Goal: Task Accomplishment & Management: Use online tool/utility

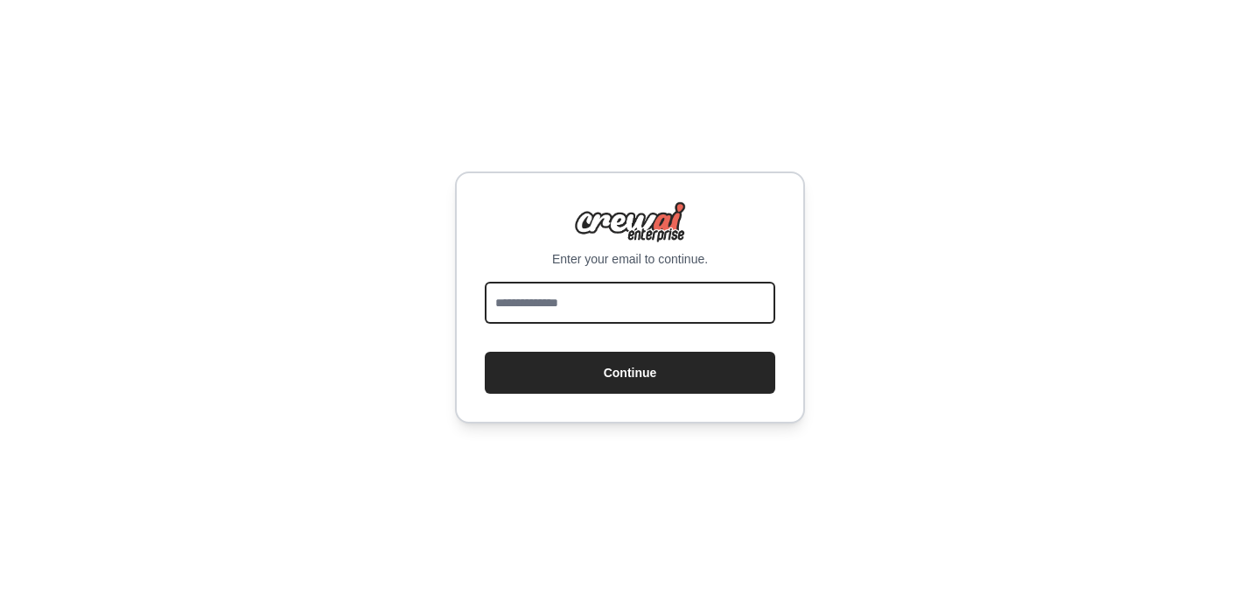
click at [593, 310] on input "email" at bounding box center [630, 303] width 290 height 42
type input "**********"
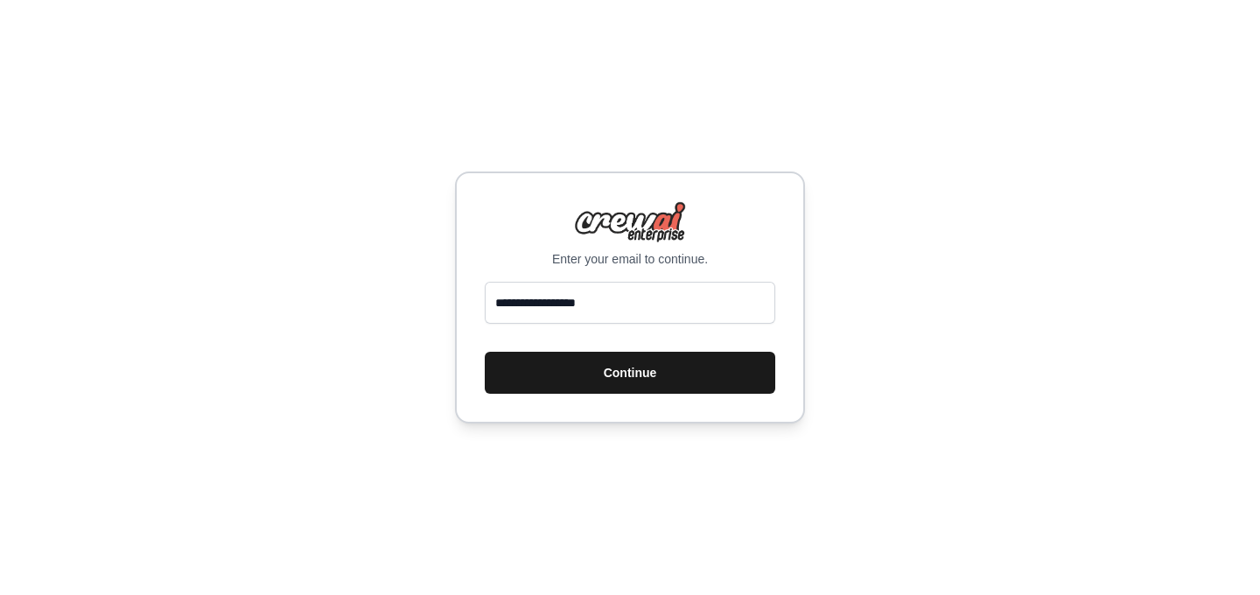
click at [657, 373] on button "Continue" at bounding box center [630, 373] width 290 height 42
click at [669, 388] on button "Continue" at bounding box center [630, 373] width 290 height 42
click at [654, 387] on button "Continue" at bounding box center [630, 373] width 290 height 42
click at [635, 374] on button "Continue" at bounding box center [630, 373] width 290 height 42
click at [612, 426] on div "**********" at bounding box center [630, 297] width 1260 height 595
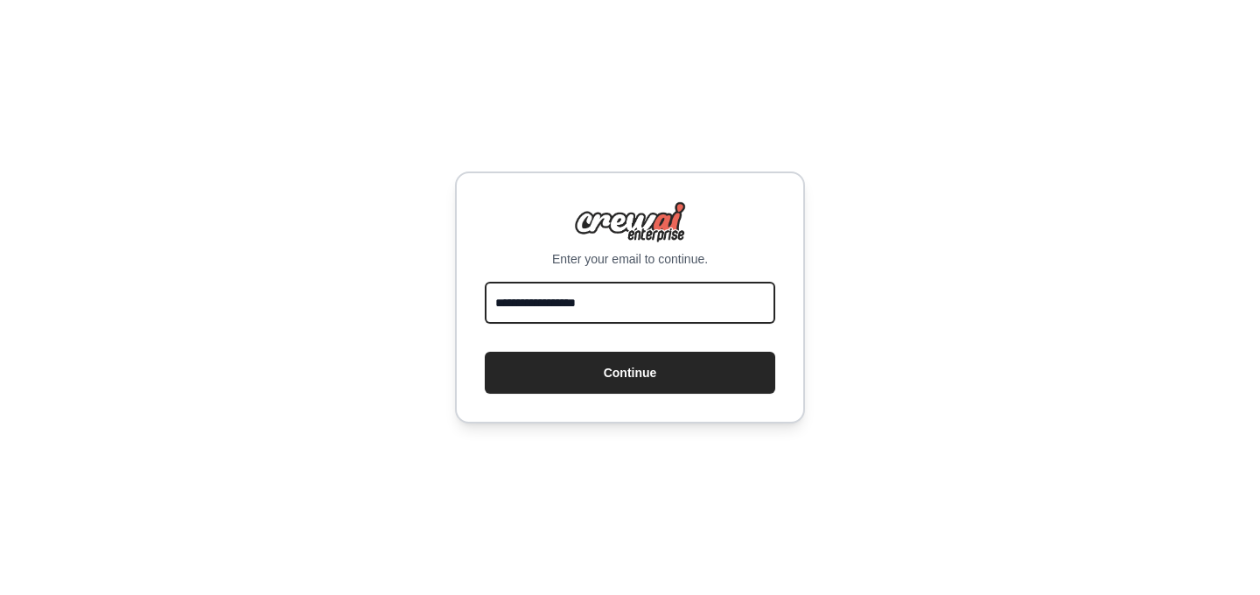
click at [641, 315] on input "**********" at bounding box center [630, 303] width 290 height 42
click at [636, 311] on input "**********" at bounding box center [630, 303] width 290 height 42
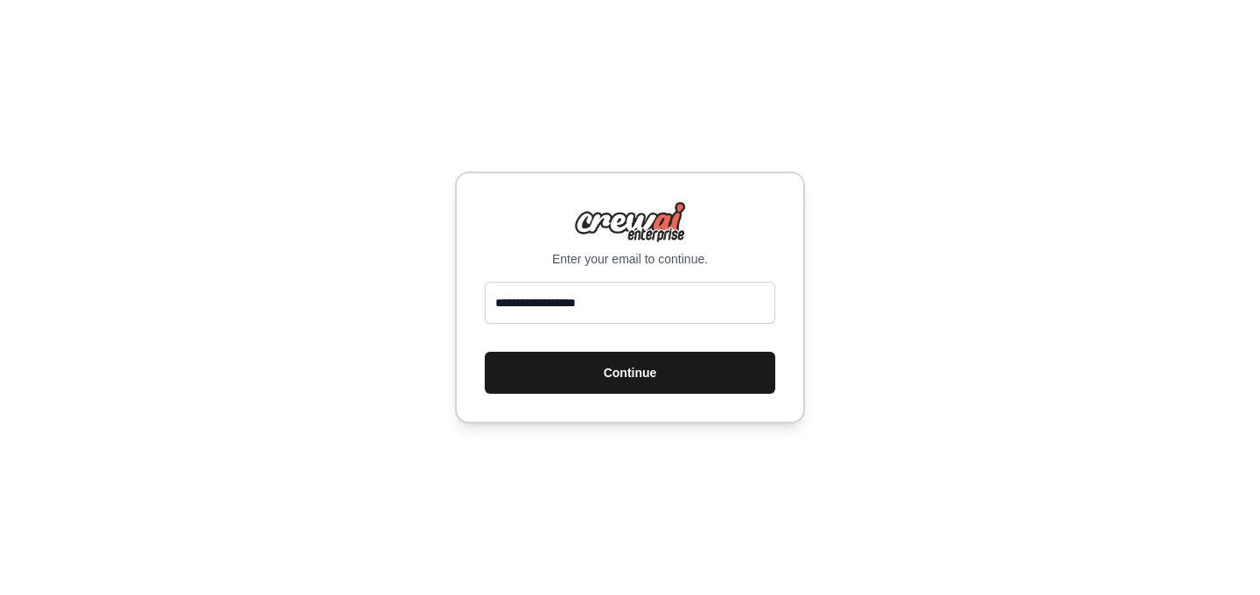
click at [640, 381] on button "Continue" at bounding box center [630, 373] width 290 height 42
click at [643, 378] on button "Continue" at bounding box center [630, 373] width 290 height 42
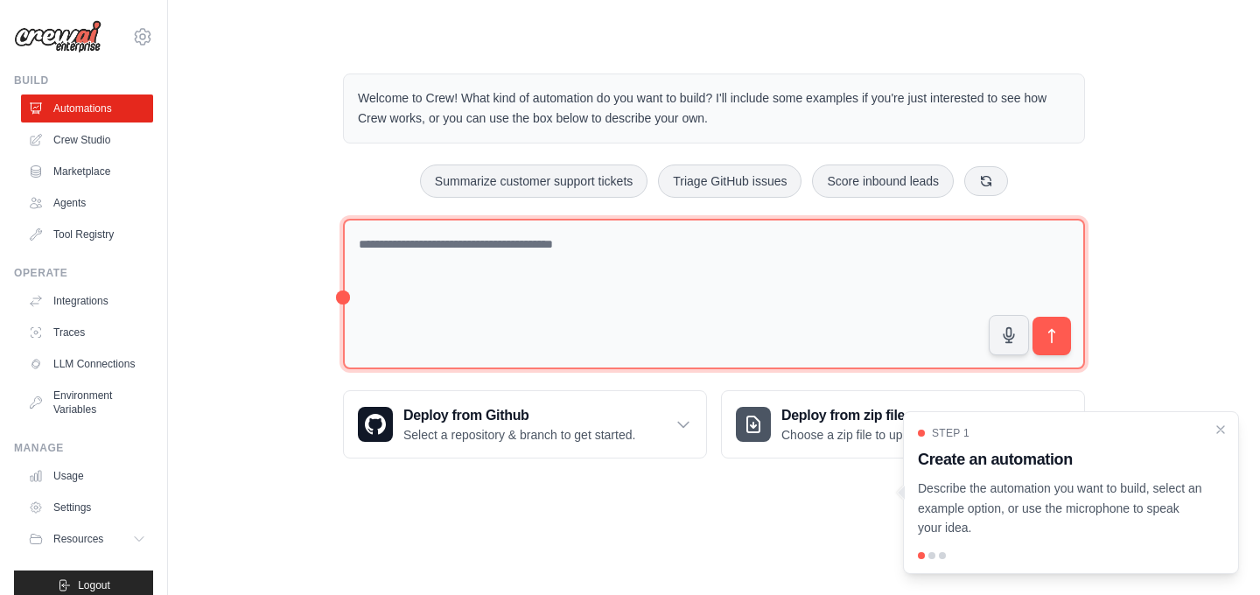
click at [671, 294] on textarea at bounding box center [714, 294] width 742 height 151
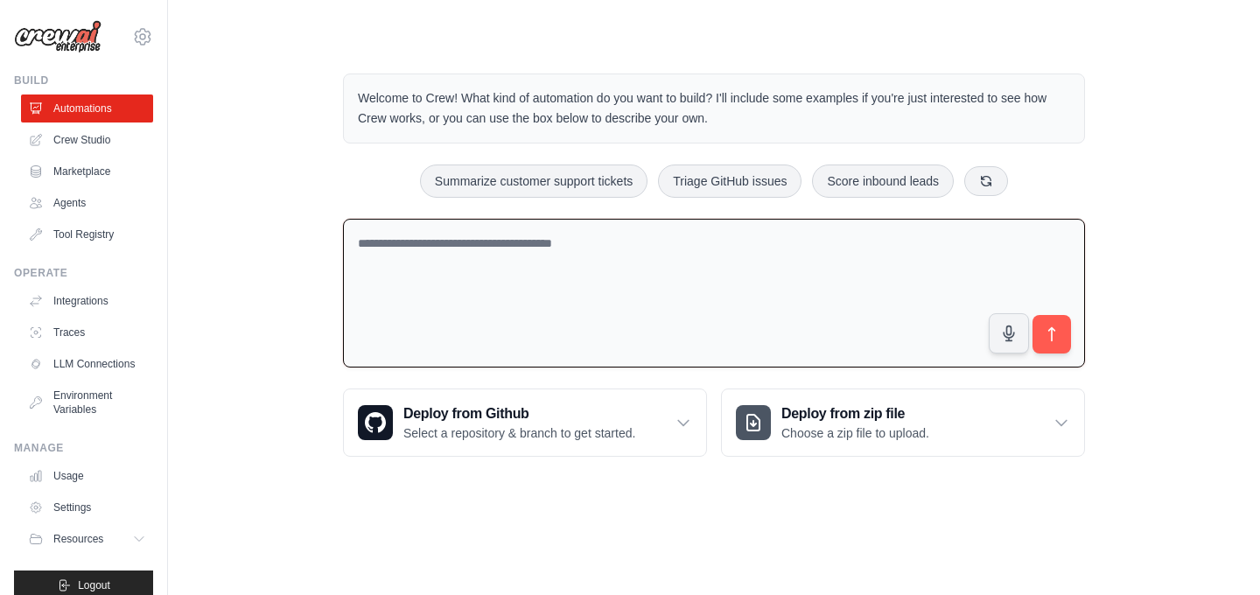
type textarea "*"
click at [406, 275] on textarea at bounding box center [714, 294] width 742 height 150
paste textarea "**********"
type textarea "**********"
click at [736, 301] on textarea at bounding box center [714, 294] width 742 height 150
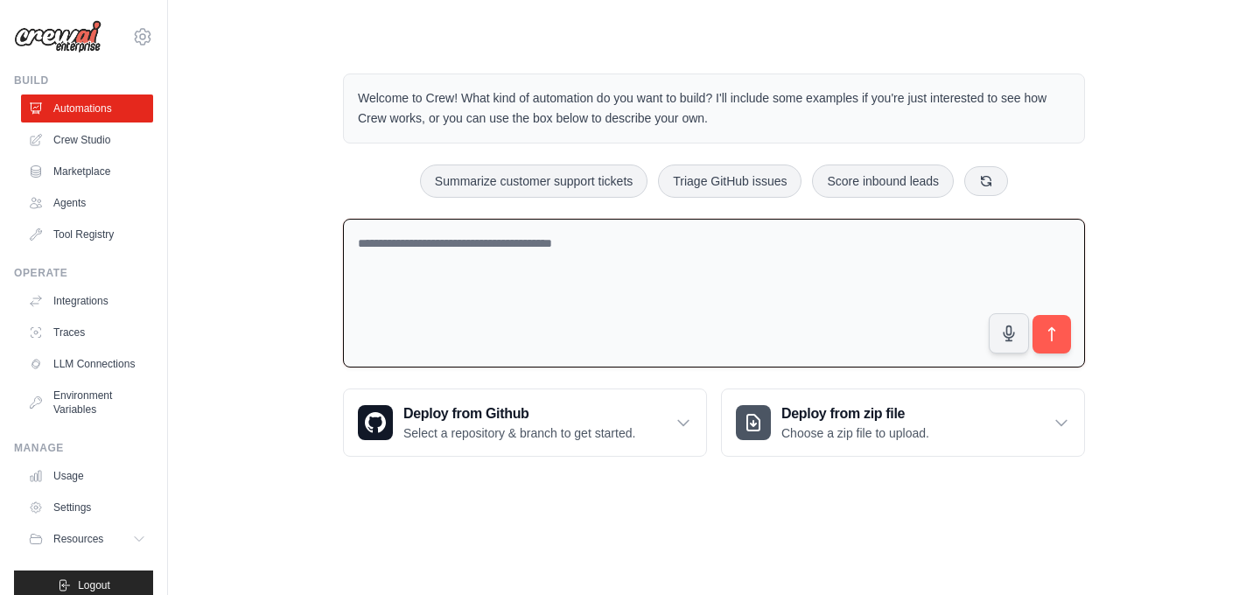
paste textarea "*****"
type textarea "*****"
click at [775, 257] on textarea at bounding box center [714, 294] width 742 height 150
paste textarea "**********"
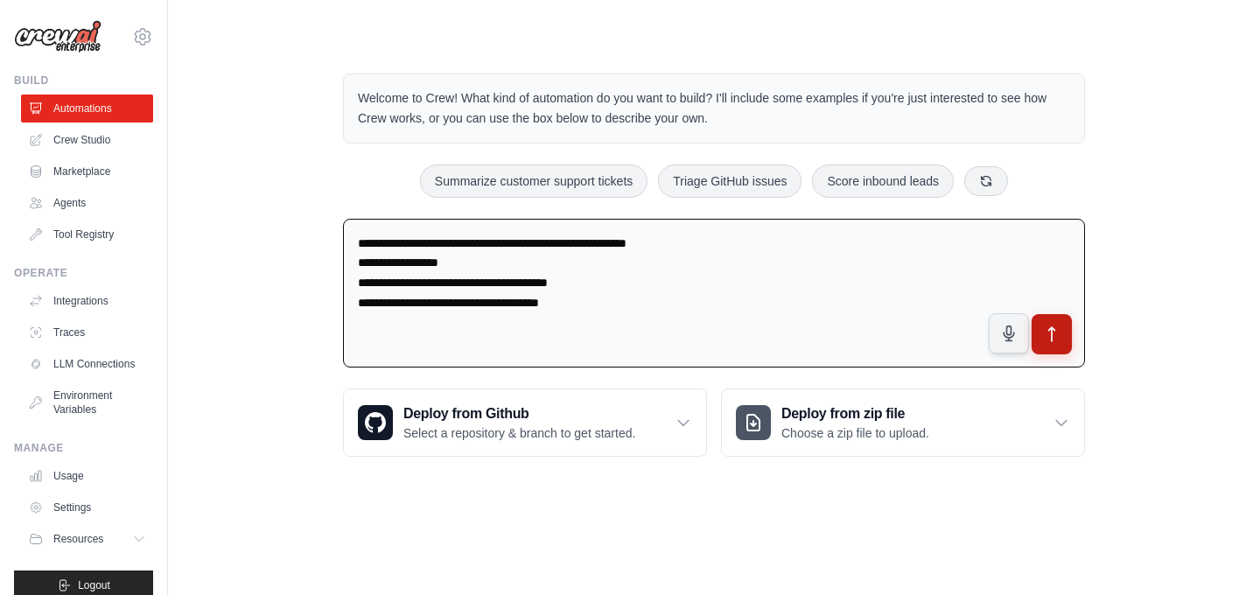
type textarea "**********"
click at [1053, 336] on icon "submit" at bounding box center [1052, 334] width 18 height 18
click at [511, 281] on textarea "**********" at bounding box center [714, 294] width 742 height 150
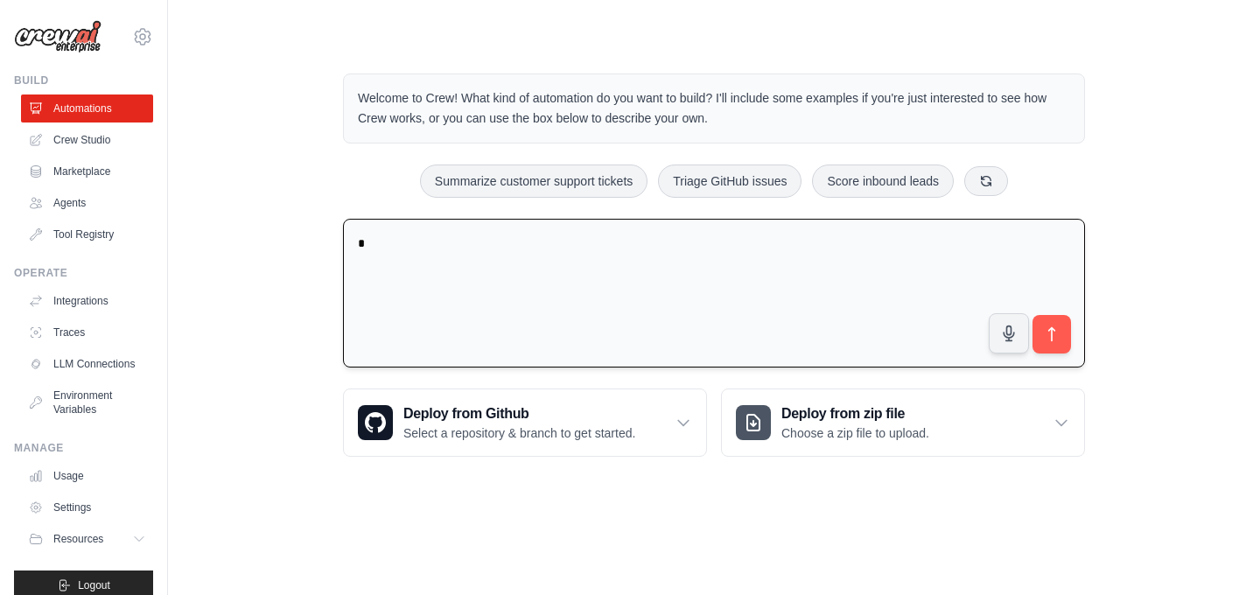
type textarea "*"
click at [653, 284] on textarea at bounding box center [714, 294] width 742 height 150
type textarea "*"
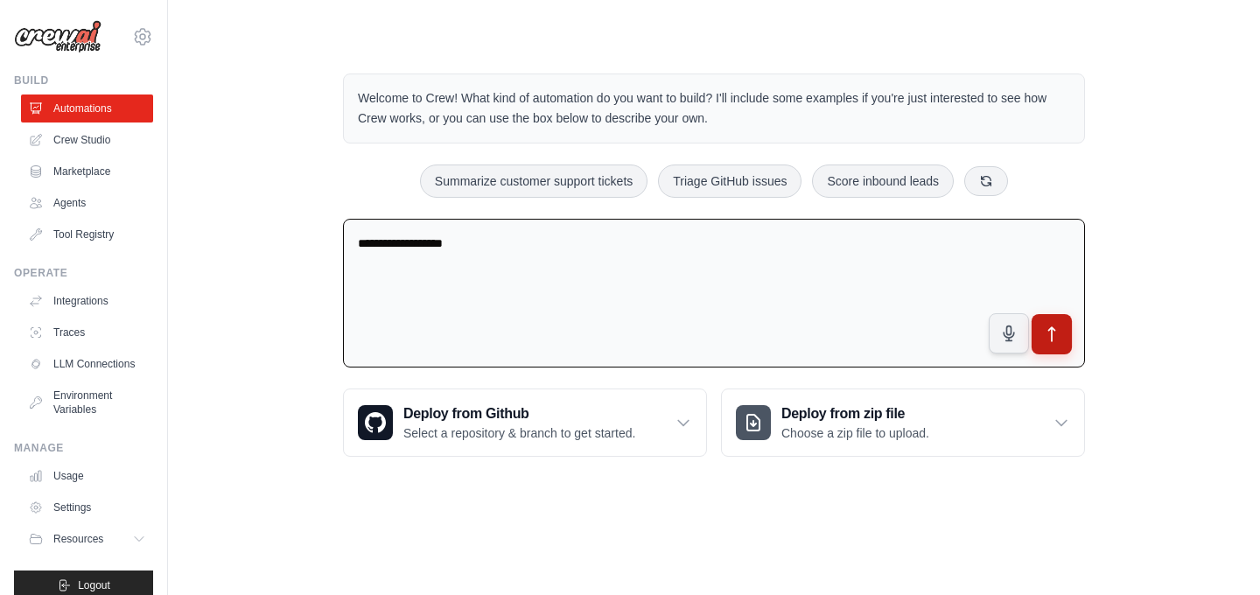
type textarea "**********"
click at [1056, 339] on icon "submit" at bounding box center [1052, 334] width 18 height 18
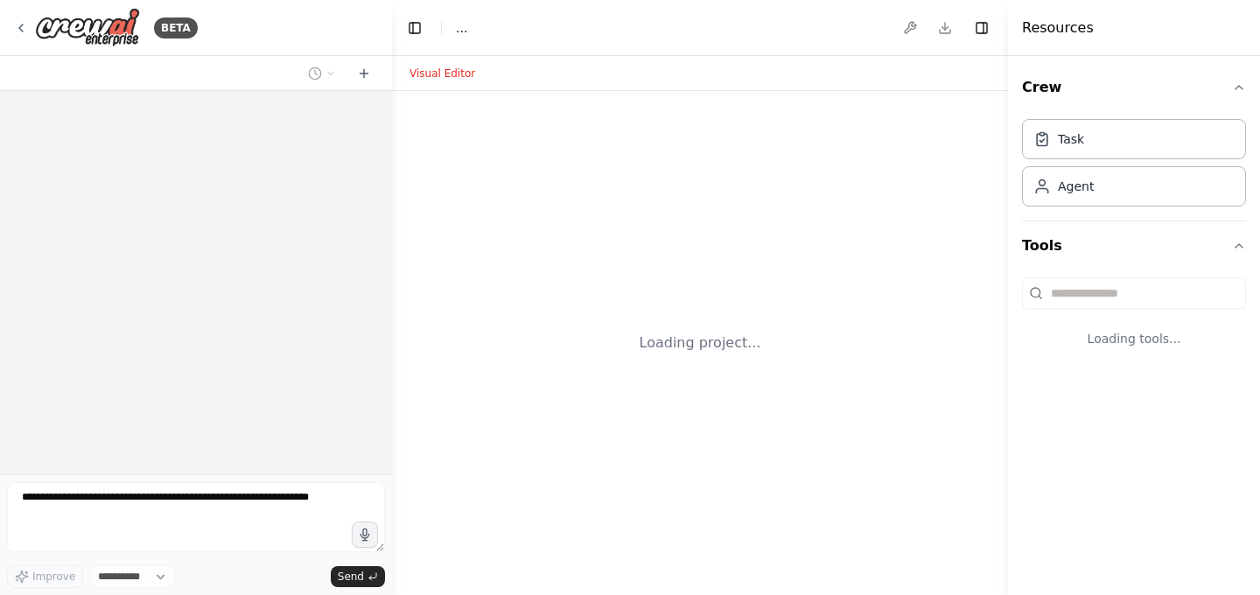
select select "****"
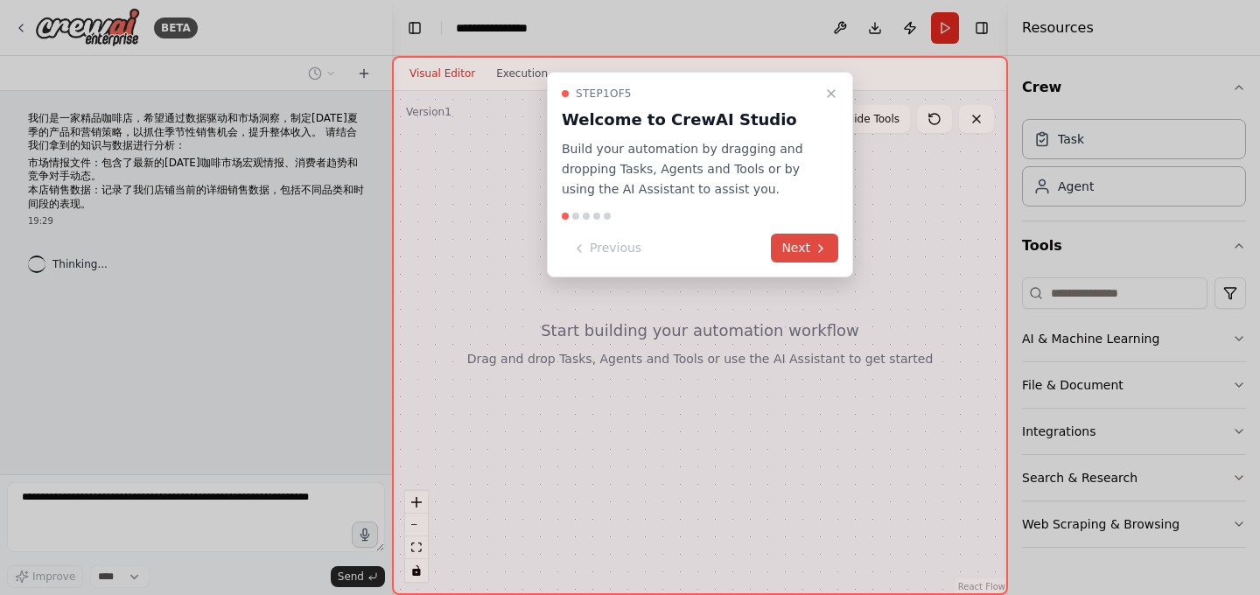
click at [810, 249] on button "Next" at bounding box center [804, 248] width 67 height 29
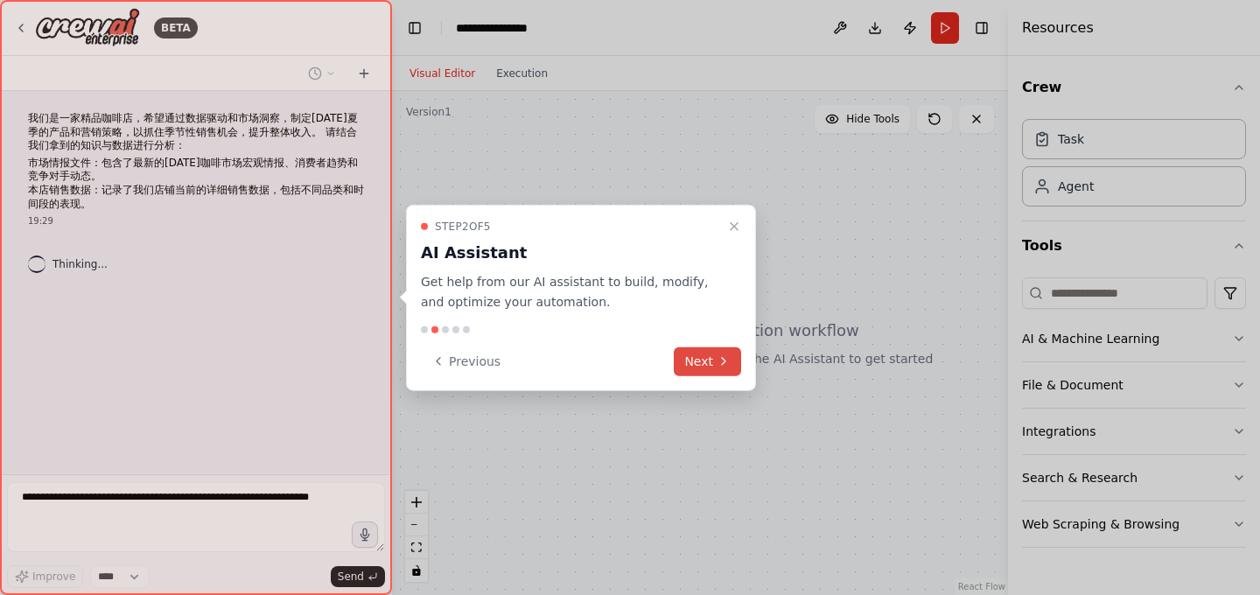
click at [710, 362] on button "Next" at bounding box center [707, 360] width 67 height 29
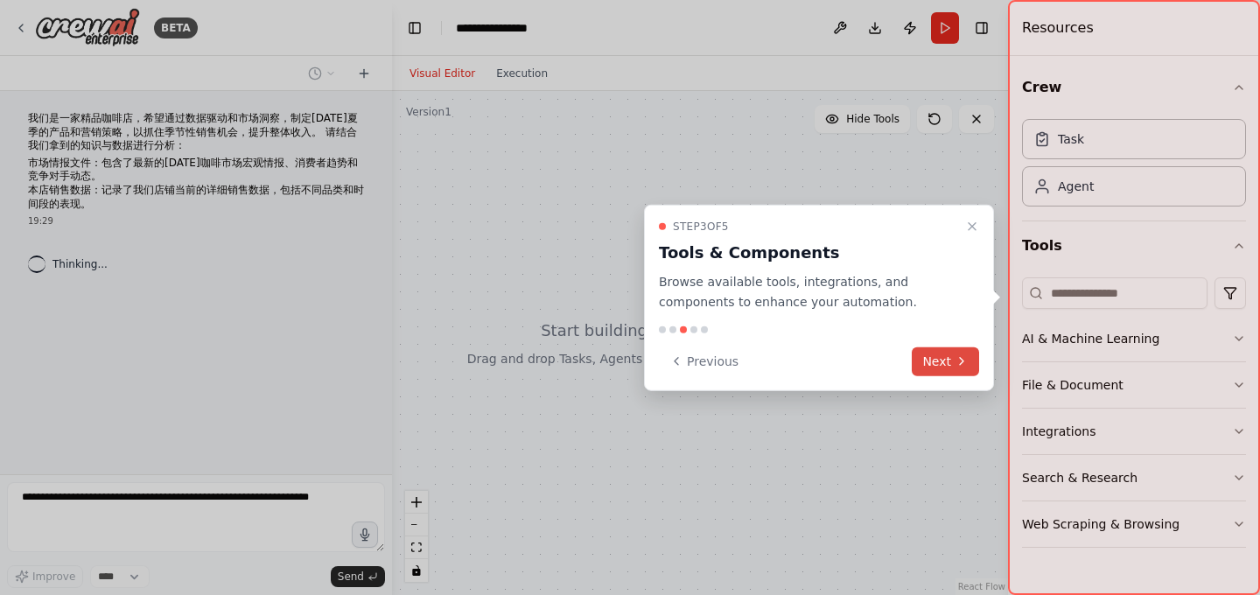
click at [961, 346] on button "Next" at bounding box center [945, 360] width 67 height 29
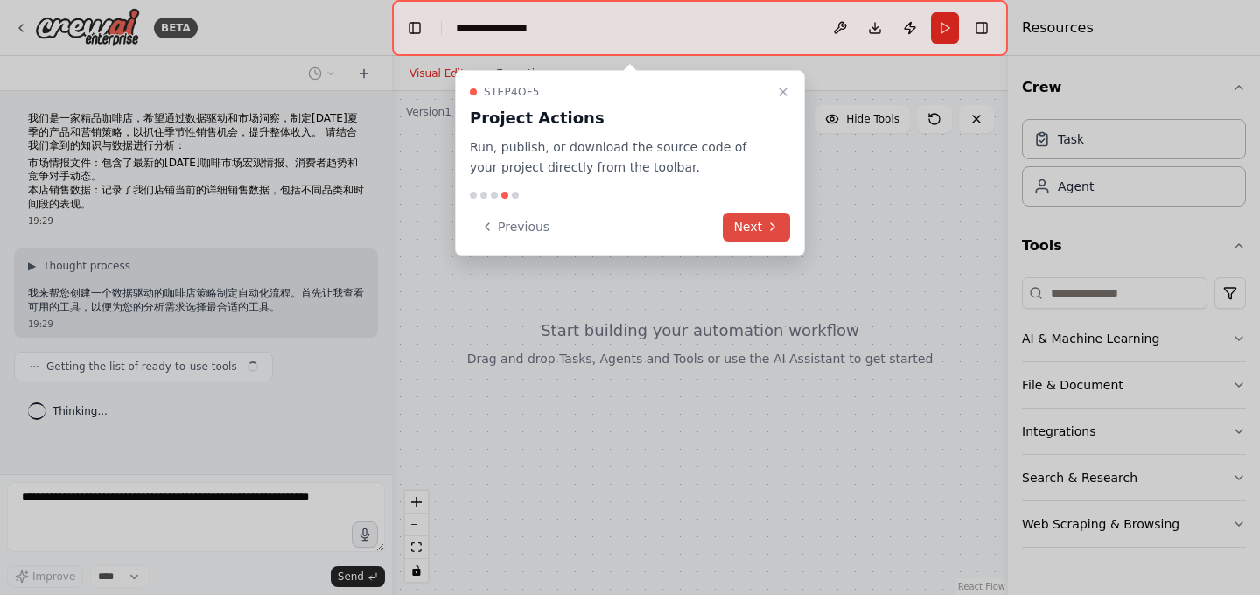
click at [761, 228] on button "Next" at bounding box center [756, 227] width 67 height 29
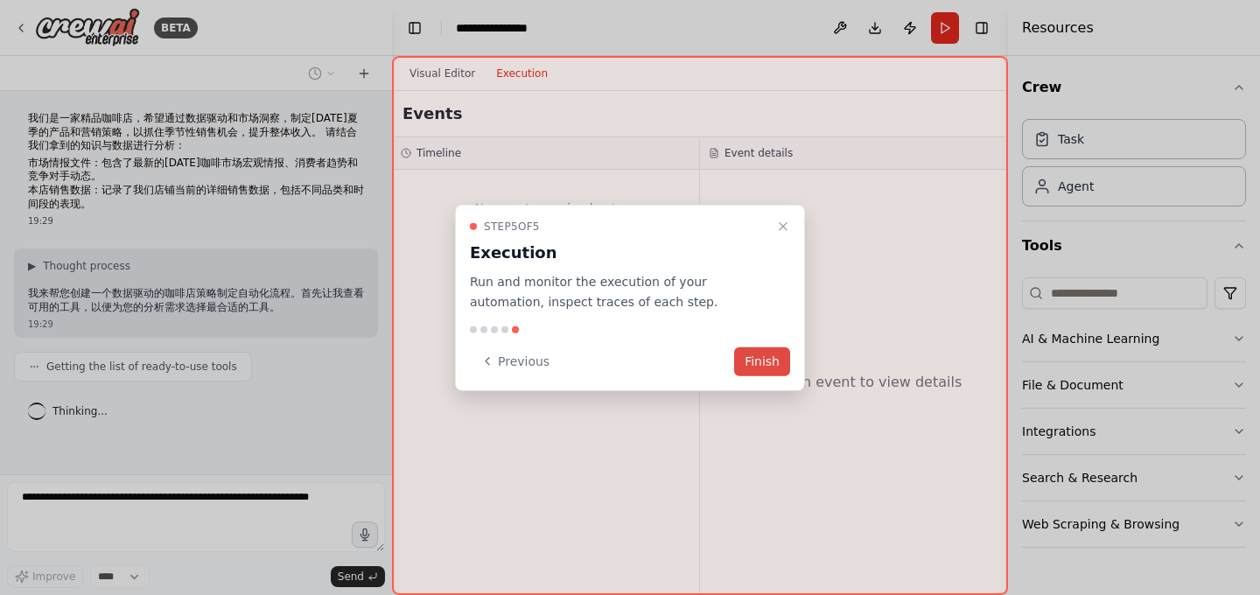
click at [773, 356] on button "Finish" at bounding box center [762, 360] width 56 height 29
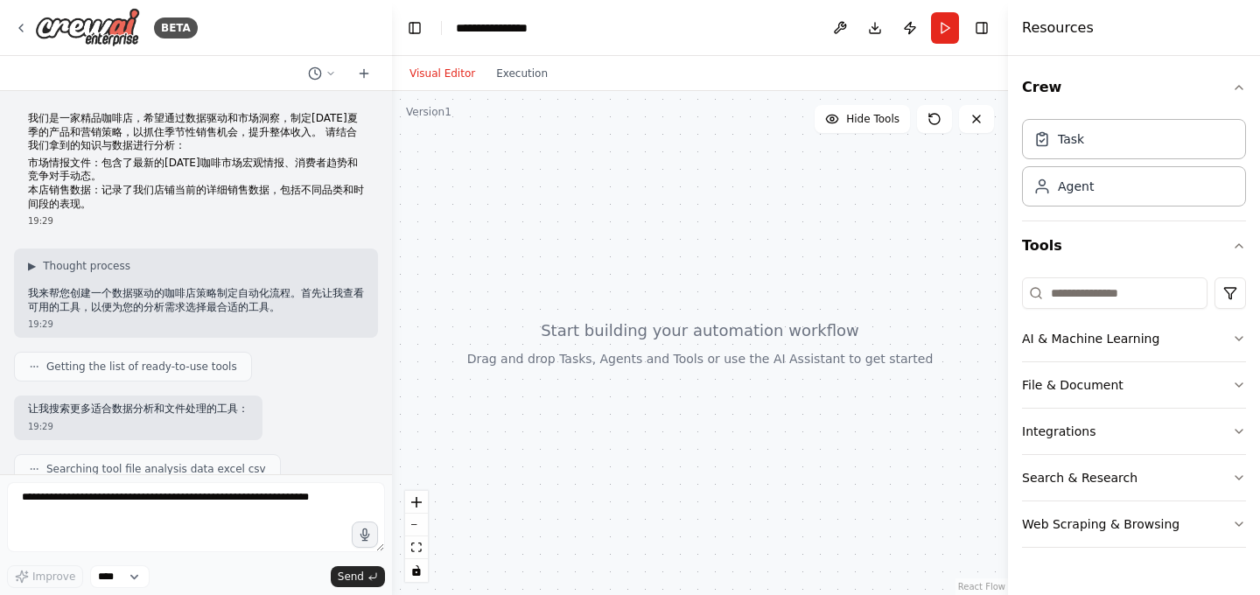
scroll to position [285, 0]
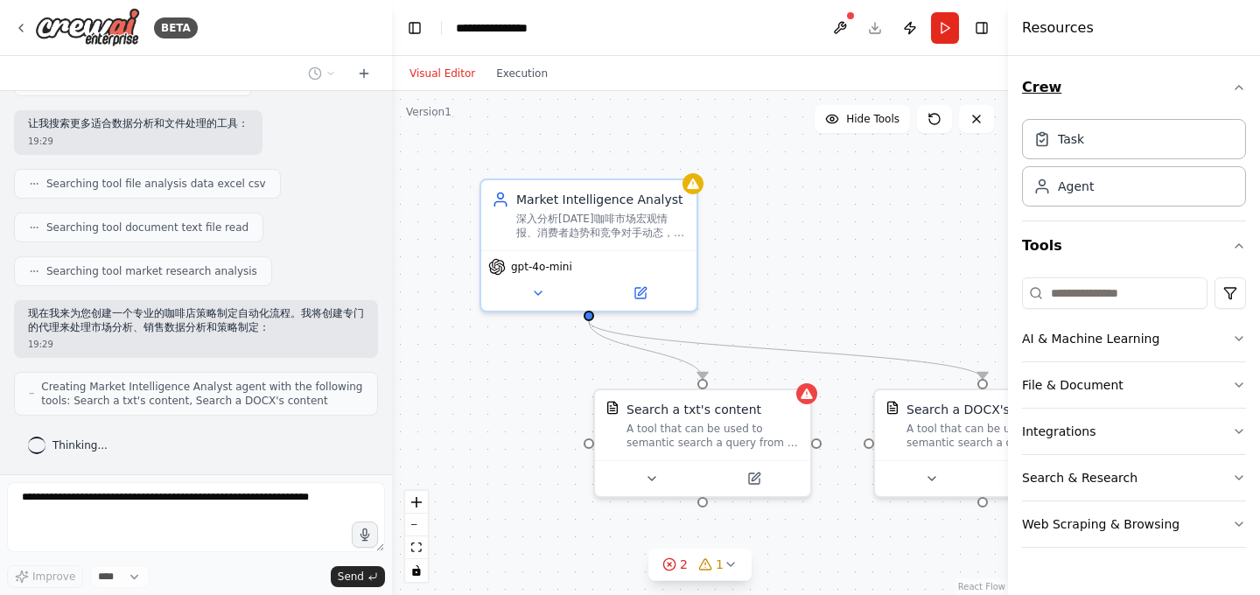
click at [1244, 85] on icon "button" at bounding box center [1239, 87] width 14 height 14
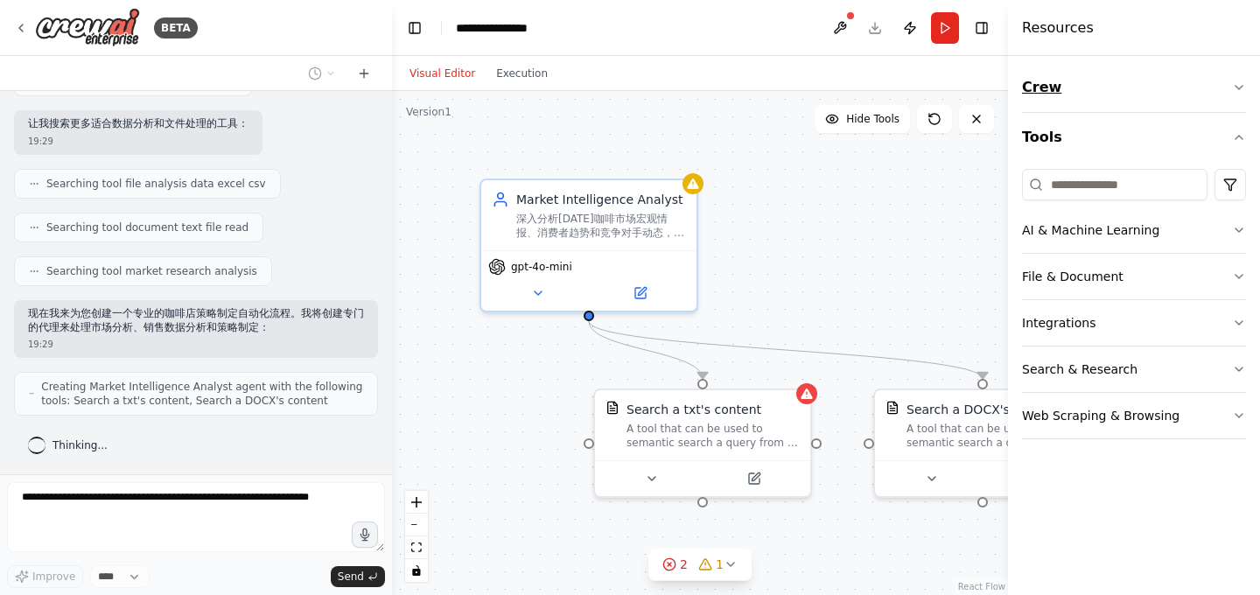
click at [1244, 85] on icon "button" at bounding box center [1239, 87] width 14 height 14
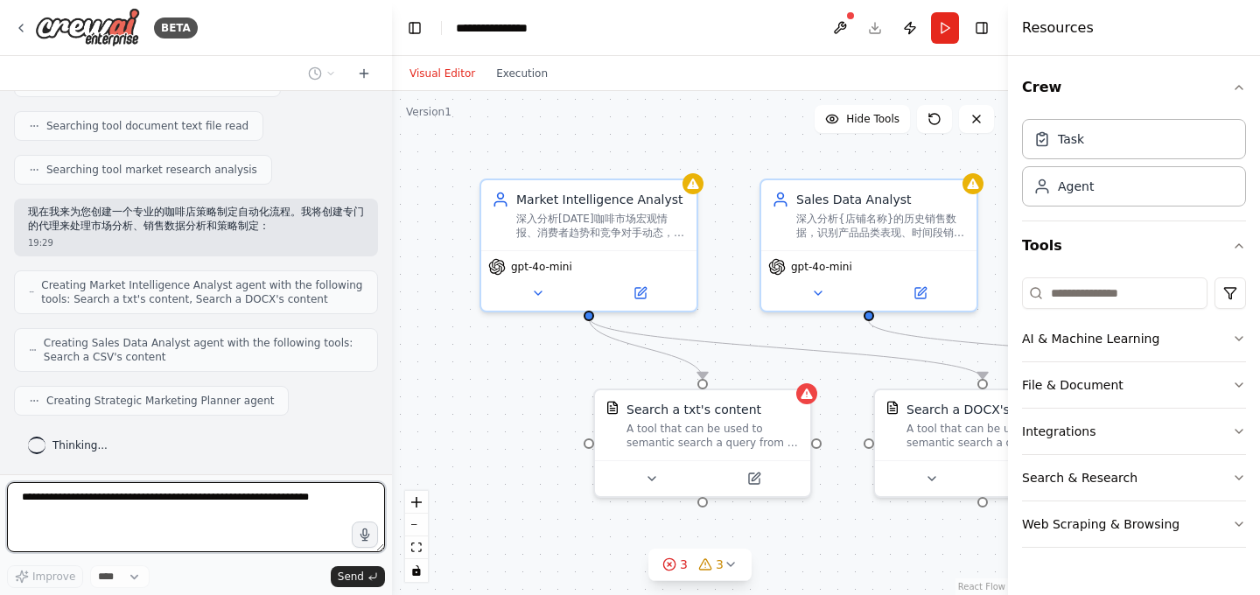
scroll to position [399, 0]
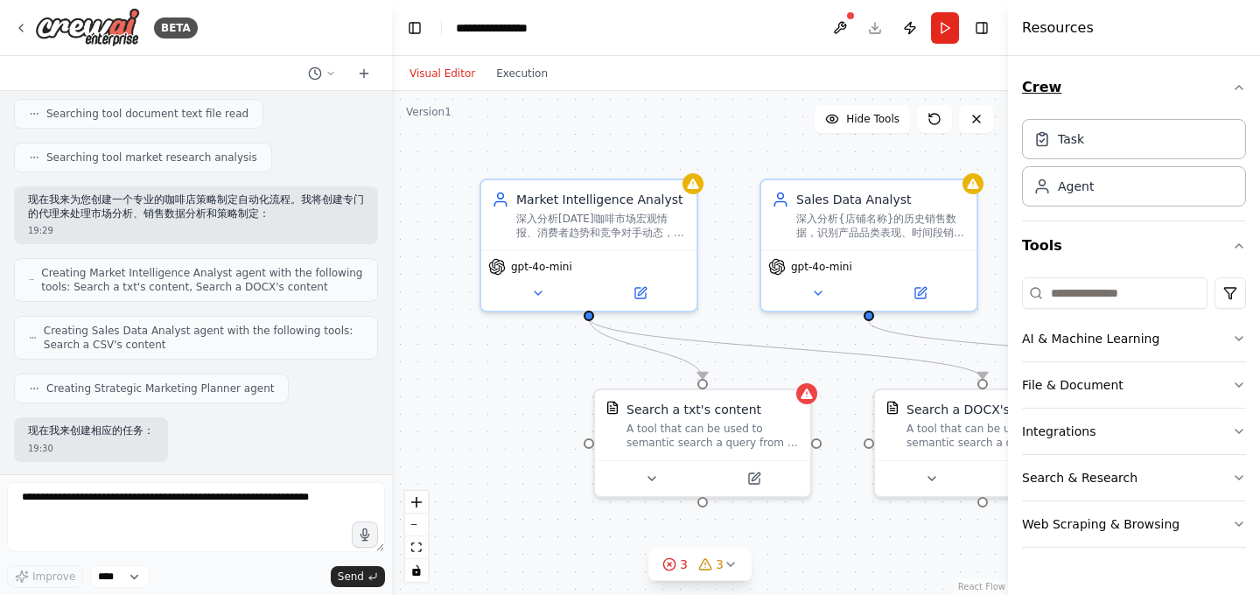
click at [1235, 83] on icon "button" at bounding box center [1239, 87] width 14 height 14
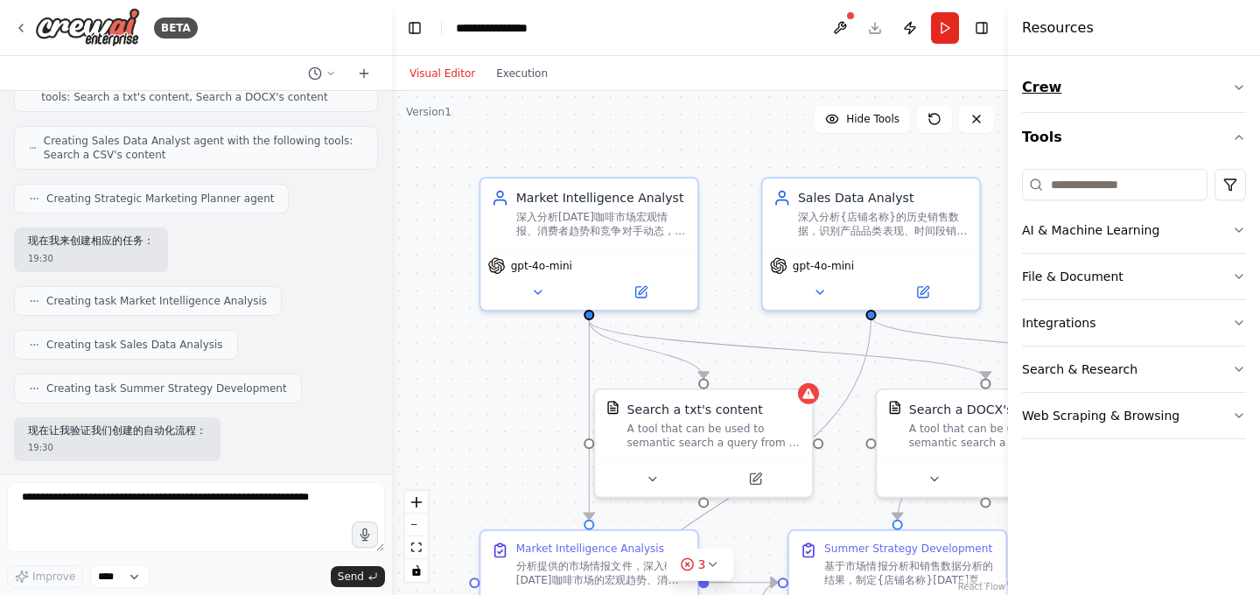
scroll to position [678, 0]
click at [1235, 87] on icon "button" at bounding box center [1238, 87] width 7 height 3
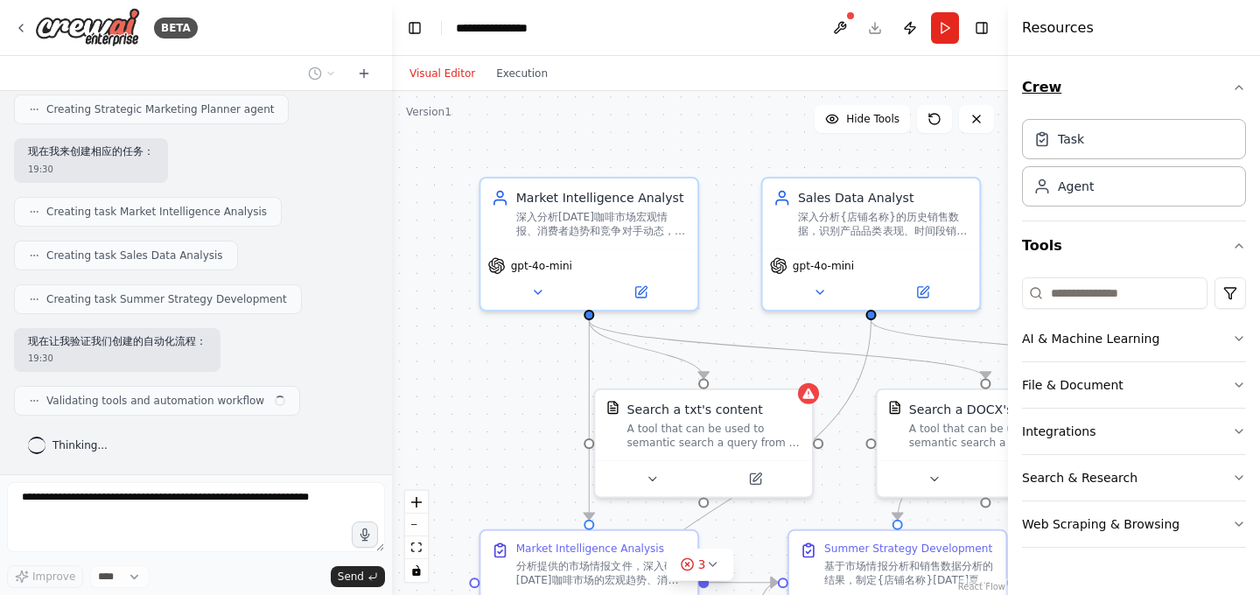
click at [1235, 87] on icon "button" at bounding box center [1239, 87] width 14 height 14
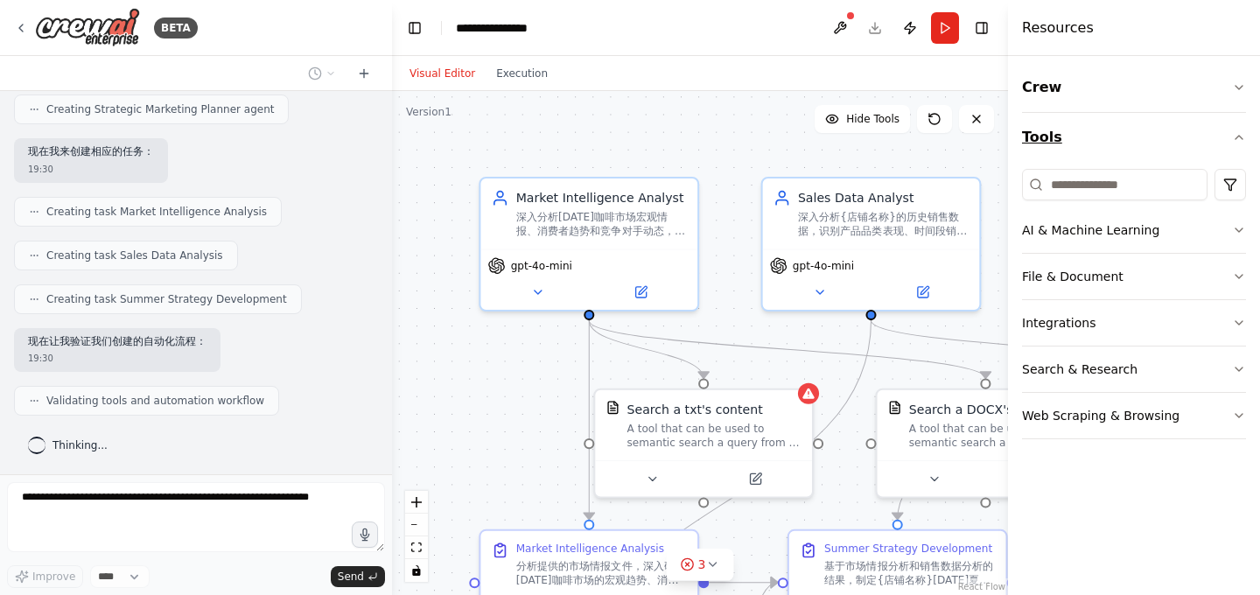
click at [1237, 129] on button "Tools" at bounding box center [1134, 137] width 224 height 49
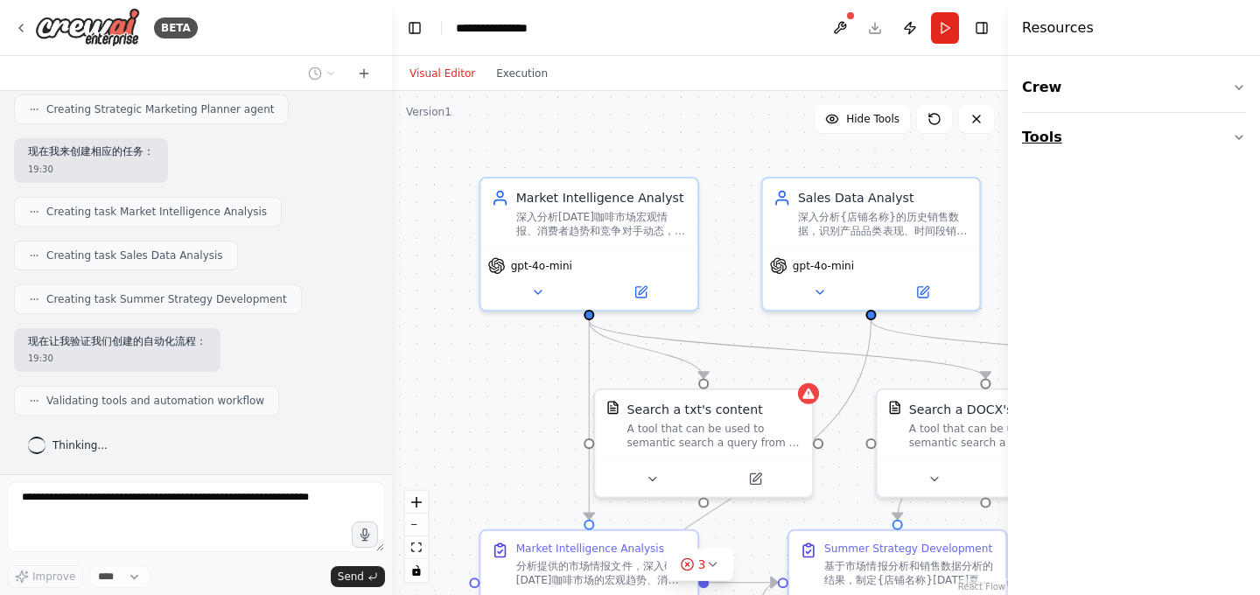
click at [1237, 129] on button "Tools" at bounding box center [1134, 137] width 224 height 49
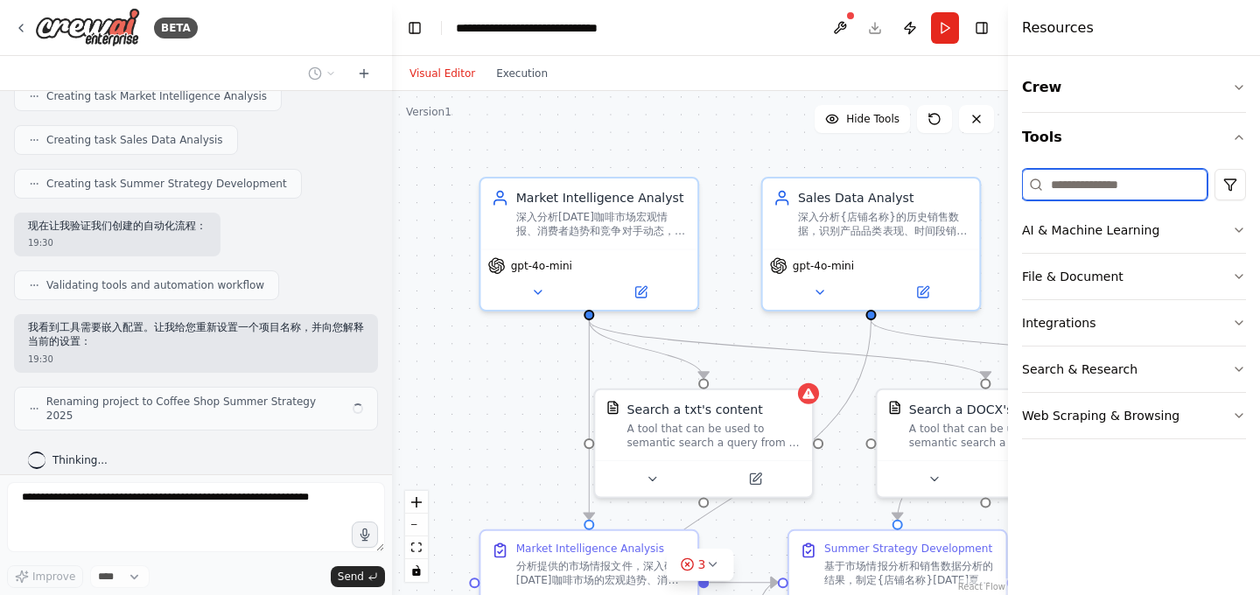
click at [1170, 192] on input at bounding box center [1114, 184] width 185 height 31
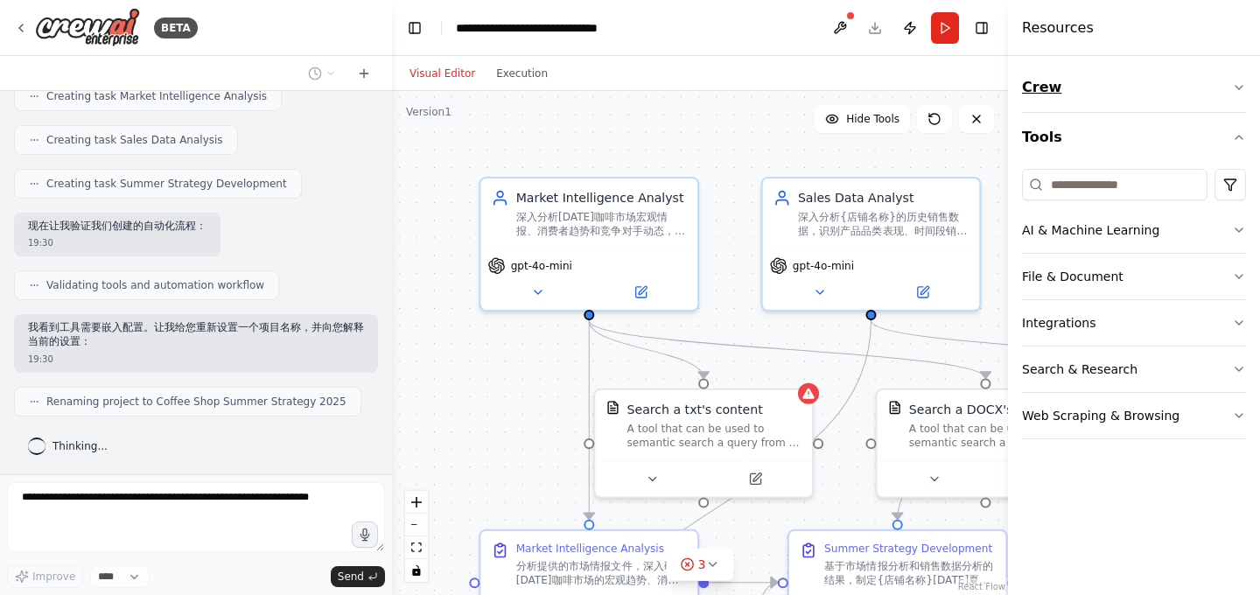
click at [1240, 80] on icon "button" at bounding box center [1239, 87] width 14 height 14
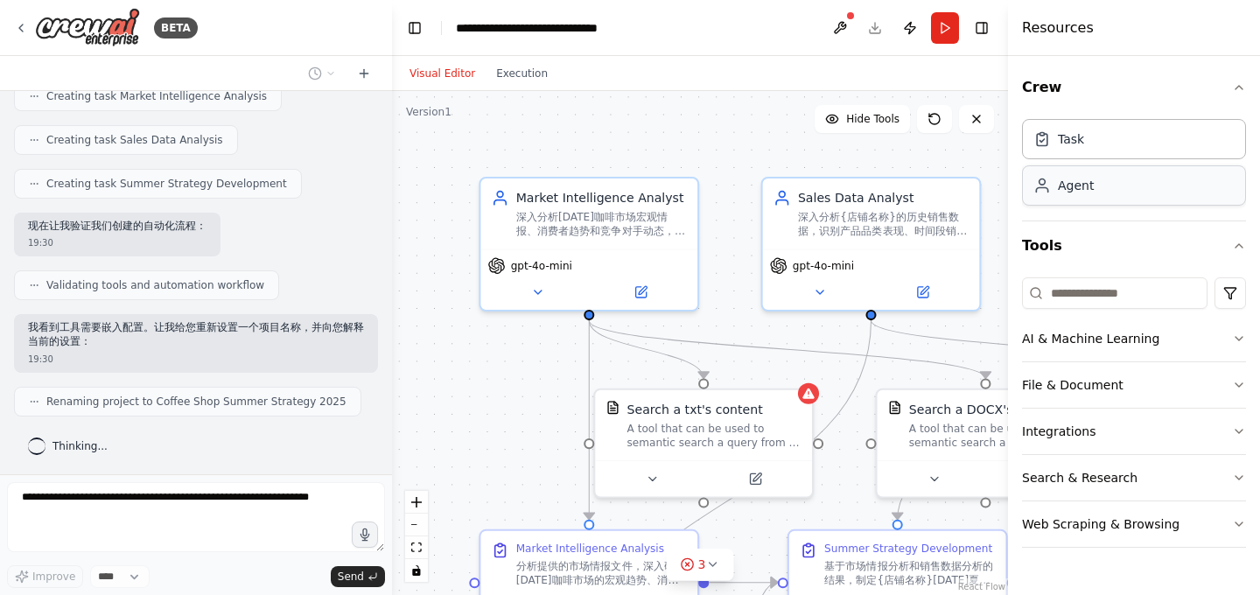
click at [1151, 186] on div "Agent" at bounding box center [1134, 185] width 224 height 40
click at [1095, 191] on div "Agent" at bounding box center [1134, 185] width 224 height 40
click at [1080, 192] on div "Agent" at bounding box center [1076, 185] width 36 height 17
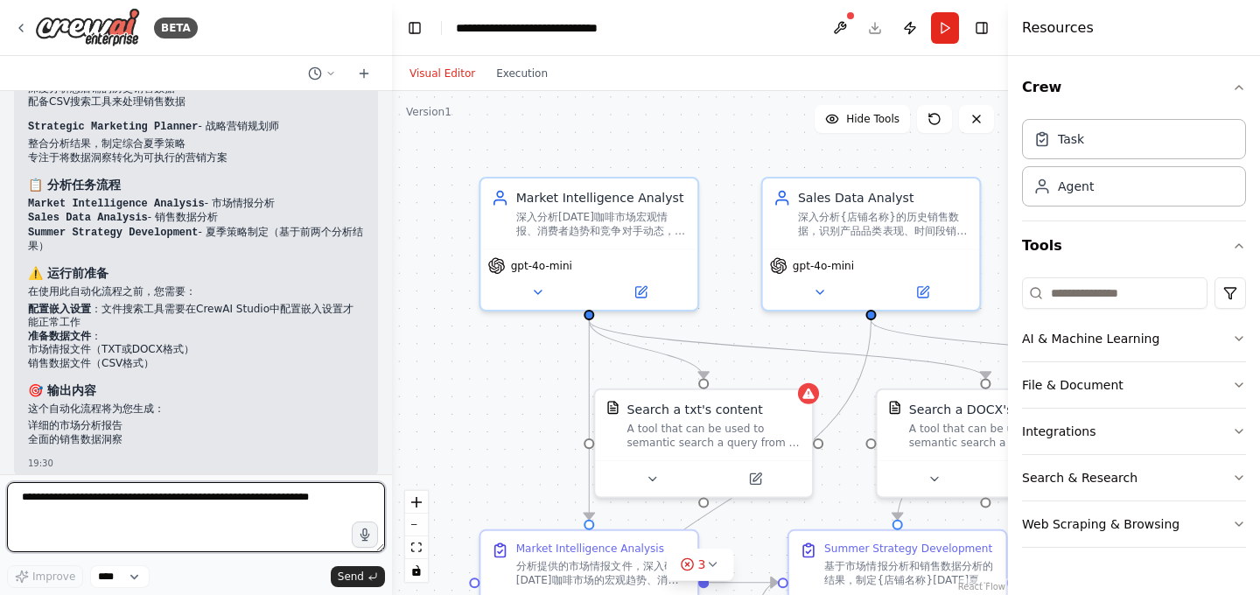
scroll to position [1366, 0]
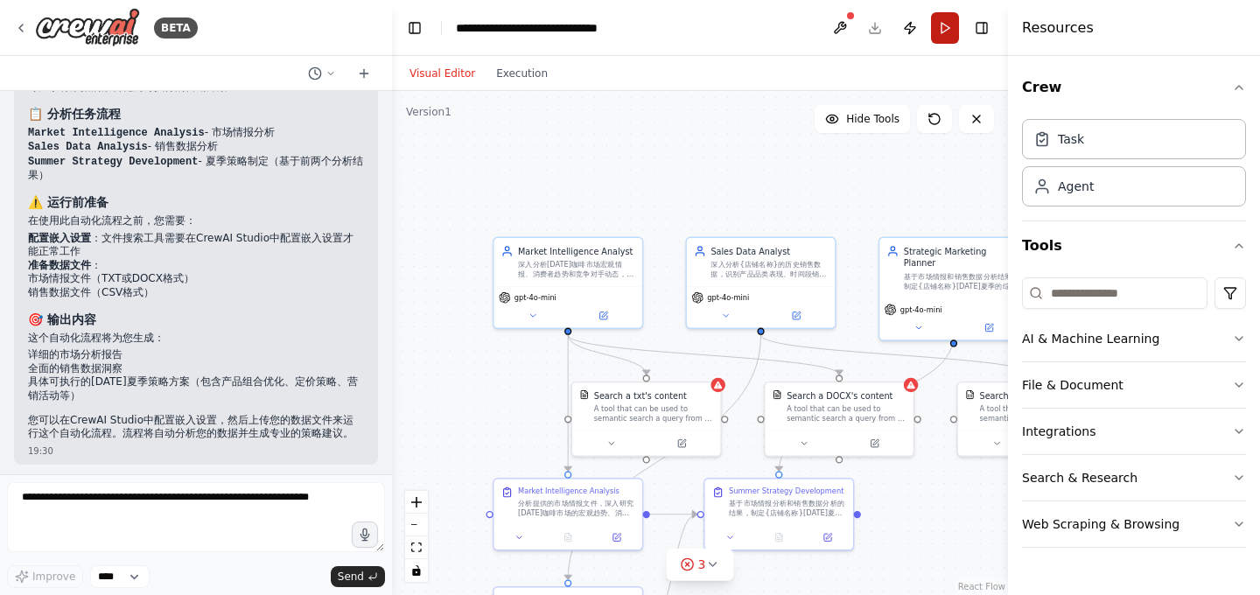
click at [947, 24] on button "Run" at bounding box center [945, 27] width 28 height 31
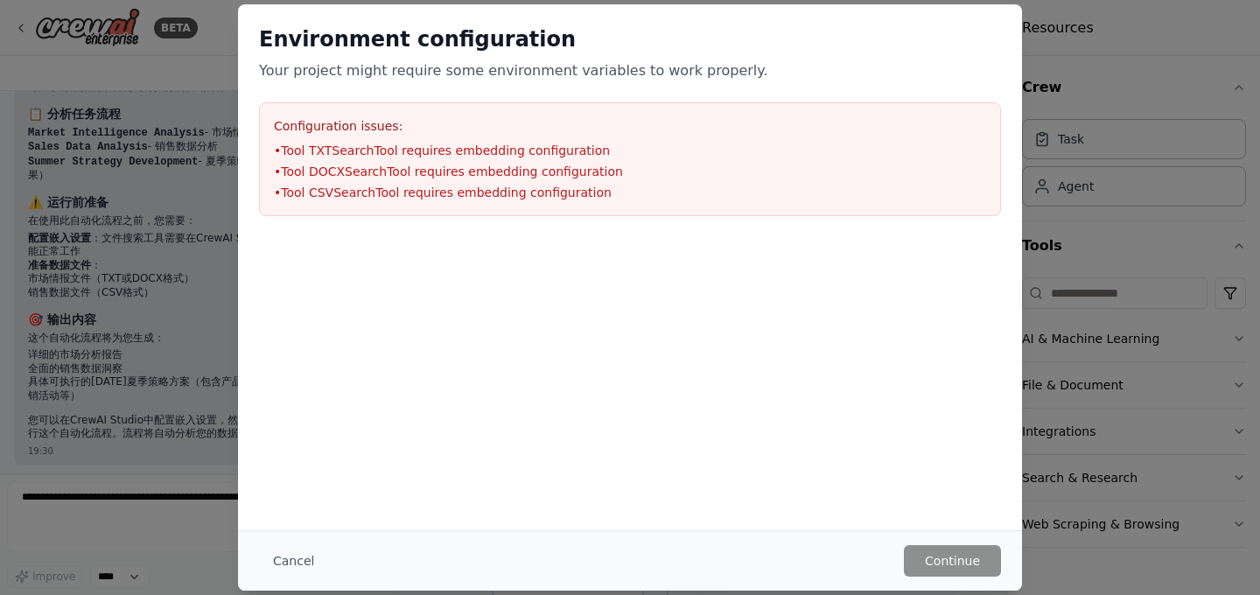
click at [357, 156] on li "• Tool TXTSearchTool requires embedding configuration" at bounding box center [630, 150] width 712 height 17
click at [365, 171] on li "• Tool DOCXSearchTool requires embedding configuration" at bounding box center [630, 171] width 712 height 17
click at [369, 195] on li "• Tool CSVSearchTool requires embedding configuration" at bounding box center [630, 192] width 712 height 17
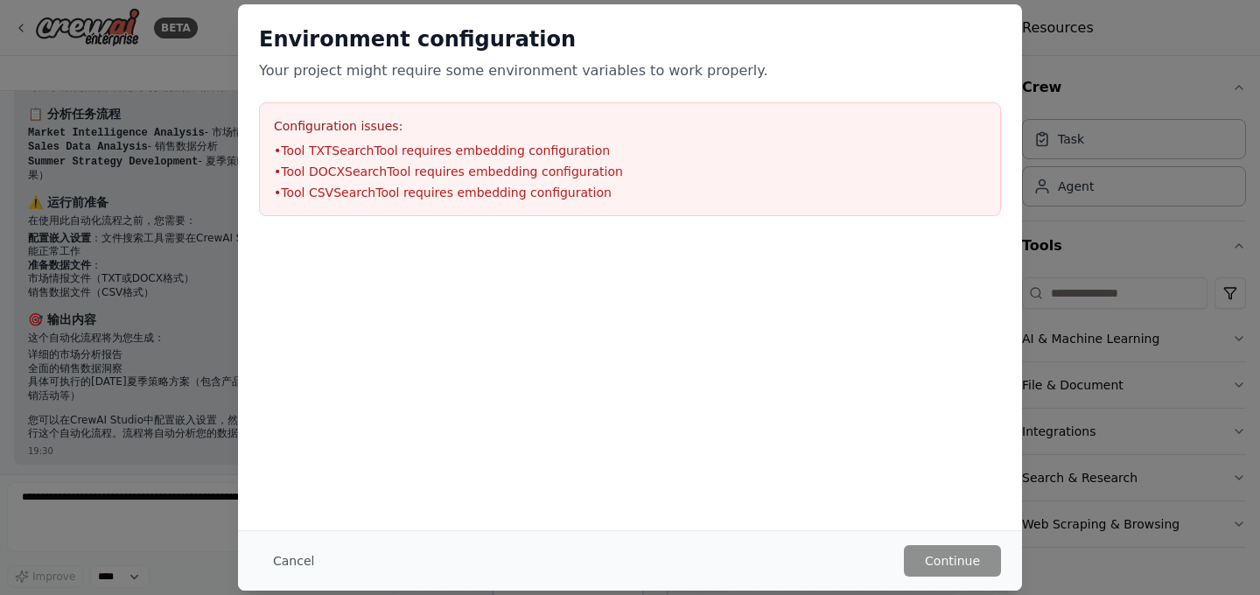
click at [369, 195] on li "• Tool CSVSearchTool requires embedding configuration" at bounding box center [630, 192] width 712 height 17
click at [635, 339] on div at bounding box center [630, 324] width 784 height 175
click at [1092, 143] on div "Environment configuration Your project might require some environment variables…" at bounding box center [630, 297] width 1260 height 595
click at [306, 557] on button "Cancel" at bounding box center [293, 560] width 69 height 31
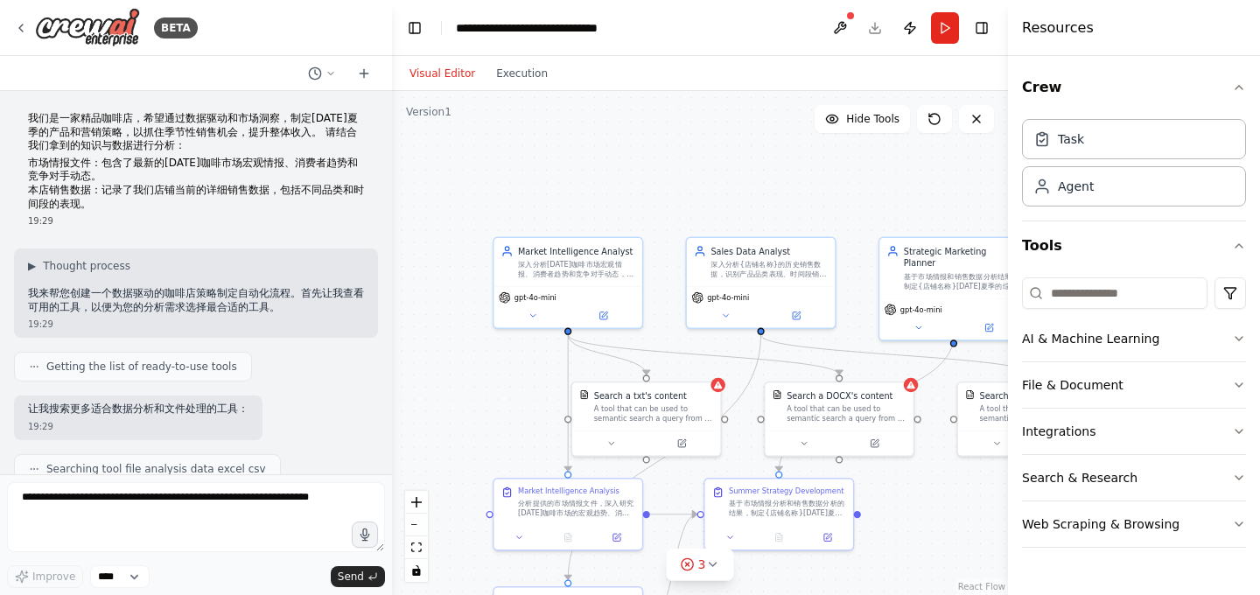
scroll to position [4, 0]
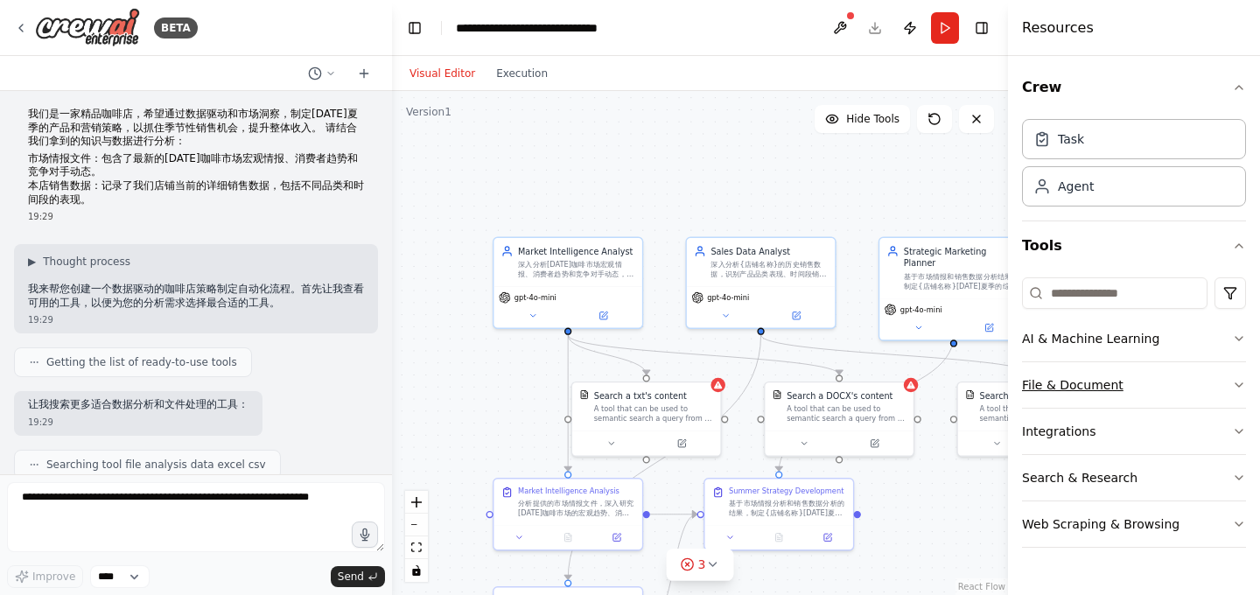
click at [1113, 390] on button "File & Document" at bounding box center [1134, 384] width 224 height 45
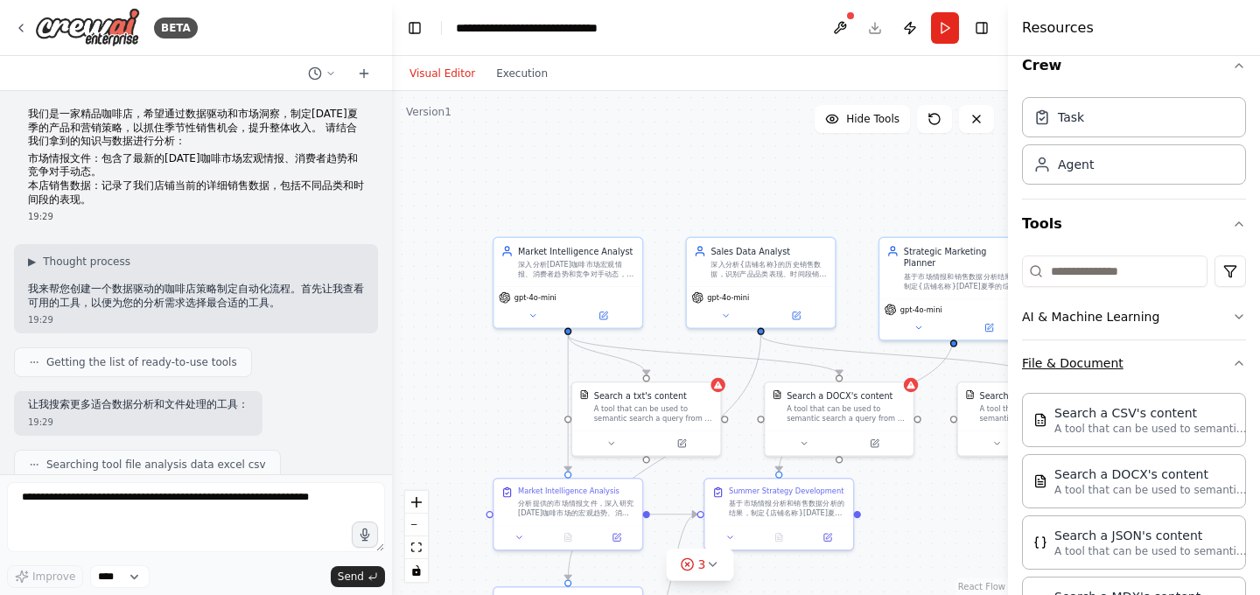
scroll to position [34, 0]
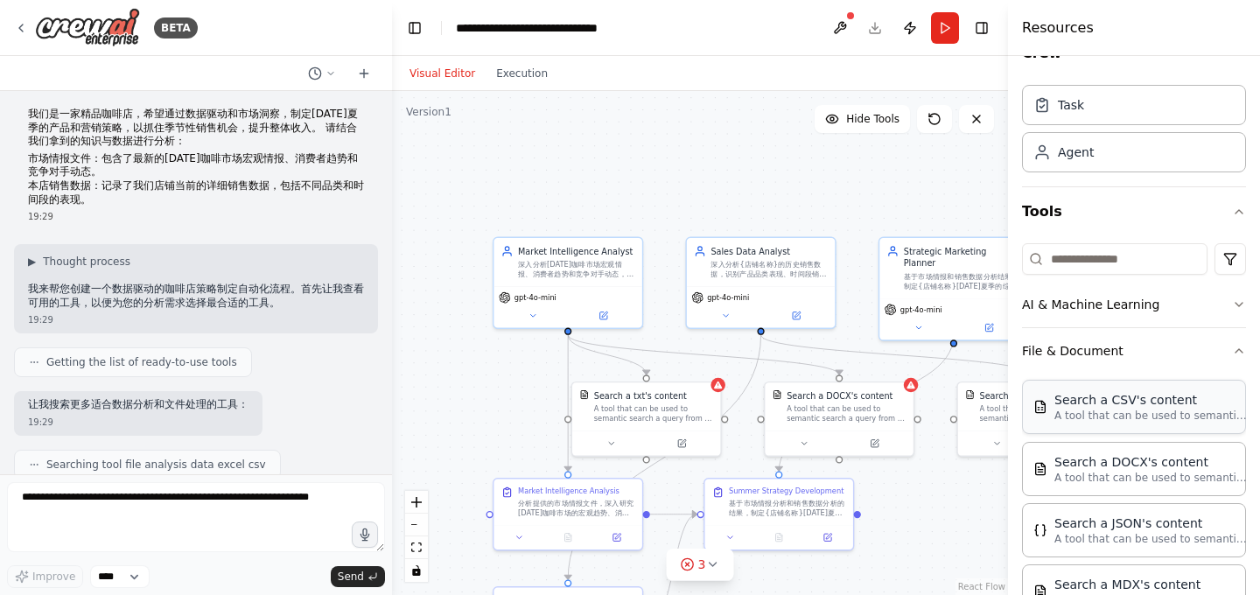
click at [1153, 402] on div "Search a CSV's content" at bounding box center [1150, 399] width 192 height 17
click at [1108, 407] on div "Search a CSV's content" at bounding box center [1150, 399] width 192 height 17
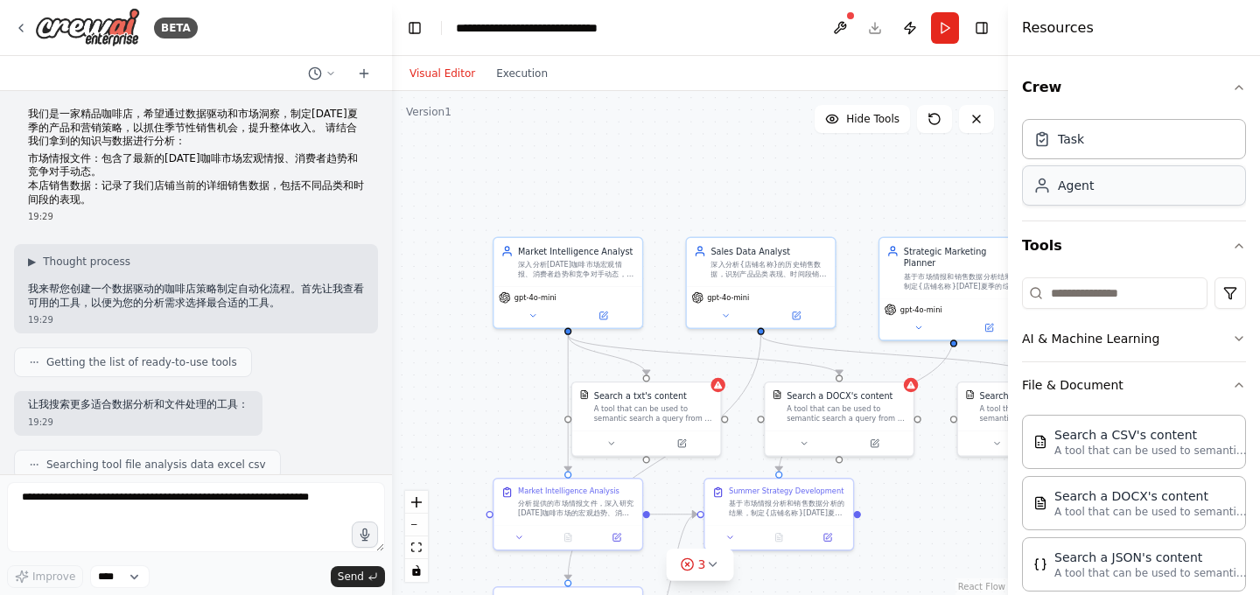
click at [1107, 180] on div "Agent" at bounding box center [1134, 185] width 224 height 40
click at [520, 129] on div ".deletable-edge-delete-btn { width: 20px; height: 20px; border: 0px solid #ffff…" at bounding box center [700, 343] width 616 height 504
click at [768, 270] on div "深入分析{店铺名称}的历史销售数据，识别产品品类表现、时间段销售模式、季节性趋势和客户偏好，为夏季策略提供数据支撑。" at bounding box center [768, 266] width 117 height 19
click at [794, 318] on icon at bounding box center [796, 314] width 10 height 10
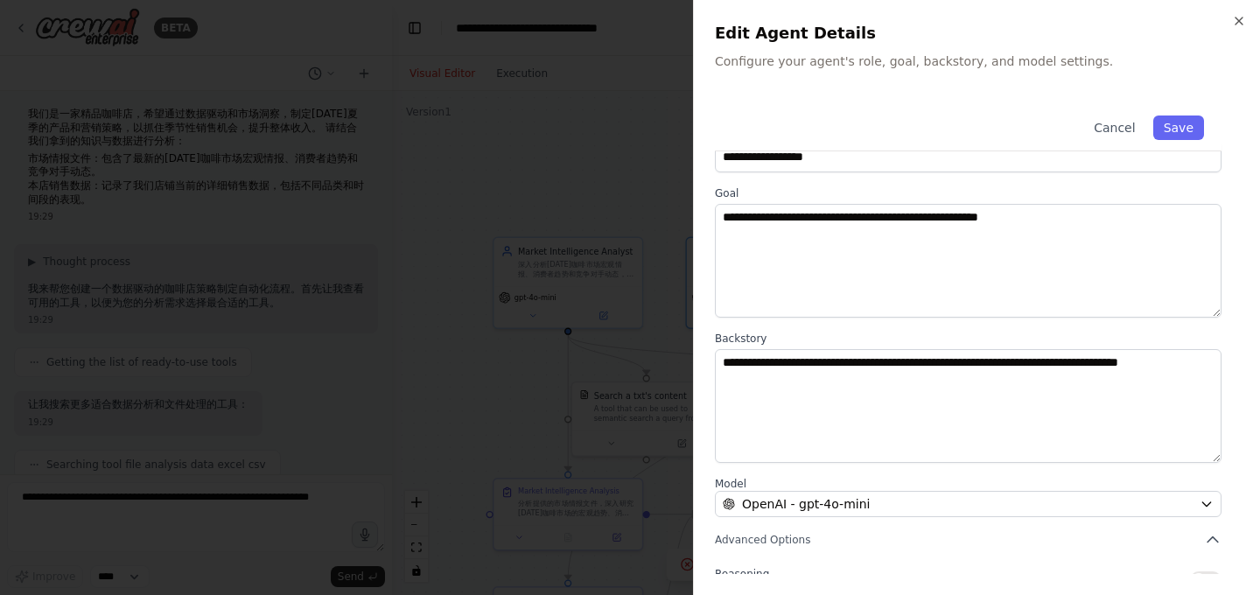
scroll to position [198, 0]
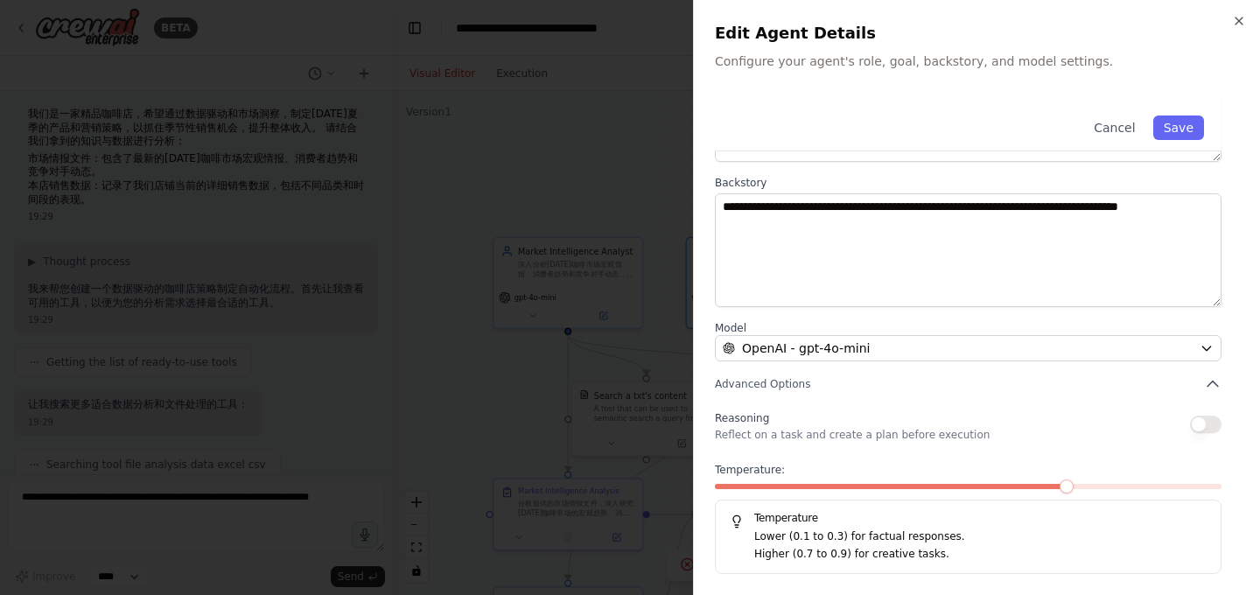
click at [547, 353] on div at bounding box center [630, 297] width 1260 height 595
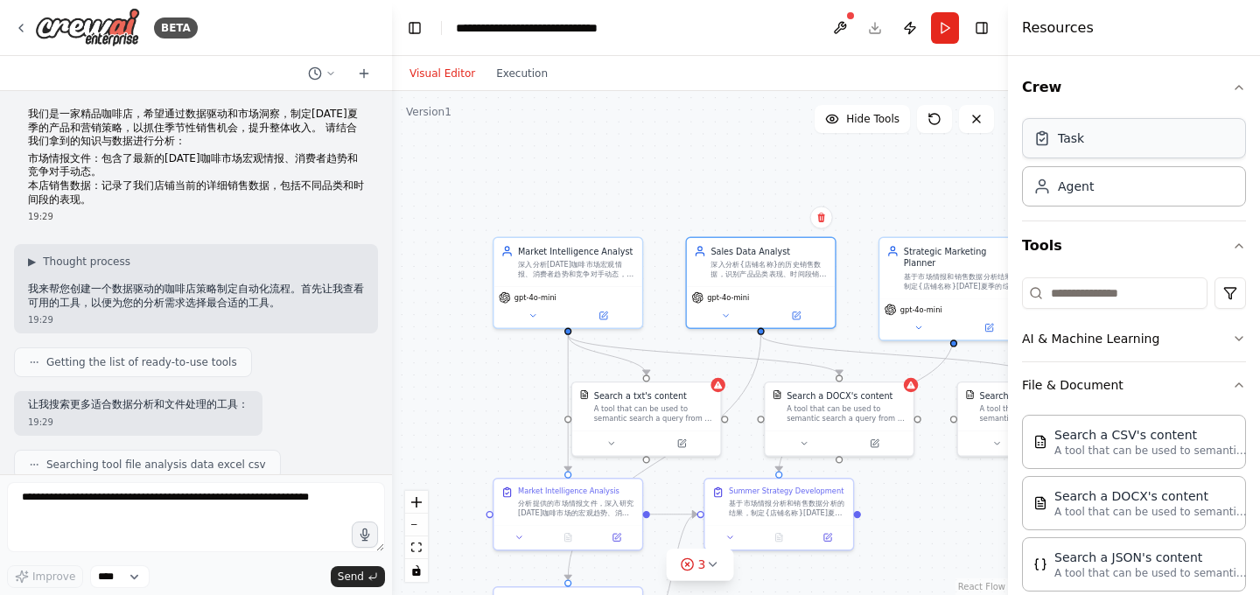
click at [1098, 142] on div "Task" at bounding box center [1134, 138] width 224 height 40
click at [1121, 134] on div "Task" at bounding box center [1134, 138] width 224 height 40
click at [1040, 139] on icon at bounding box center [1041, 137] width 17 height 17
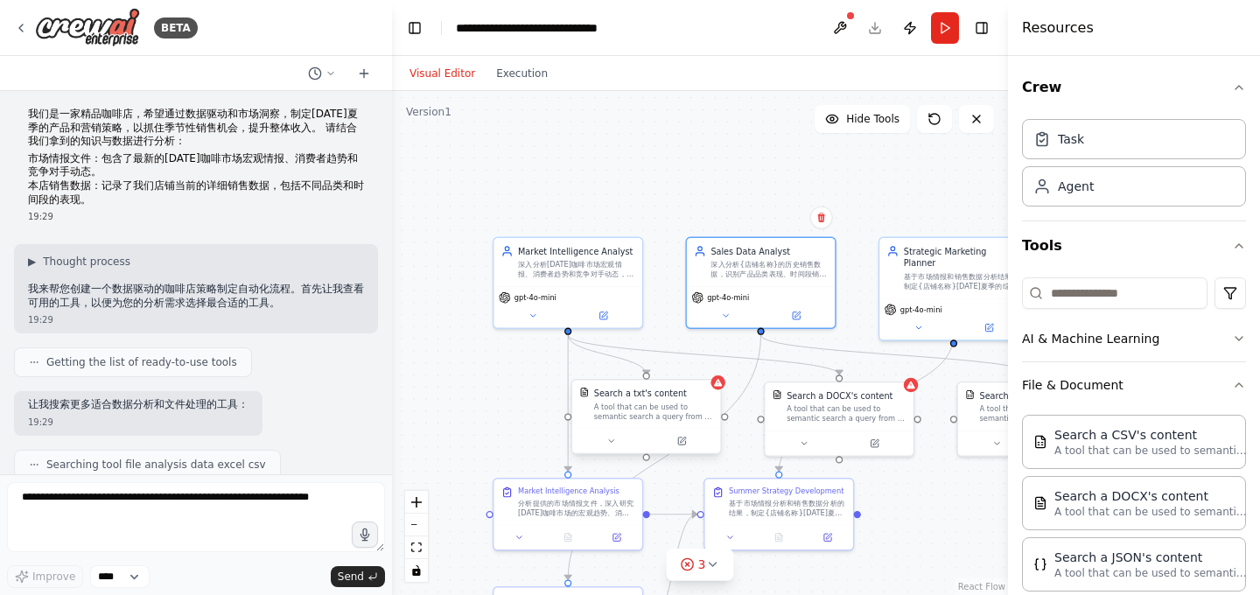
click at [647, 415] on div "A tool that can be used to semantic search a query from a txt's content." at bounding box center [653, 411] width 119 height 19
click at [682, 446] on button at bounding box center [681, 441] width 68 height 15
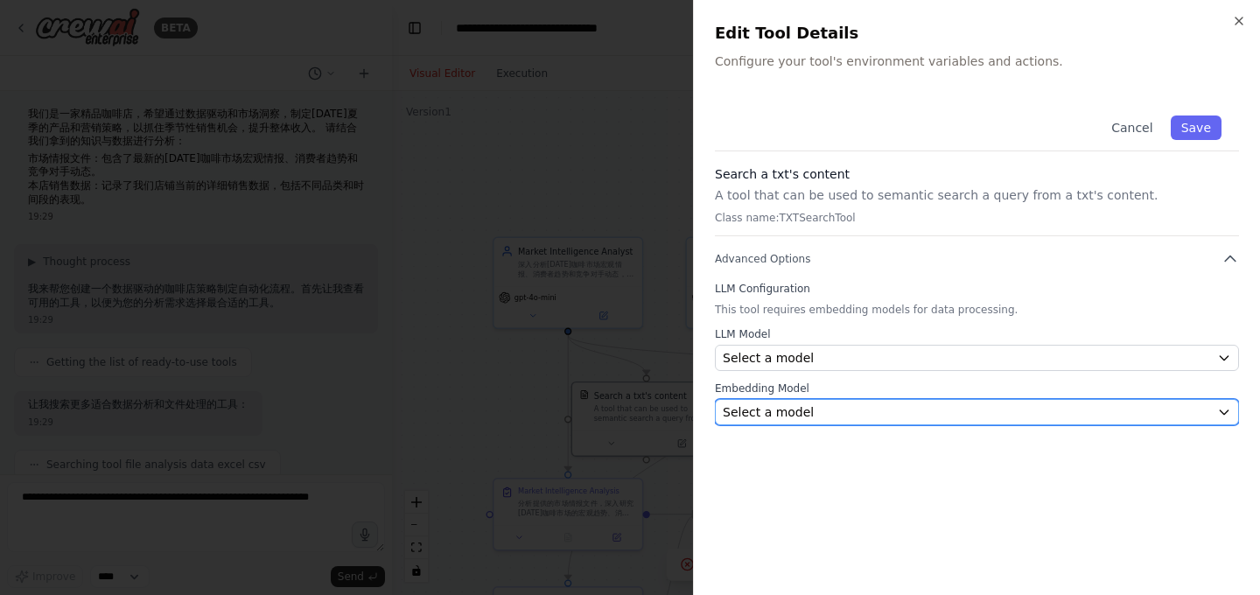
click at [776, 405] on span "Select a model" at bounding box center [768, 411] width 91 height 17
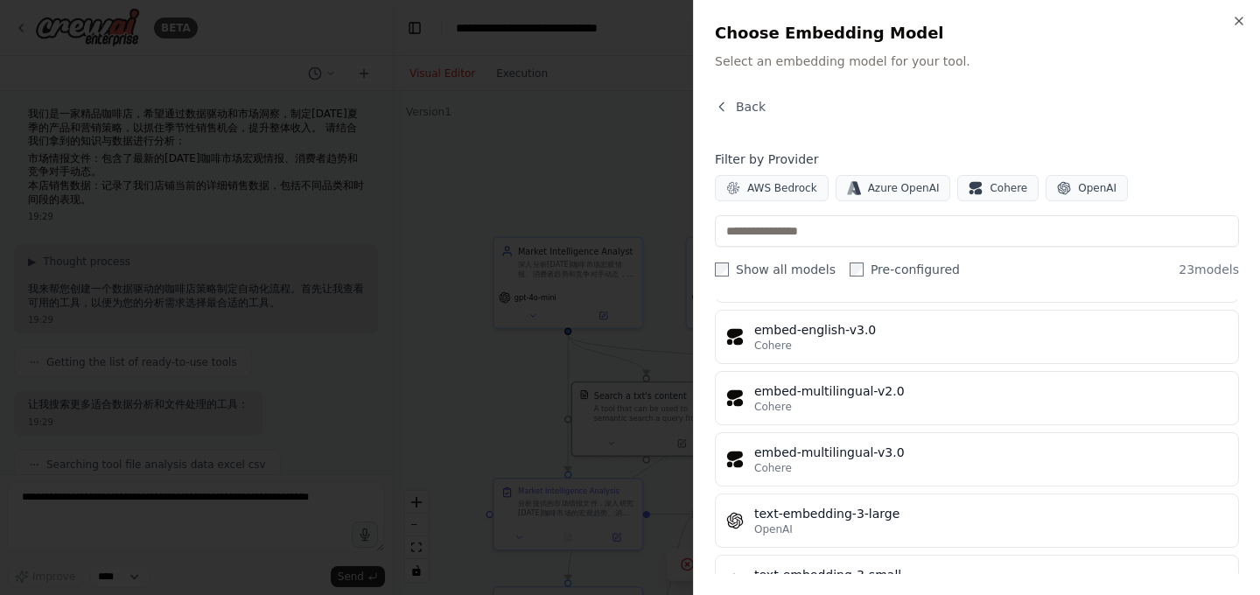
scroll to position [1197, 0]
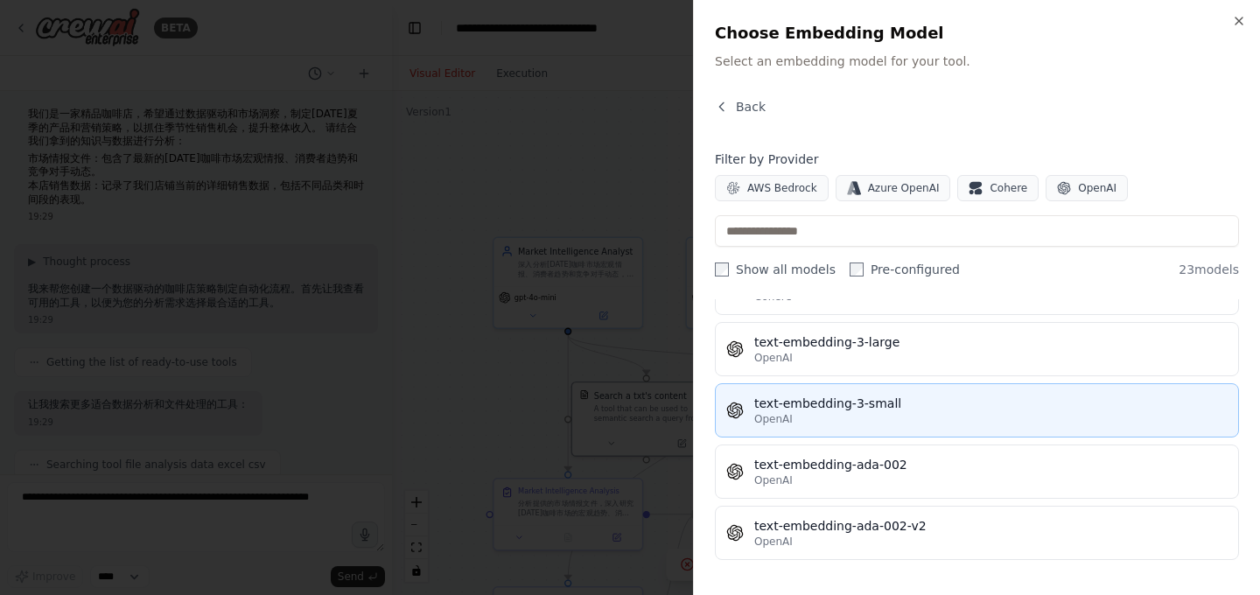
click at [962, 414] on div "OpenAI" at bounding box center [990, 419] width 473 height 14
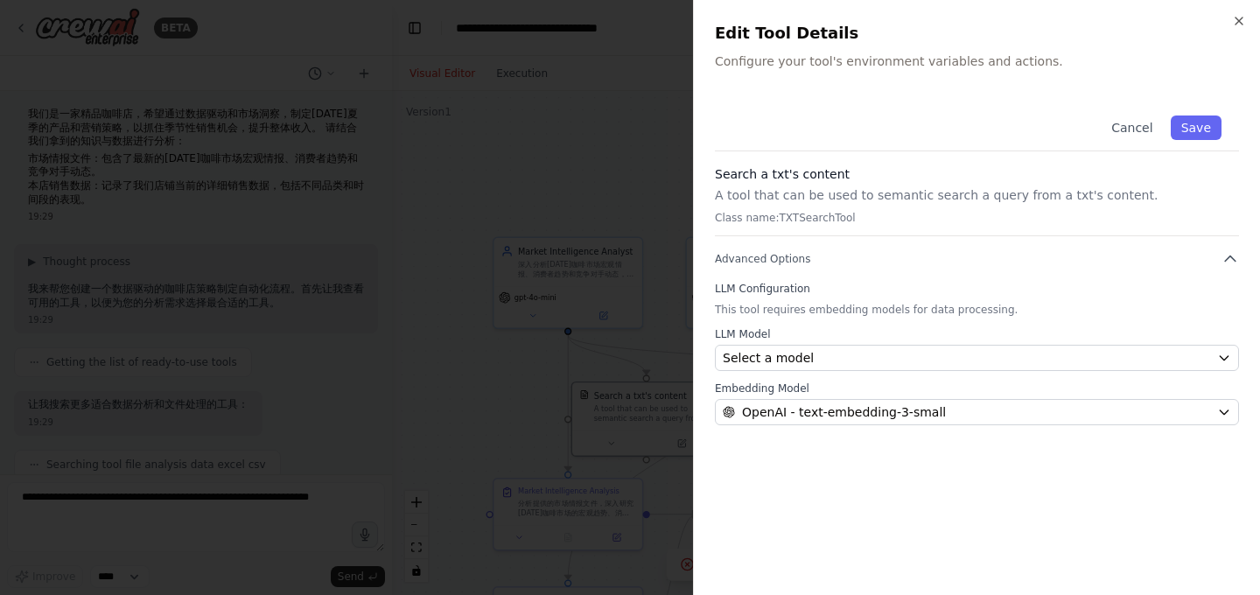
click at [778, 177] on h3 "Search a txt's content" at bounding box center [977, 173] width 524 height 17
click at [804, 220] on p "Class name: TXTSearchTool" at bounding box center [977, 218] width 524 height 14
click at [645, 311] on div at bounding box center [630, 297] width 1260 height 595
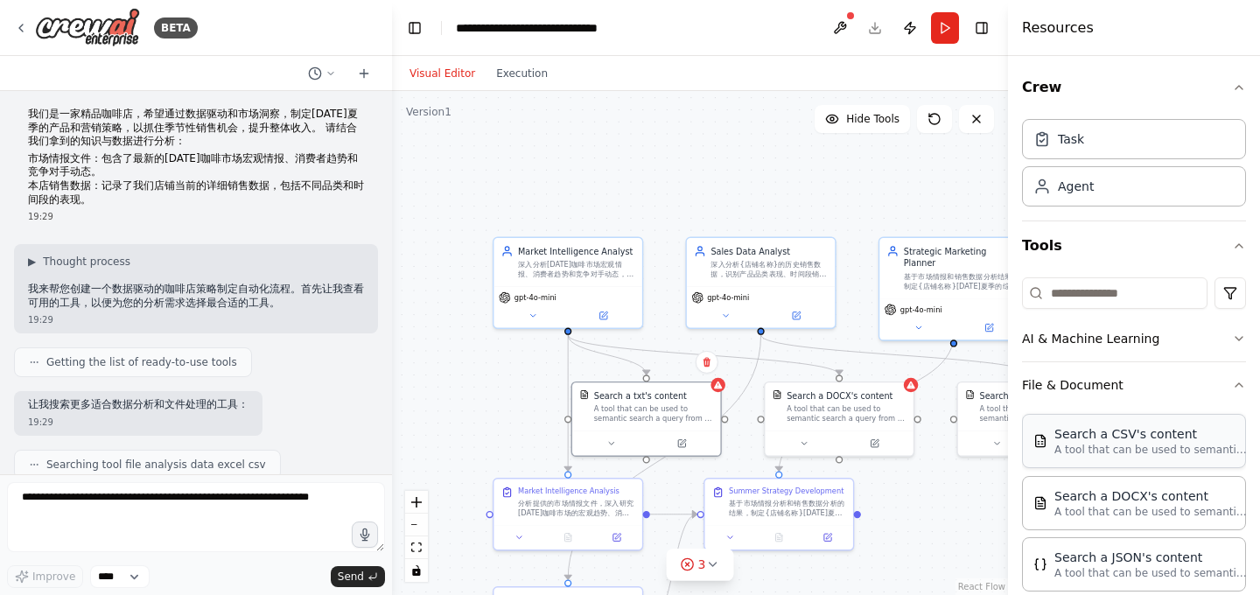
click at [1125, 447] on p "A tool that can be used to semantic search a query from a CSV's content." at bounding box center [1150, 450] width 192 height 14
click at [1123, 293] on input at bounding box center [1114, 292] width 185 height 31
click at [1158, 447] on p "A tool that can be used to semantic search a query from a CSV's content." at bounding box center [1150, 450] width 192 height 14
click at [1117, 451] on p "A tool that can be used to semantic search a query from a CSV's content." at bounding box center [1150, 450] width 192 height 14
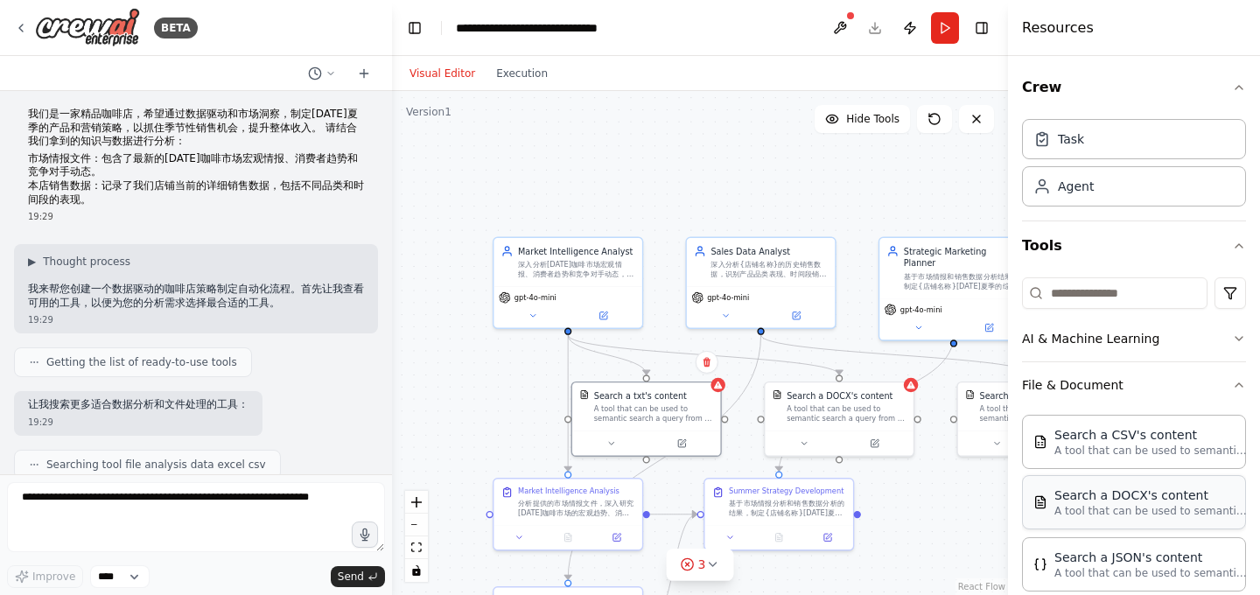
click at [1130, 522] on div "Search a DOCX's content A tool that can be used to semantic search a query from…" at bounding box center [1134, 502] width 224 height 54
click at [772, 217] on button at bounding box center [773, 224] width 68 height 15
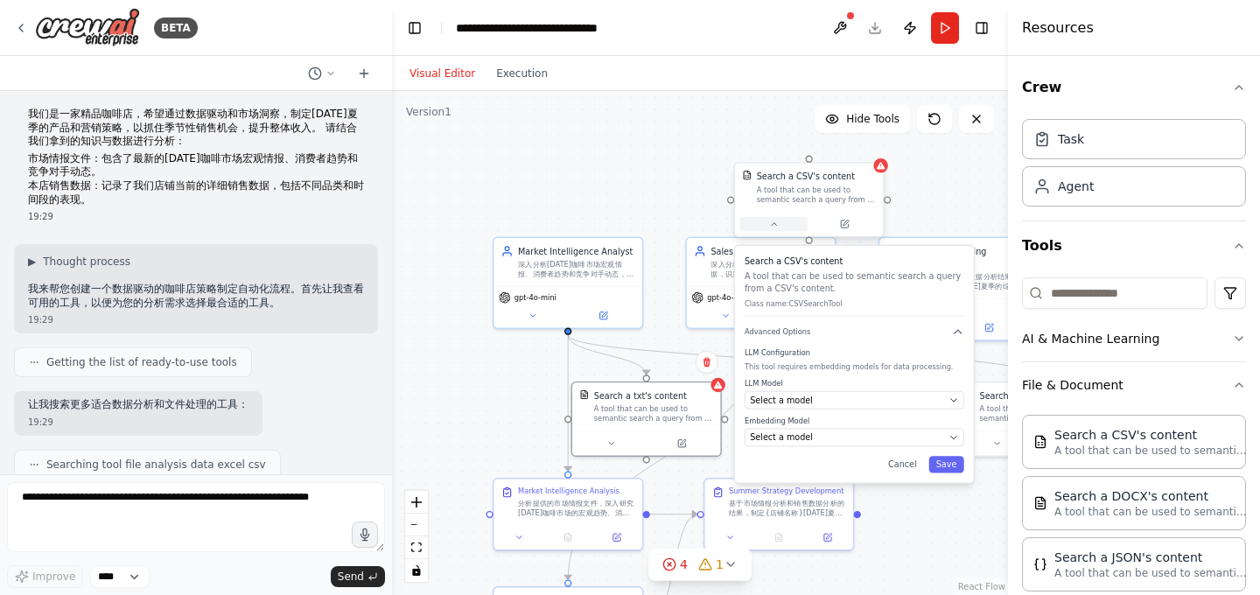
click at [772, 217] on button at bounding box center [773, 224] width 68 height 15
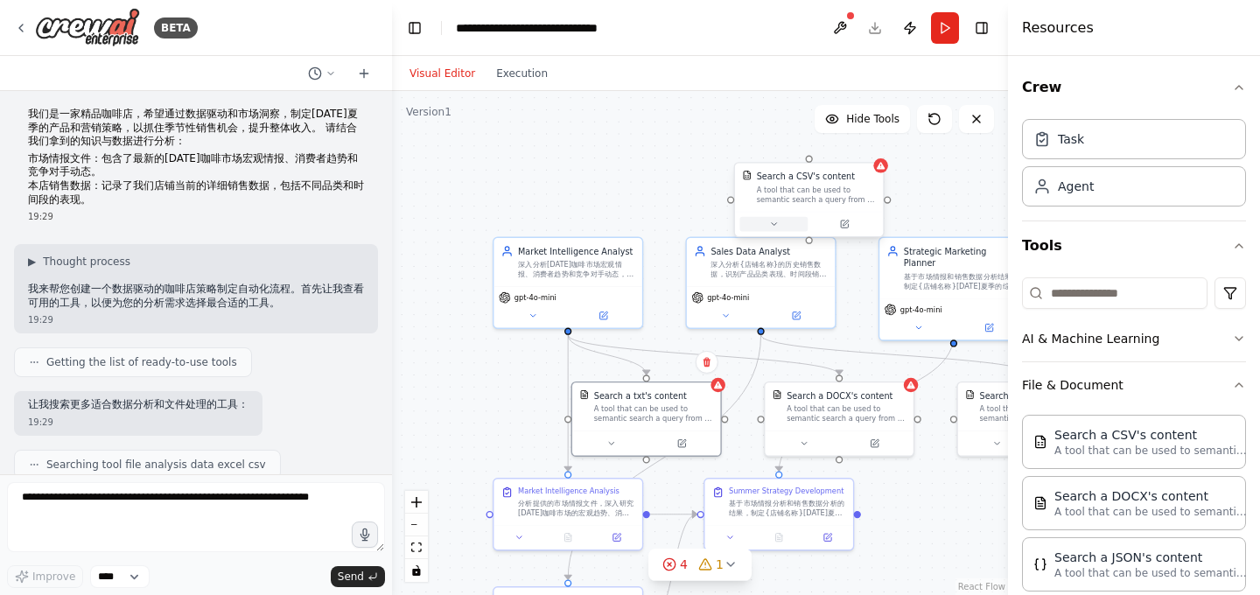
click at [772, 217] on button at bounding box center [773, 224] width 68 height 15
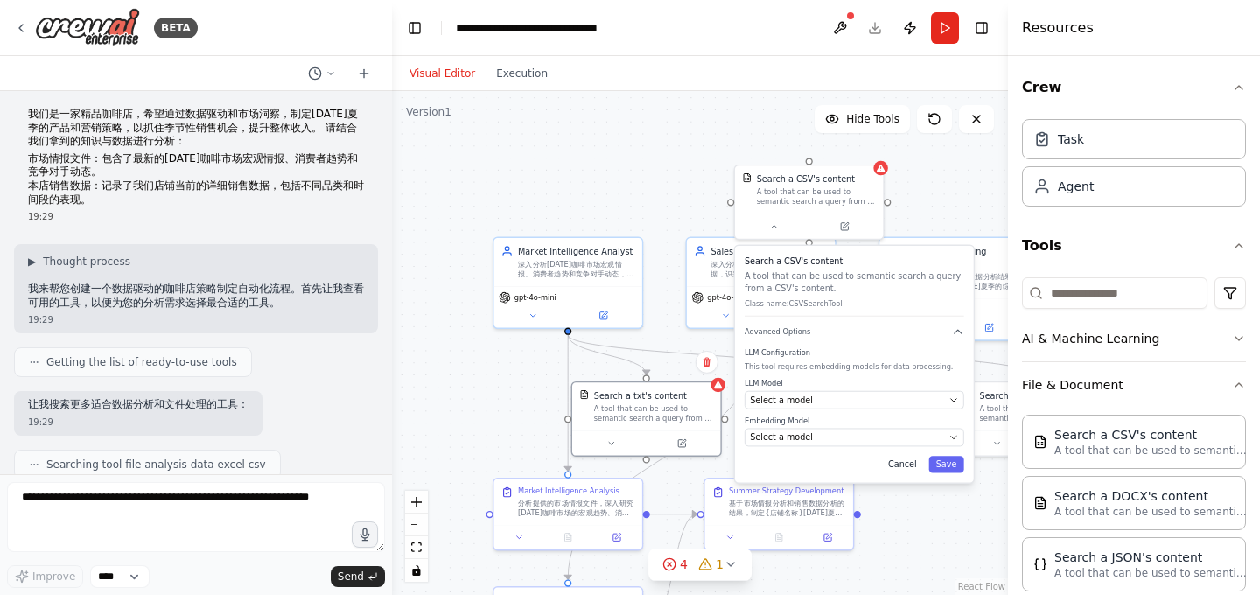
click at [906, 469] on button "Cancel" at bounding box center [902, 464] width 43 height 17
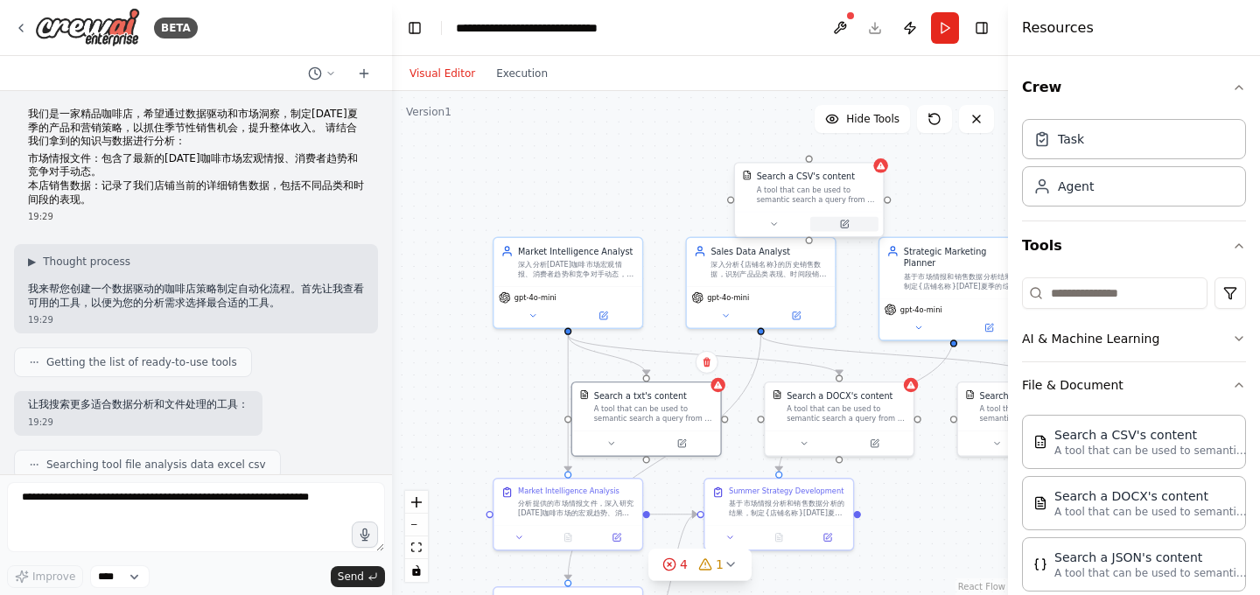
click at [844, 220] on icon at bounding box center [844, 225] width 10 height 10
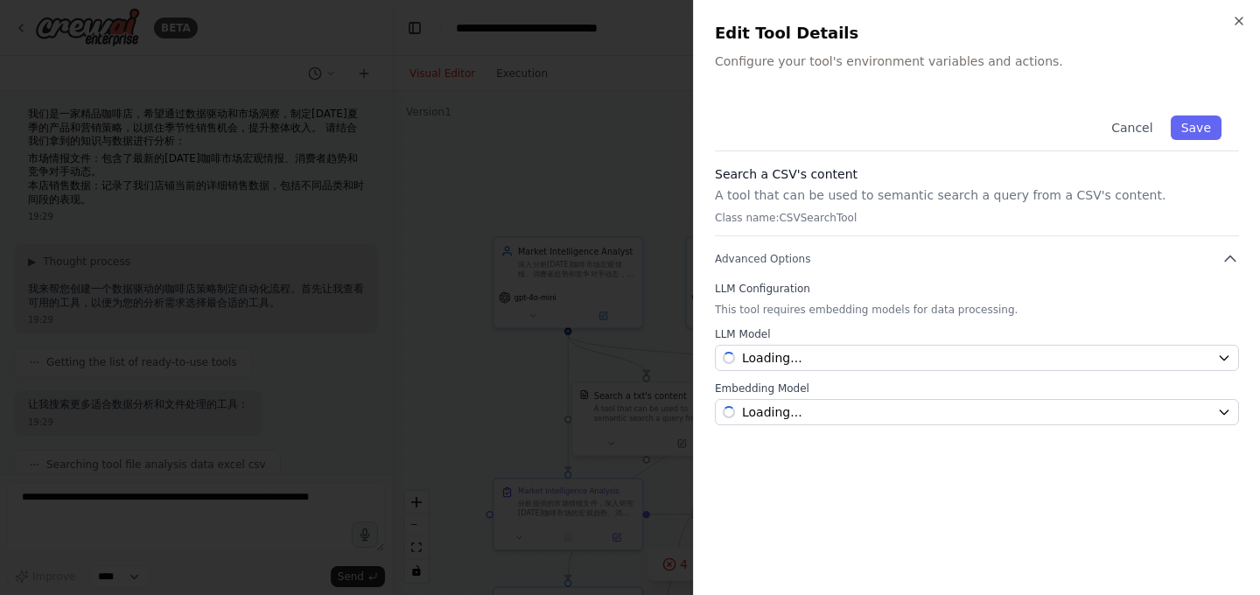
click at [670, 157] on div at bounding box center [630, 297] width 1260 height 595
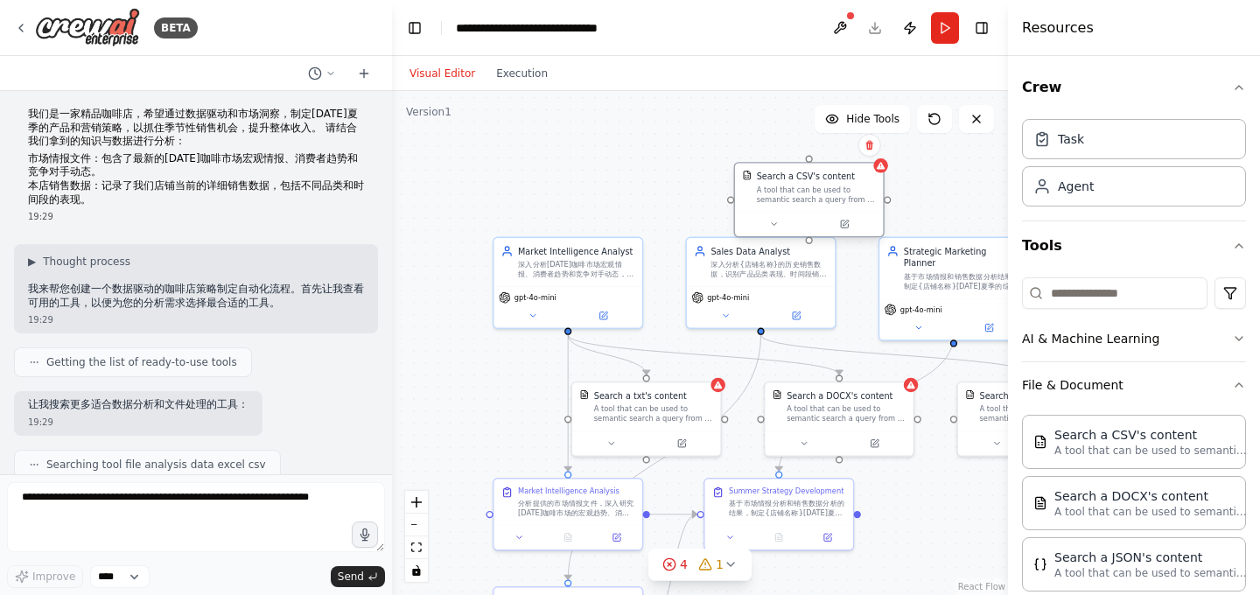
click at [782, 182] on div "Search a CSV's content A tool that can be used to semantic search a query from …" at bounding box center [816, 188] width 119 height 34
click at [871, 148] on icon at bounding box center [869, 146] width 7 height 10
click at [828, 153] on button "Confirm" at bounding box center [819, 145] width 62 height 21
click at [689, 442] on button at bounding box center [681, 441] width 68 height 15
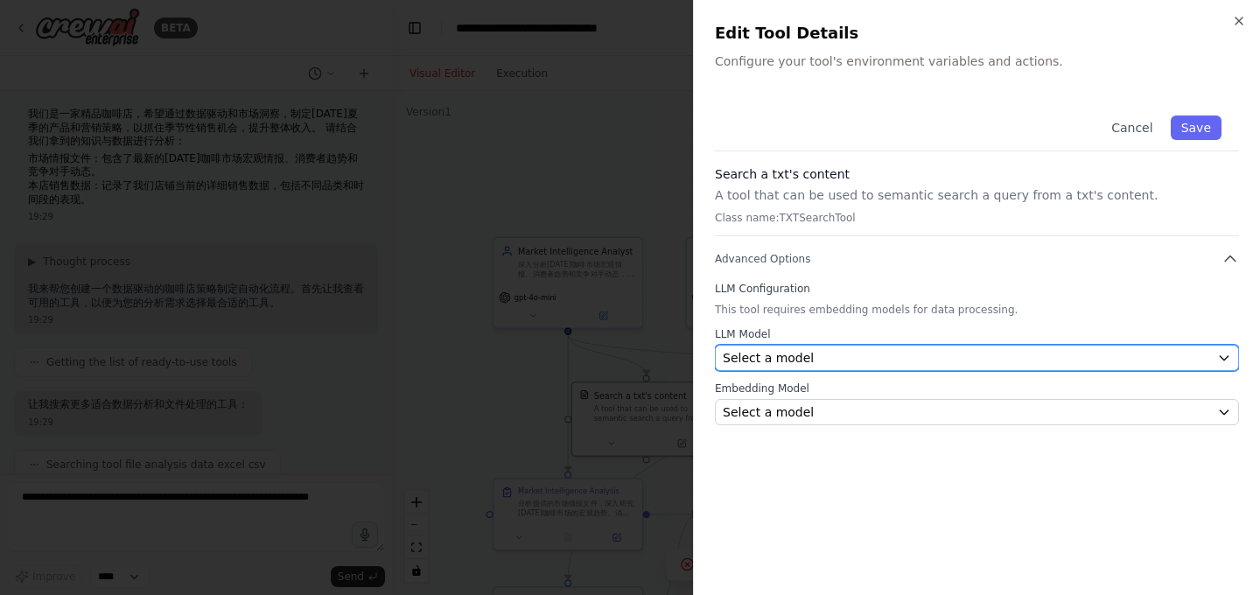
click at [762, 352] on span "Select a model" at bounding box center [768, 357] width 91 height 17
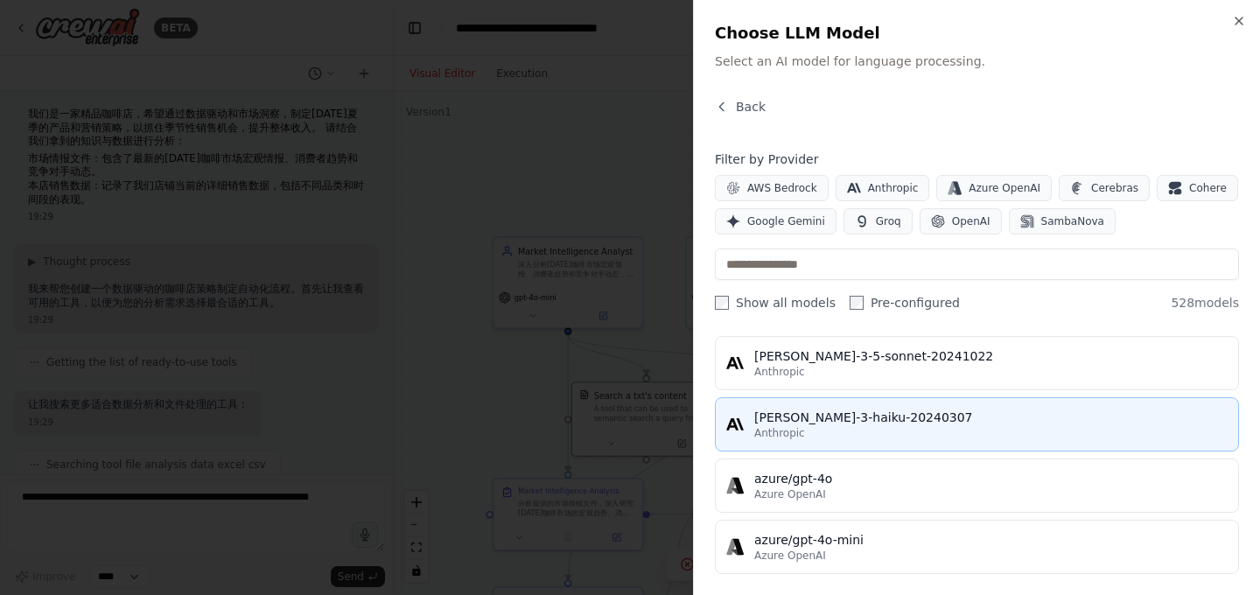
scroll to position [49, 0]
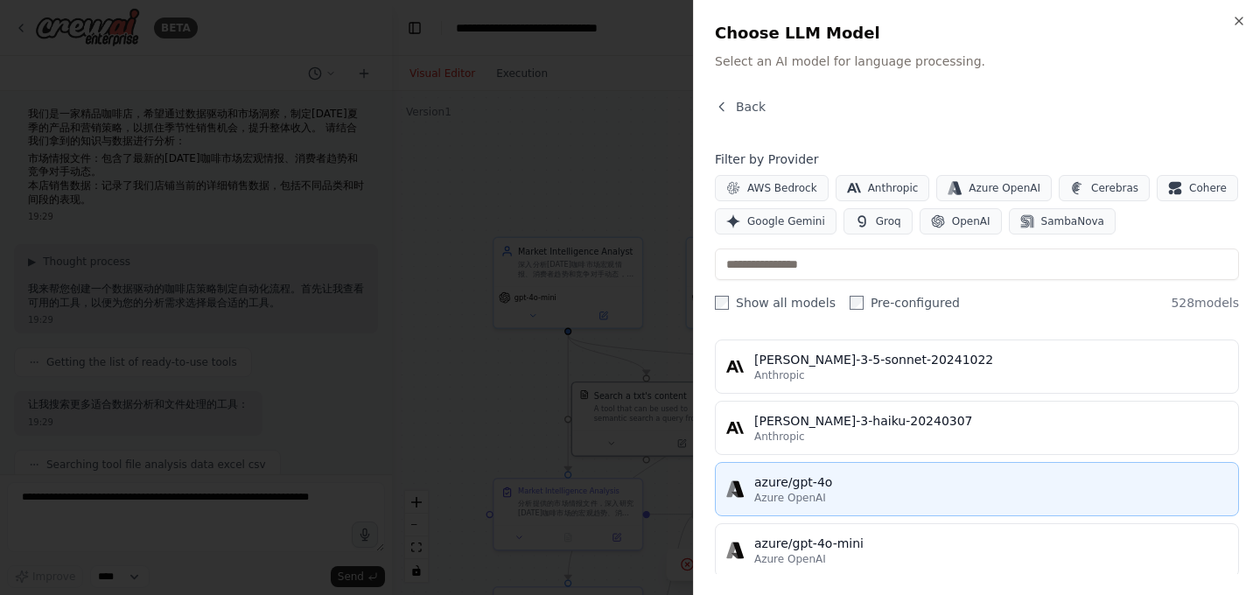
click at [886, 498] on div "Azure OpenAI" at bounding box center [990, 498] width 473 height 14
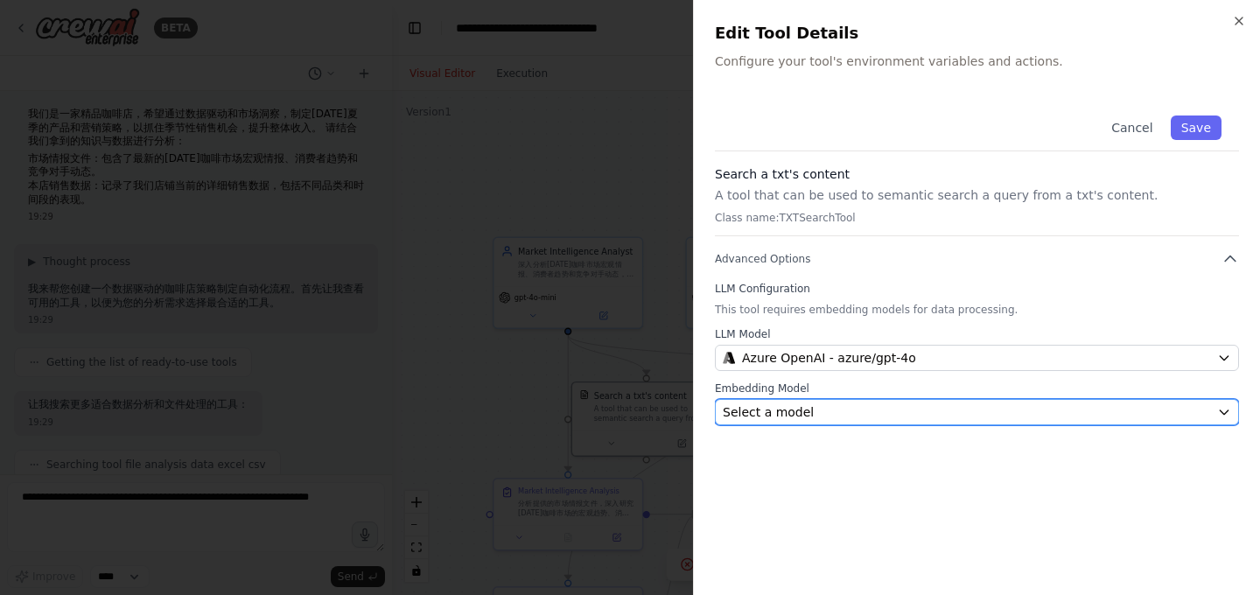
click at [809, 405] on div "Select a model" at bounding box center [966, 411] width 487 height 17
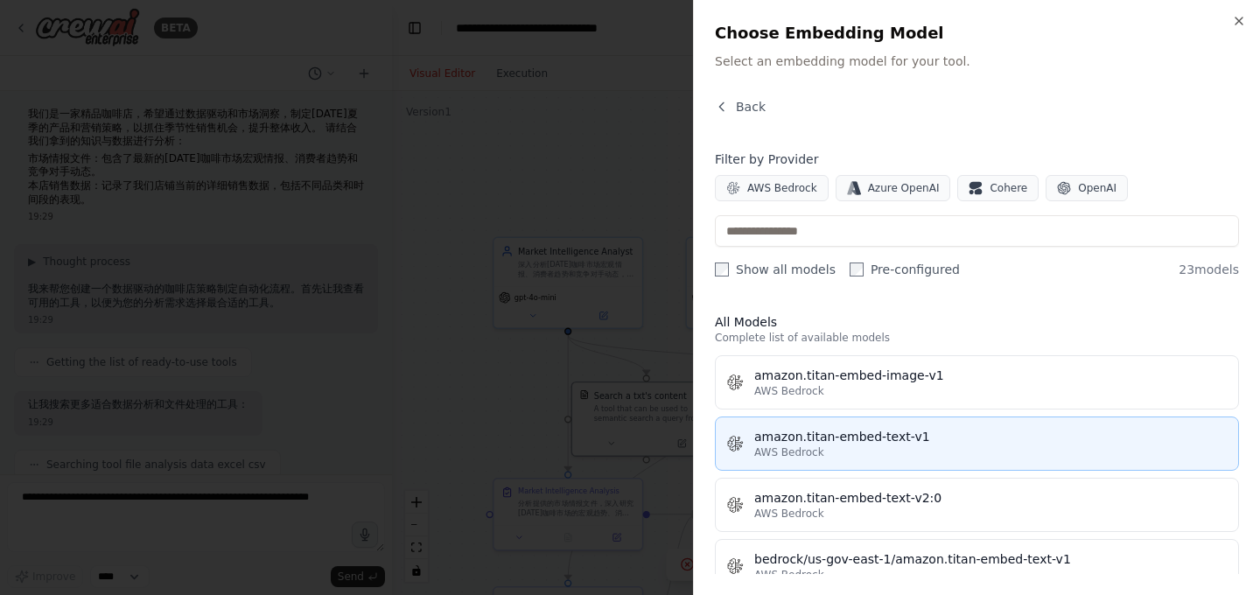
click at [910, 446] on div "AWS Bedrock" at bounding box center [990, 452] width 473 height 14
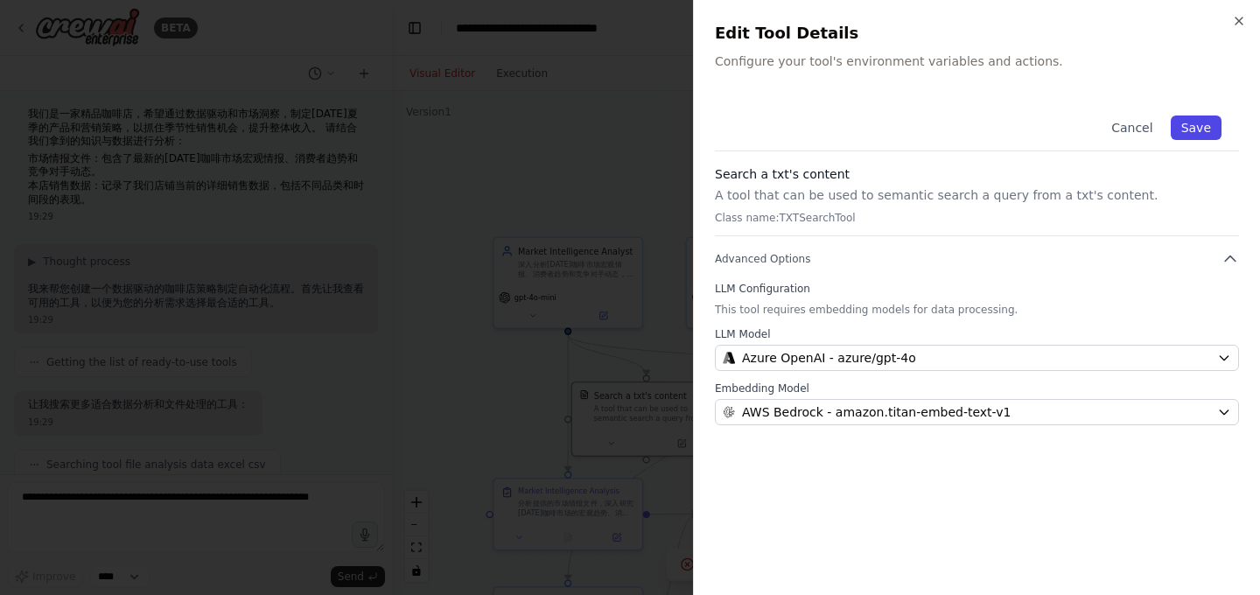
click at [1190, 132] on button "Save" at bounding box center [1196, 127] width 51 height 24
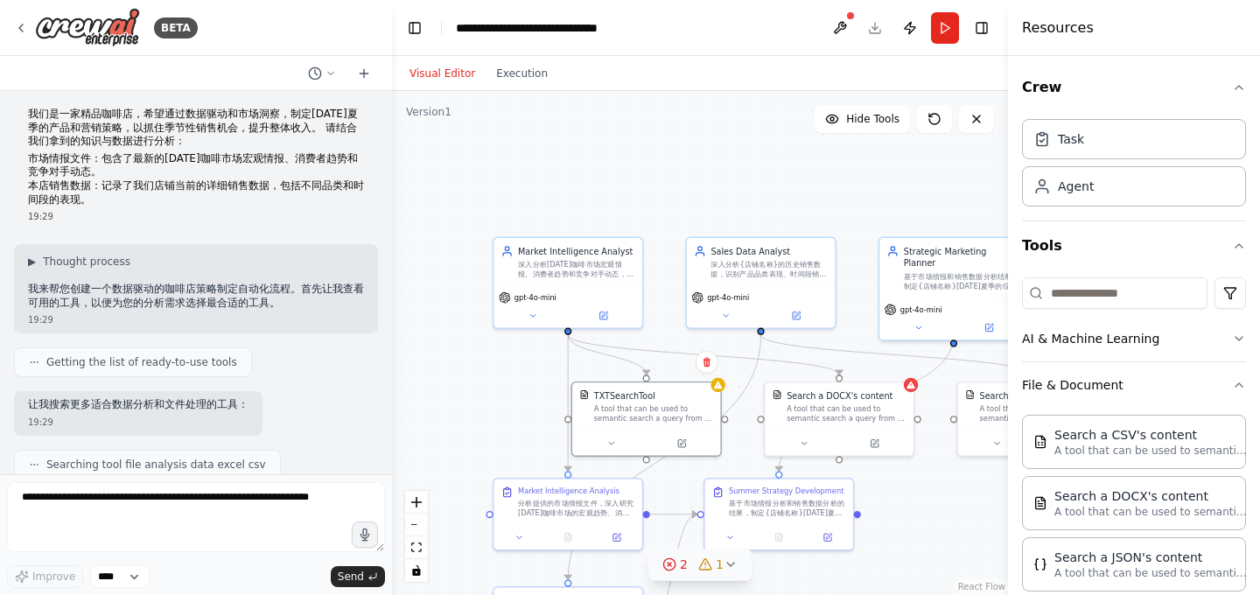
click at [675, 563] on circle at bounding box center [668, 563] width 11 height 11
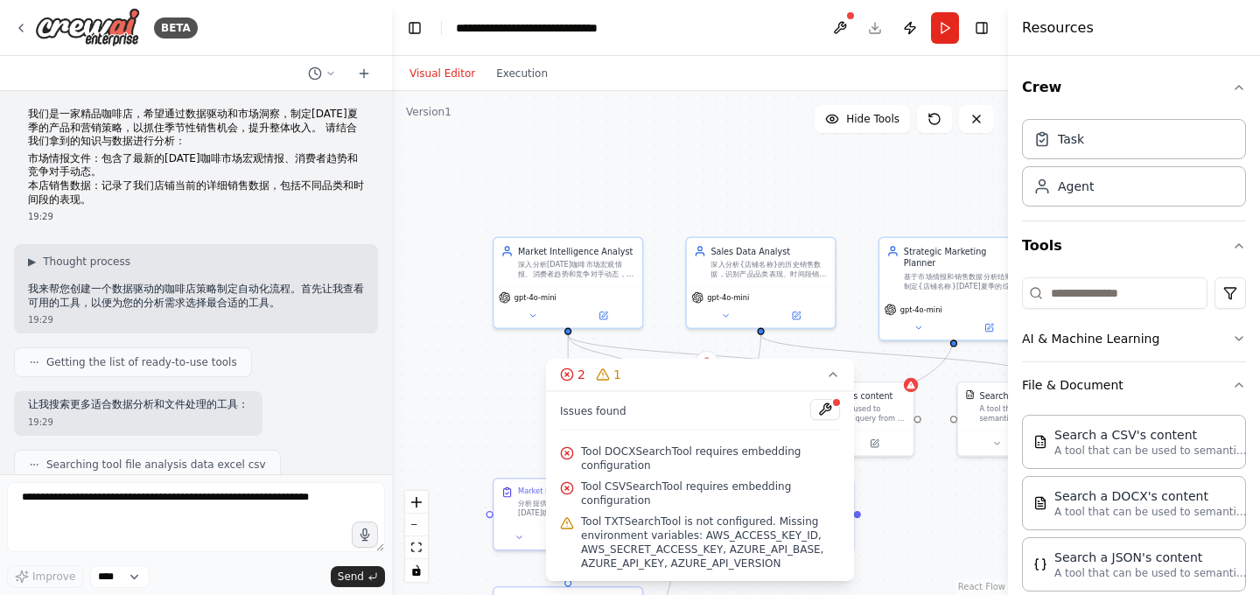
click at [942, 489] on div ".deletable-edge-delete-btn { width: 20px; height: 20px; border: 0px solid #ffff…" at bounding box center [700, 343] width 616 height 504
click at [830, 374] on icon at bounding box center [832, 374] width 7 height 3
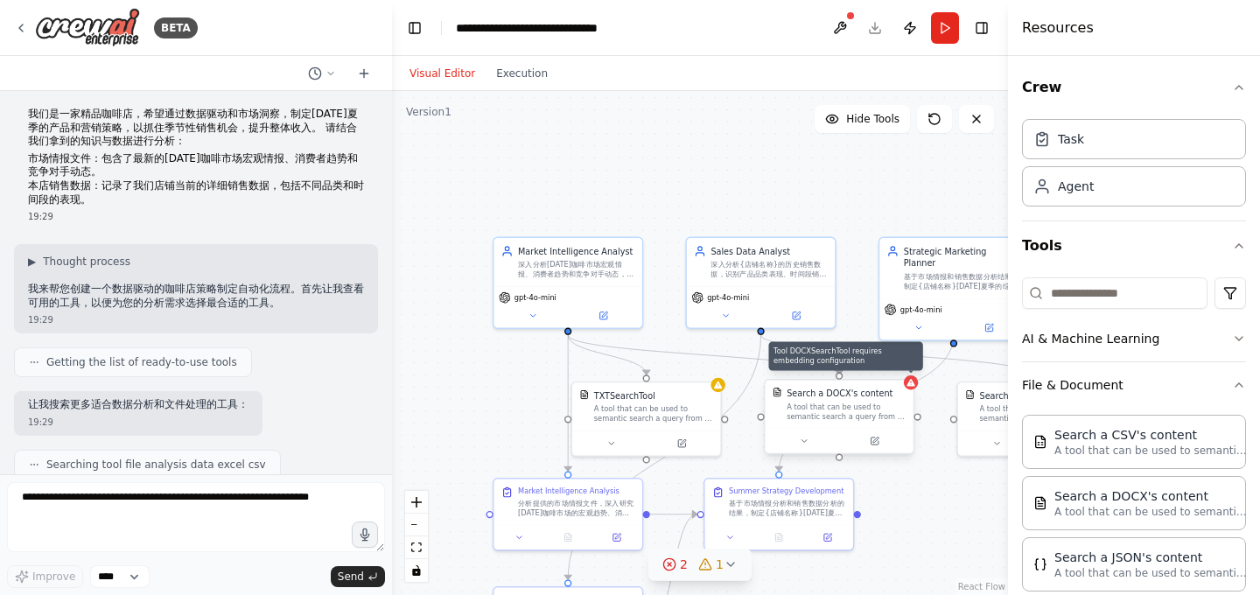
click at [913, 387] on icon at bounding box center [911, 383] width 10 height 10
click at [885, 443] on button at bounding box center [874, 441] width 68 height 15
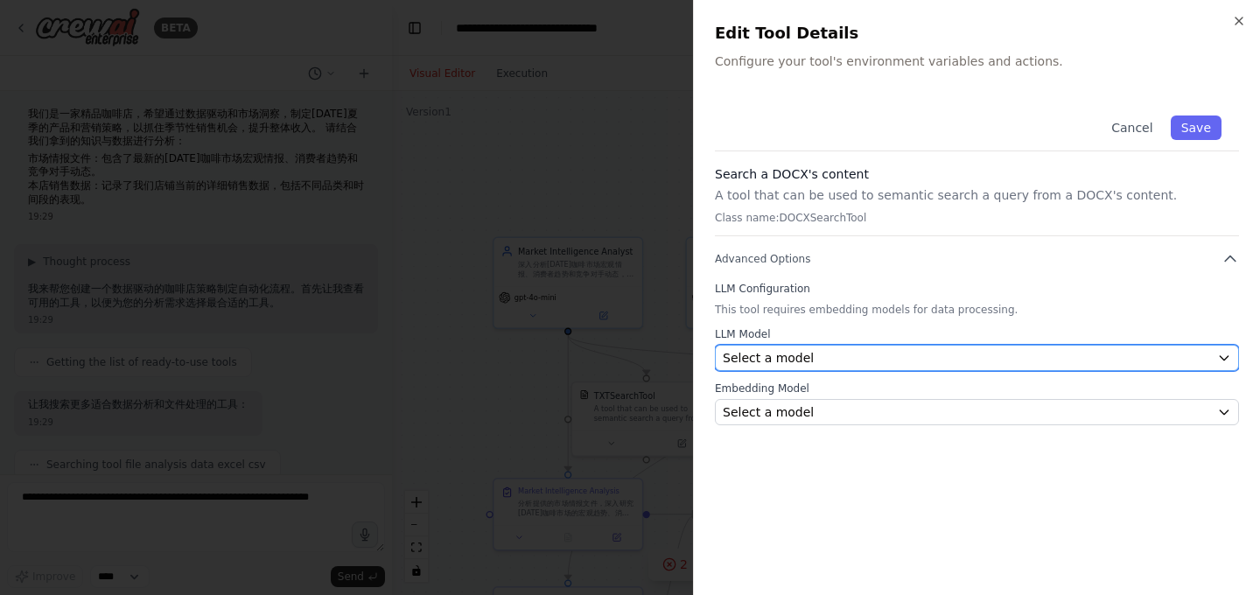
click at [839, 355] on div "Select a model" at bounding box center [966, 357] width 487 height 17
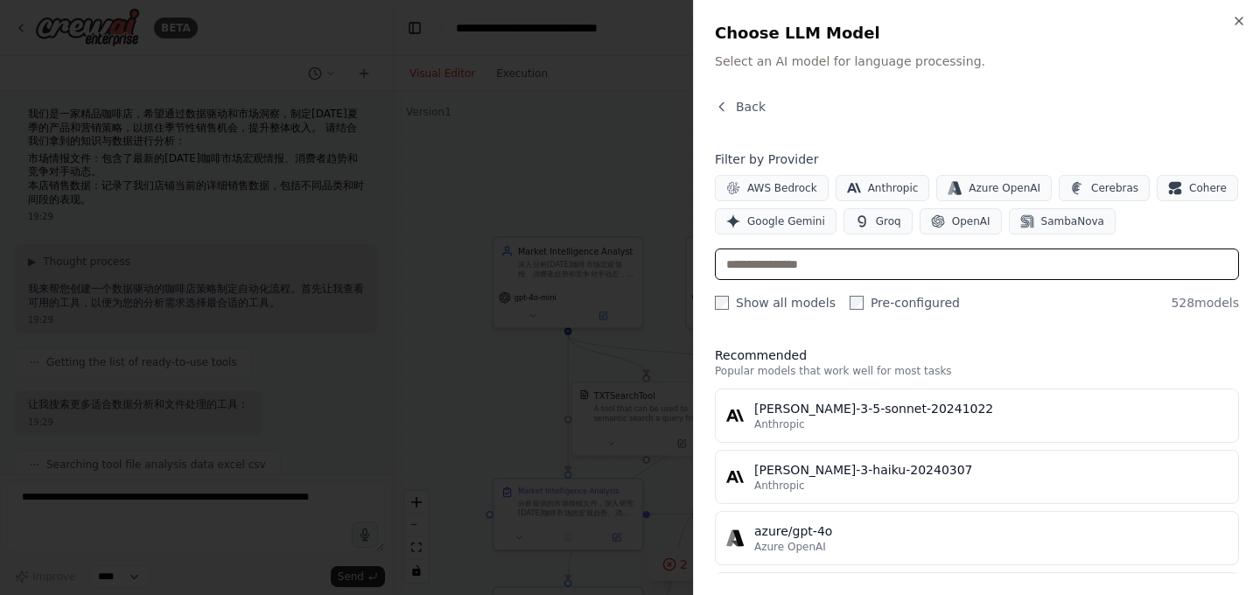
click at [958, 256] on input "text" at bounding box center [977, 263] width 524 height 31
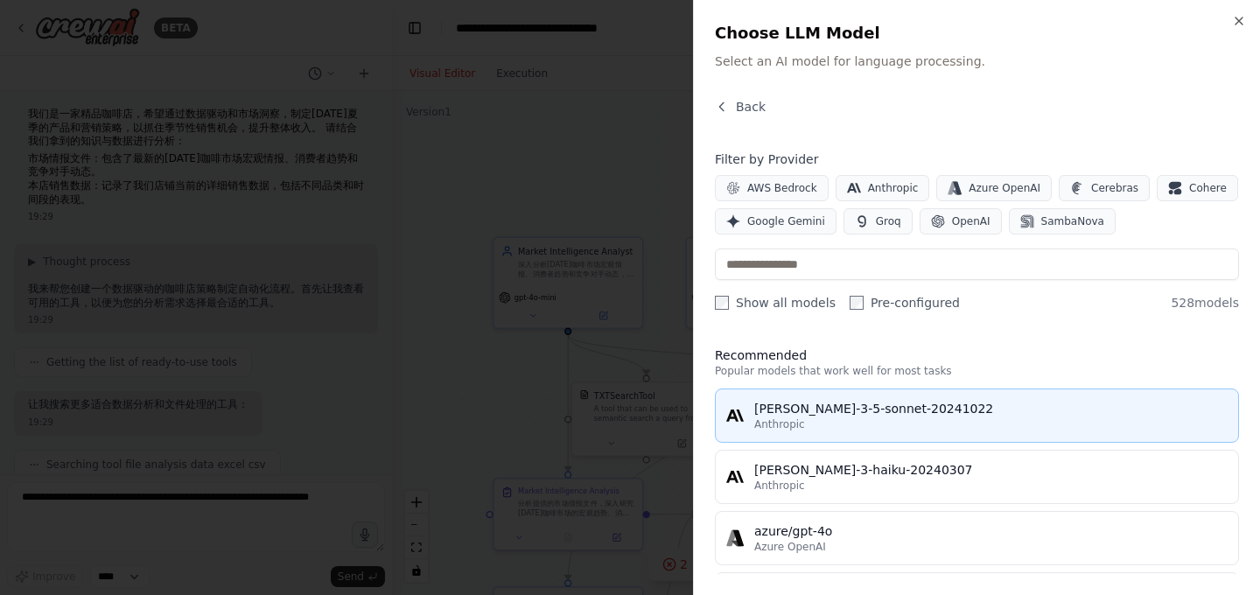
click at [922, 421] on div "Anthropic" at bounding box center [990, 424] width 473 height 14
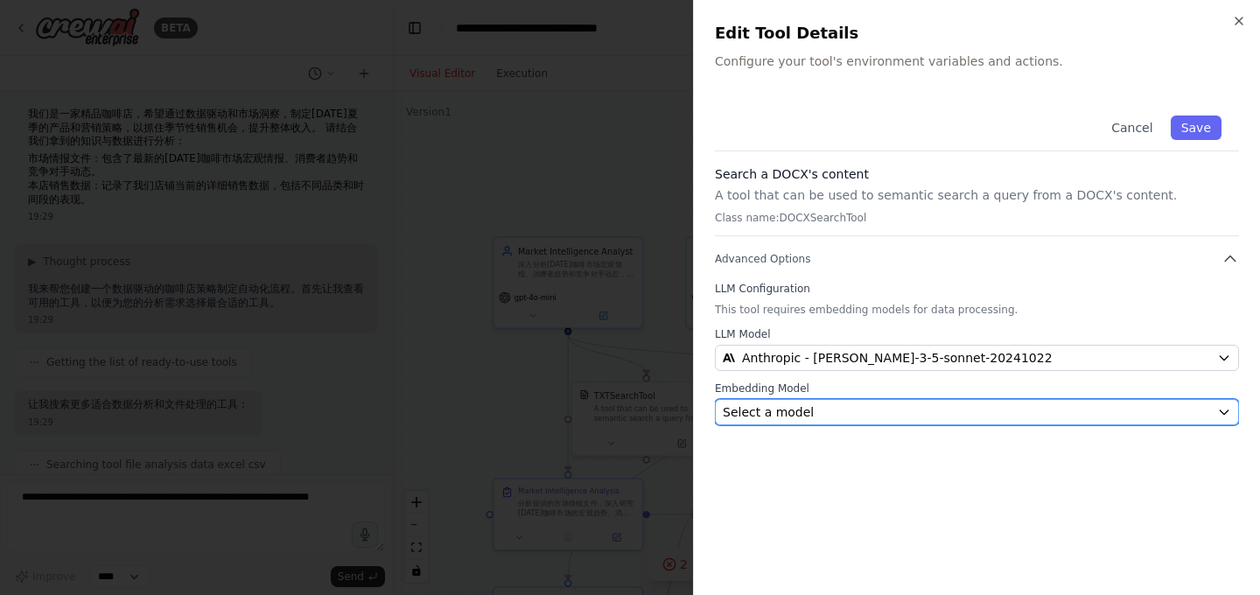
click at [884, 415] on div "Select a model" at bounding box center [966, 411] width 487 height 17
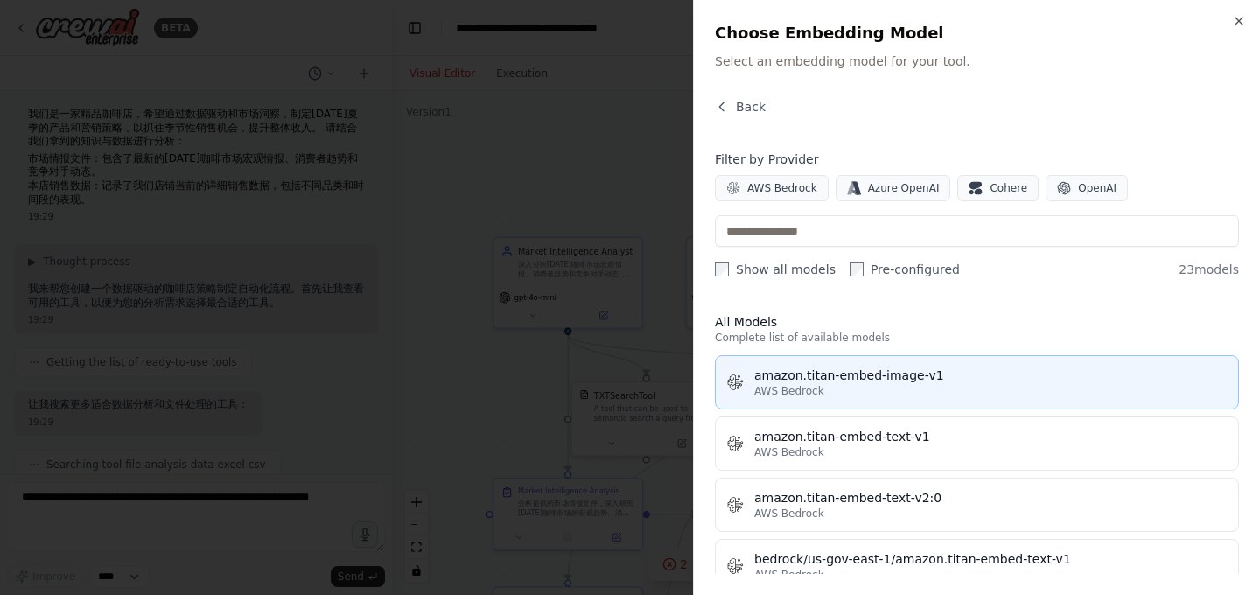
click at [885, 383] on div "amazon.titan-embed-image-v1" at bounding box center [990, 375] width 473 height 17
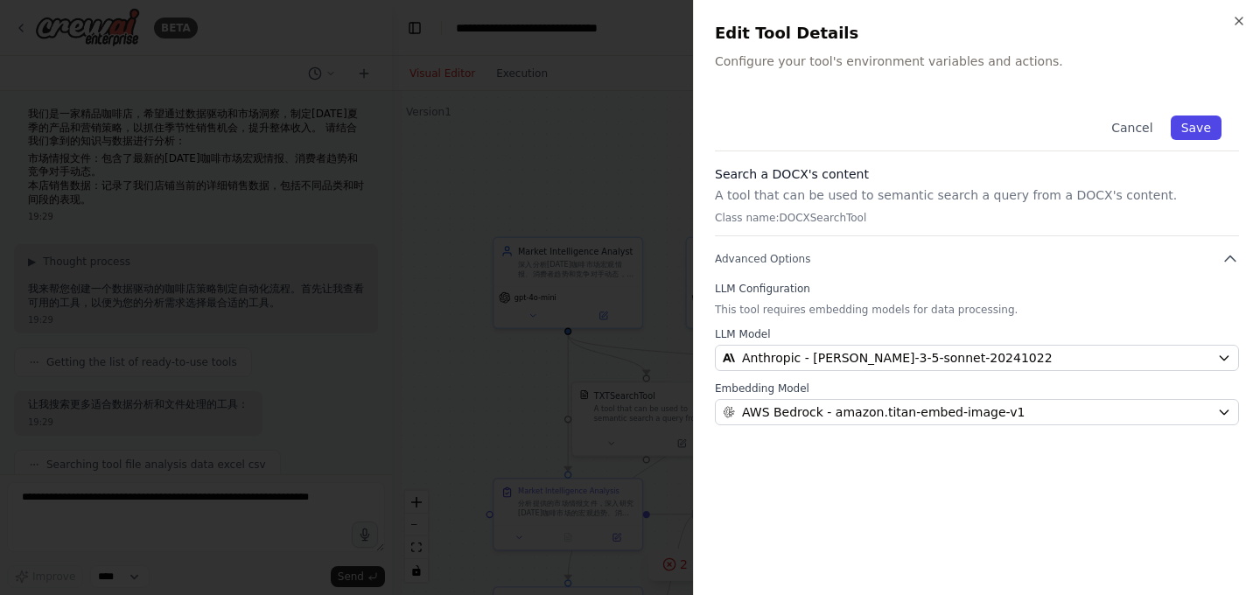
click at [1207, 125] on button "Save" at bounding box center [1196, 127] width 51 height 24
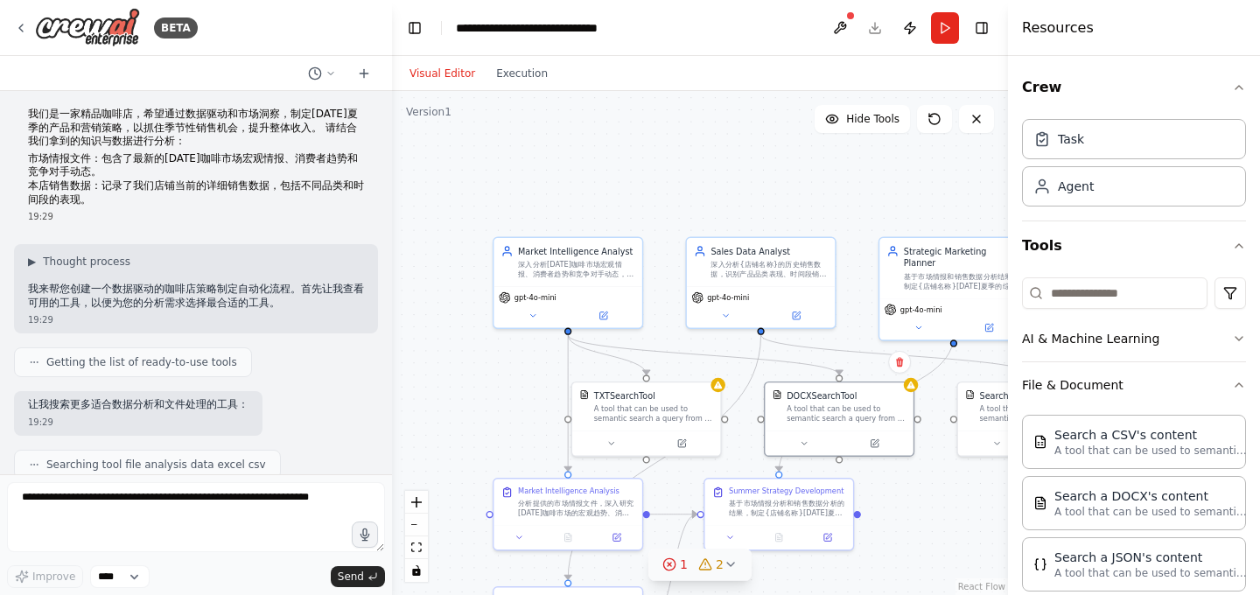
click at [675, 566] on icon at bounding box center [669, 564] width 14 height 14
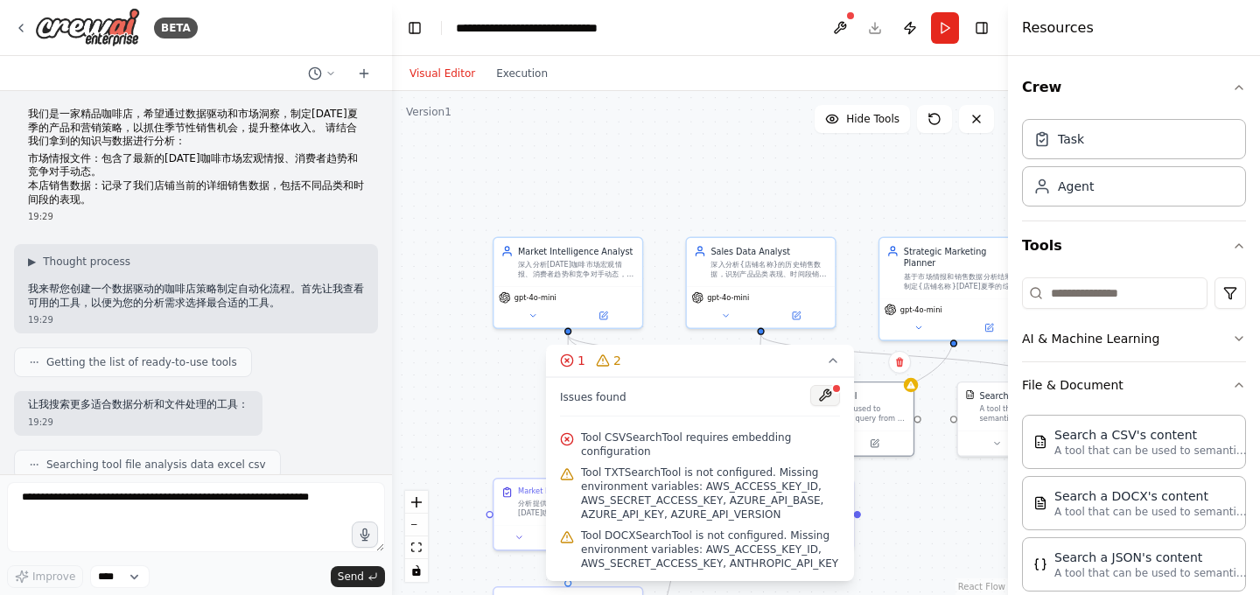
click at [826, 392] on button at bounding box center [825, 395] width 30 height 21
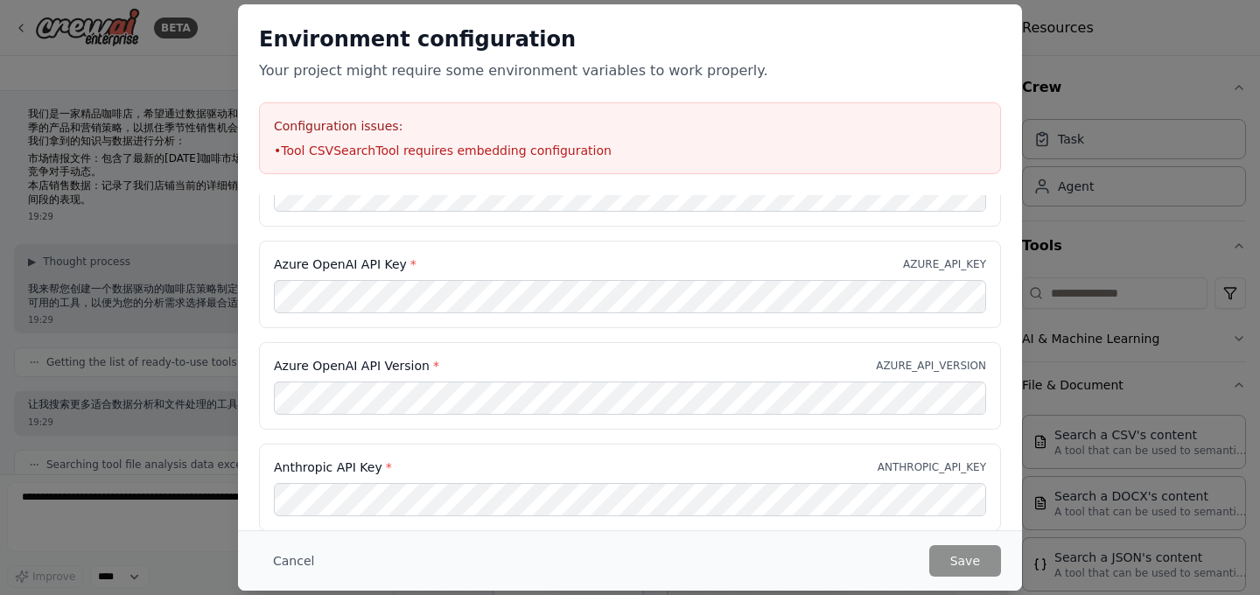
scroll to position [0, 0]
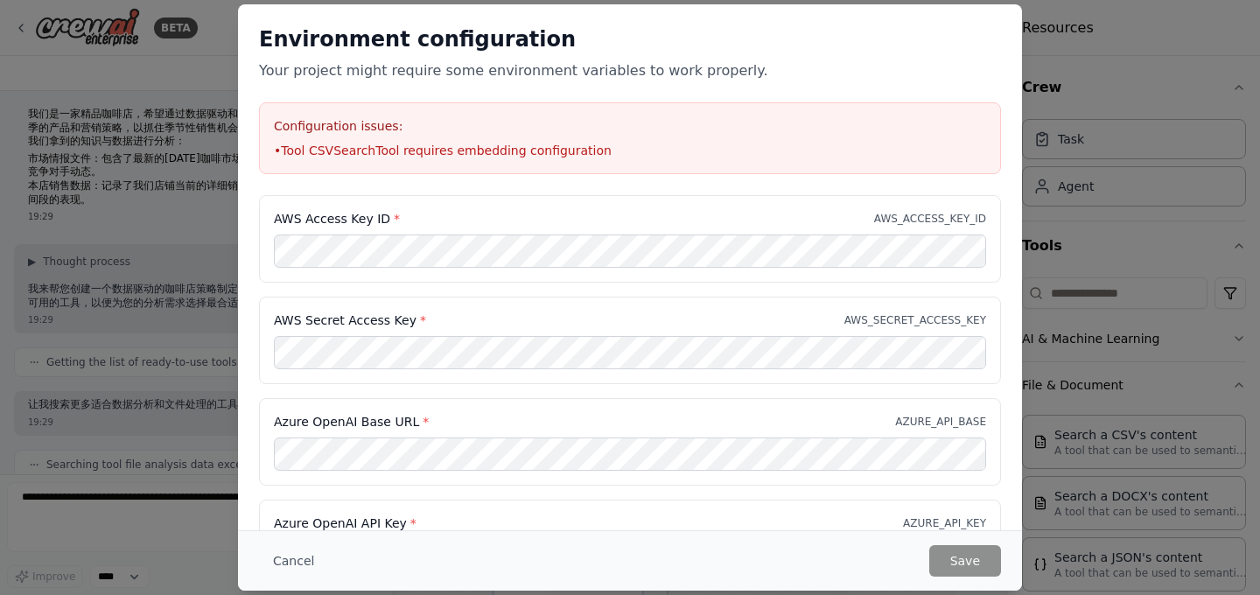
click at [1070, 106] on div "Environment configuration Your project might require some environment variables…" at bounding box center [630, 297] width 1260 height 595
click at [287, 559] on button "Cancel" at bounding box center [293, 560] width 69 height 31
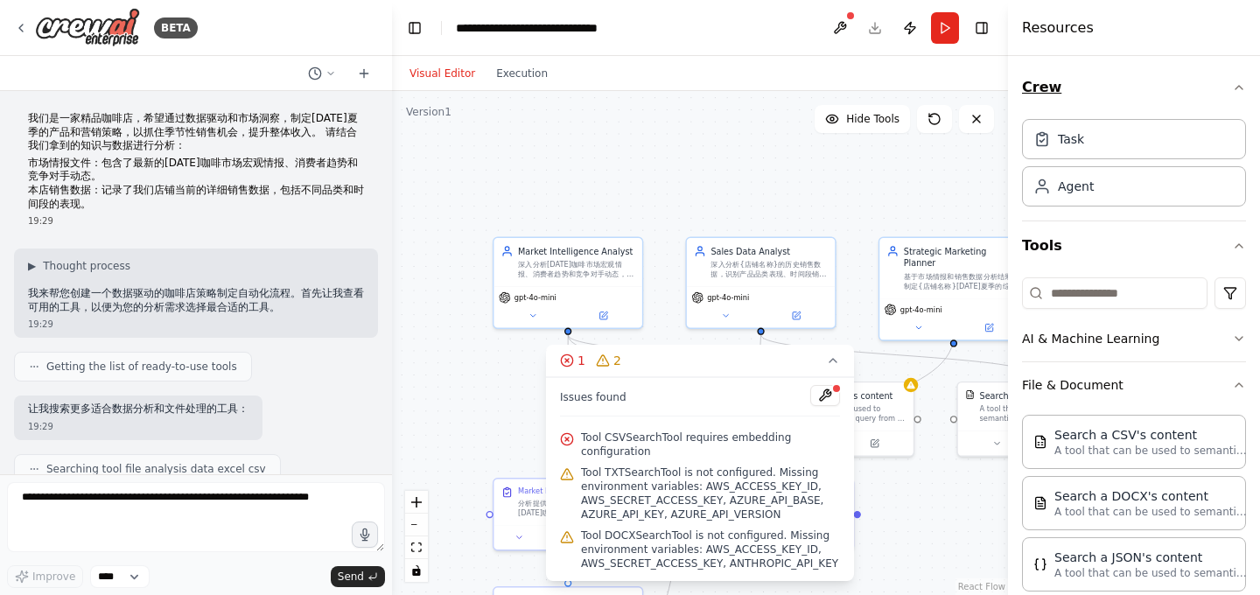
click at [1235, 94] on icon "button" at bounding box center [1239, 87] width 14 height 14
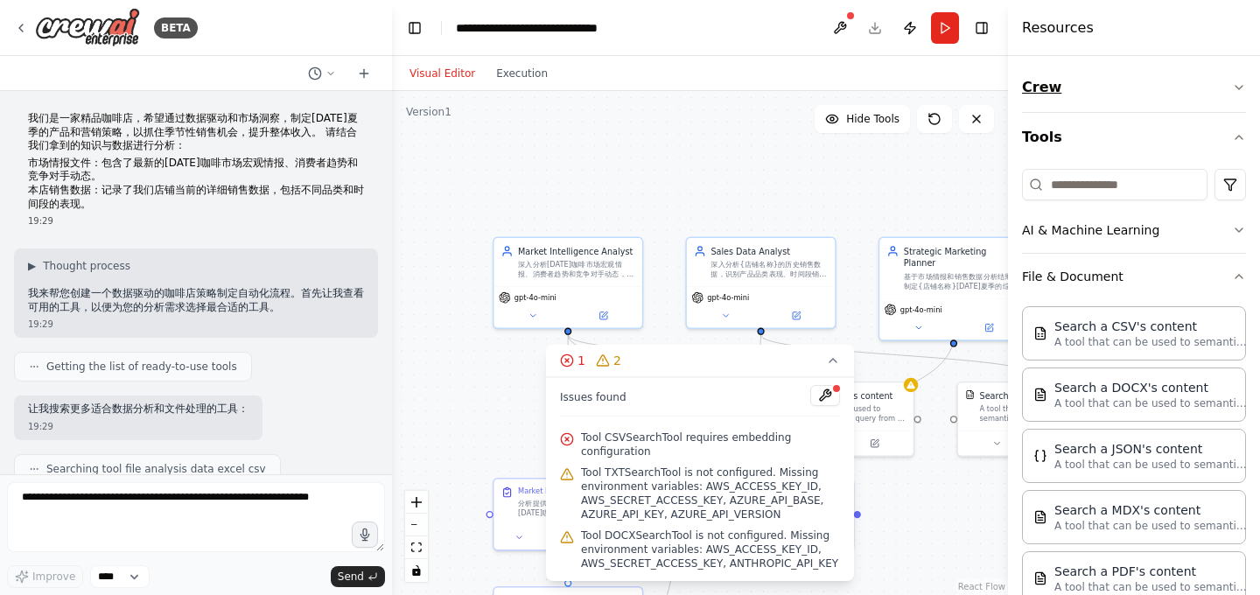
click at [1235, 94] on icon "button" at bounding box center [1239, 87] width 14 height 14
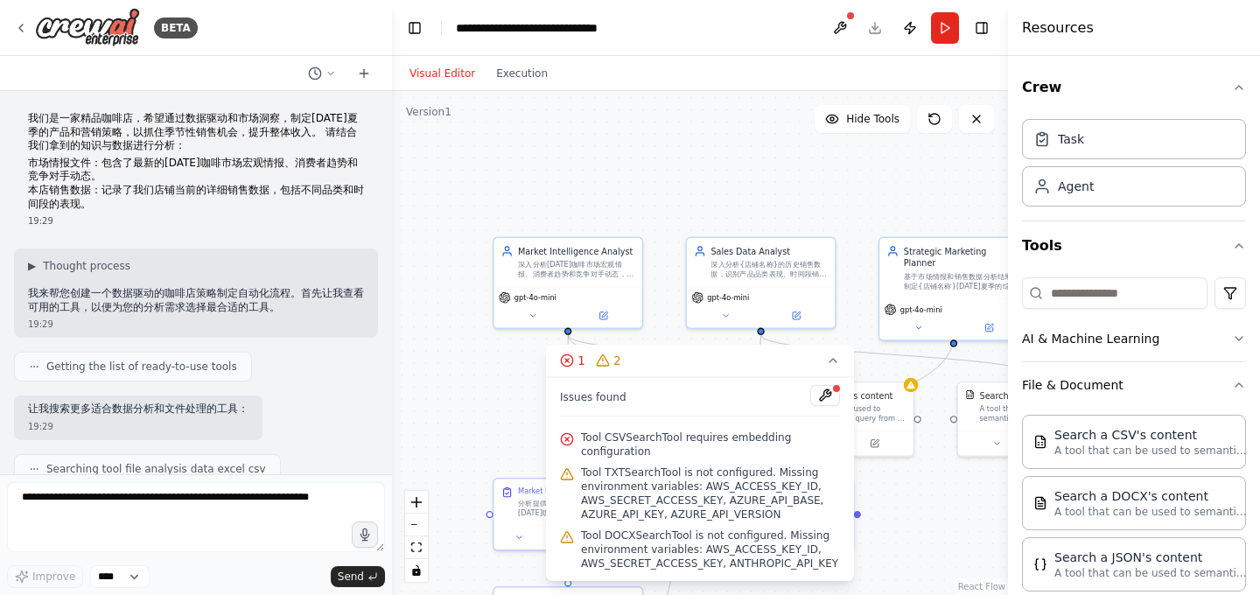
click at [947, 148] on div ".deletable-edge-delete-btn { width: 20px; height: 20px; border: 0px solid #ffff…" at bounding box center [700, 343] width 616 height 504
click at [818, 395] on button at bounding box center [825, 395] width 30 height 21
drag, startPoint x: 759, startPoint y: 365, endPoint x: 614, endPoint y: 340, distance: 147.3
click at [614, 340] on div "Version 1 Hide Tools .deletable-edge-delete-btn { width: 20px; height: 20px; bo…" at bounding box center [700, 343] width 616 height 504
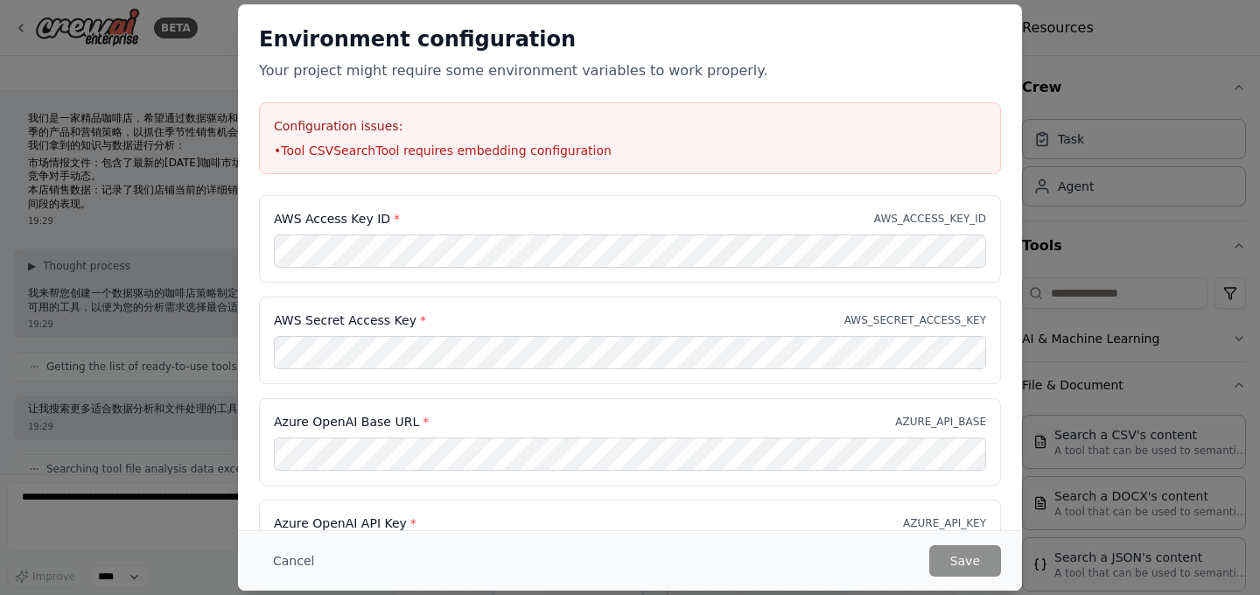
click at [1111, 159] on div "Environment configuration Your project might require some environment variables…" at bounding box center [630, 297] width 1260 height 595
click at [300, 564] on button "Cancel" at bounding box center [293, 560] width 69 height 31
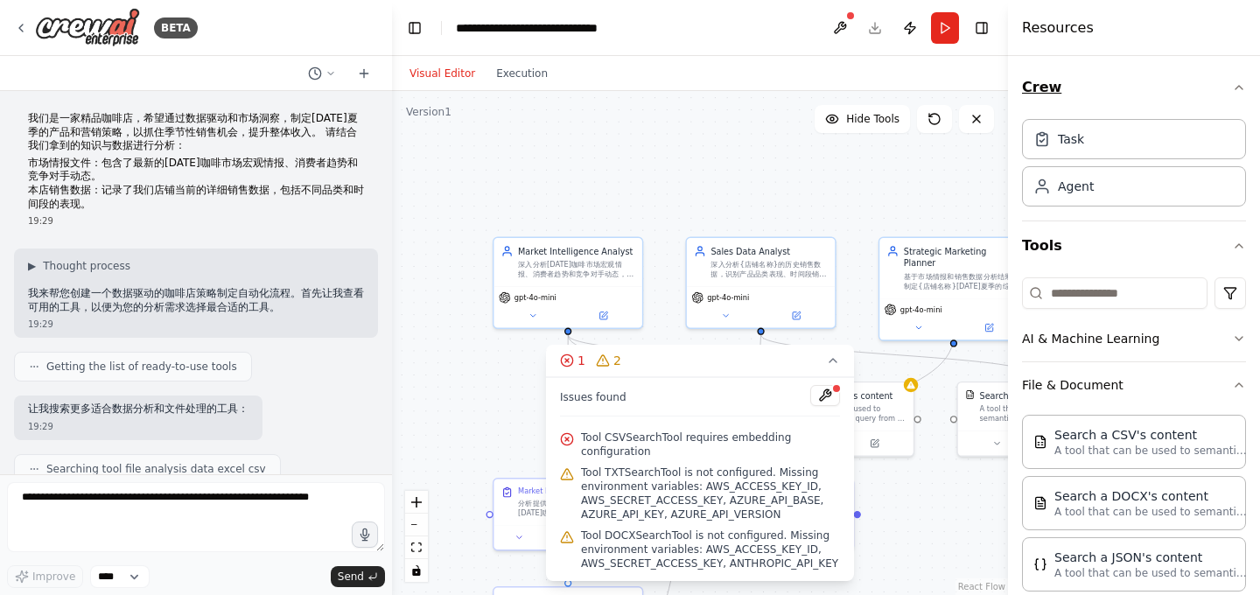
click at [1245, 90] on icon "button" at bounding box center [1239, 87] width 14 height 14
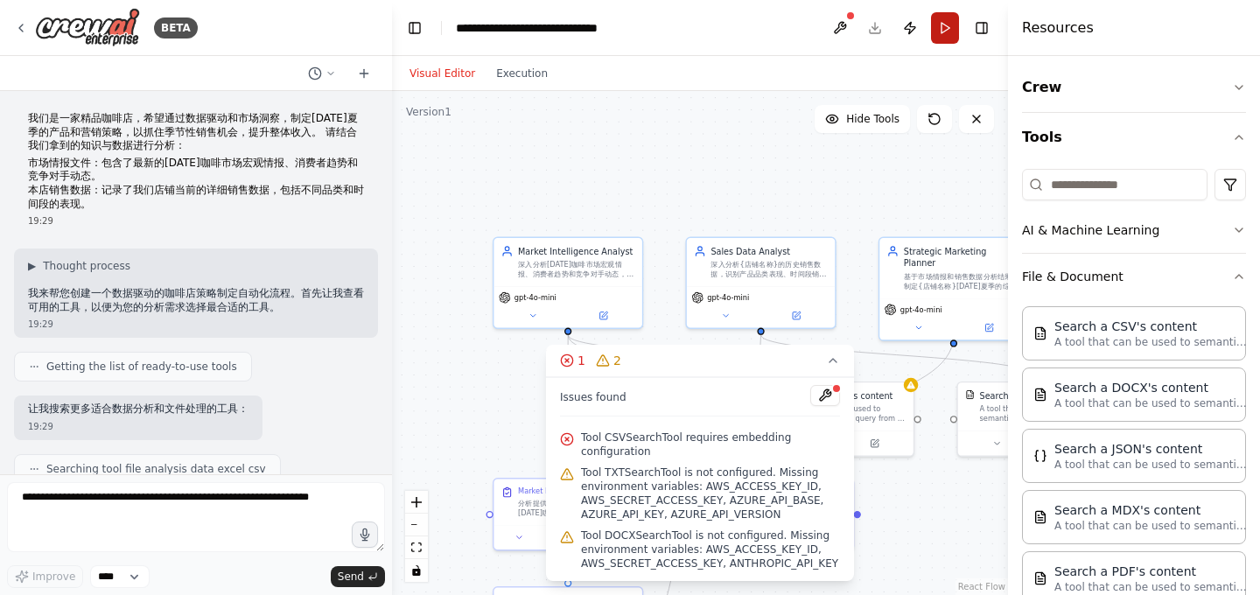
click at [937, 18] on button "Run" at bounding box center [945, 27] width 28 height 31
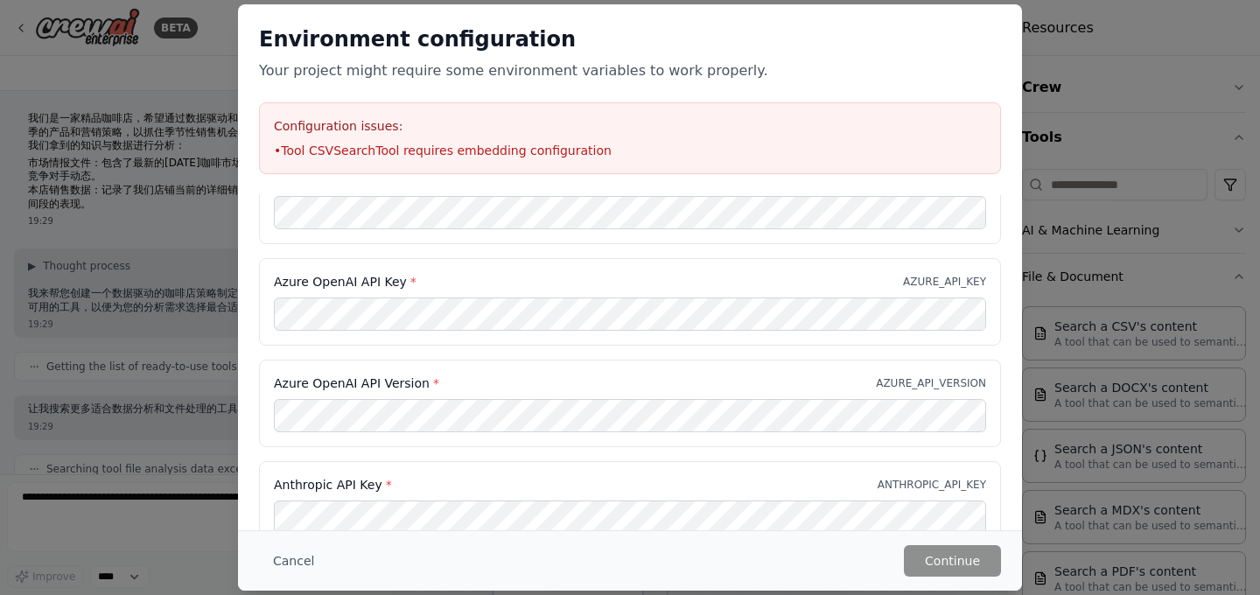
scroll to position [259, 0]
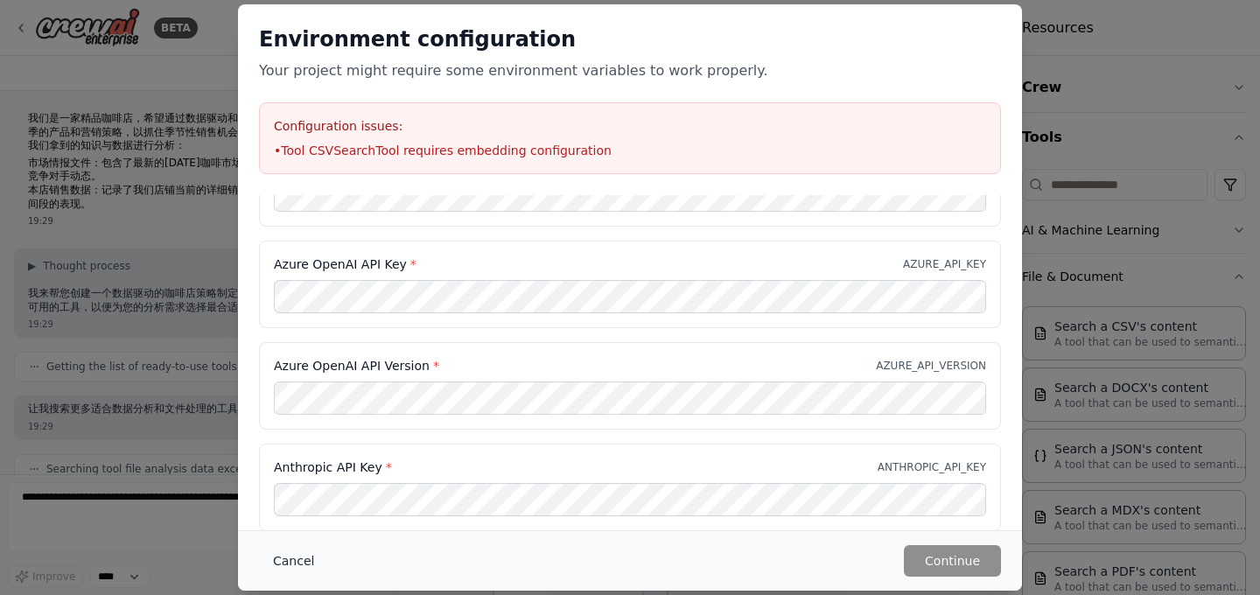
click at [283, 559] on button "Cancel" at bounding box center [293, 560] width 69 height 31
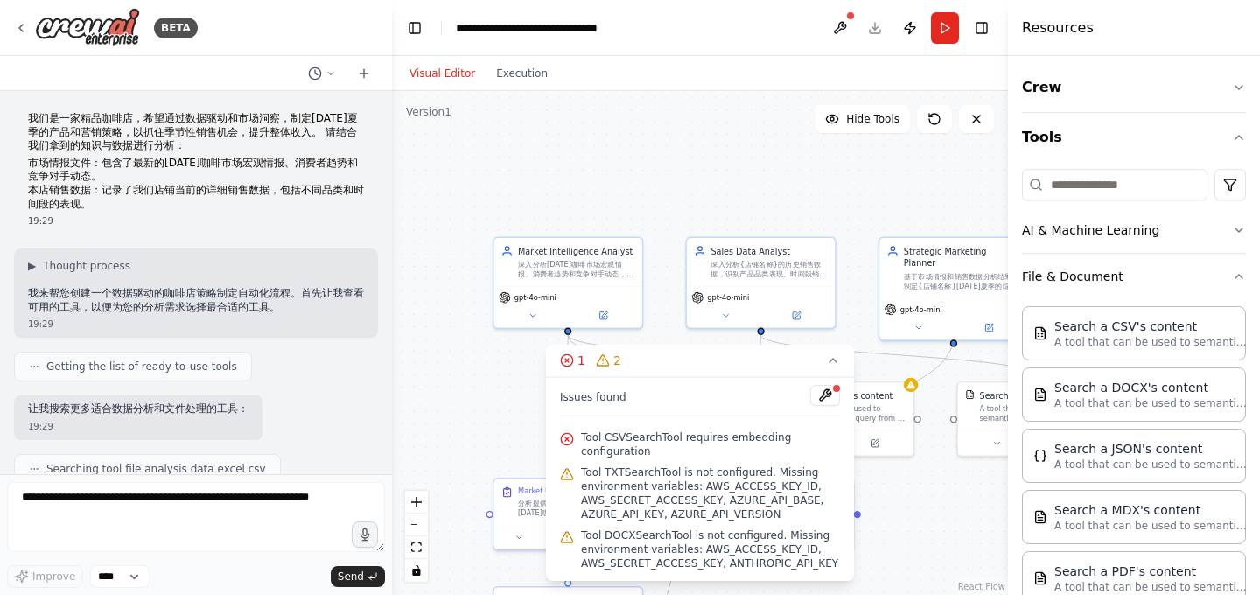
click at [592, 437] on span "Tool CSVSearchTool requires embedding configuration" at bounding box center [710, 444] width 259 height 28
click at [573, 359] on icon at bounding box center [567, 360] width 14 height 14
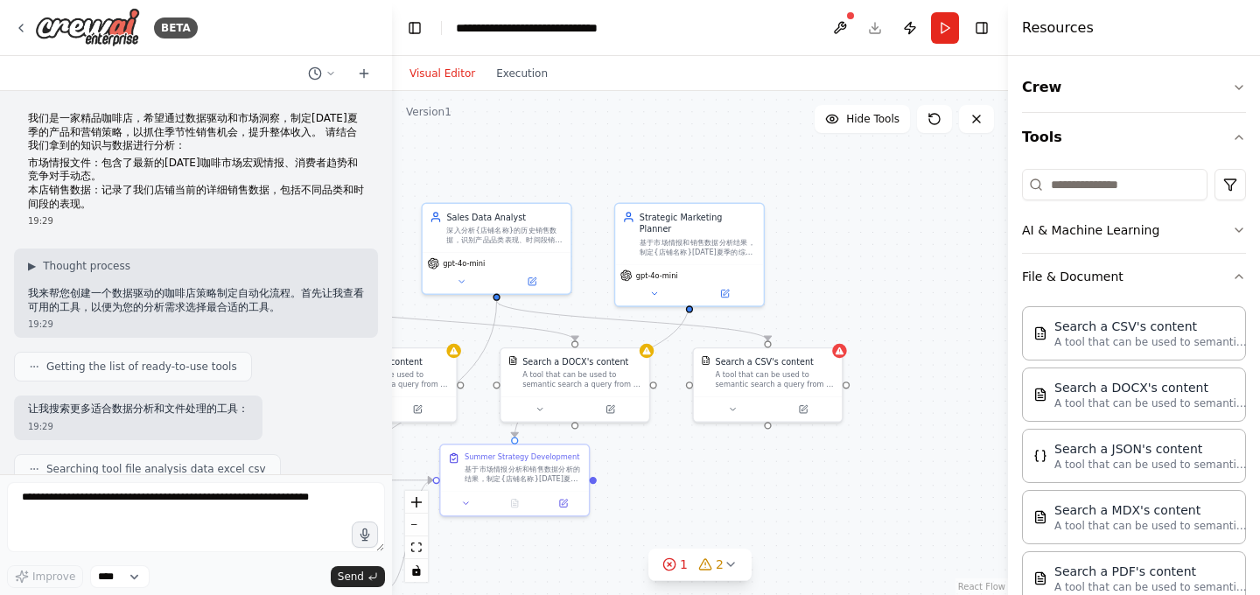
drag, startPoint x: 912, startPoint y: 525, endPoint x: 647, endPoint y: 487, distance: 266.9
click at [647, 489] on div ".deletable-edge-delete-btn { width: 20px; height: 20px; border: 0px solid #ffff…" at bounding box center [700, 343] width 616 height 504
click at [771, 376] on div "A tool that can be used to semantic search a query from a CSV's content." at bounding box center [775, 375] width 119 height 19
click at [816, 409] on button at bounding box center [803, 405] width 68 height 15
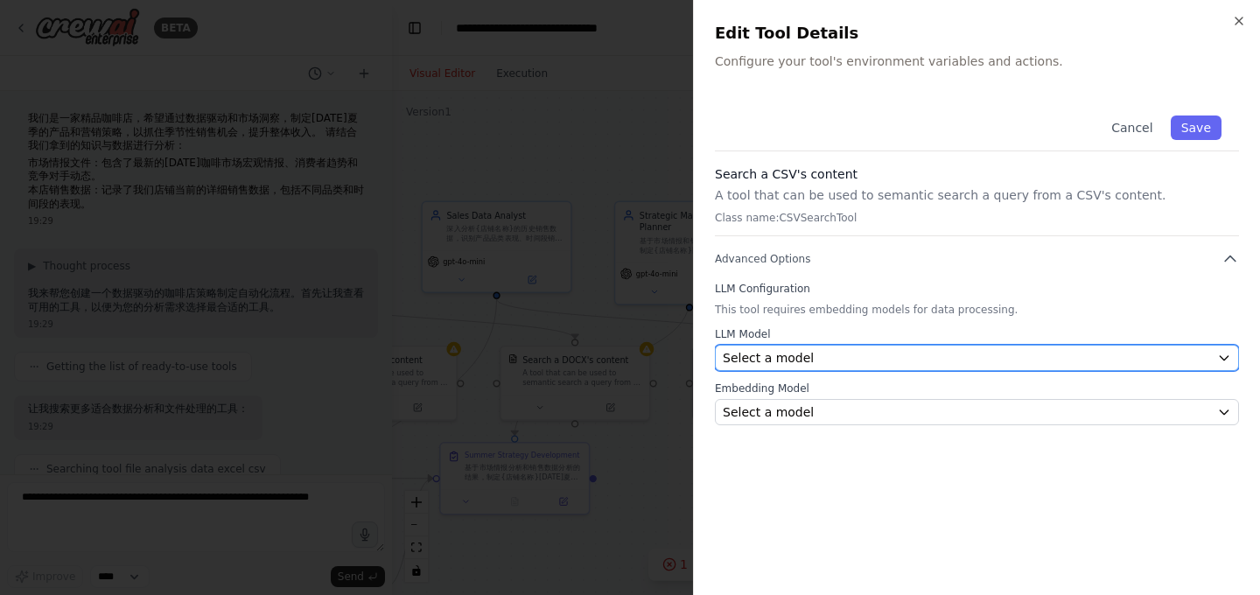
click at [843, 358] on div "Select a model" at bounding box center [966, 357] width 487 height 17
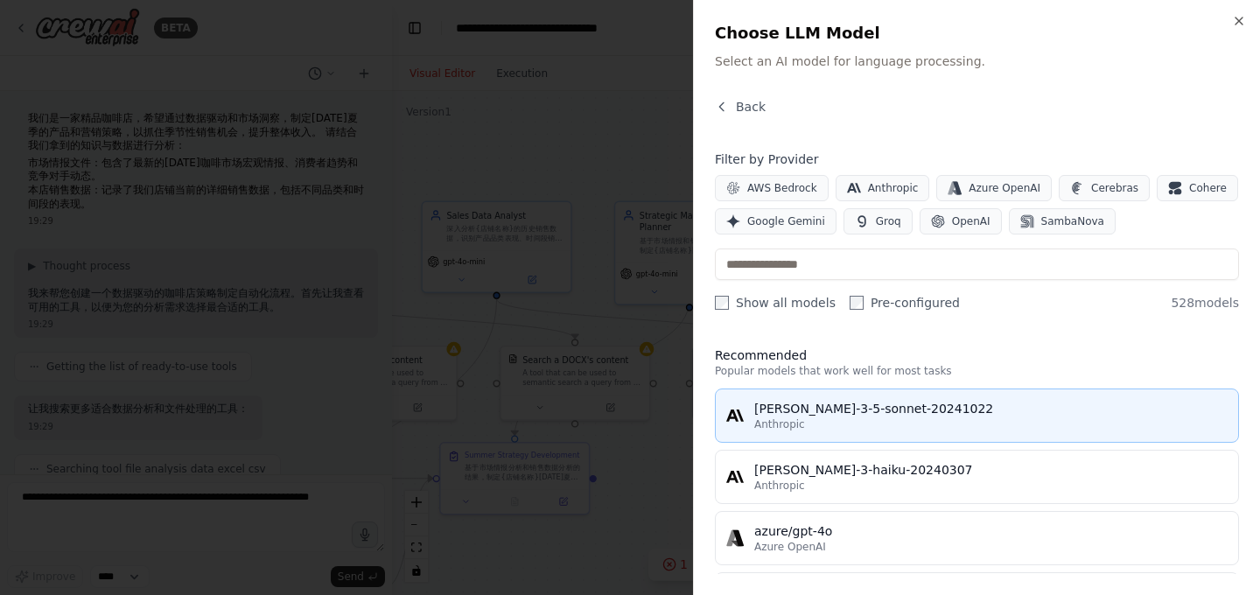
click at [855, 415] on div "claude-3-5-sonnet-20241022" at bounding box center [990, 408] width 473 height 17
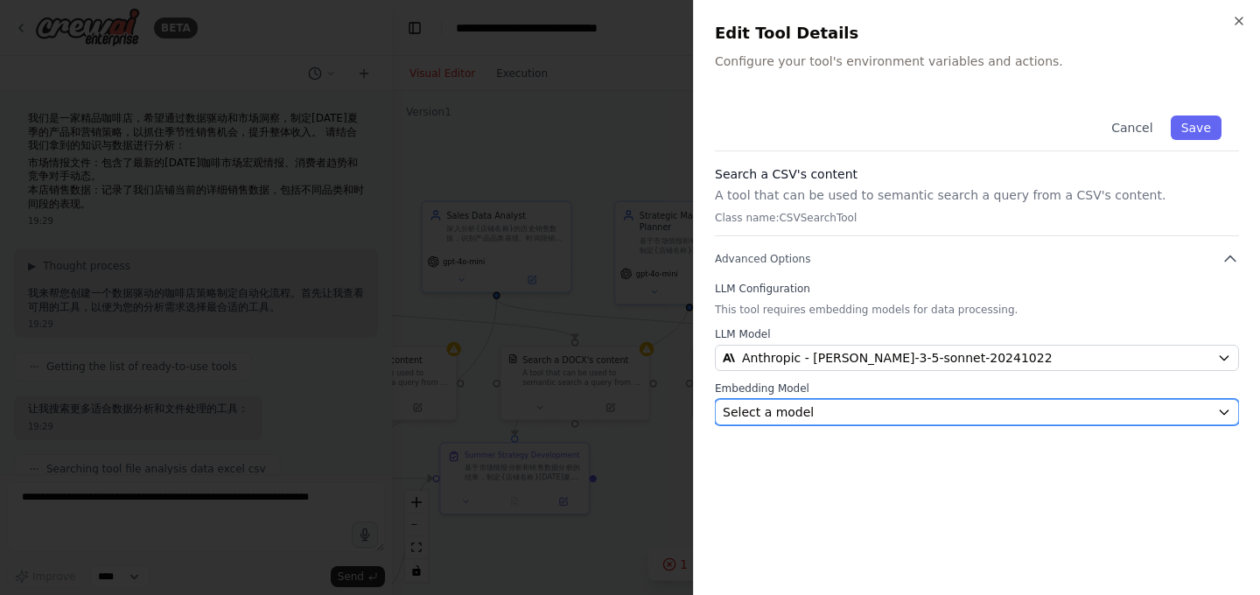
click at [843, 415] on div "Select a model" at bounding box center [966, 411] width 487 height 17
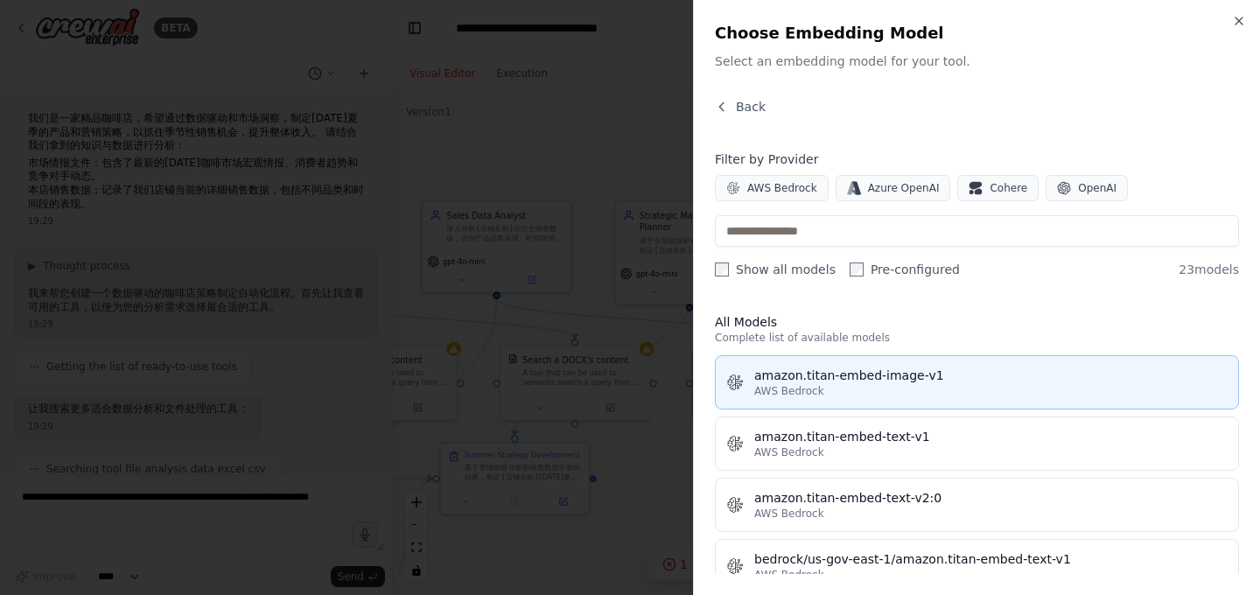
click at [895, 371] on div "amazon.titan-embed-image-v1" at bounding box center [990, 375] width 473 height 17
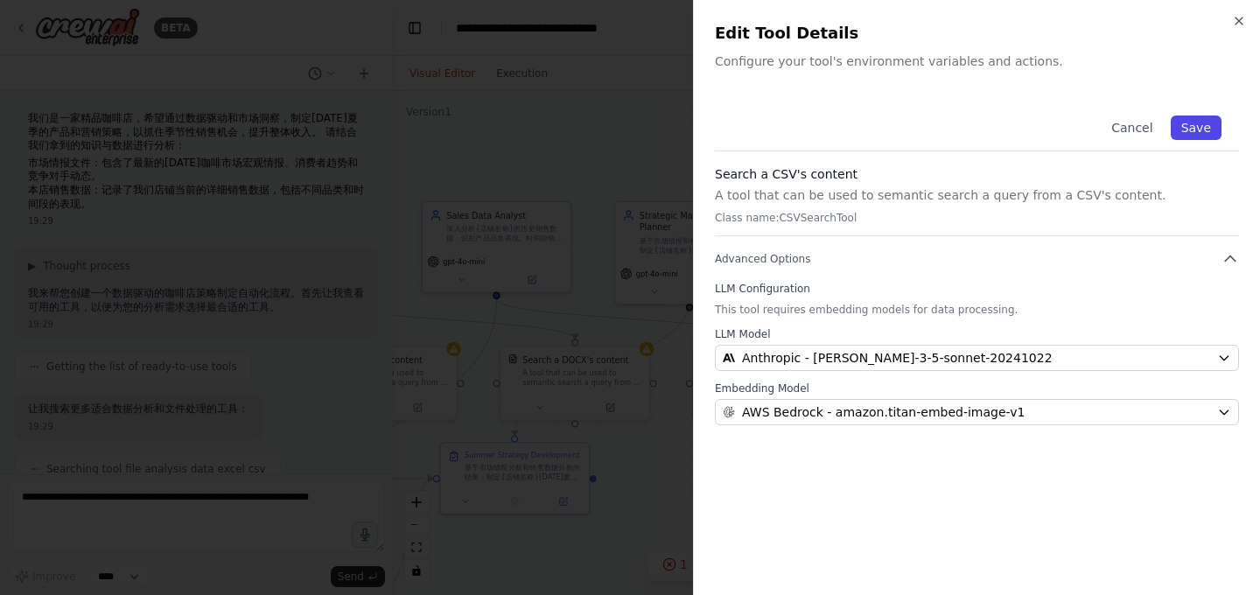
click at [1194, 127] on button "Save" at bounding box center [1196, 127] width 51 height 24
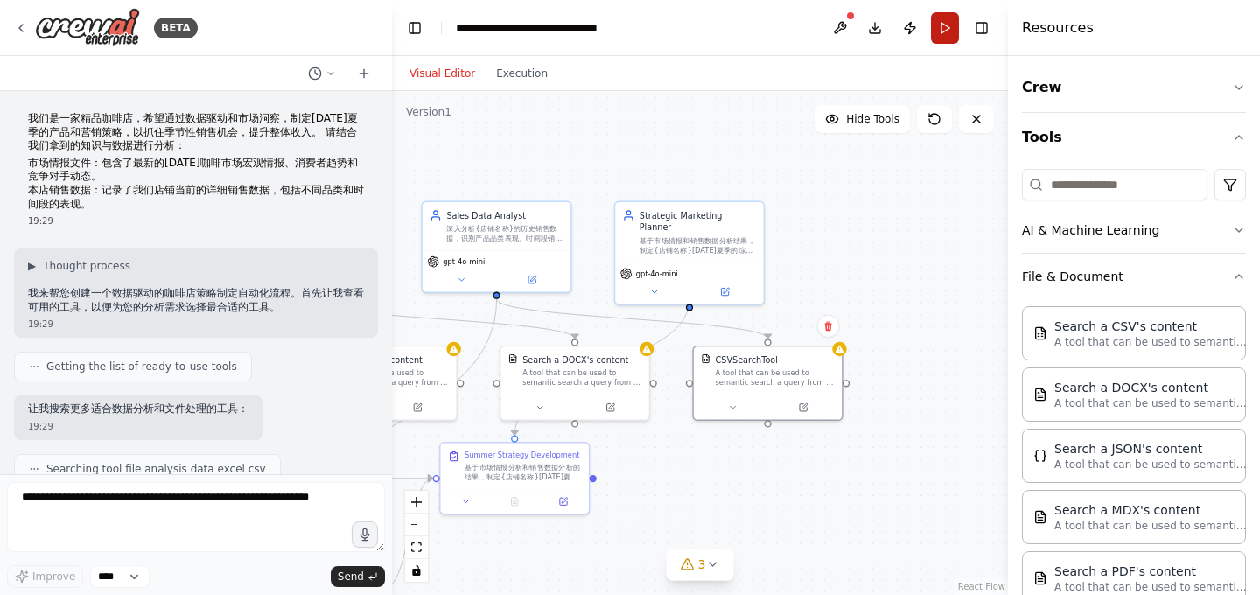
click at [941, 33] on button "Run" at bounding box center [945, 27] width 28 height 31
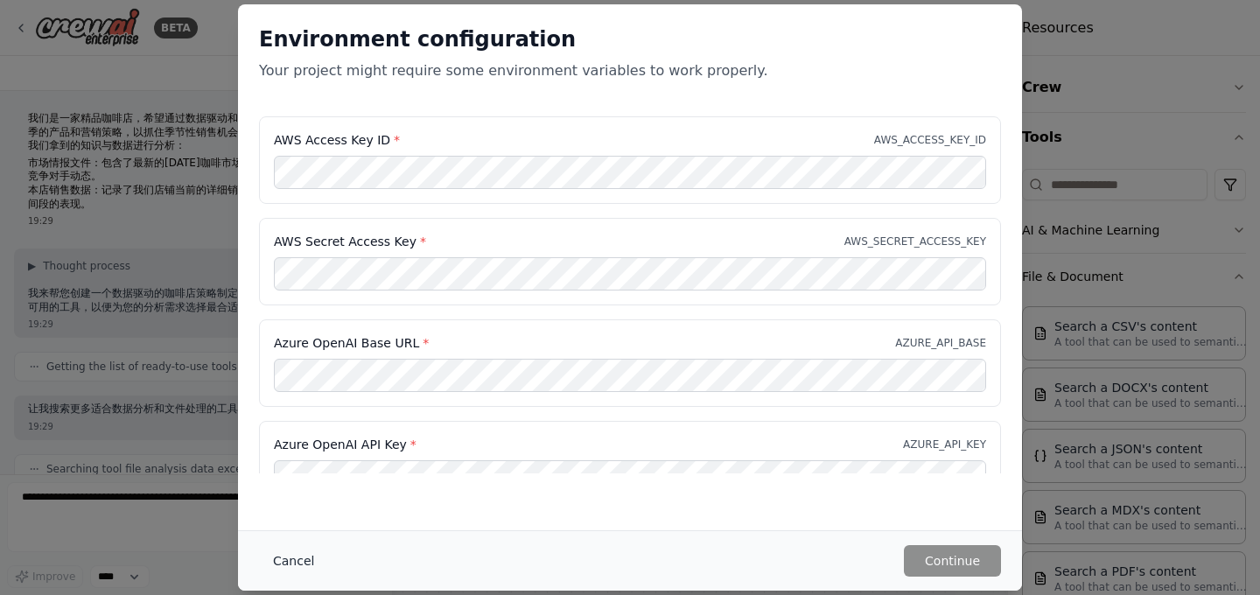
click at [305, 560] on button "Cancel" at bounding box center [293, 560] width 69 height 31
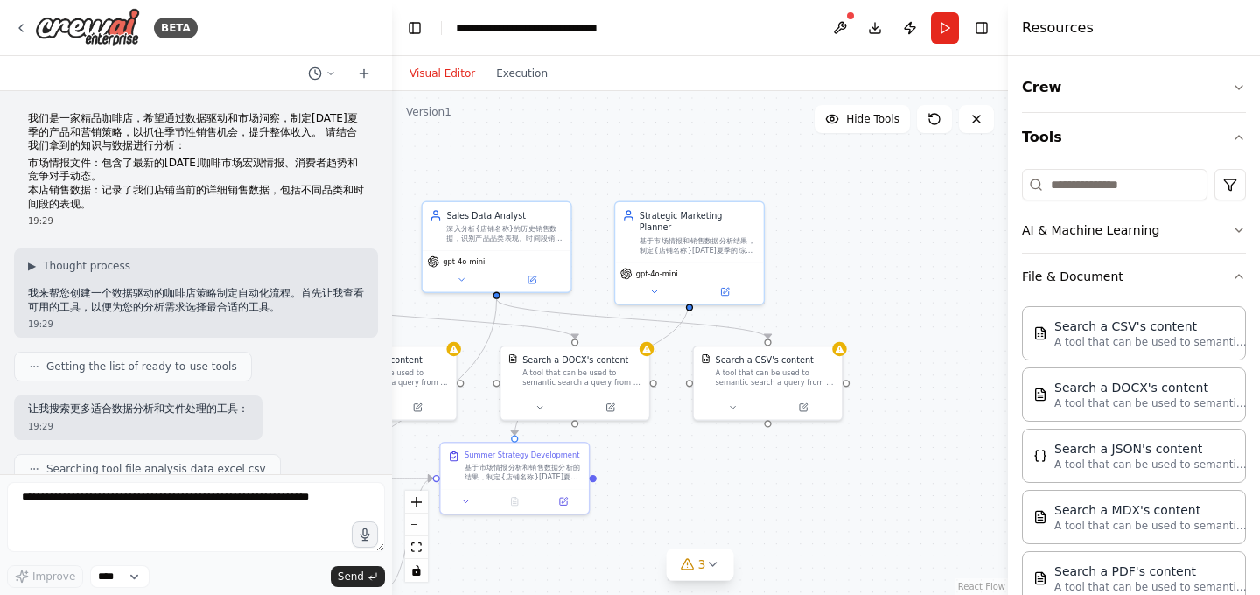
click at [846, 18] on div at bounding box center [850, 15] width 10 height 10
click at [844, 26] on button at bounding box center [840, 27] width 28 height 31
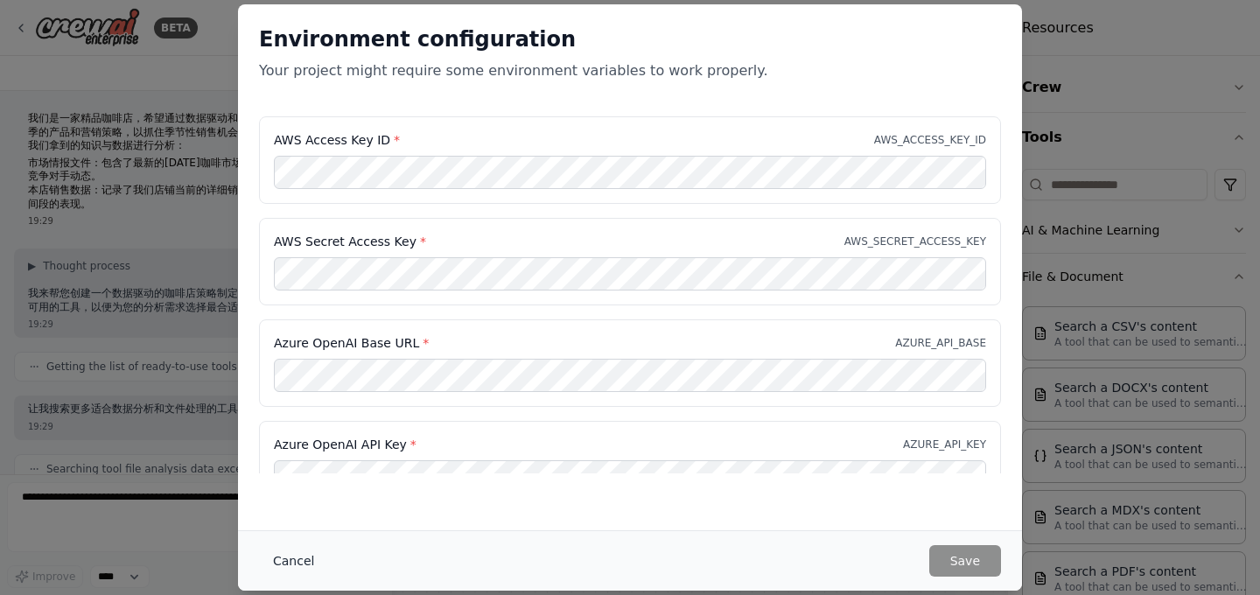
click at [290, 559] on button "Cancel" at bounding box center [293, 560] width 69 height 31
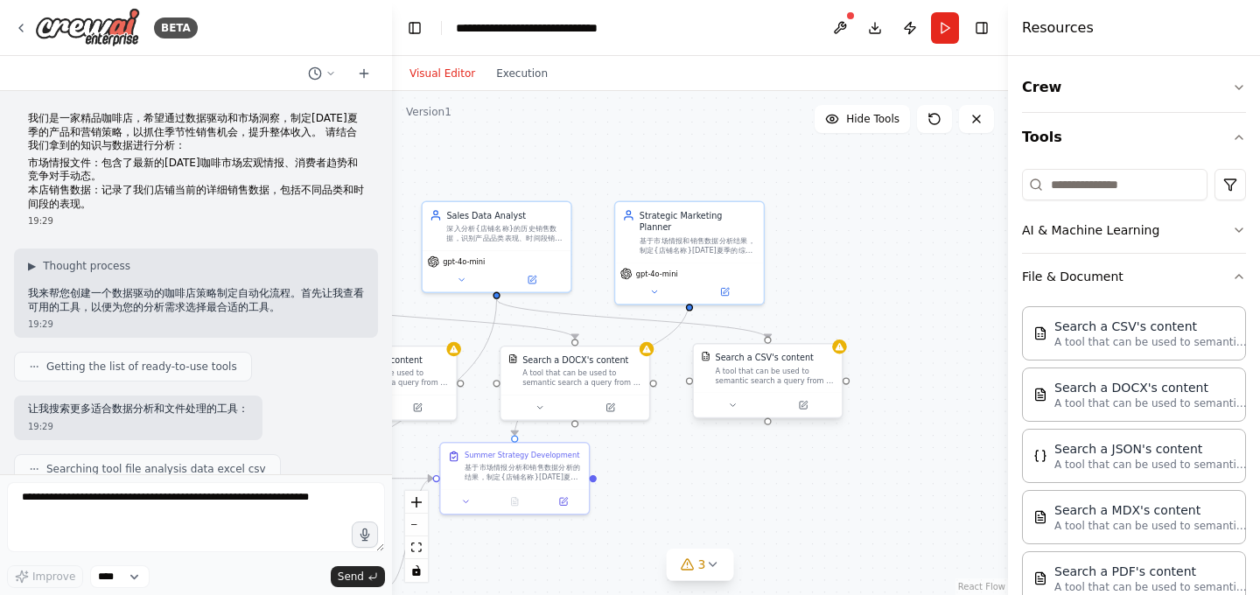
click at [725, 370] on div "A tool that can be used to semantic search a query from a CSV's content." at bounding box center [775, 375] width 119 height 19
click at [675, 458] on div ".deletable-edge-delete-btn { width: 20px; height: 20px; border: 0px solid #ffff…" at bounding box center [700, 343] width 616 height 504
click at [770, 387] on div "Search a CSV's content A tool that can be used to semantic search a query from …" at bounding box center [768, 368] width 148 height 48
click at [832, 335] on button at bounding box center [828, 326] width 23 height 23
click at [792, 330] on button "Confirm" at bounding box center [778, 326] width 62 height 21
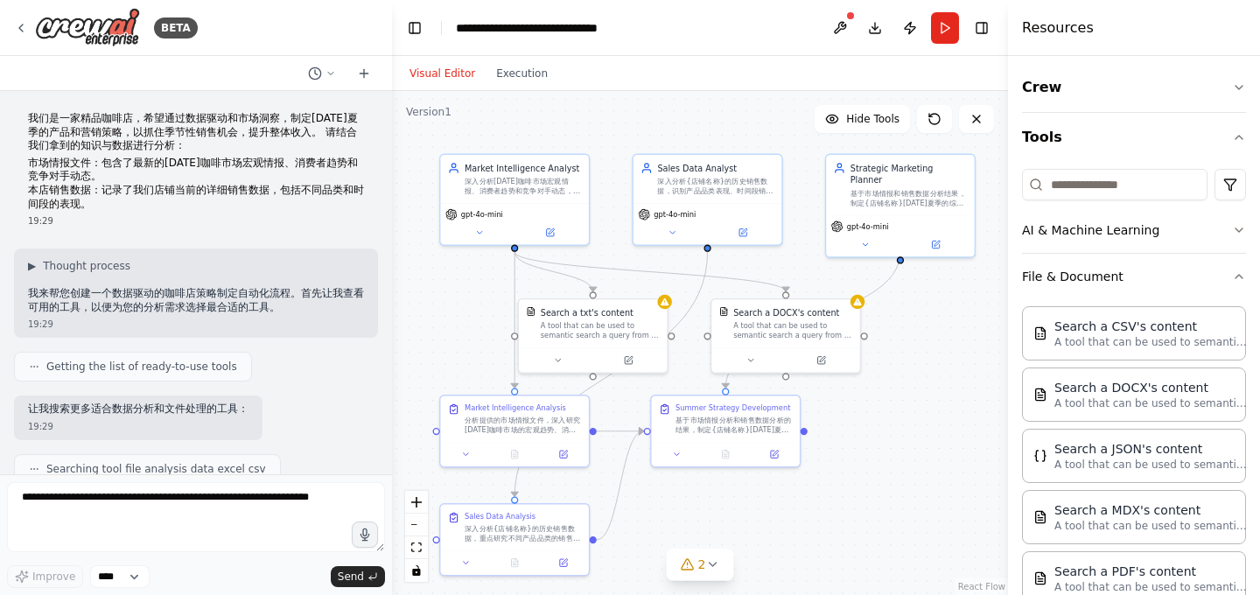
drag, startPoint x: 736, startPoint y: 381, endPoint x: 947, endPoint y: 333, distance: 216.1
click at [947, 333] on div ".deletable-edge-delete-btn { width: 20px; height: 20px; border: 0px solid #ffff…" at bounding box center [700, 343] width 616 height 504
click at [746, 356] on icon at bounding box center [750, 358] width 10 height 10
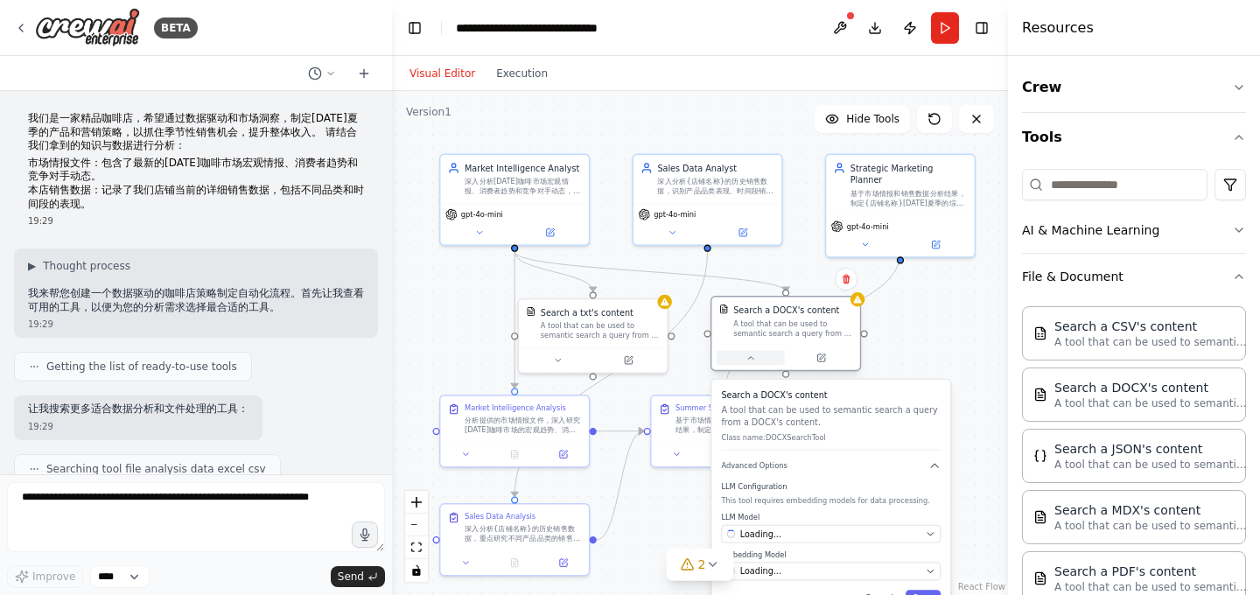
click at [746, 356] on icon at bounding box center [750, 358] width 10 height 10
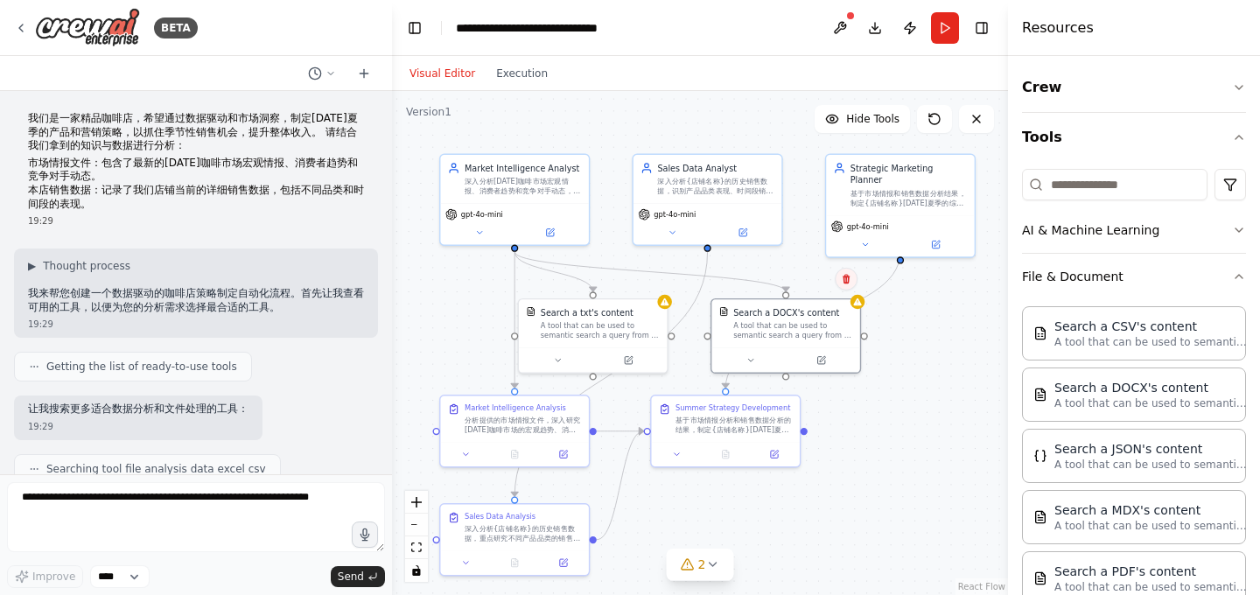
click at [840, 285] on button at bounding box center [846, 279] width 23 height 23
click at [802, 280] on button "Confirm" at bounding box center [797, 279] width 62 height 21
click at [646, 315] on div "Search a txt's content" at bounding box center [600, 310] width 119 height 12
click at [654, 284] on button at bounding box center [653, 279] width 23 height 23
click at [613, 281] on button "Confirm" at bounding box center [603, 279] width 62 height 21
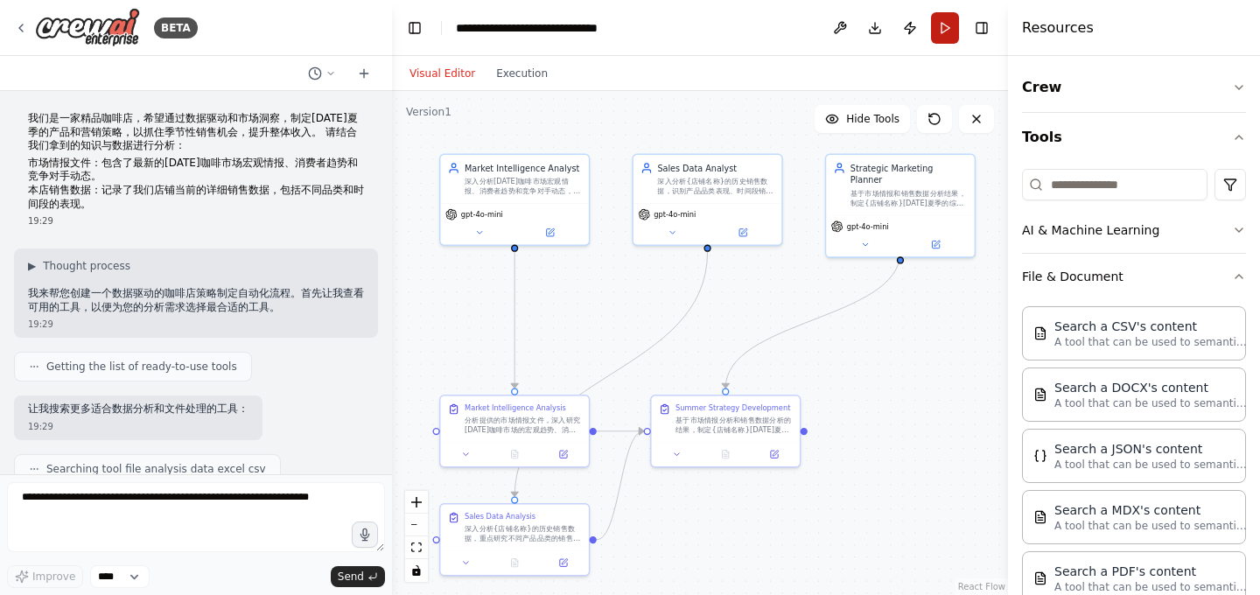
click at [953, 39] on button "Run" at bounding box center [945, 27] width 28 height 31
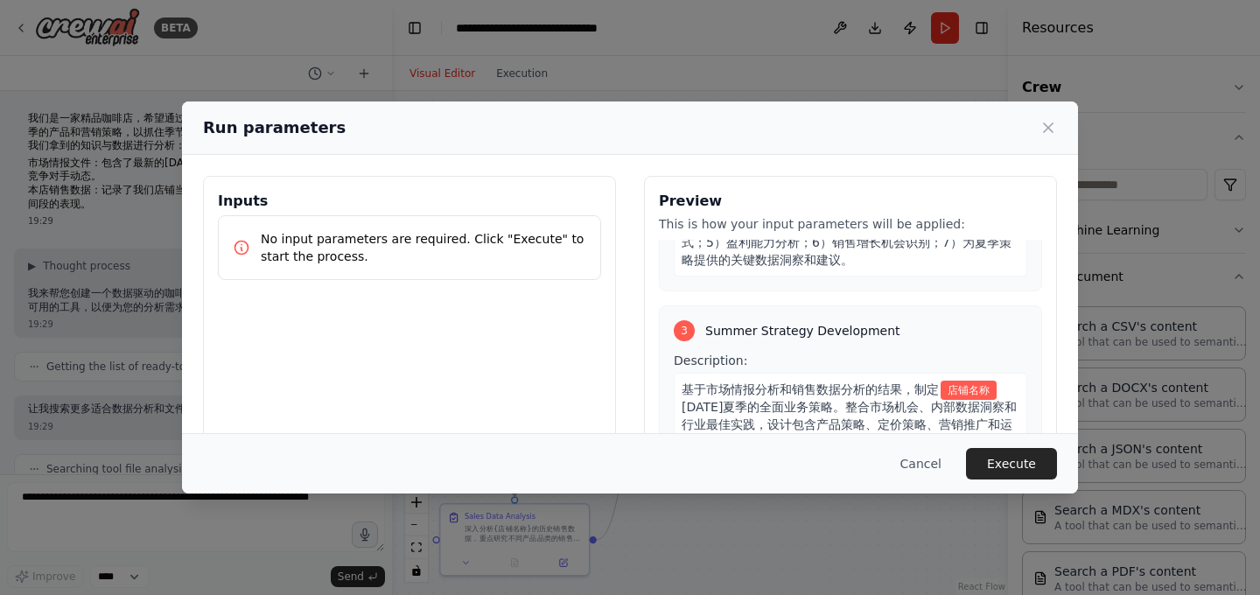
scroll to position [653, 0]
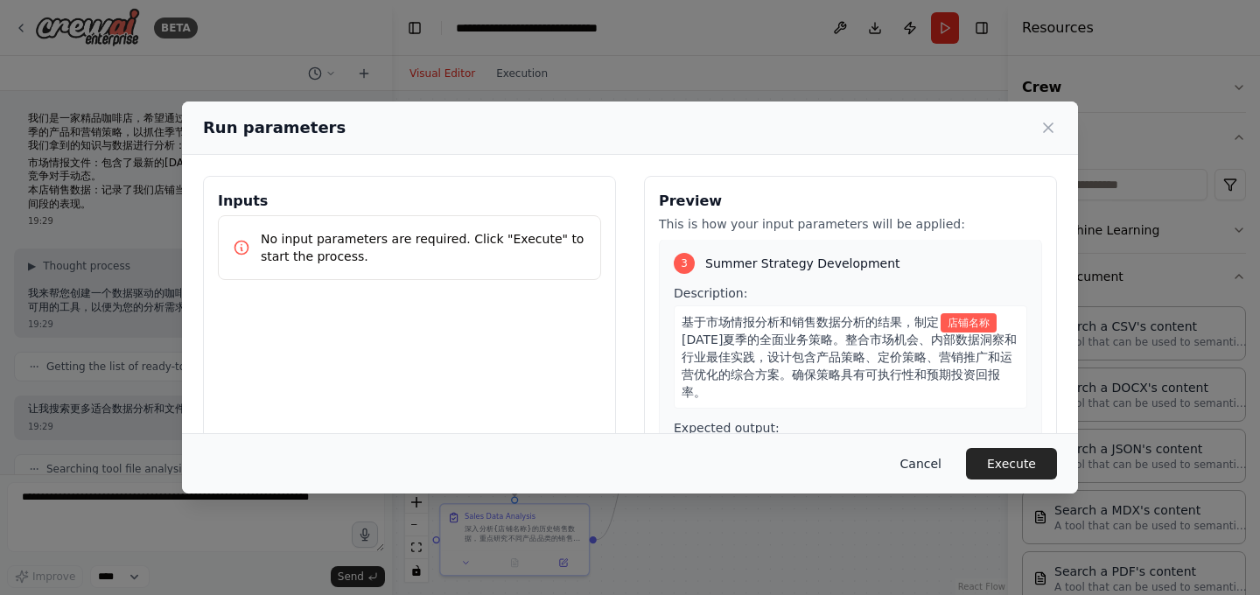
click at [914, 455] on button "Cancel" at bounding box center [920, 463] width 69 height 31
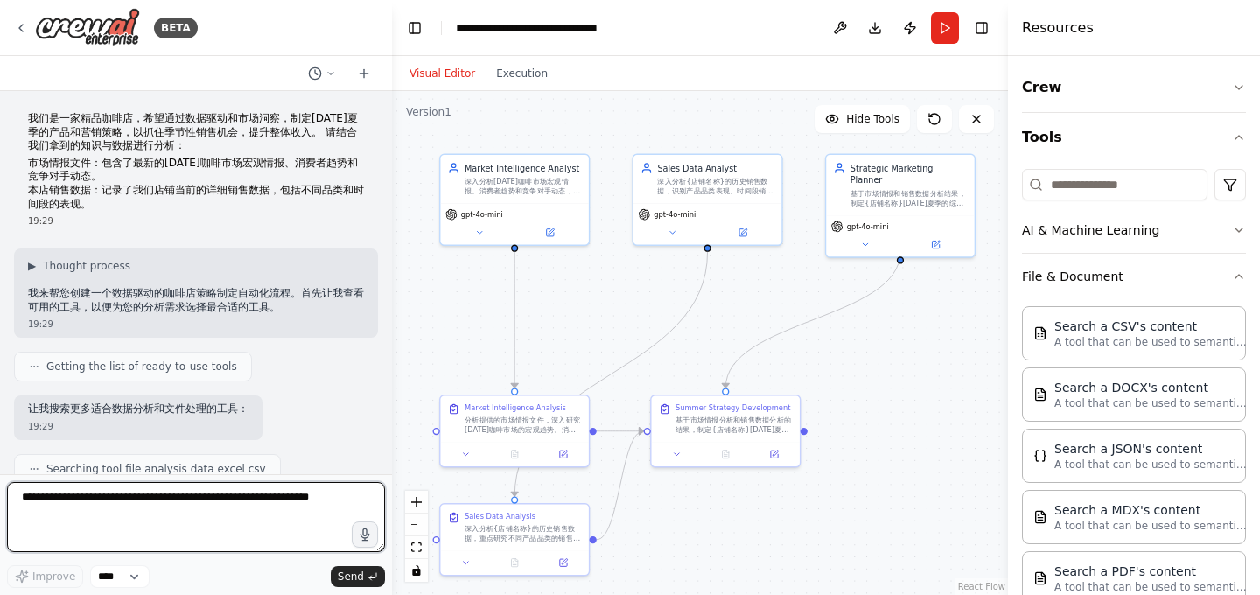
click at [136, 486] on textarea at bounding box center [196, 517] width 378 height 70
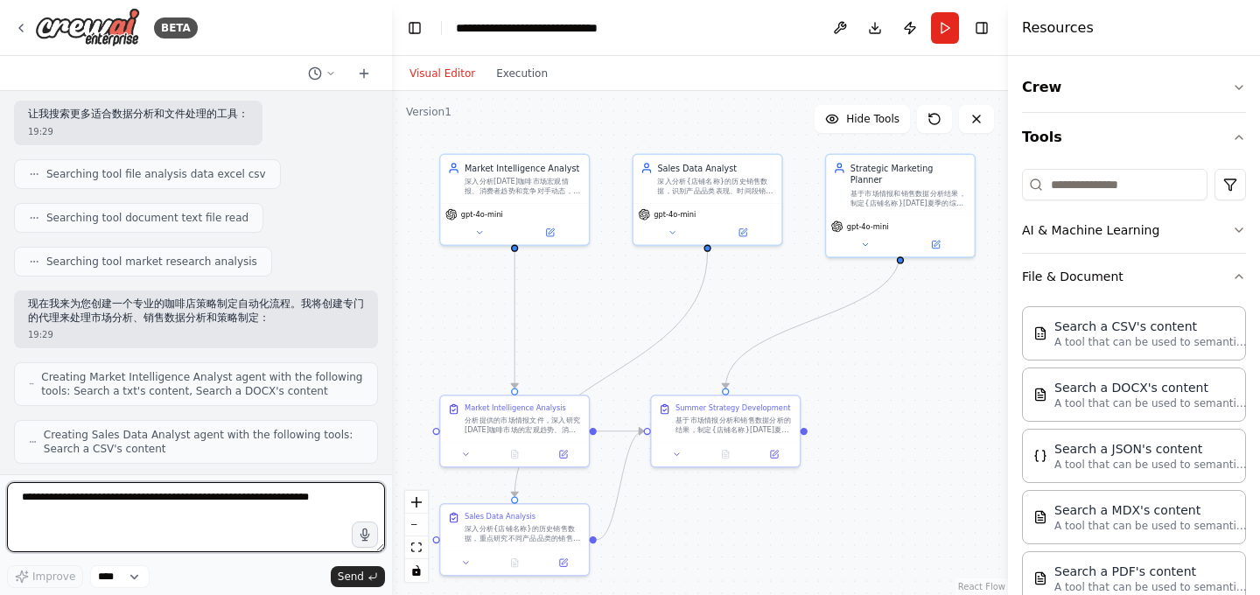
scroll to position [0, 0]
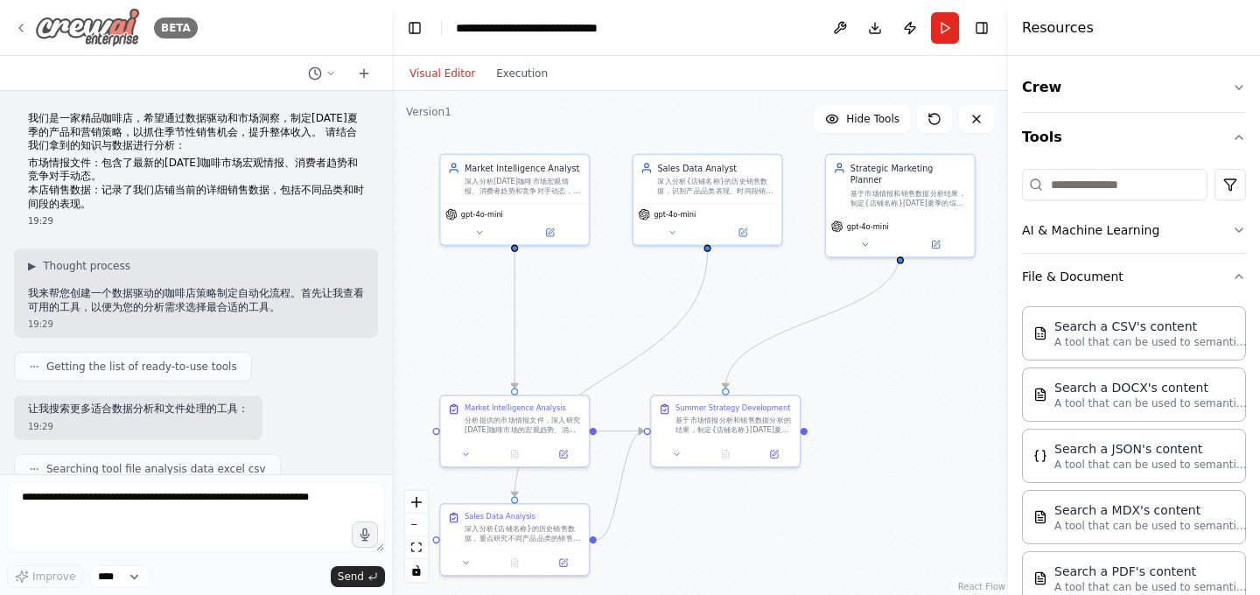
click at [19, 27] on icon at bounding box center [20, 27] width 3 height 7
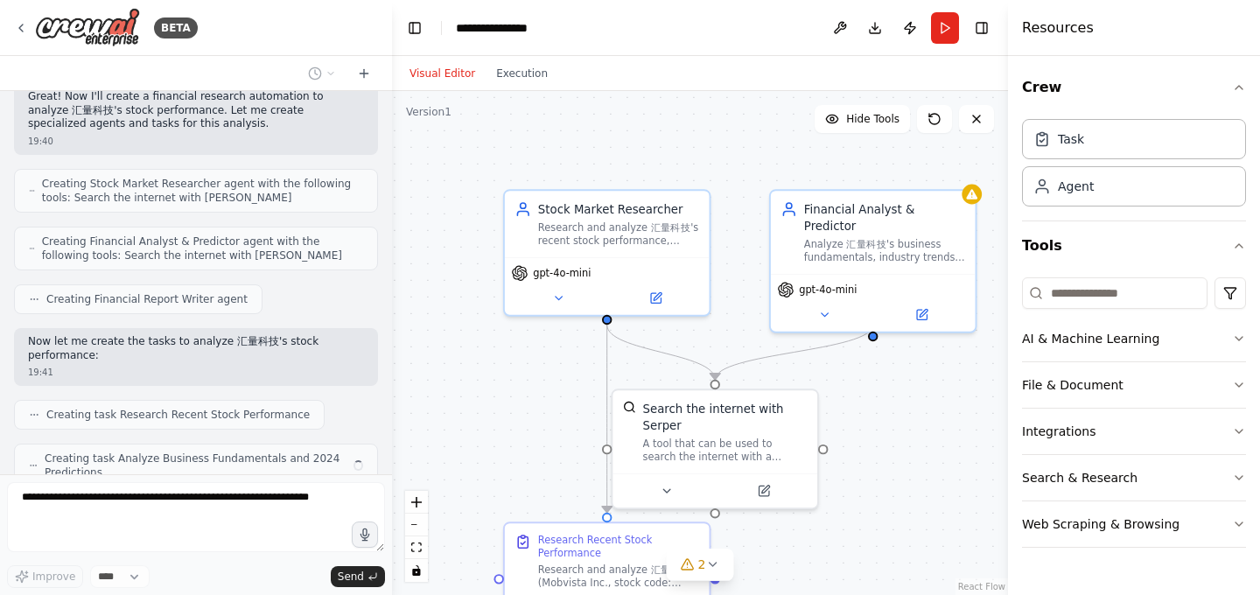
scroll to position [442, 0]
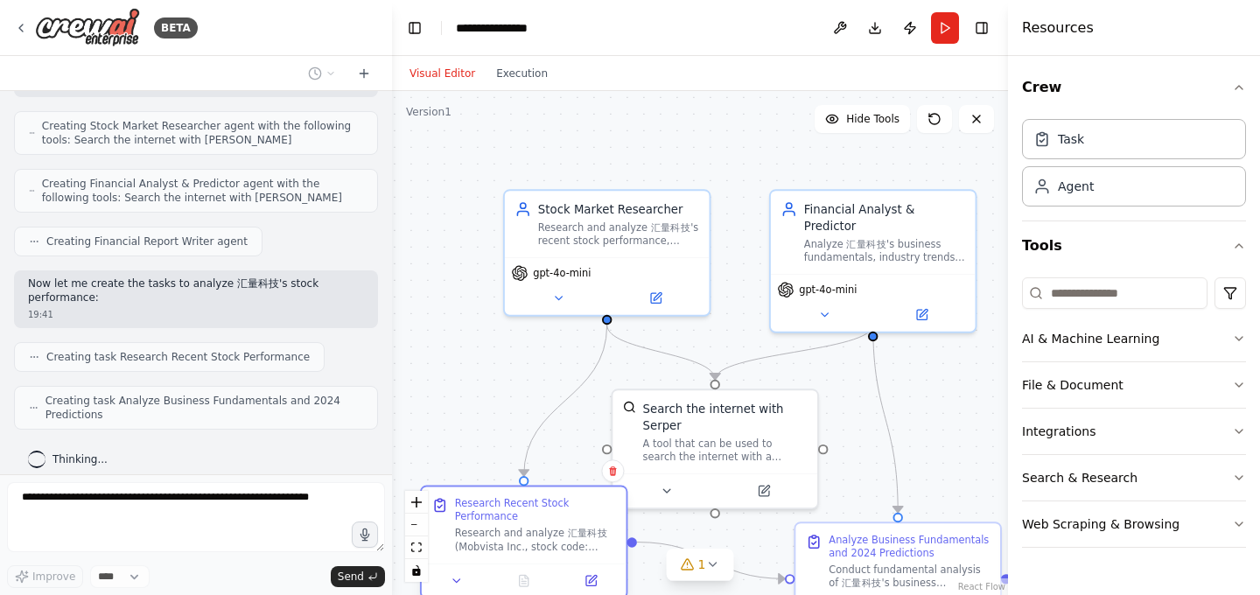
drag, startPoint x: 553, startPoint y: 546, endPoint x: 476, endPoint y: 507, distance: 86.1
click at [476, 508] on div "Research Recent Stock Performance" at bounding box center [535, 510] width 161 height 26
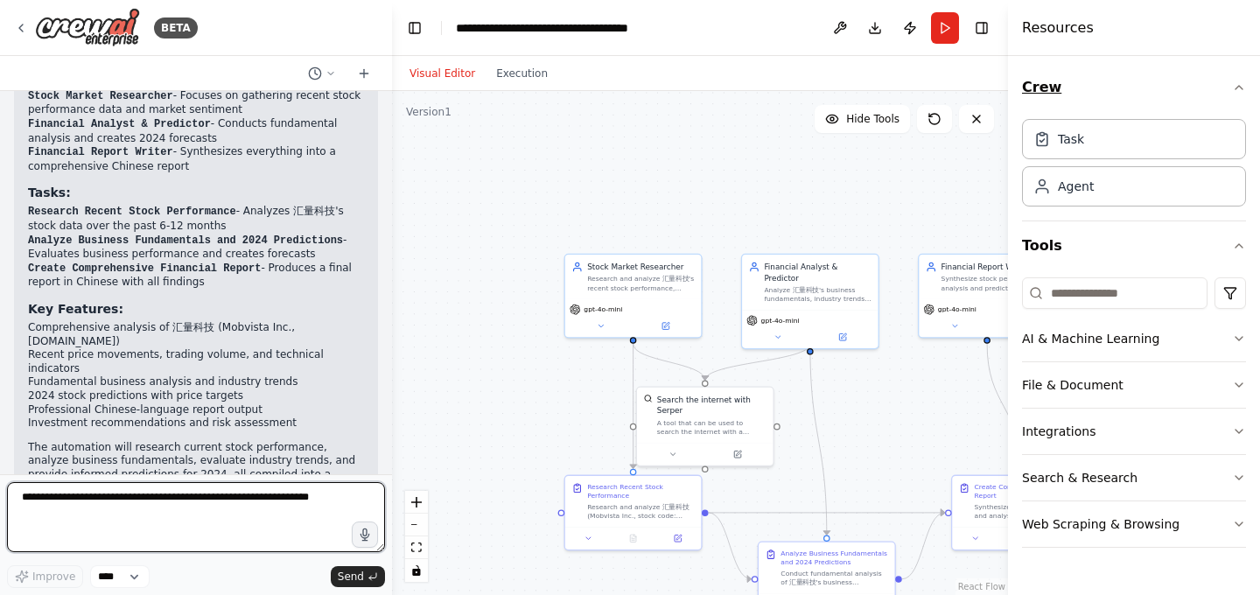
scroll to position [1151, 0]
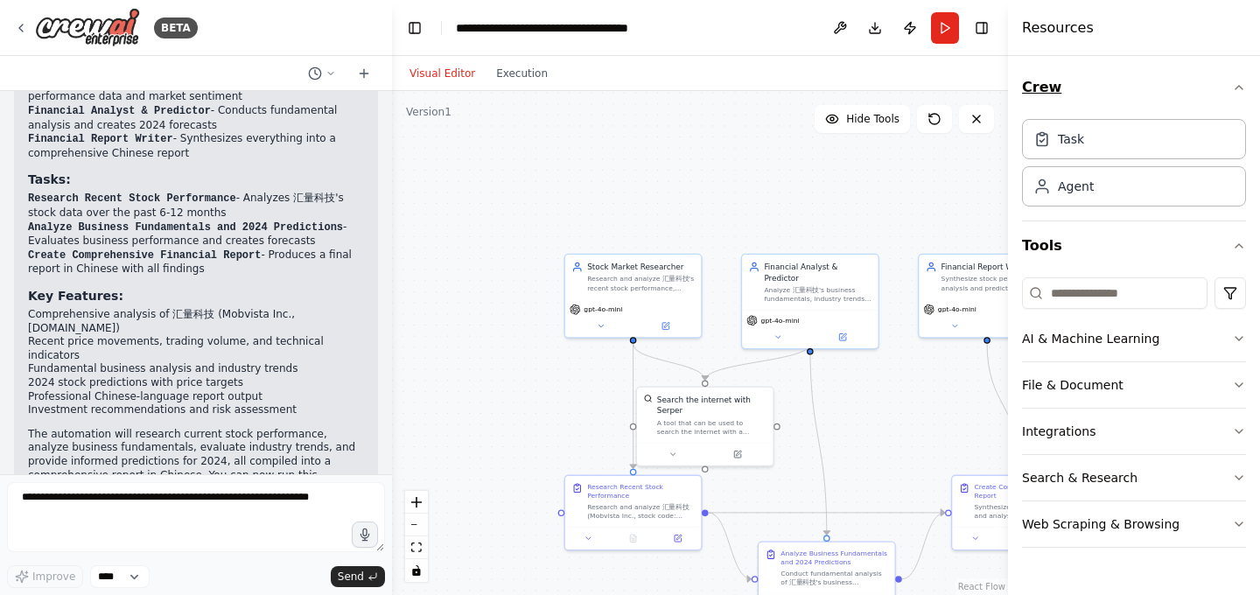
click at [1235, 88] on icon "button" at bounding box center [1239, 87] width 14 height 14
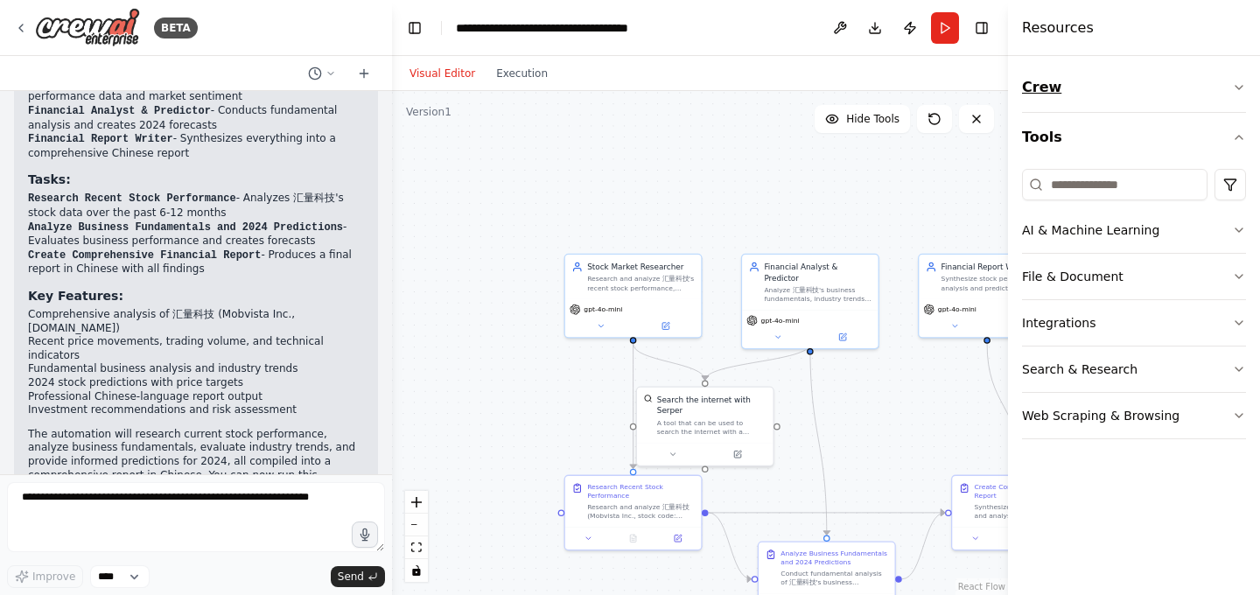
click at [1235, 88] on icon "button" at bounding box center [1239, 87] width 14 height 14
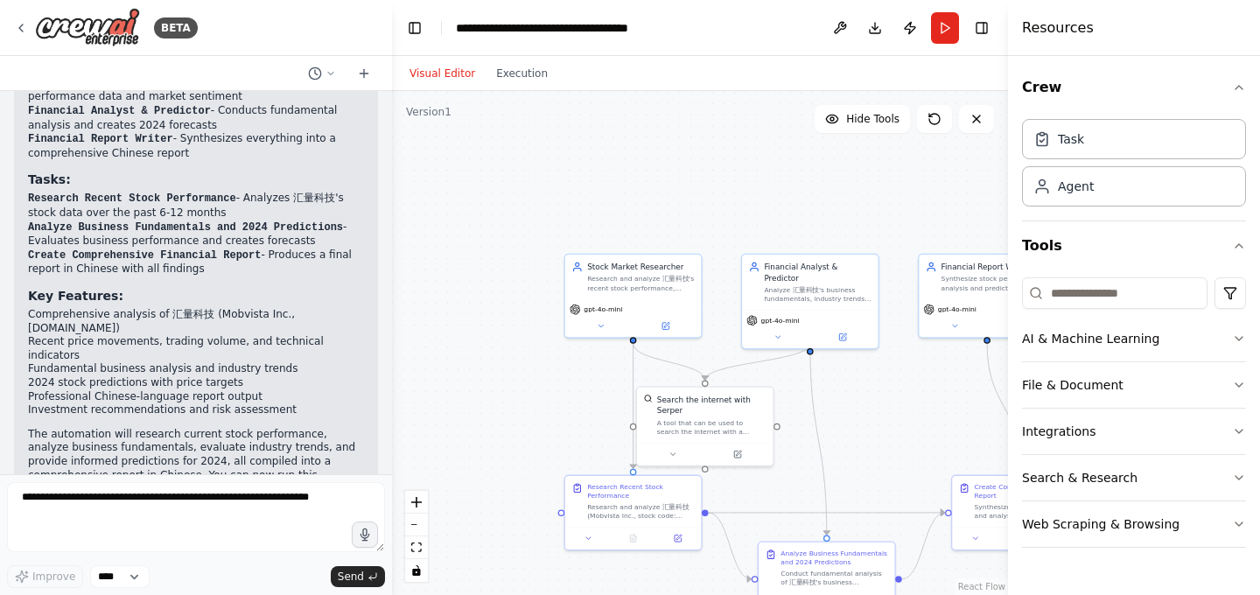
click at [885, 222] on div ".deletable-edge-delete-btn { width: 20px; height: 20px; border: 0px solid #ffff…" at bounding box center [700, 343] width 616 height 504
click at [947, 32] on button "Run" at bounding box center [945, 27] width 28 height 31
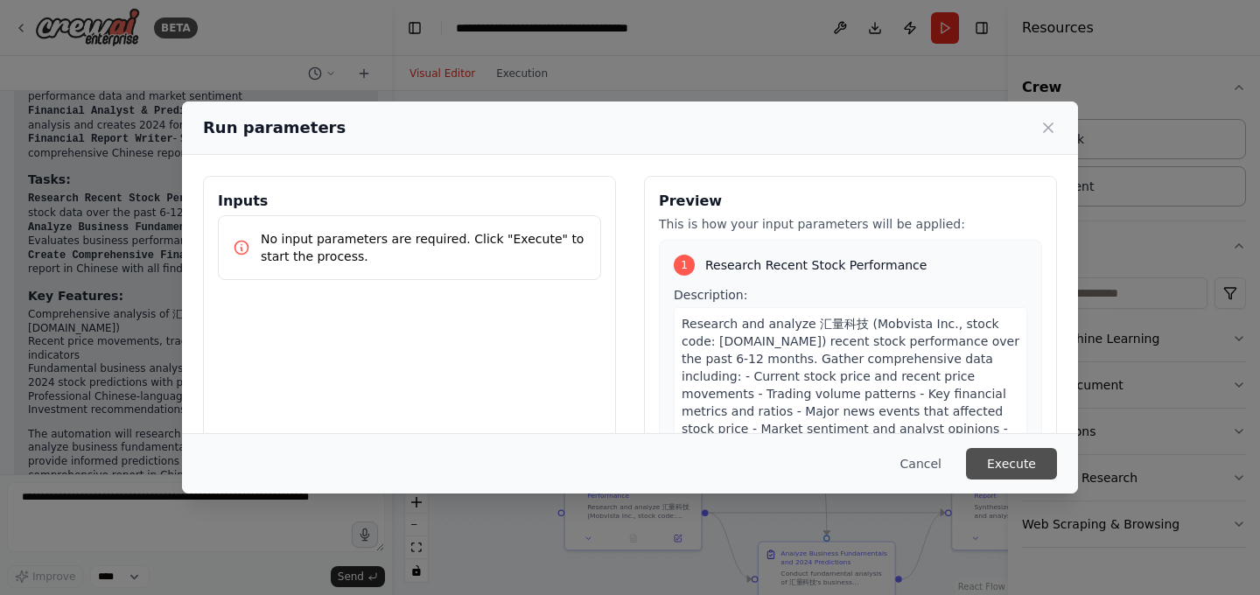
click at [994, 462] on button "Execute" at bounding box center [1011, 463] width 91 height 31
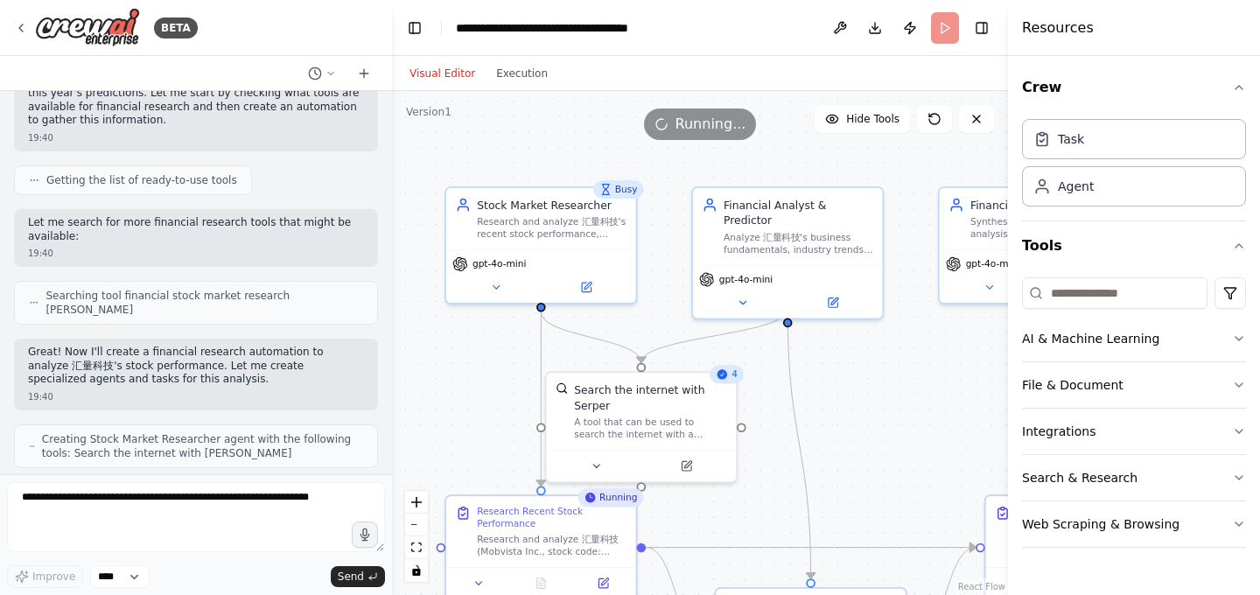
scroll to position [0, 0]
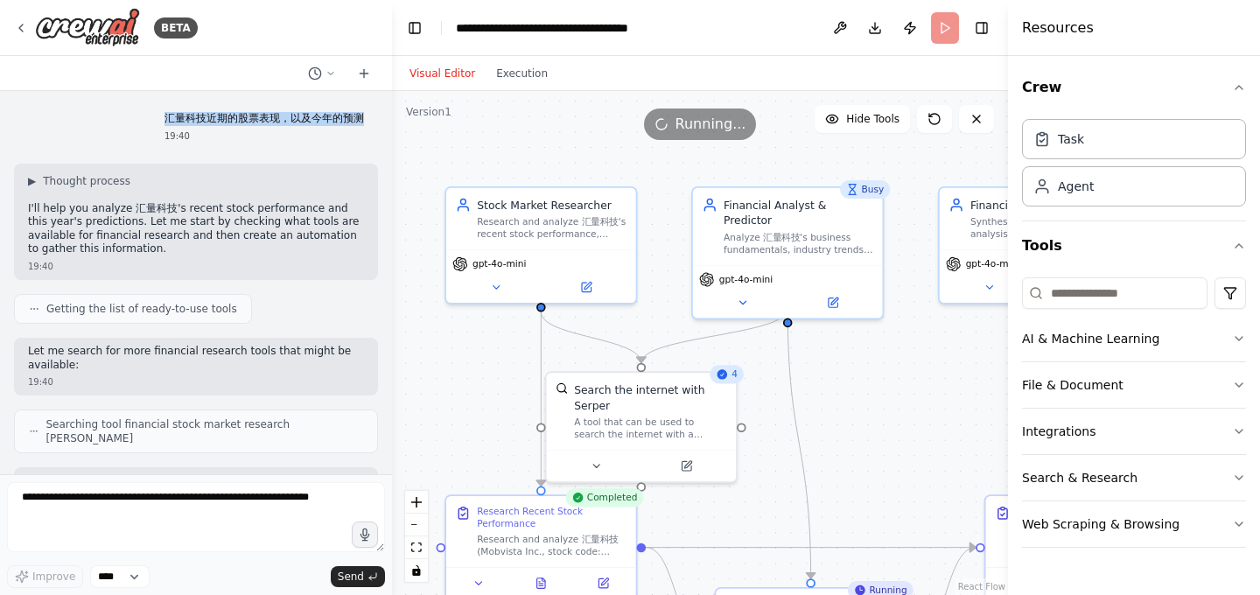
drag, startPoint x: 165, startPoint y: 119, endPoint x: 369, endPoint y: 121, distance: 203.9
click at [369, 121] on div "汇量科技近期的股票表现，以及今年的预测 19:40" at bounding box center [263, 127] width 227 height 45
copy p "汇量科技近期的股票表现，以及今年的预测"
click at [657, 416] on div "A tool that can be used to search the internet with a search_query. Supports di…" at bounding box center [650, 425] width 152 height 24
click at [690, 467] on icon at bounding box center [687, 463] width 10 height 10
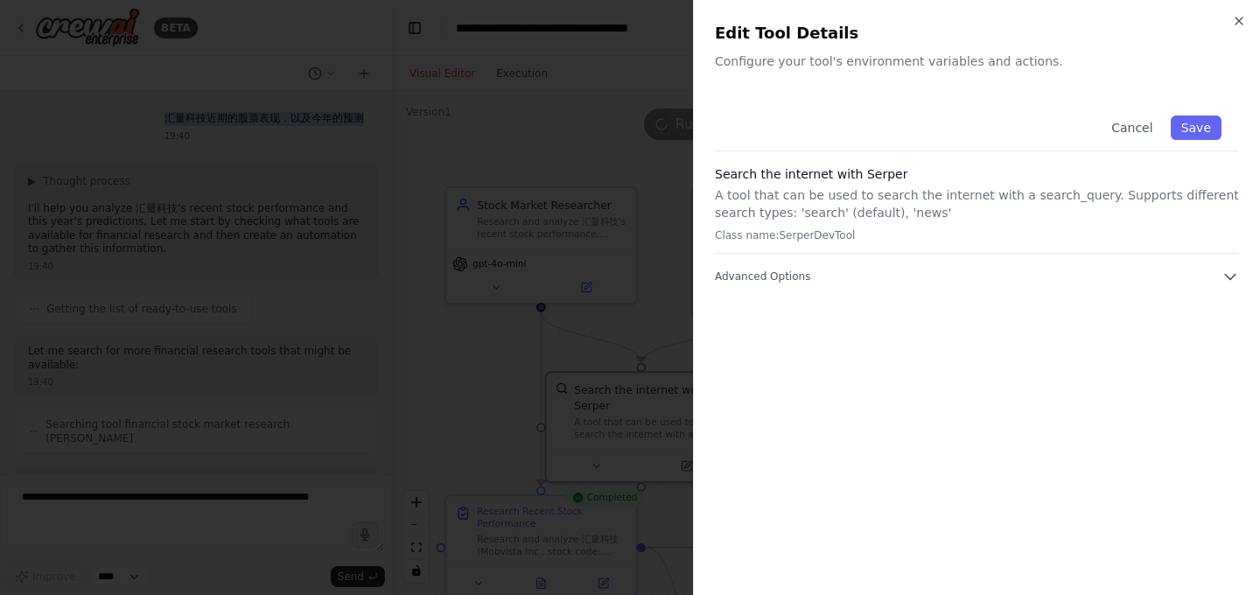
click at [848, 325] on div "Cancel Save Search the internet with Serper A tool that can be used to search t…" at bounding box center [977, 336] width 524 height 476
click at [640, 333] on div at bounding box center [630, 297] width 1260 height 595
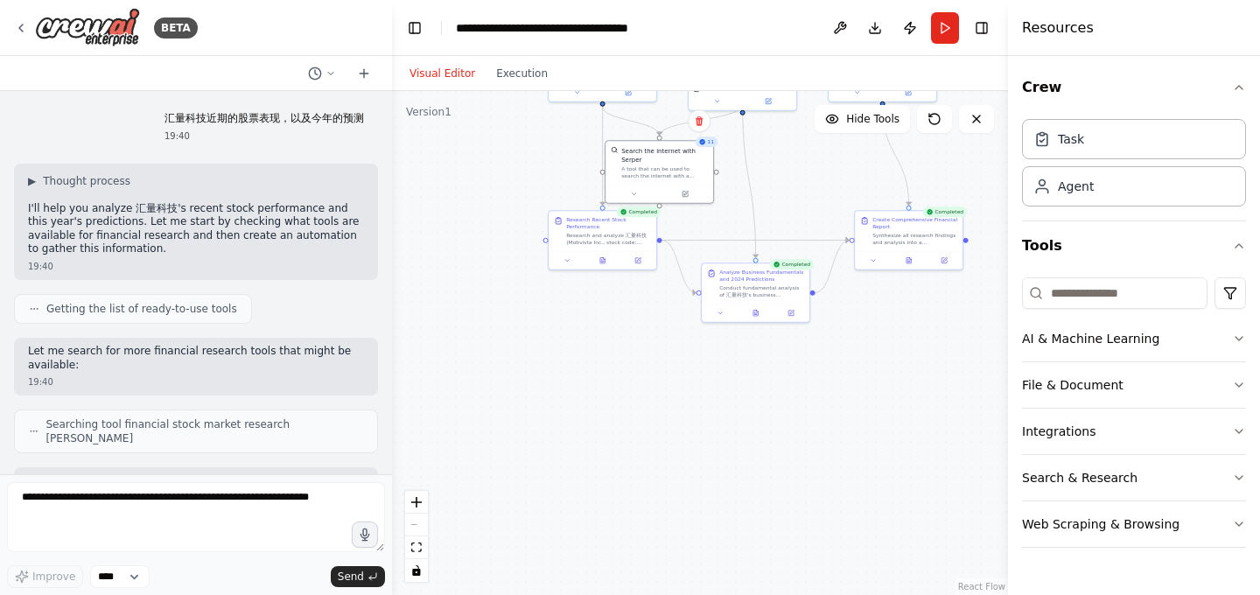
drag, startPoint x: 799, startPoint y: 464, endPoint x: 797, endPoint y: 196, distance: 267.8
click at [798, 196] on div ".deletable-edge-delete-btn { width: 20px; height: 20px; border: 0px solid #ffff…" at bounding box center [700, 343] width 616 height 504
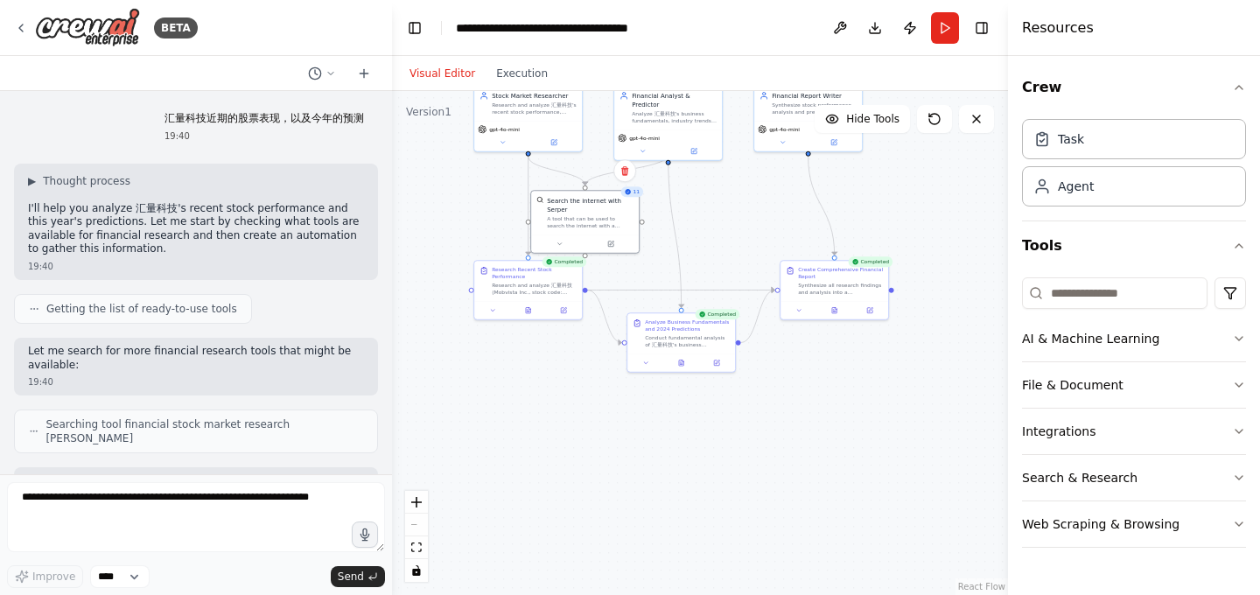
drag, startPoint x: 795, startPoint y: 202, endPoint x: 722, endPoint y: 336, distance: 152.7
click at [722, 336] on div ".deletable-edge-delete-btn { width: 20px; height: 20px; border: 0px solid #ffff…" at bounding box center [700, 343] width 616 height 504
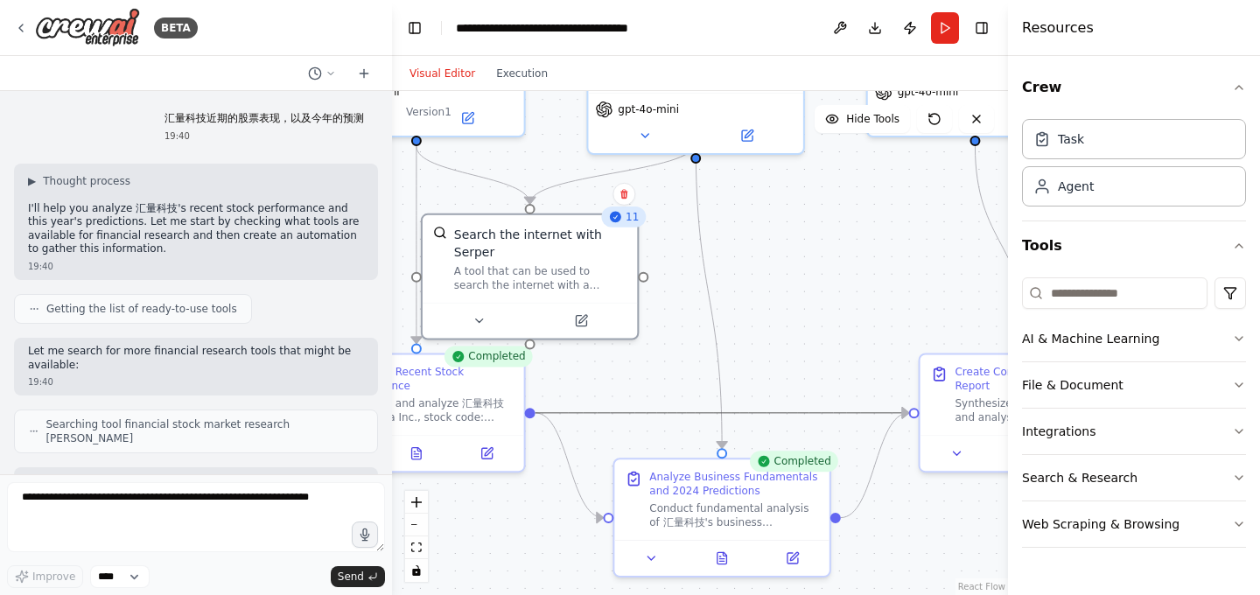
drag, startPoint x: 628, startPoint y: 405, endPoint x: 713, endPoint y: 391, distance: 86.0
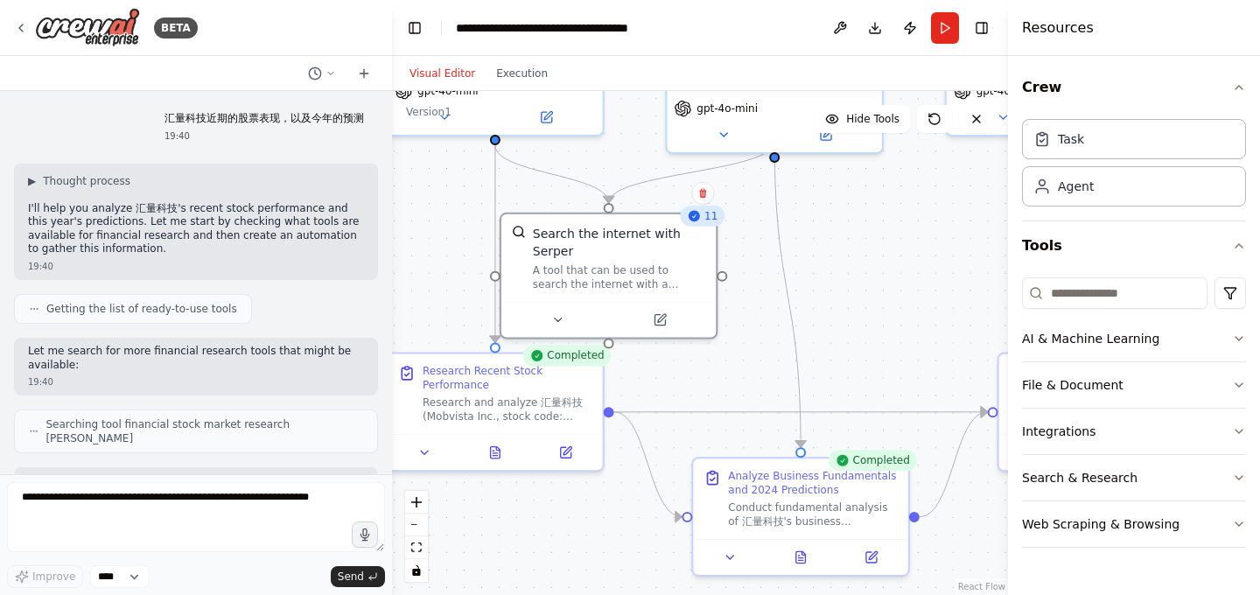
drag, startPoint x: 690, startPoint y: 369, endPoint x: 769, endPoint y: 368, distance: 78.8
click at [769, 368] on div ".deletable-edge-delete-btn { width: 20px; height: 20px; border: 0px solid #ffff…" at bounding box center [700, 343] width 616 height 504
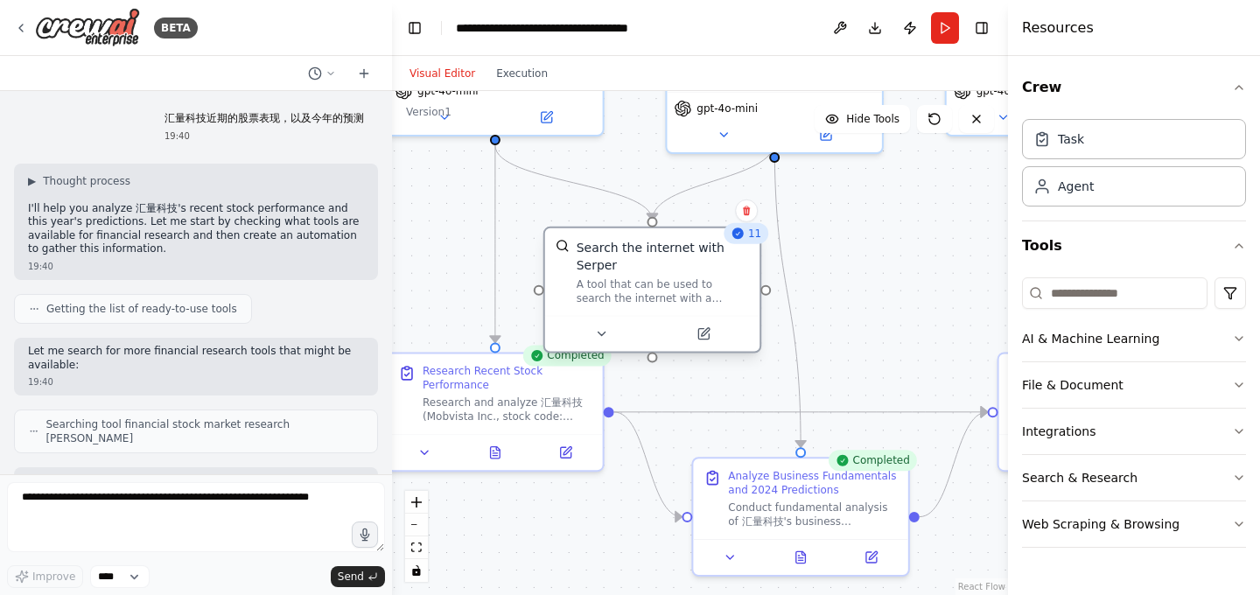
drag, startPoint x: 649, startPoint y: 230, endPoint x: 690, endPoint y: 243, distance: 43.2
click at [690, 243] on div "Search the internet with Serper" at bounding box center [663, 256] width 173 height 35
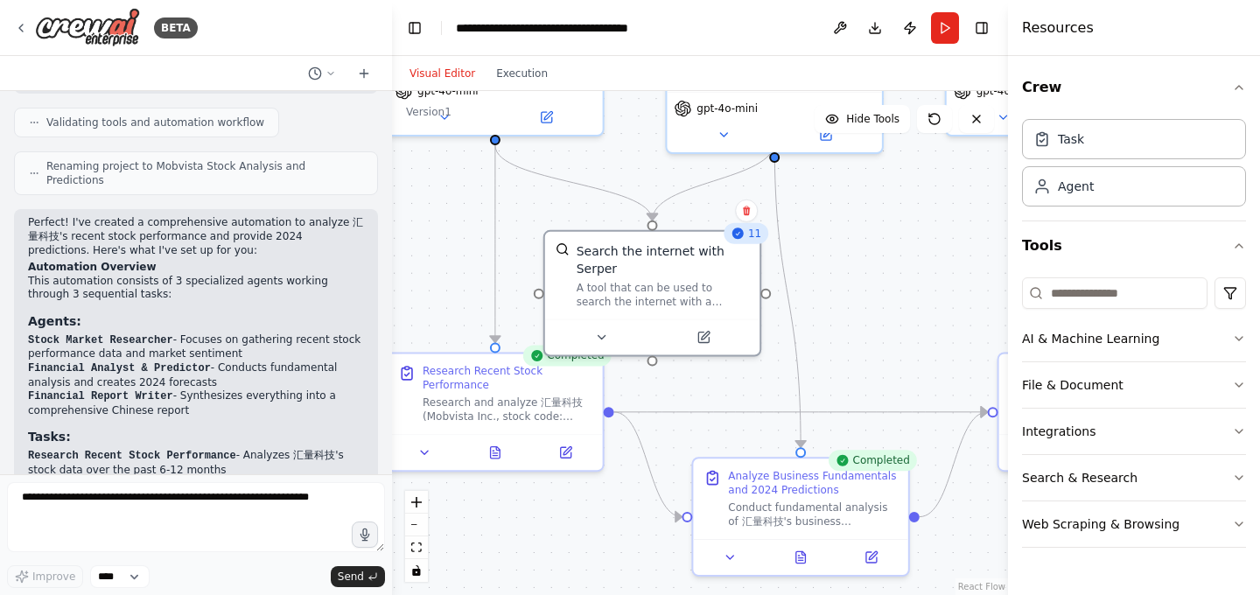
scroll to position [1151, 0]
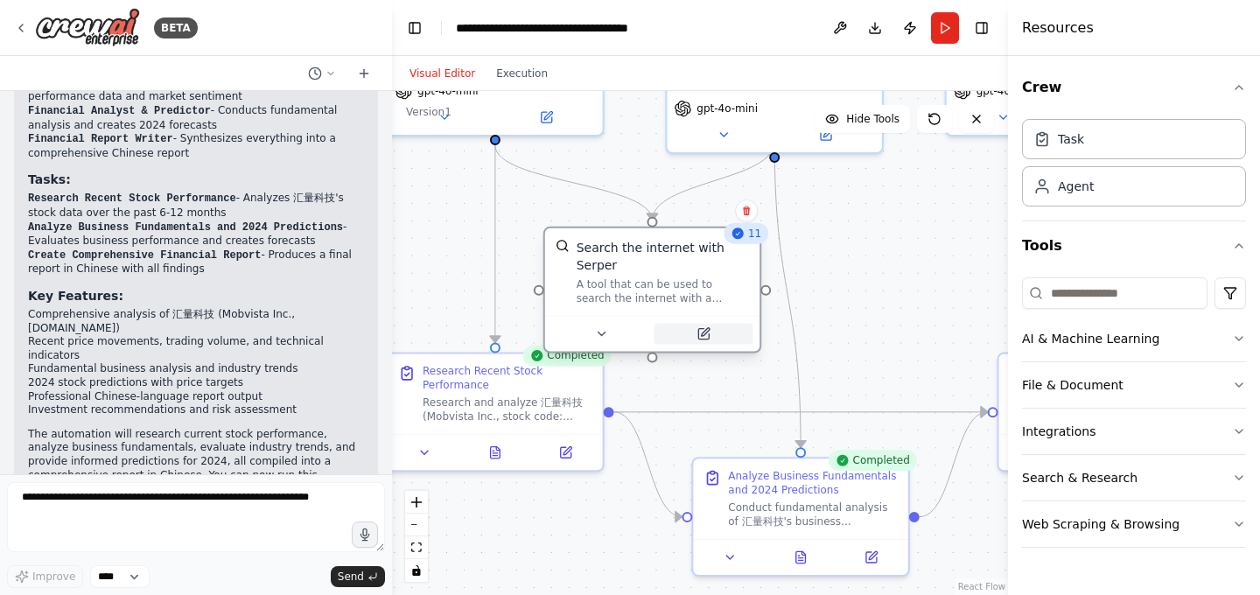
click at [708, 339] on icon at bounding box center [703, 334] width 14 height 14
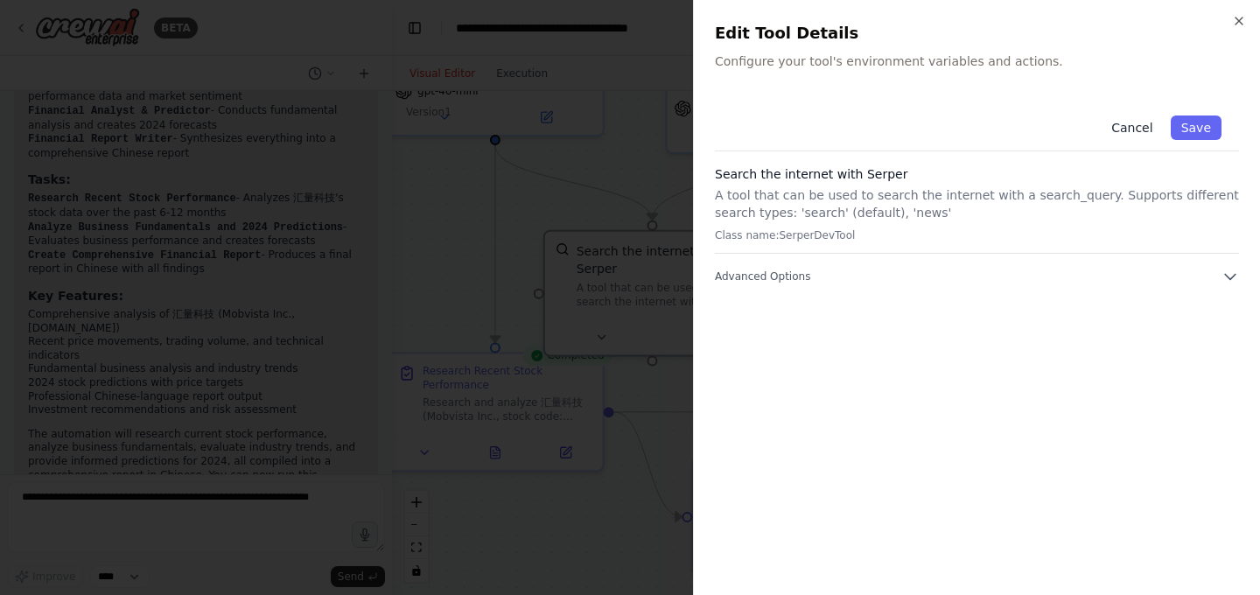
click at [1119, 130] on button "Cancel" at bounding box center [1132, 127] width 62 height 24
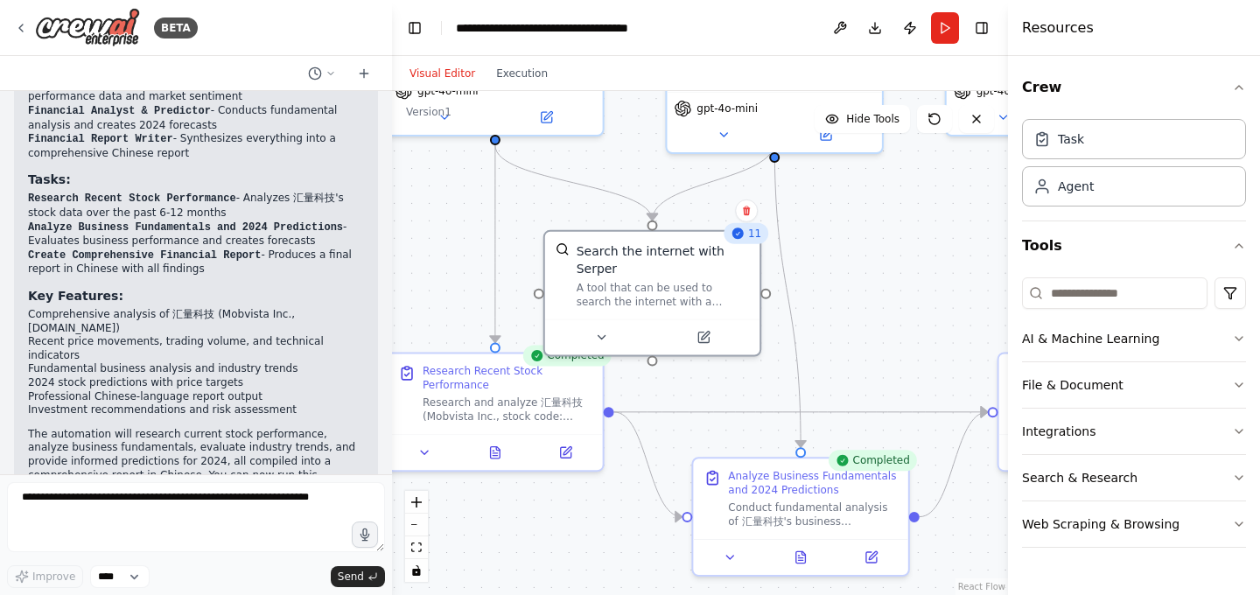
click at [884, 304] on div ".deletable-edge-delete-btn { width: 20px; height: 20px; border: 0px solid #ffff…" at bounding box center [700, 343] width 616 height 504
click at [571, 455] on icon at bounding box center [565, 449] width 14 height 14
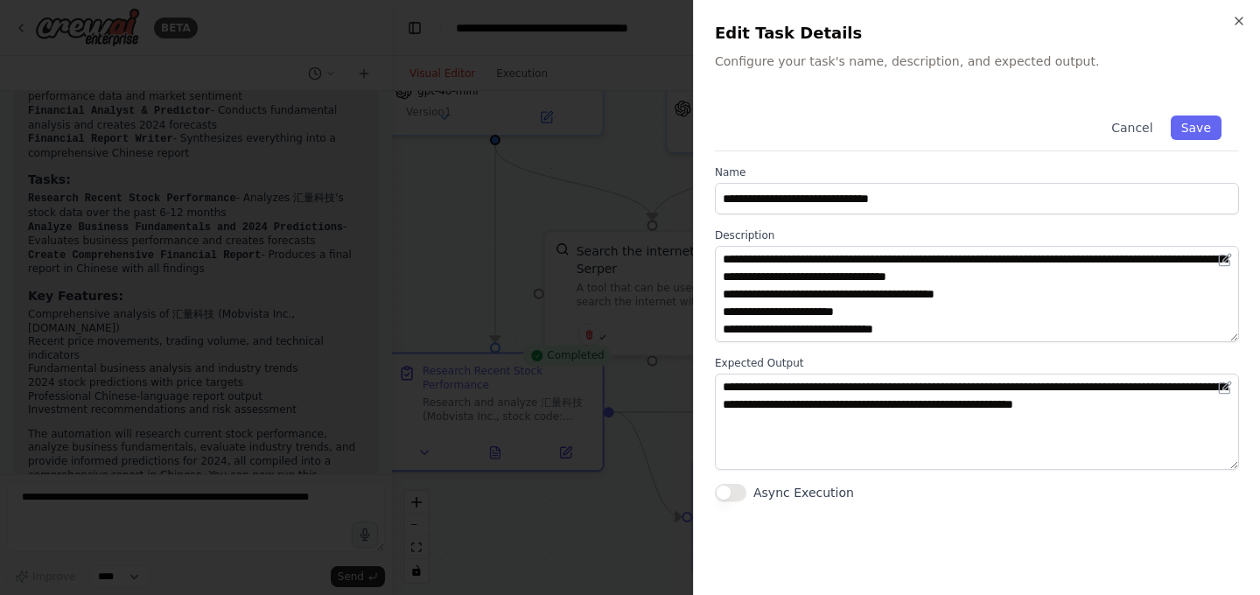
click at [876, 133] on div "Cancel Save" at bounding box center [977, 124] width 524 height 53
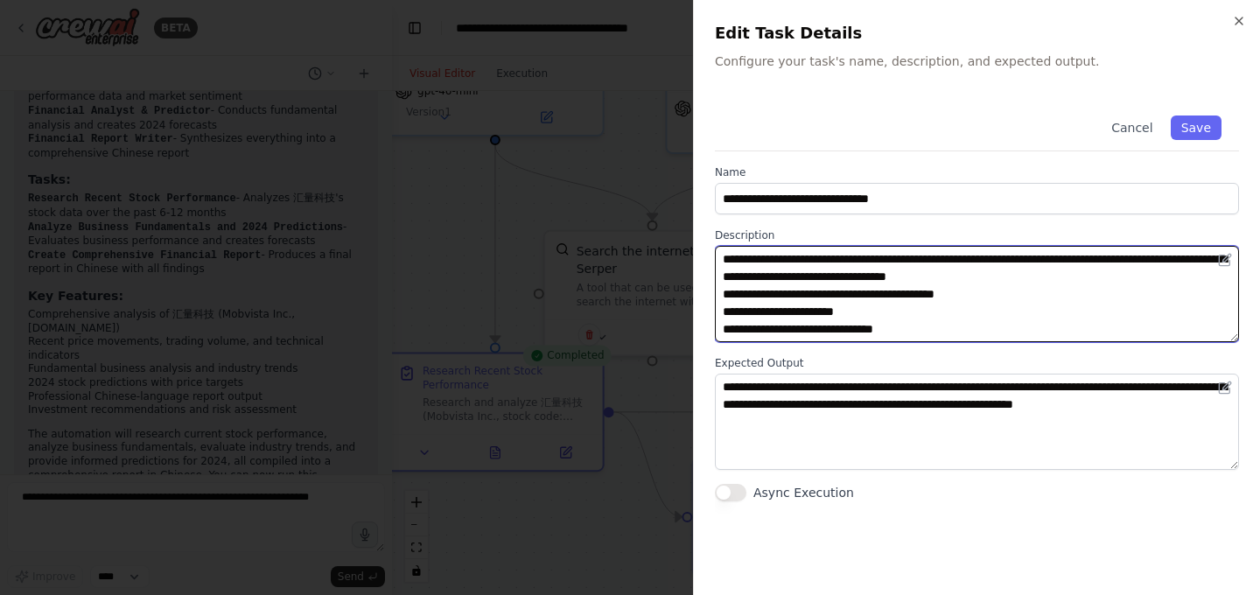
click at [929, 304] on textarea "**********" at bounding box center [977, 294] width 524 height 96
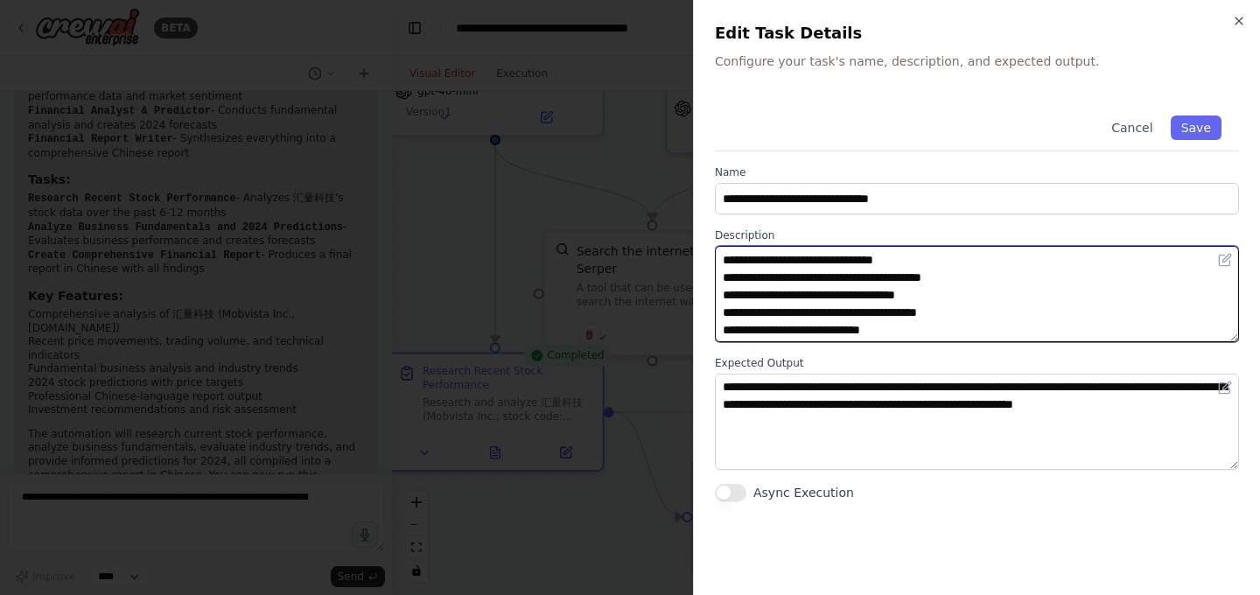
scroll to position [70, 0]
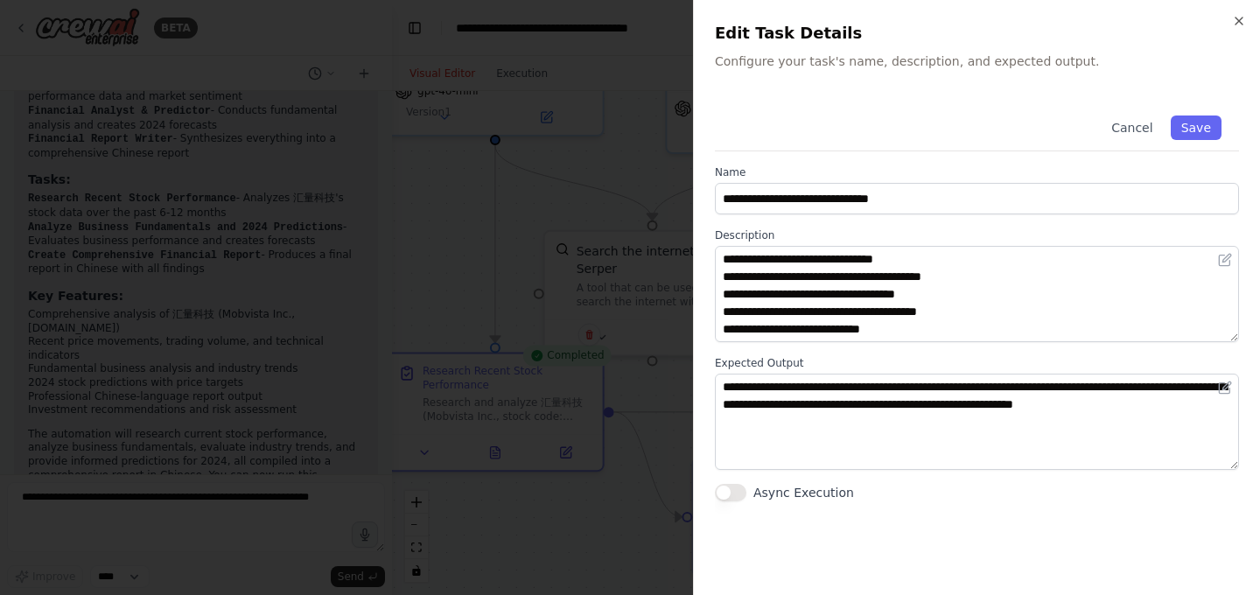
click at [567, 292] on div at bounding box center [630, 297] width 1260 height 595
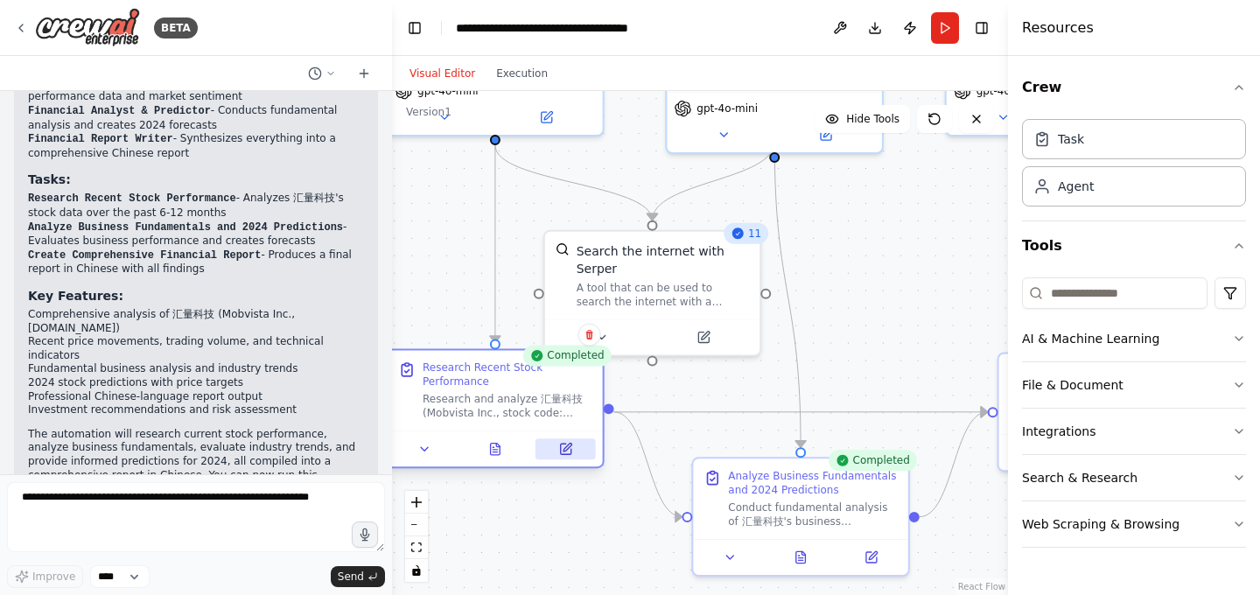
click at [571, 451] on icon at bounding box center [565, 449] width 14 height 14
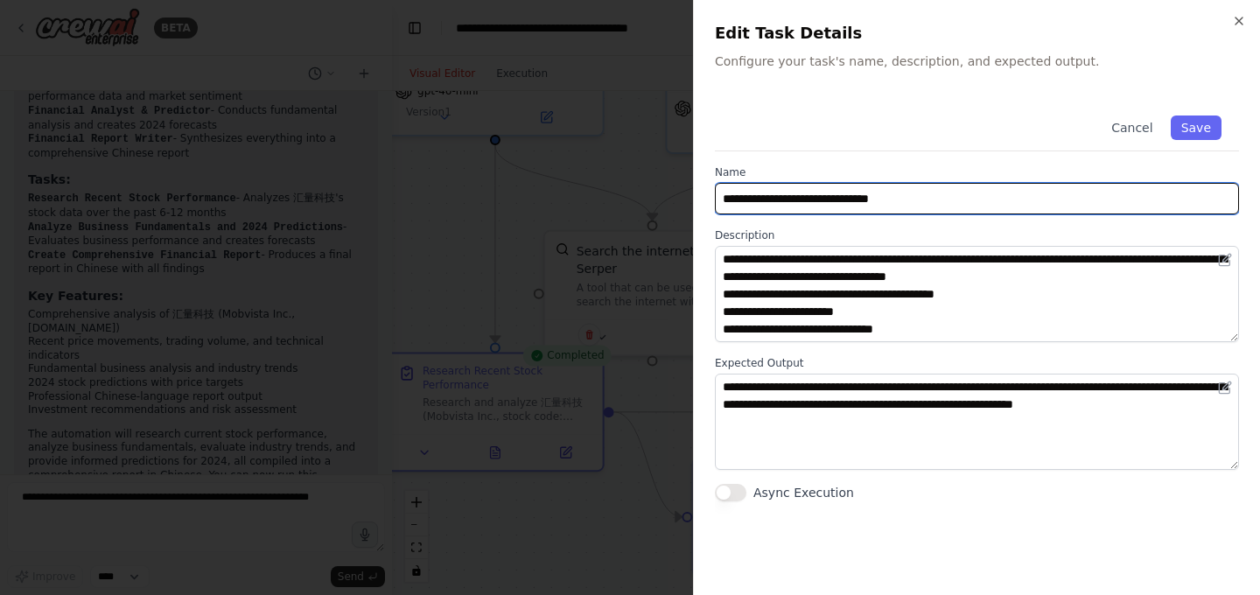
click at [961, 209] on input "**********" at bounding box center [977, 198] width 524 height 31
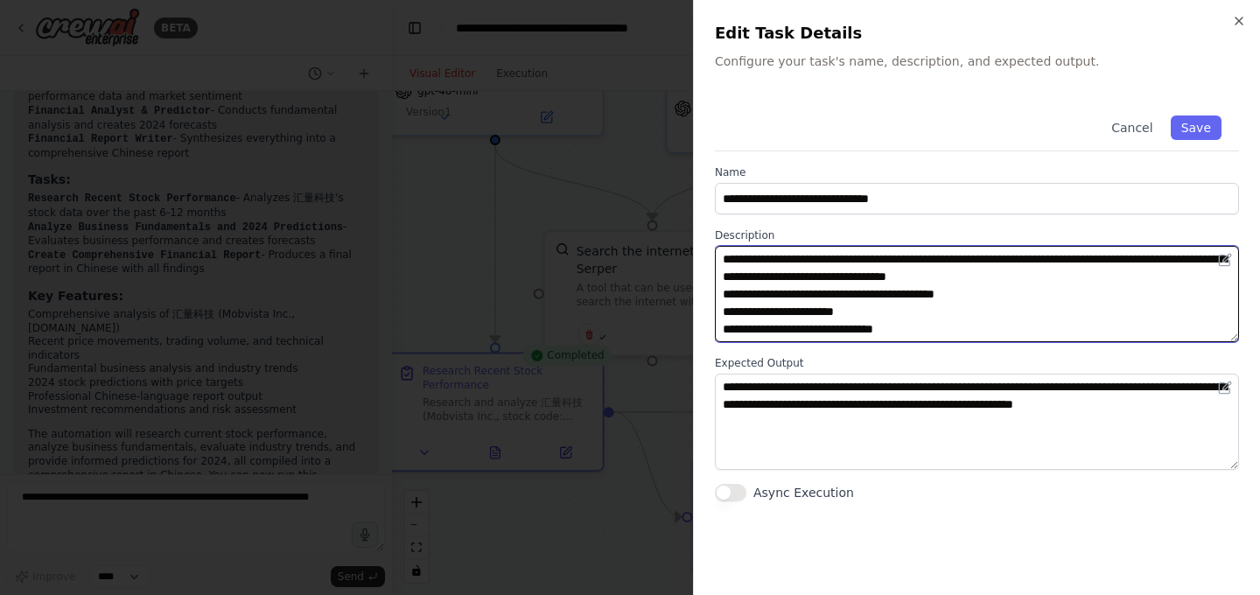
click at [947, 284] on textarea "**********" at bounding box center [977, 294] width 524 height 96
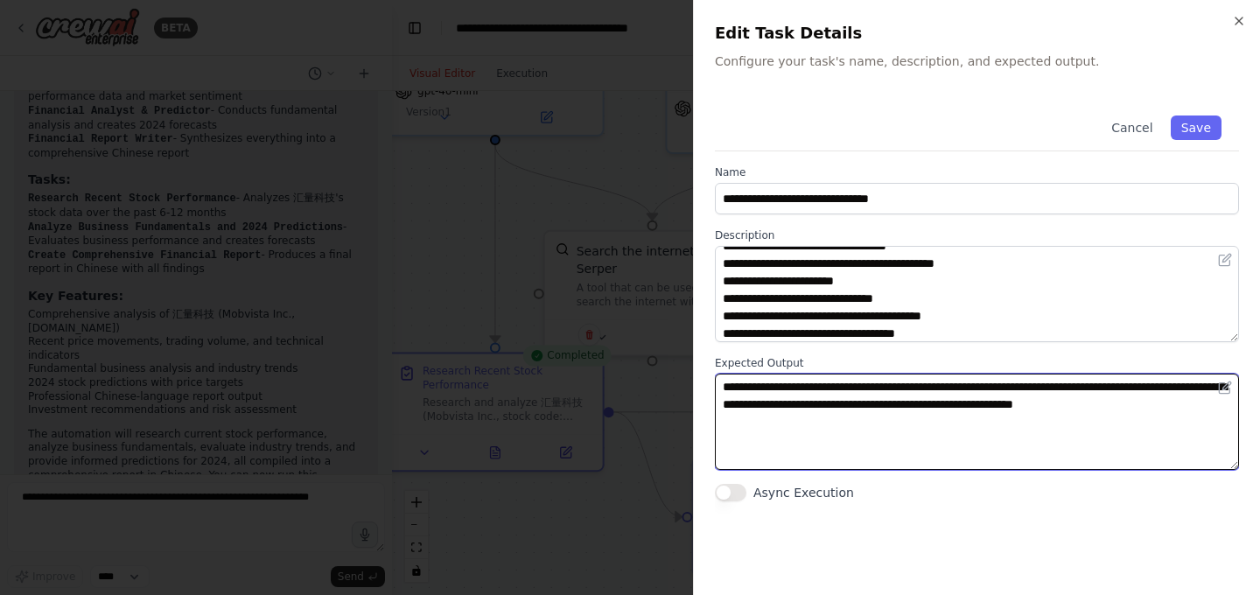
click at [891, 434] on textarea "**********" at bounding box center [977, 422] width 524 height 96
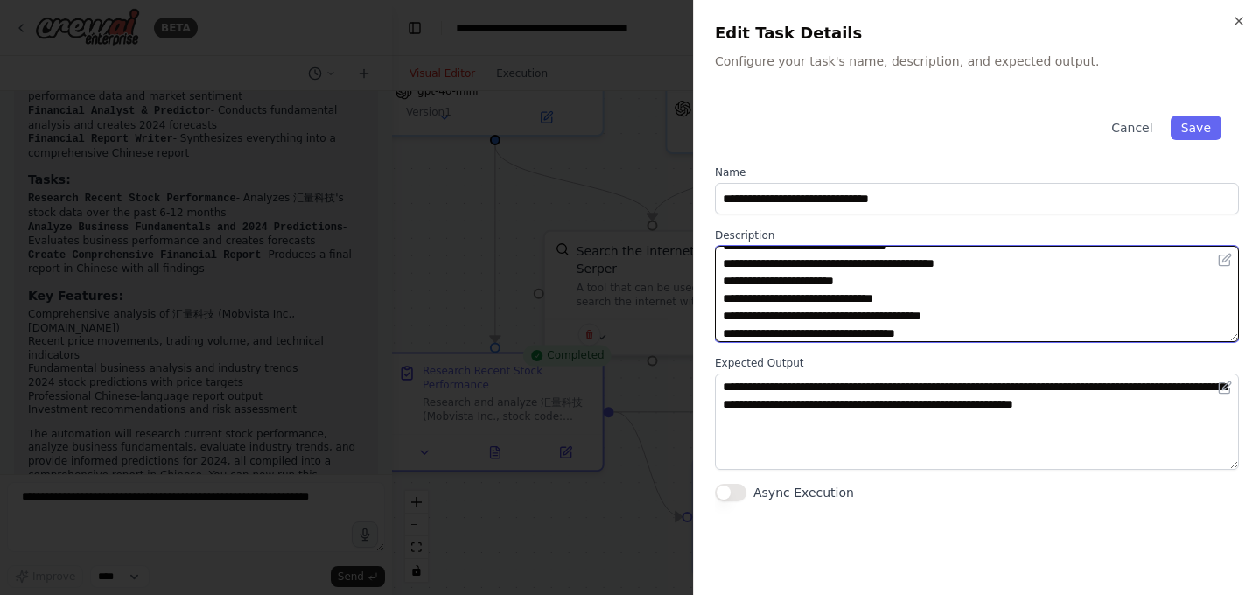
click at [813, 284] on textarea "**********" at bounding box center [977, 294] width 524 height 96
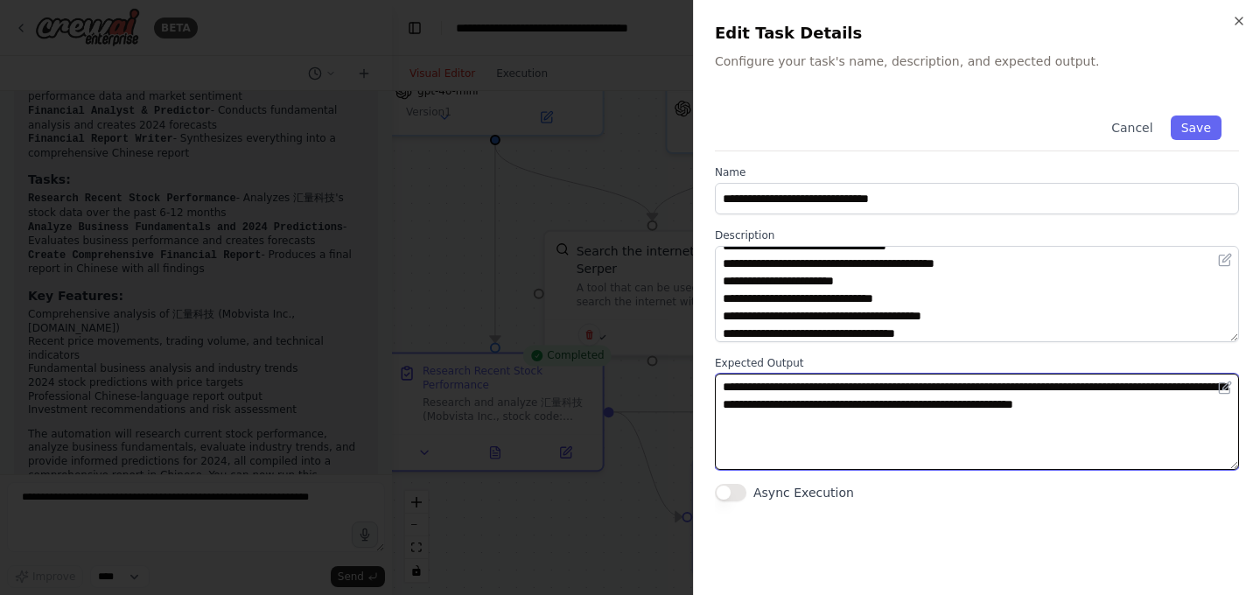
click at [856, 454] on textarea "**********" at bounding box center [977, 422] width 524 height 96
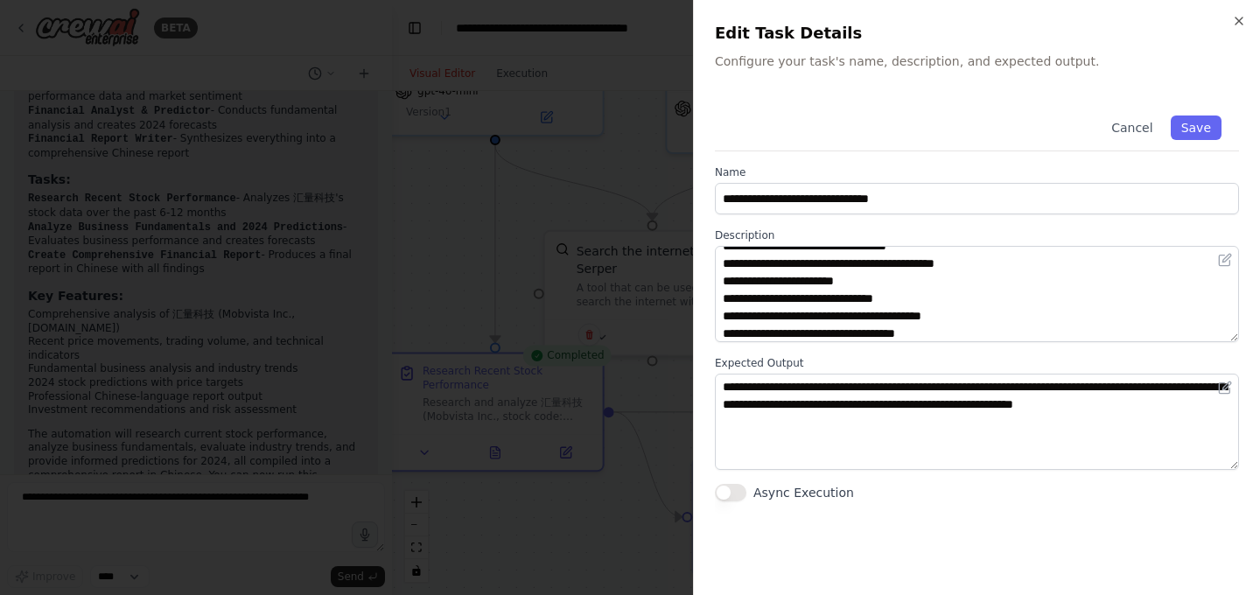
click at [522, 242] on div at bounding box center [630, 297] width 1260 height 595
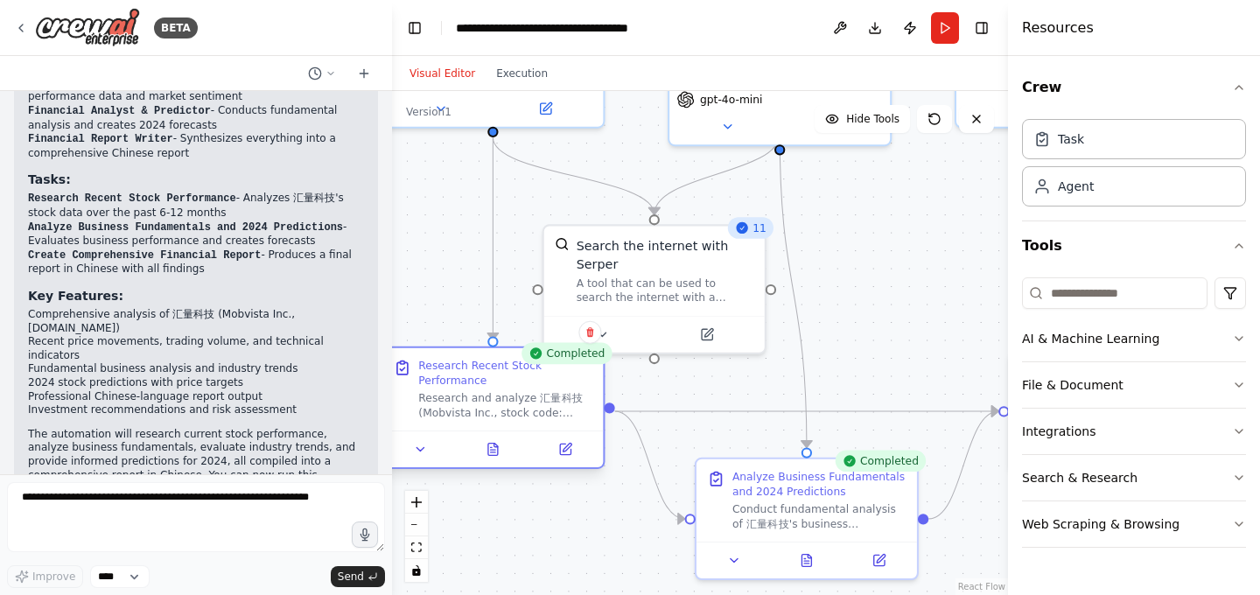
click at [532, 397] on div "Research and analyze 汇量科技 (Mobvista Inc., stock code: 01860.HK) recent stock pe…" at bounding box center [505, 405] width 174 height 29
click at [556, 449] on button at bounding box center [565, 449] width 61 height 22
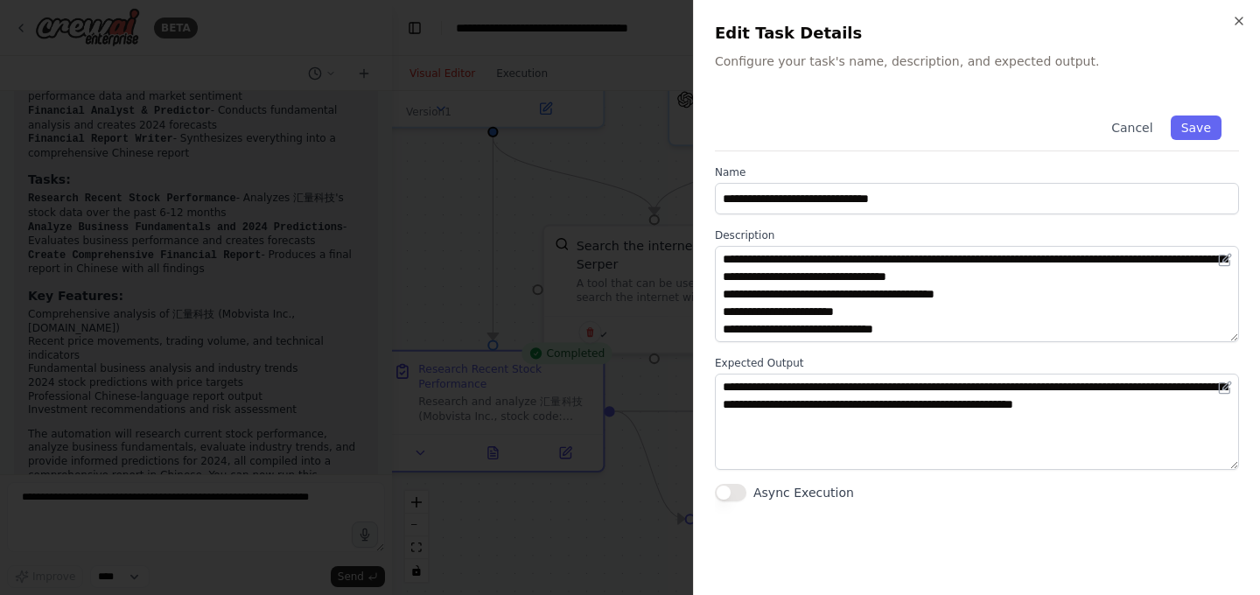
click at [552, 536] on div at bounding box center [630, 297] width 1260 height 595
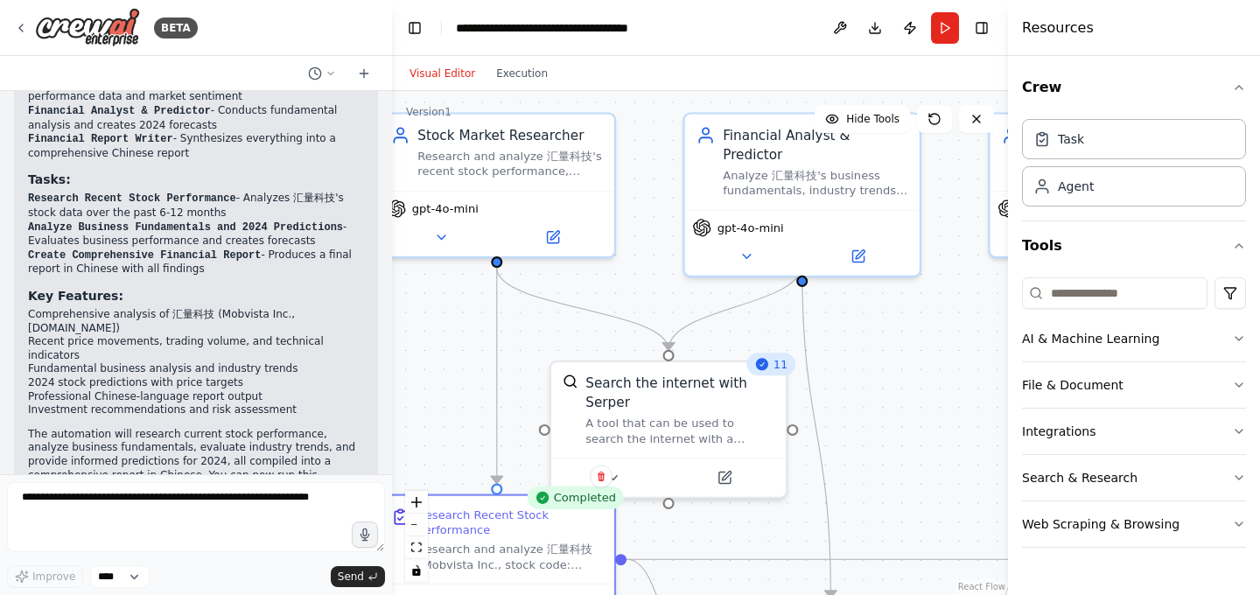
drag, startPoint x: 521, startPoint y: 194, endPoint x: 526, endPoint y: 329, distance: 134.9
click at [526, 329] on div ".deletable-edge-delete-btn { width: 20px; height: 20px; border: 0px solid #ffff…" at bounding box center [700, 343] width 616 height 504
click at [525, 153] on div "Research and analyze 汇量科技's recent stock performance, including price movements…" at bounding box center [509, 159] width 185 height 31
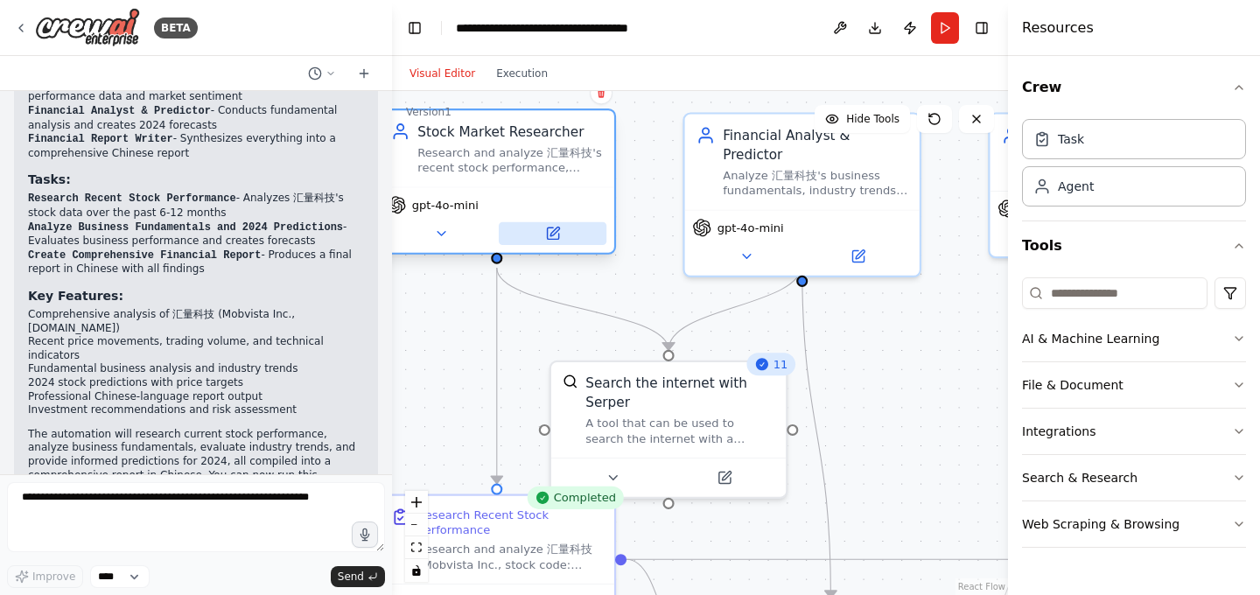
click at [554, 226] on icon at bounding box center [552, 233] width 15 height 15
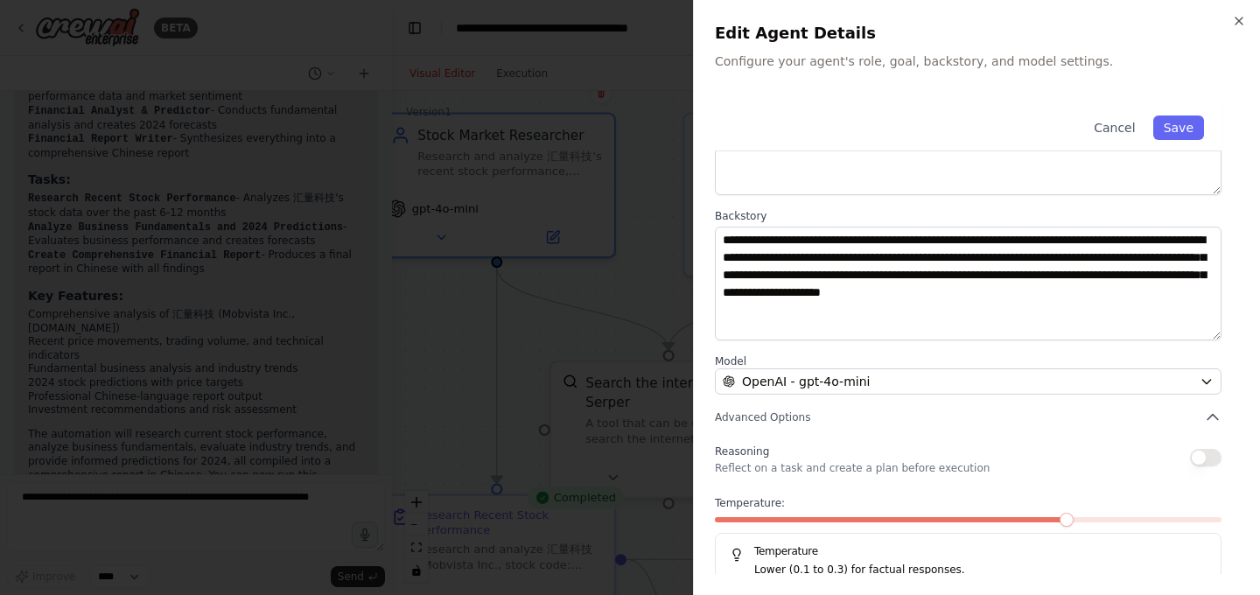
scroll to position [198, 0]
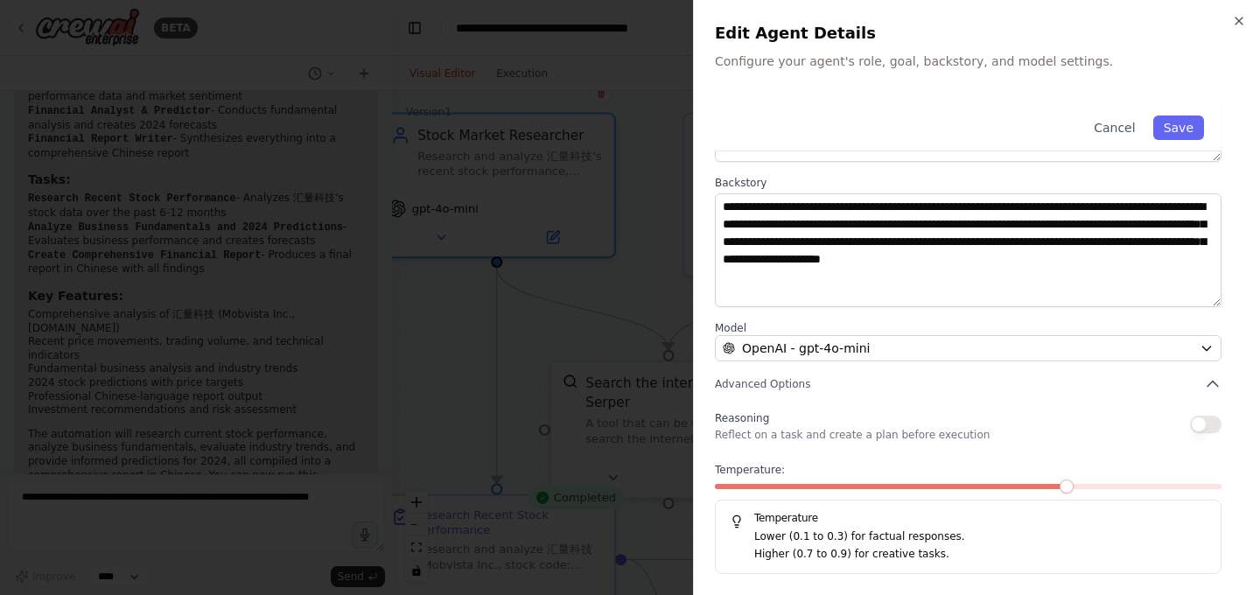
click at [505, 565] on div at bounding box center [630, 297] width 1260 height 595
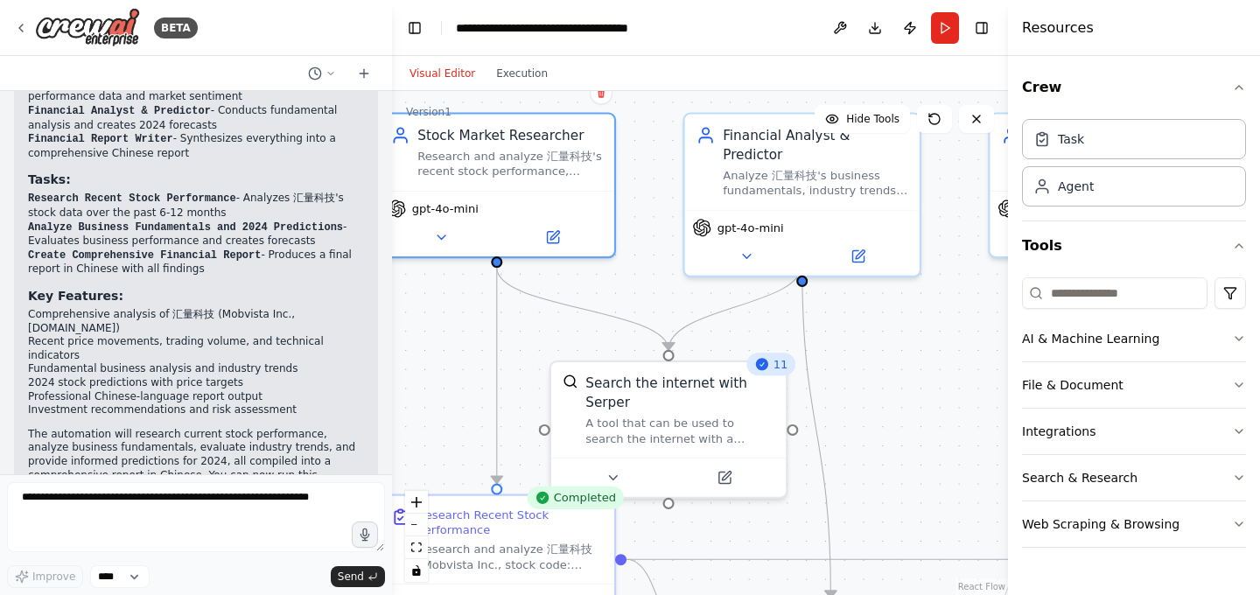
click at [505, 565] on div "Research and analyze 汇量科技 (Mobvista Inc., stock code: 01860.HK) recent stock pe…" at bounding box center [509, 557] width 185 height 31
click at [1242, 87] on icon "button" at bounding box center [1239, 87] width 14 height 14
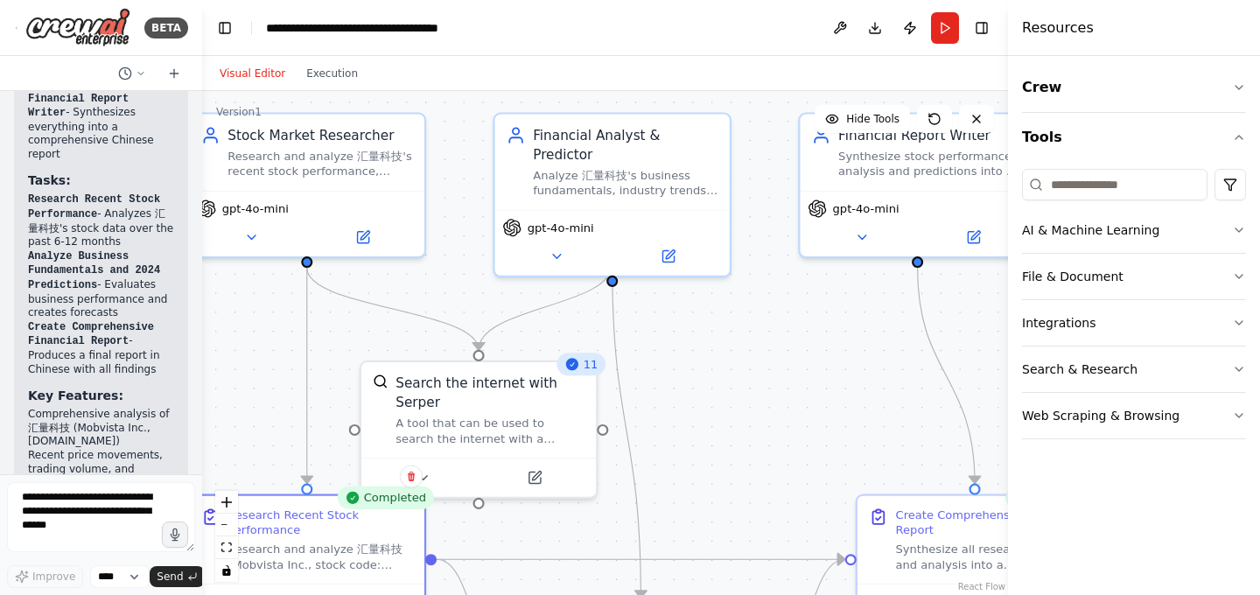
scroll to position [1883, 0]
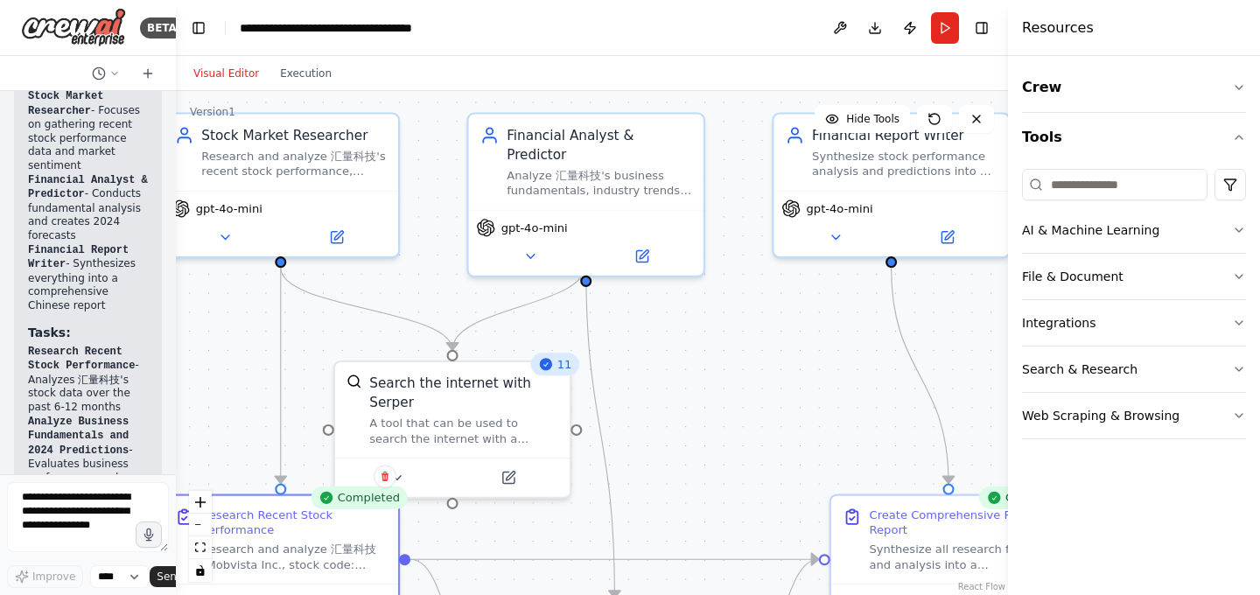
drag, startPoint x: 388, startPoint y: 347, endPoint x: 164, endPoint y: 342, distance: 223.2
click at [164, 343] on div "BETA 汇量科技近期的股票表现，以及今年的预测 19:40 ▶ Thought process I'll help you analyze 汇量科技's r…" at bounding box center [88, 297] width 176 height 595
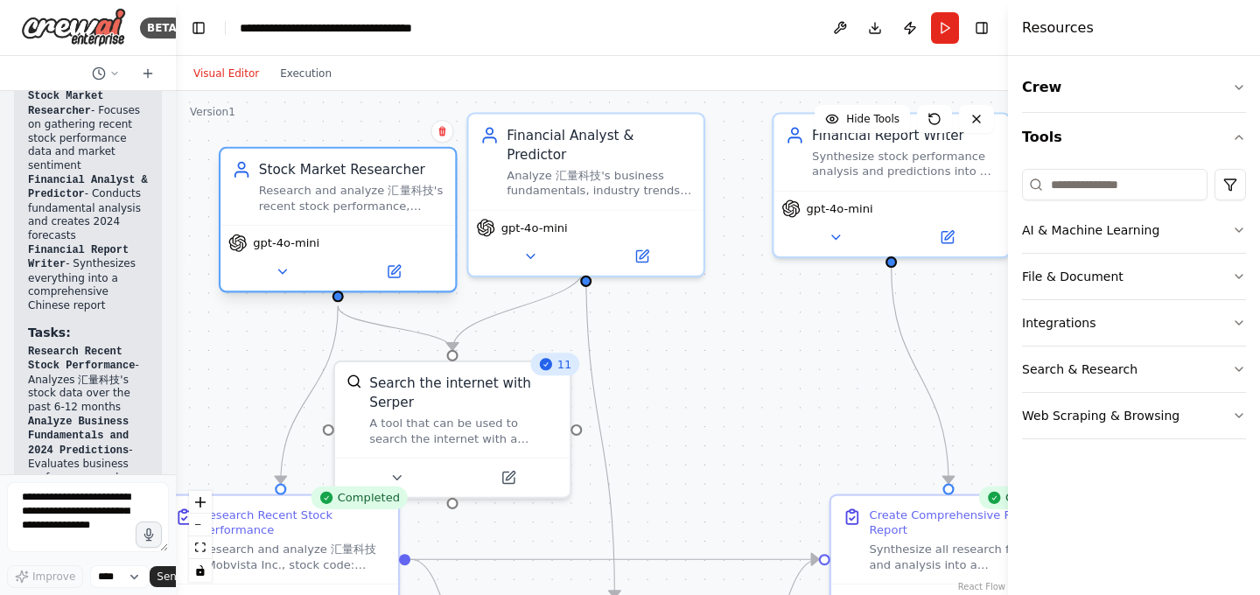
drag, startPoint x: 301, startPoint y: 175, endPoint x: 350, endPoint y: 217, distance: 64.5
click at [350, 217] on div "Stock Market Researcher Research and analyze 汇量科技's recent stock performance, i…" at bounding box center [337, 187] width 234 height 76
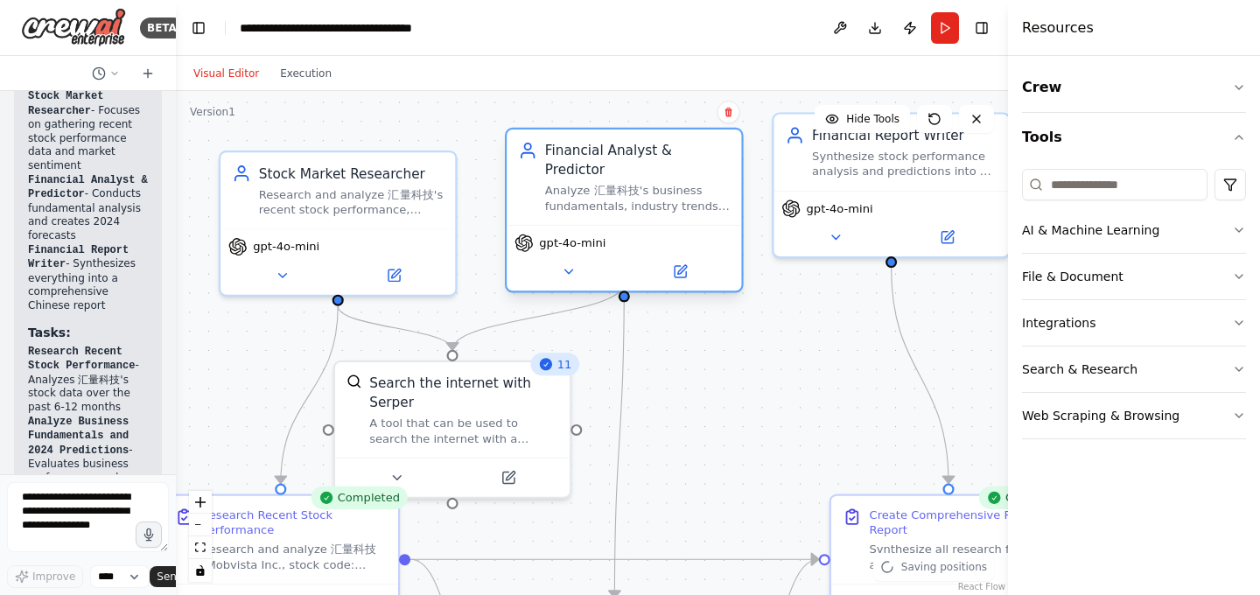
drag, startPoint x: 593, startPoint y: 172, endPoint x: 628, endPoint y: 186, distance: 37.7
click at [628, 186] on div "Analyze 汇量科技's business fundamentals, industry trends, and market conditions to…" at bounding box center [637, 198] width 185 height 31
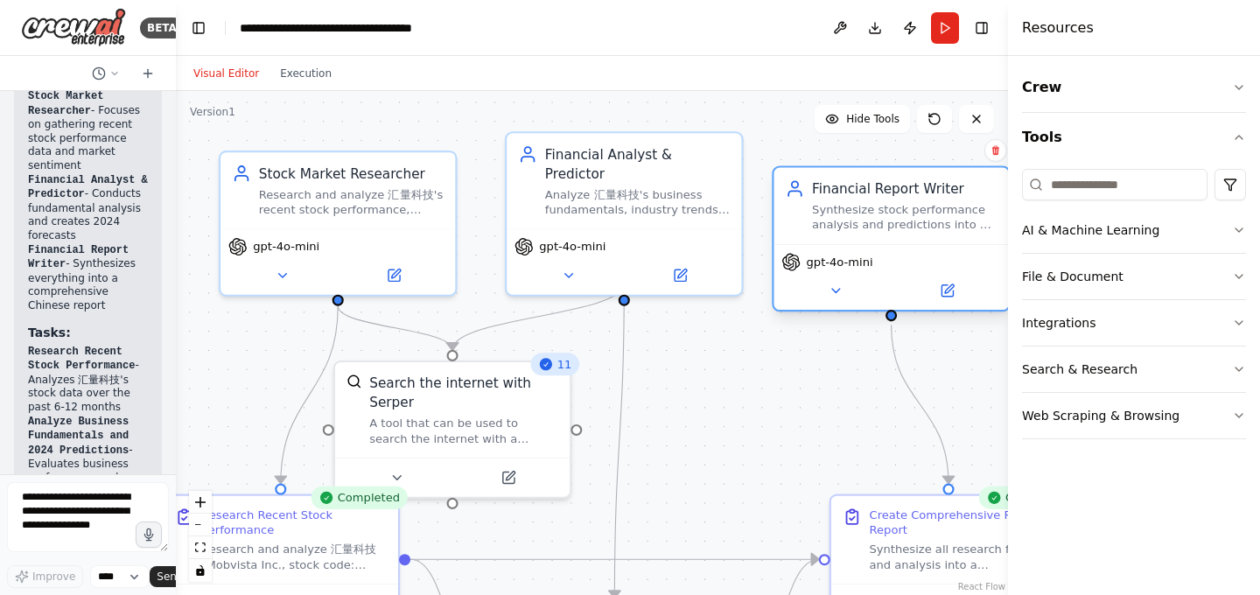
drag, startPoint x: 859, startPoint y: 162, endPoint x: 859, endPoint y: 217, distance: 55.1
click at [859, 217] on div "Synthesize stock performance analysis and predictions into a comprehensive, wel…" at bounding box center [904, 217] width 185 height 31
click at [947, 24] on button "Run" at bounding box center [945, 27] width 28 height 31
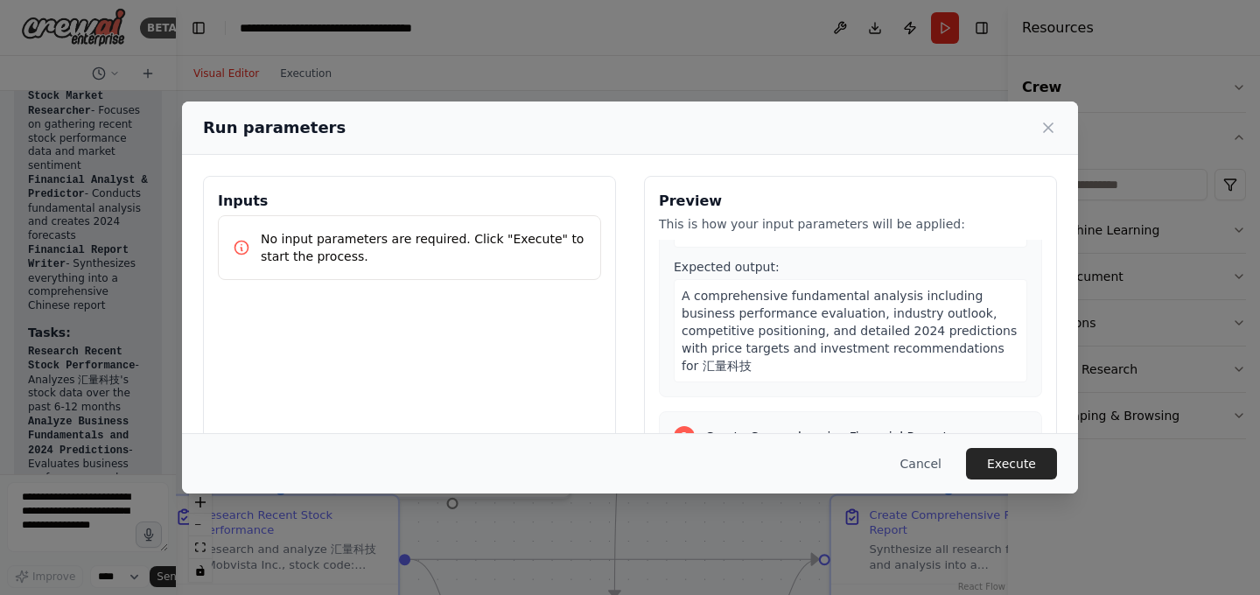
scroll to position [828, 0]
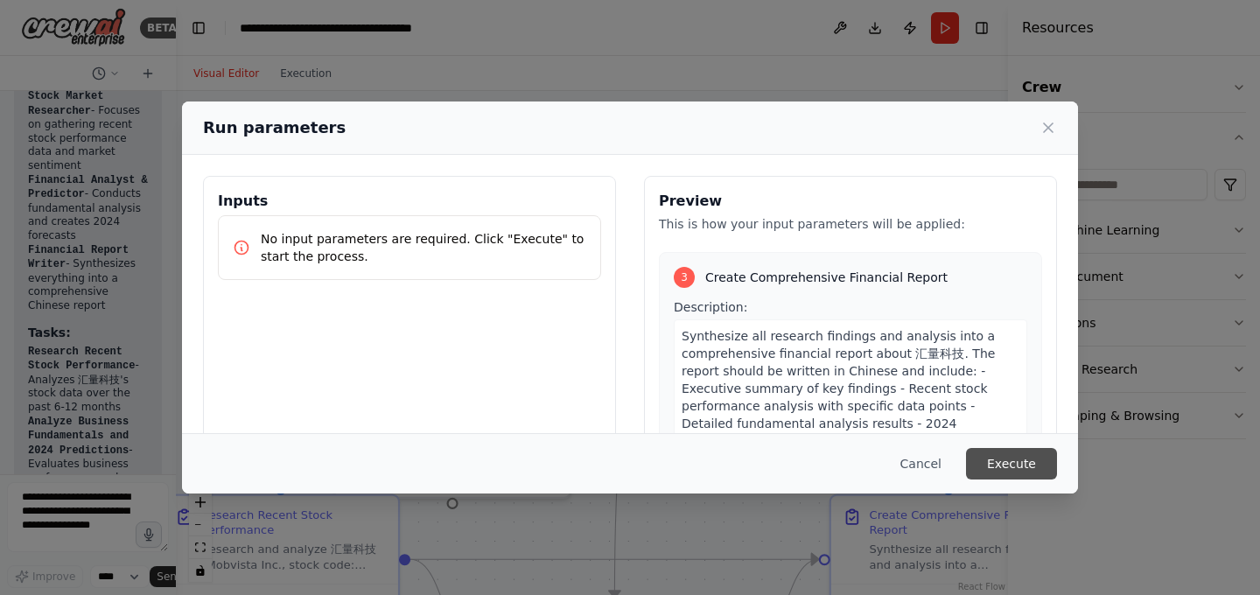
click at [1002, 470] on button "Execute" at bounding box center [1011, 463] width 91 height 31
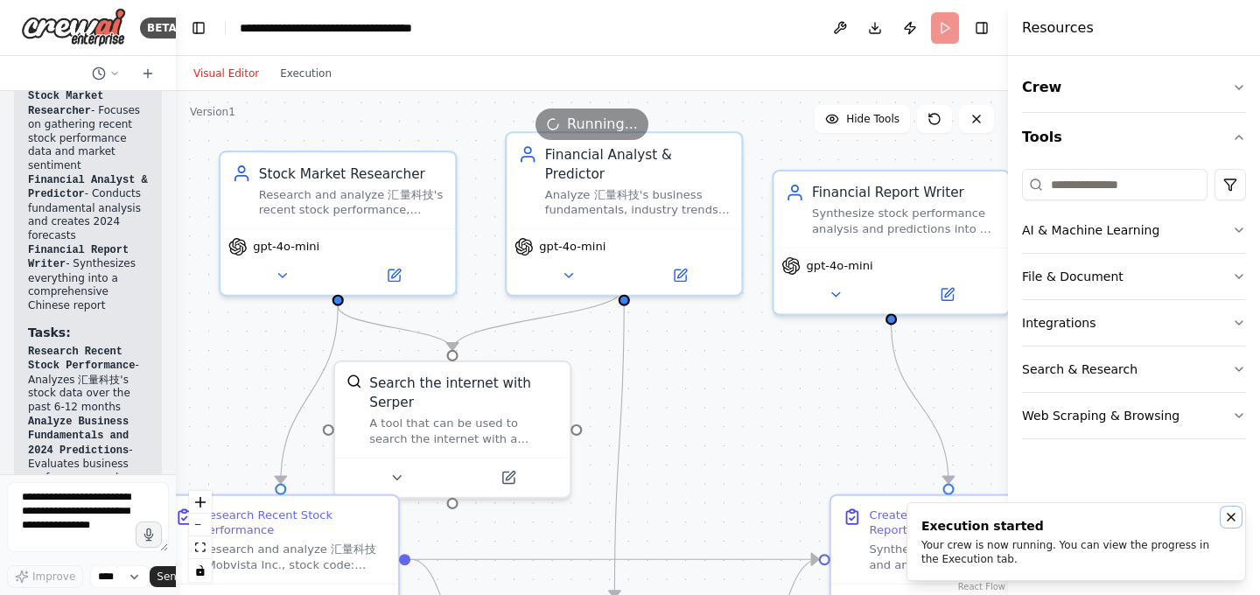
click at [1229, 518] on icon "Notifications (F8)" at bounding box center [1231, 517] width 7 height 7
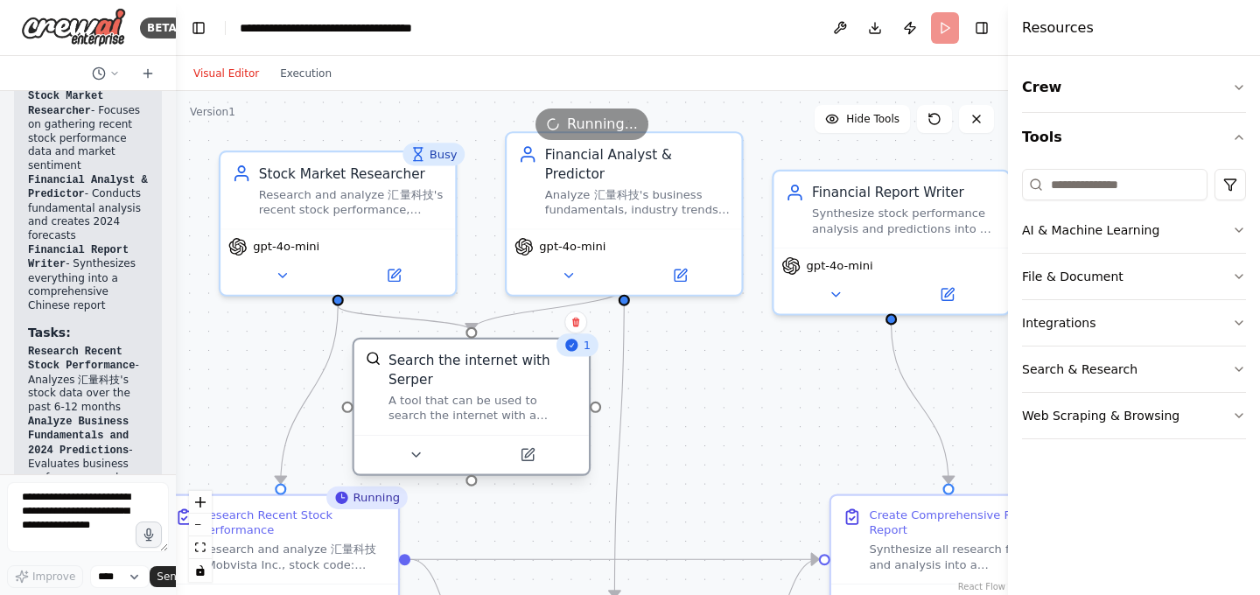
drag, startPoint x: 541, startPoint y: 423, endPoint x: 554, endPoint y: 399, distance: 27.0
click at [554, 398] on div "A tool that can be used to search the internet with a search_query. Supports di…" at bounding box center [482, 408] width 189 height 31
click at [532, 457] on icon at bounding box center [526, 454] width 11 height 11
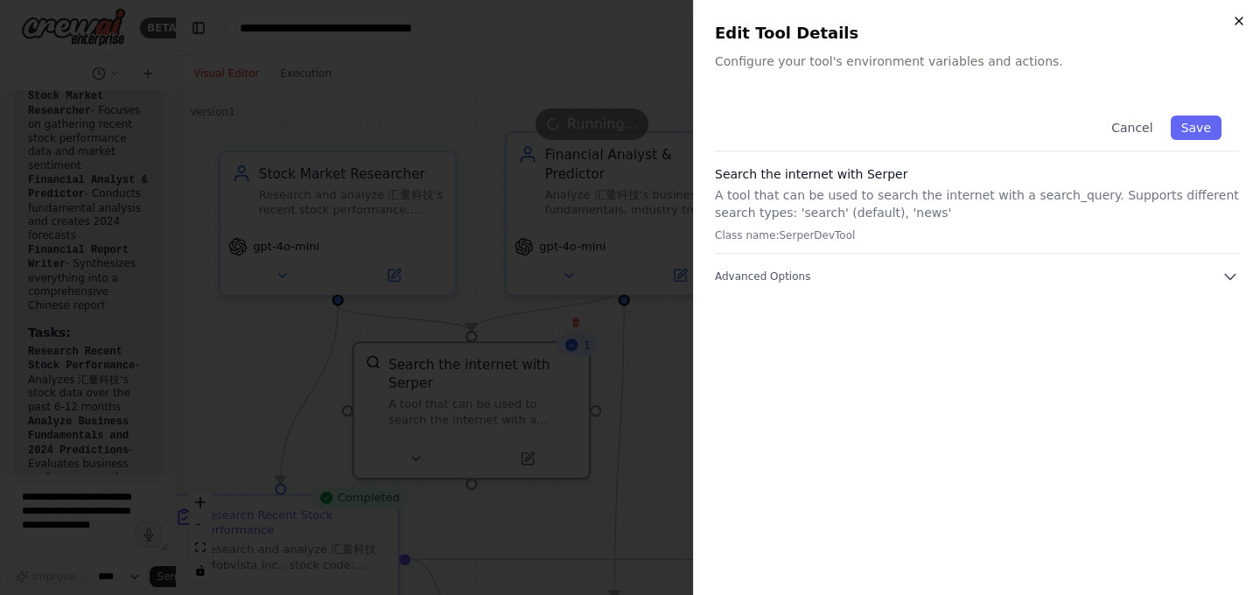
click at [1235, 24] on icon "button" at bounding box center [1239, 21] width 14 height 14
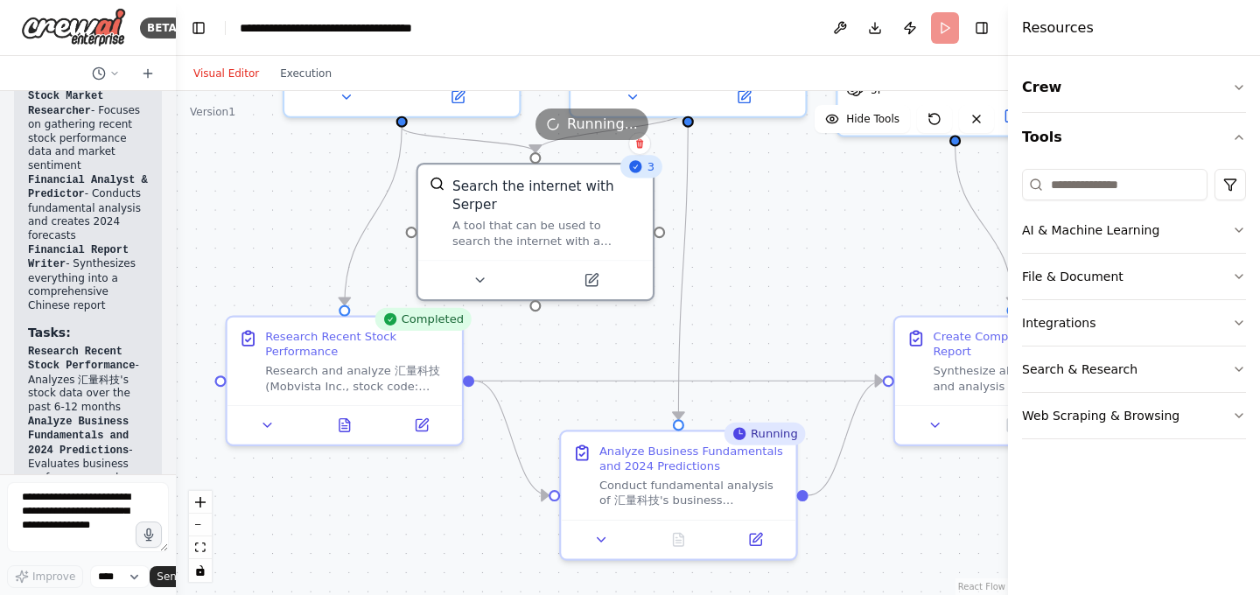
drag, startPoint x: 721, startPoint y: 446, endPoint x: 787, endPoint y: 266, distance: 191.8
click at [786, 267] on div ".deletable-edge-delete-btn { width: 20px; height: 20px; border: 0px solid #ffff…" at bounding box center [592, 343] width 832 height 504
drag, startPoint x: 548, startPoint y: 375, endPoint x: 548, endPoint y: 406, distance: 30.6
click at [548, 406] on div ".deletable-edge-delete-btn { width: 20px; height: 20px; border: 0px solid #ffff…" at bounding box center [592, 343] width 832 height 504
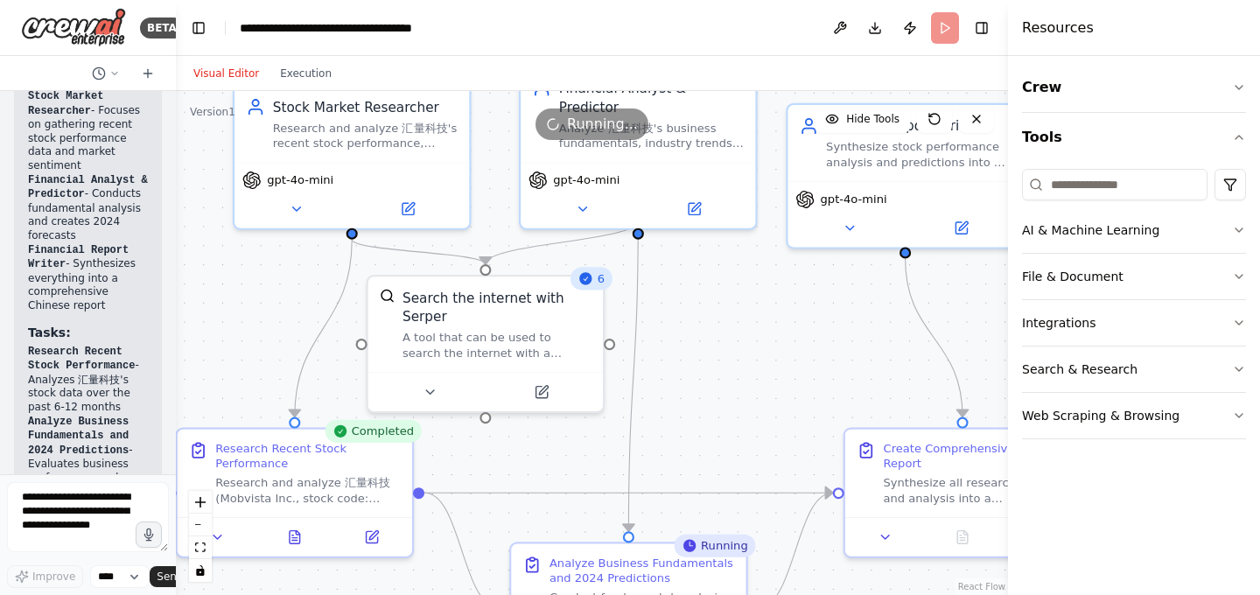
drag, startPoint x: 563, startPoint y: 348, endPoint x: 513, endPoint y: 461, distance: 123.8
click at [513, 461] on div ".deletable-edge-delete-btn { width: 20px; height: 20px; border: 0px solid #ffff…" at bounding box center [592, 343] width 832 height 504
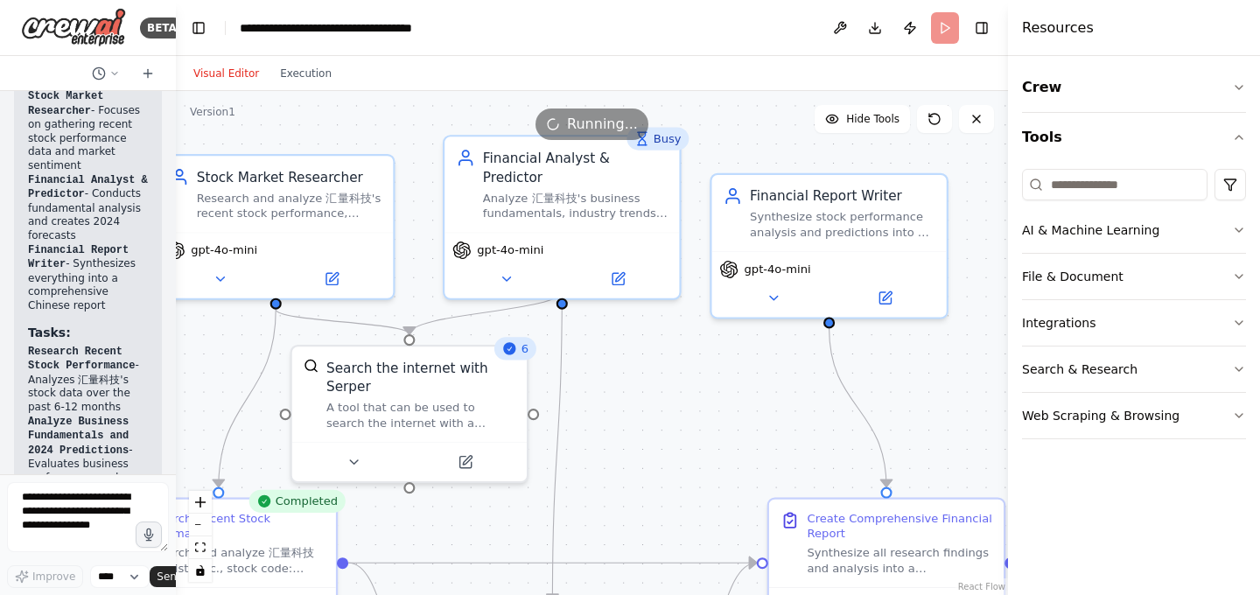
drag, startPoint x: 734, startPoint y: 331, endPoint x: 658, endPoint y: 401, distance: 103.4
click at [658, 401] on div ".deletable-edge-delete-btn { width: 20px; height: 20px; border: 0px solid #ffff…" at bounding box center [592, 343] width 832 height 504
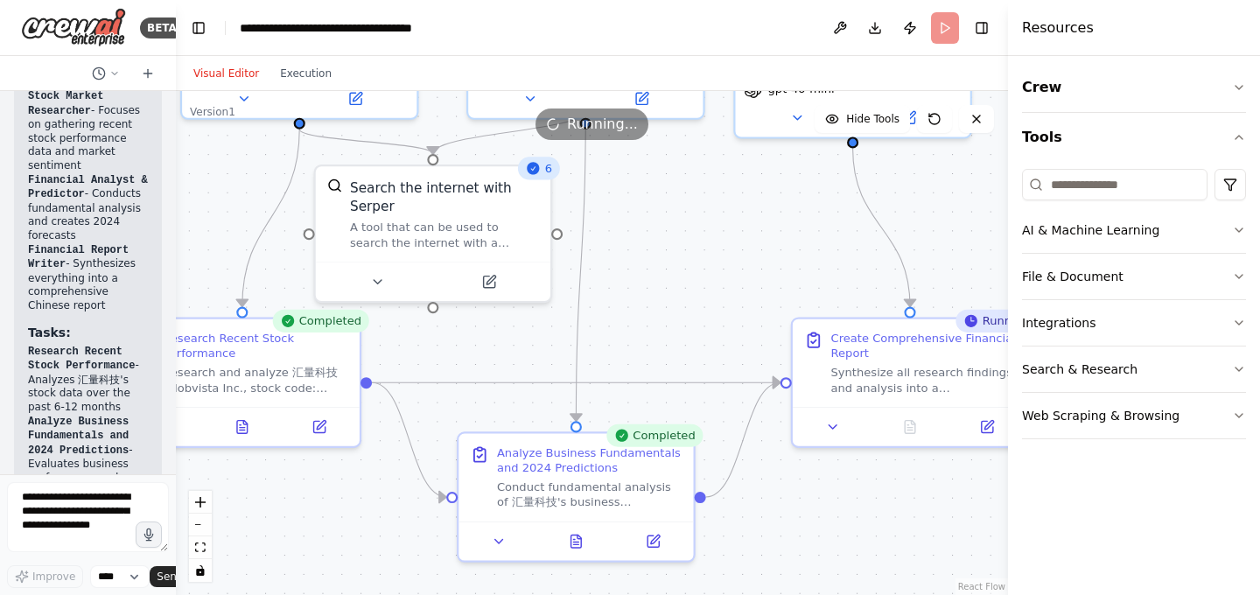
drag, startPoint x: 675, startPoint y: 422, endPoint x: 698, endPoint y: 241, distance: 181.8
click at [698, 241] on div ".deletable-edge-delete-btn { width: 20px; height: 20px; border: 0px solid #ffff…" at bounding box center [592, 343] width 832 height 504
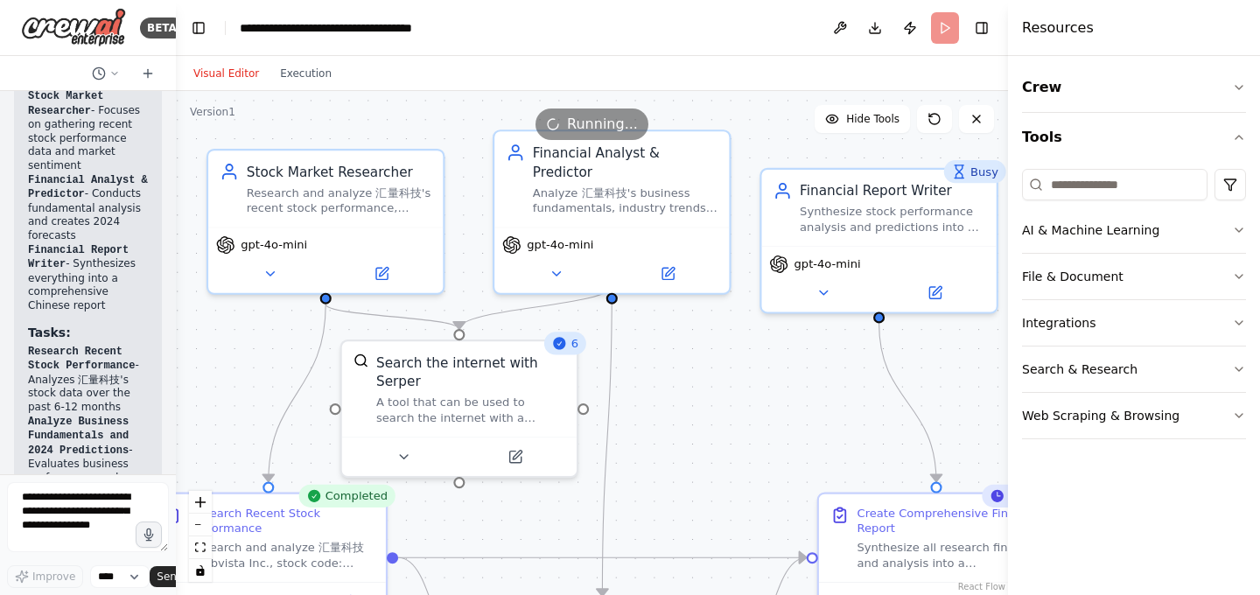
drag, startPoint x: 487, startPoint y: 360, endPoint x: 514, endPoint y: 535, distance: 177.0
click at [514, 535] on div ".deletable-edge-delete-btn { width: 20px; height: 20px; border: 0px solid #ffff…" at bounding box center [592, 343] width 832 height 504
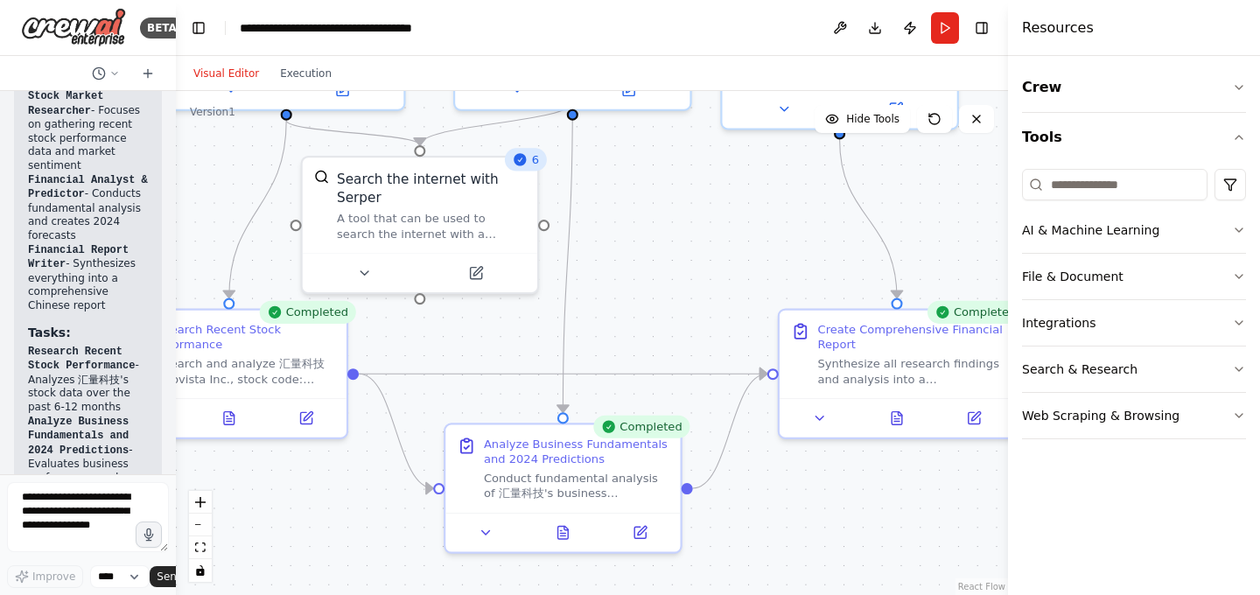
drag, startPoint x: 684, startPoint y: 484, endPoint x: 645, endPoint y: 300, distance: 187.9
click at [645, 300] on div ".deletable-edge-delete-btn { width: 20px; height: 20px; border: 0px solid #ffff…" at bounding box center [592, 343] width 832 height 504
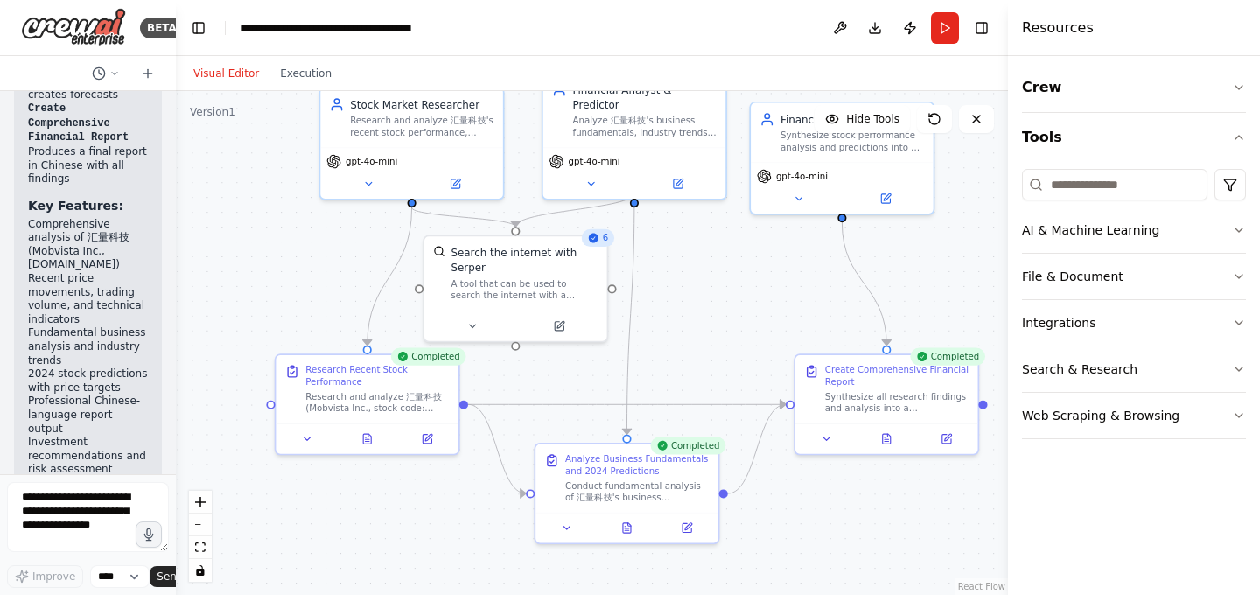
scroll to position [2363, 0]
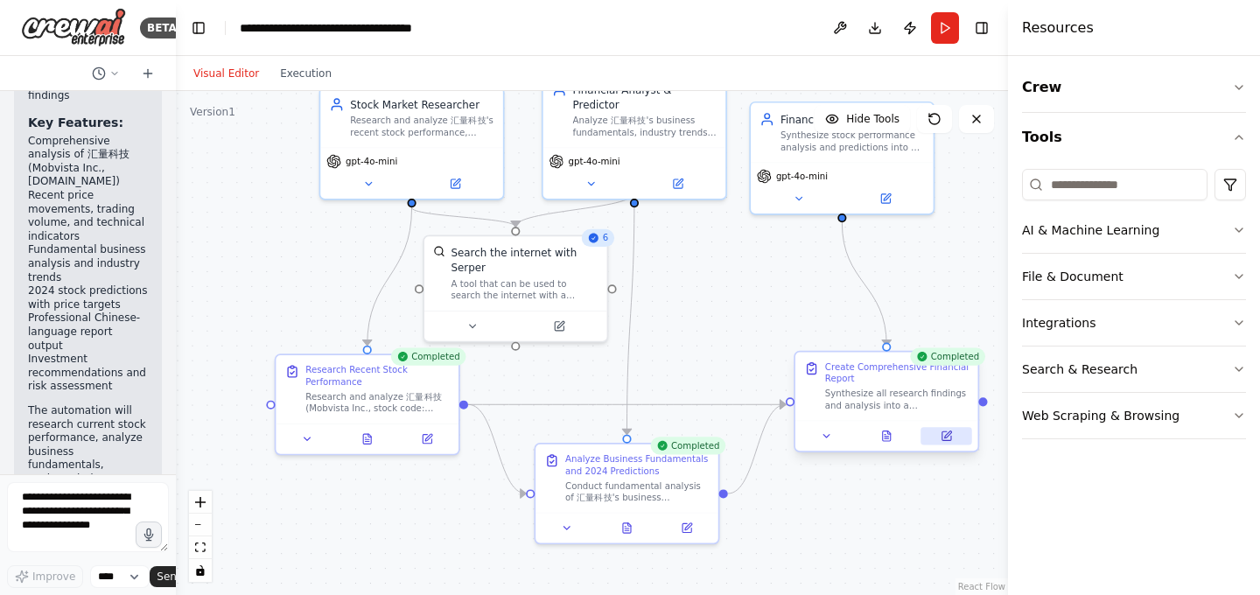
click at [941, 437] on icon at bounding box center [947, 436] width 12 height 12
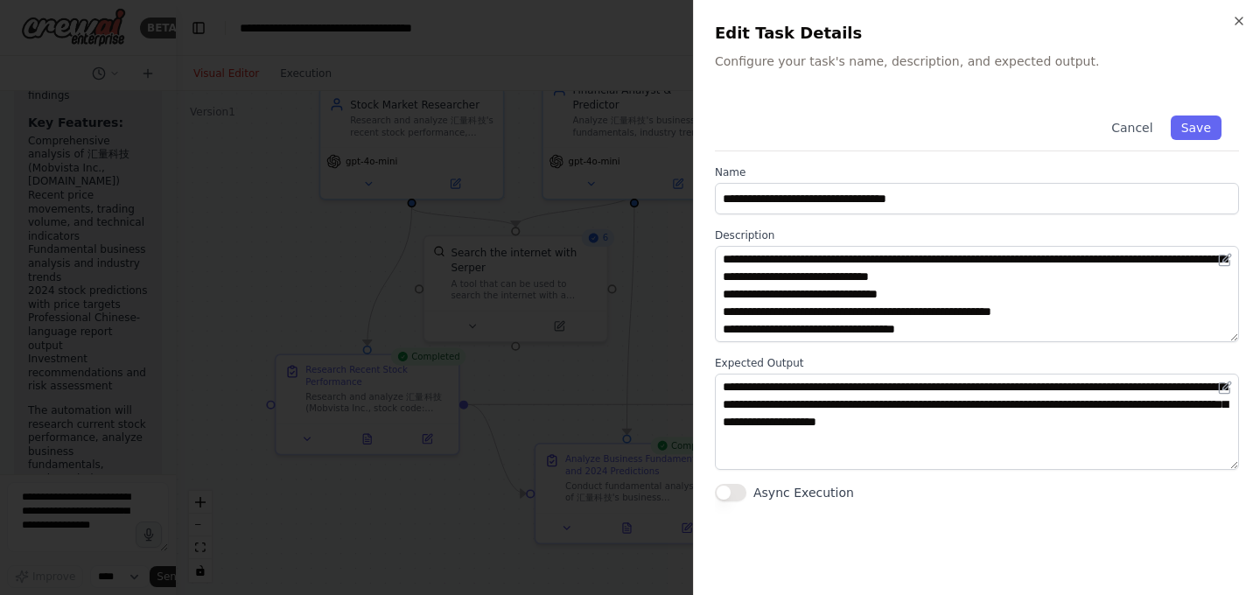
click at [615, 402] on div at bounding box center [630, 297] width 1260 height 595
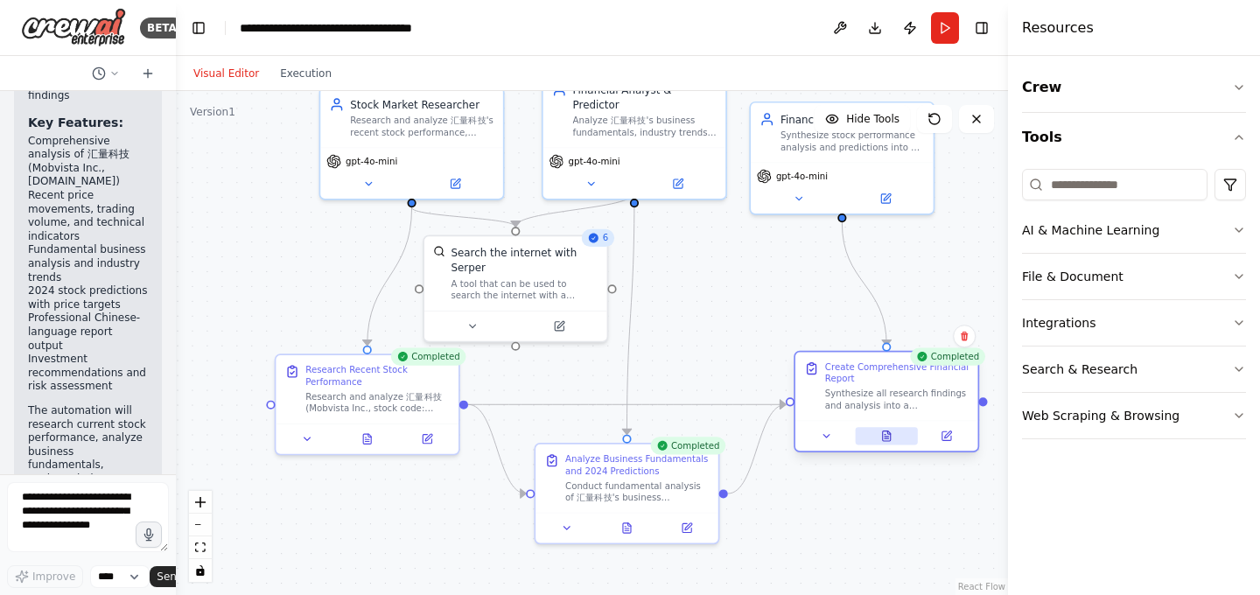
click at [884, 437] on icon at bounding box center [887, 436] width 8 height 10
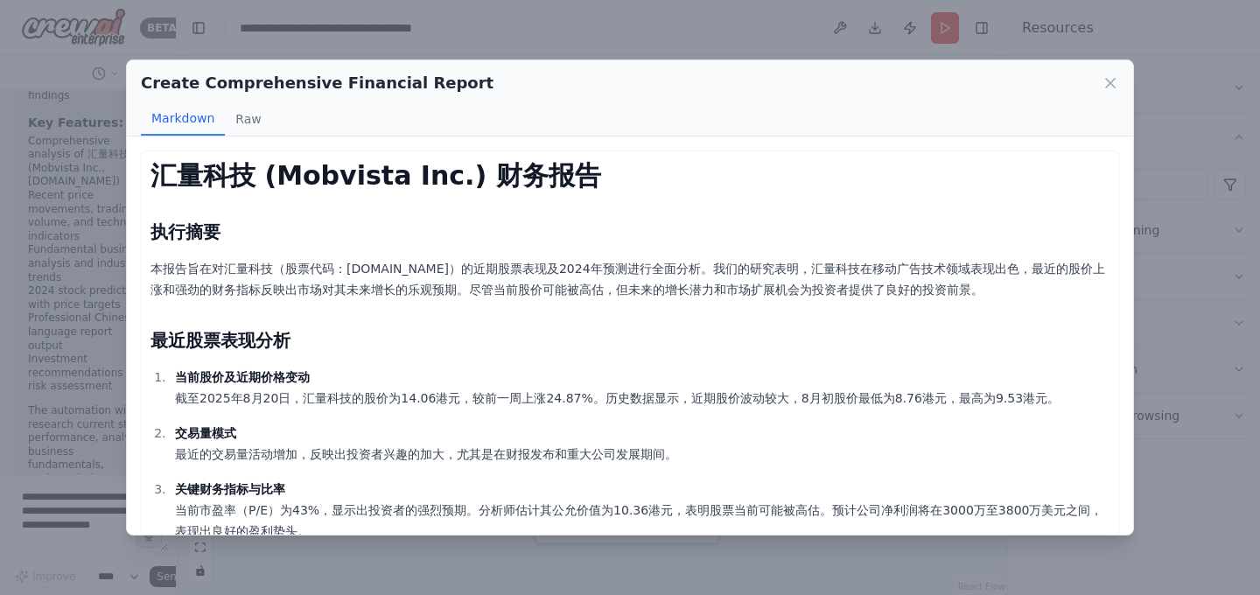
click at [843, 401] on p "当前股价及近期价格变动 截至2025年8月20日，汇量科技的股价为14.06港元，较前一周上涨24.87%。历史数据显示，近期股价波动较大，8月初股价最低为8…" at bounding box center [642, 388] width 934 height 42
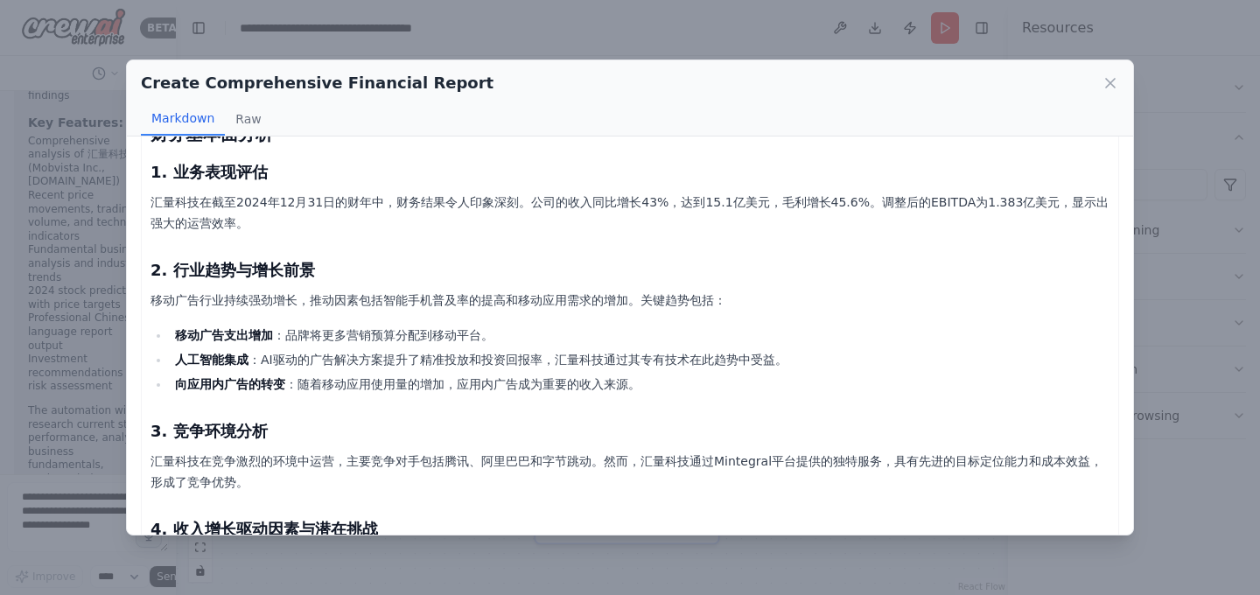
scroll to position [693, 0]
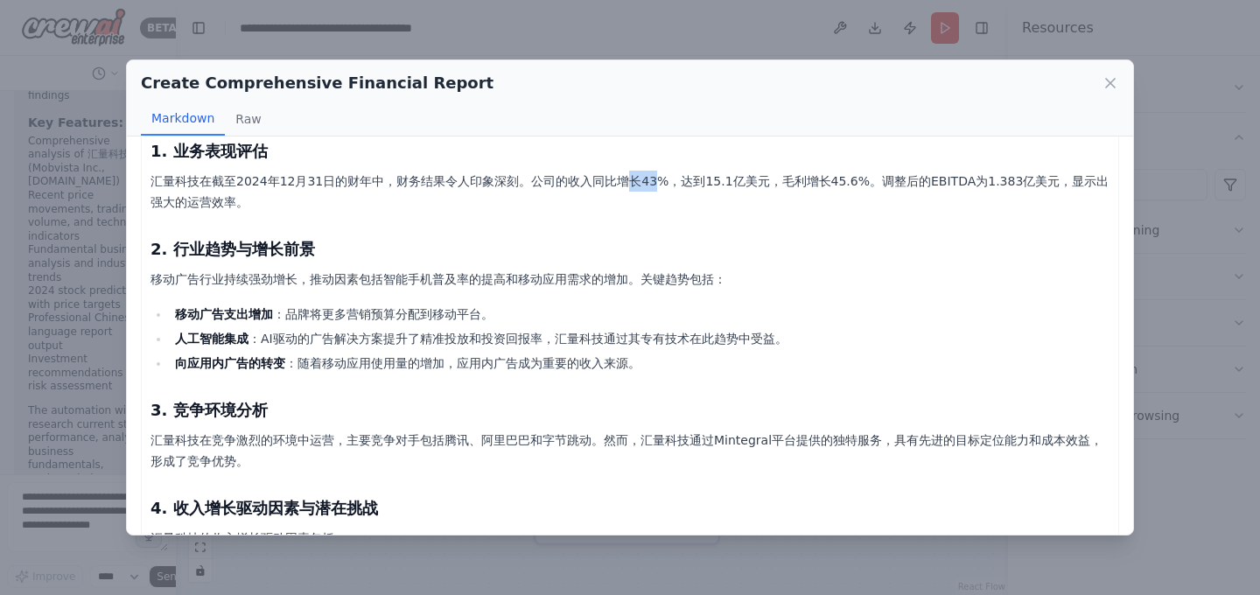
drag, startPoint x: 626, startPoint y: 180, endPoint x: 649, endPoint y: 180, distance: 23.6
click at [649, 180] on p "汇量科技在截至2024年12月31日的财年中，财务结果令人印象深刻。公司的收入同比增长43%，达到15.1亿美元，毛利增长45.6%。调整后的EBITDA为1…" at bounding box center [629, 192] width 959 height 42
click at [696, 183] on p "汇量科技在截至2024年12月31日的财年中，财务结果令人印象深刻。公司的收入同比增长43%，达到15.1亿美元，毛利增长45.6%。调整后的EBITDA为1…" at bounding box center [629, 192] width 959 height 42
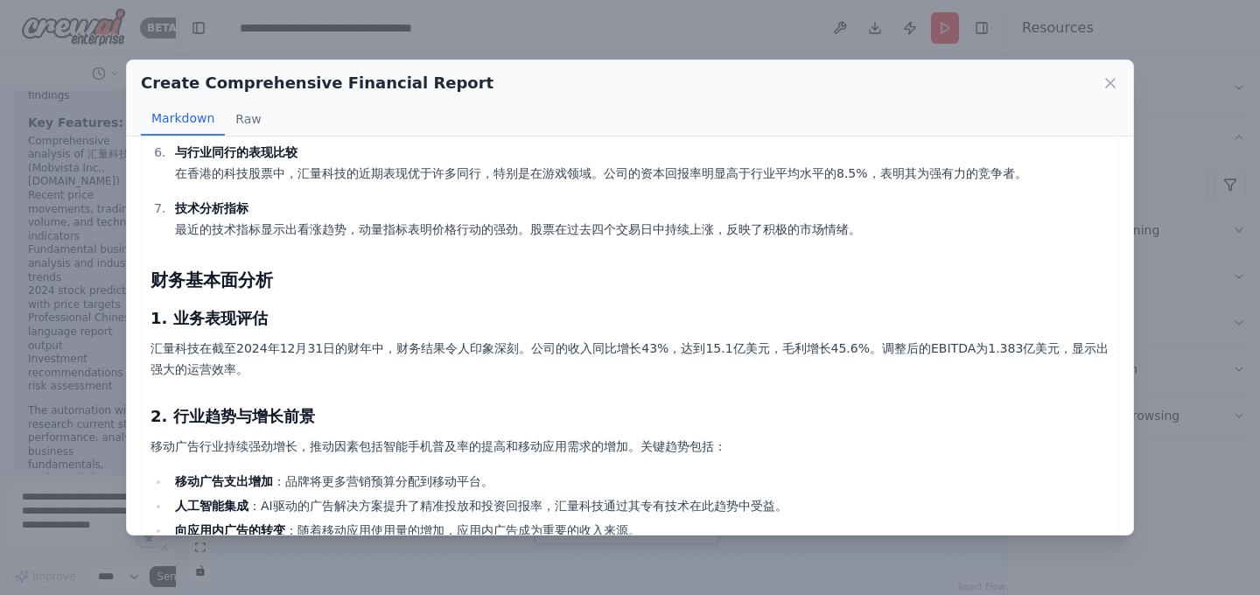
scroll to position [619, 0]
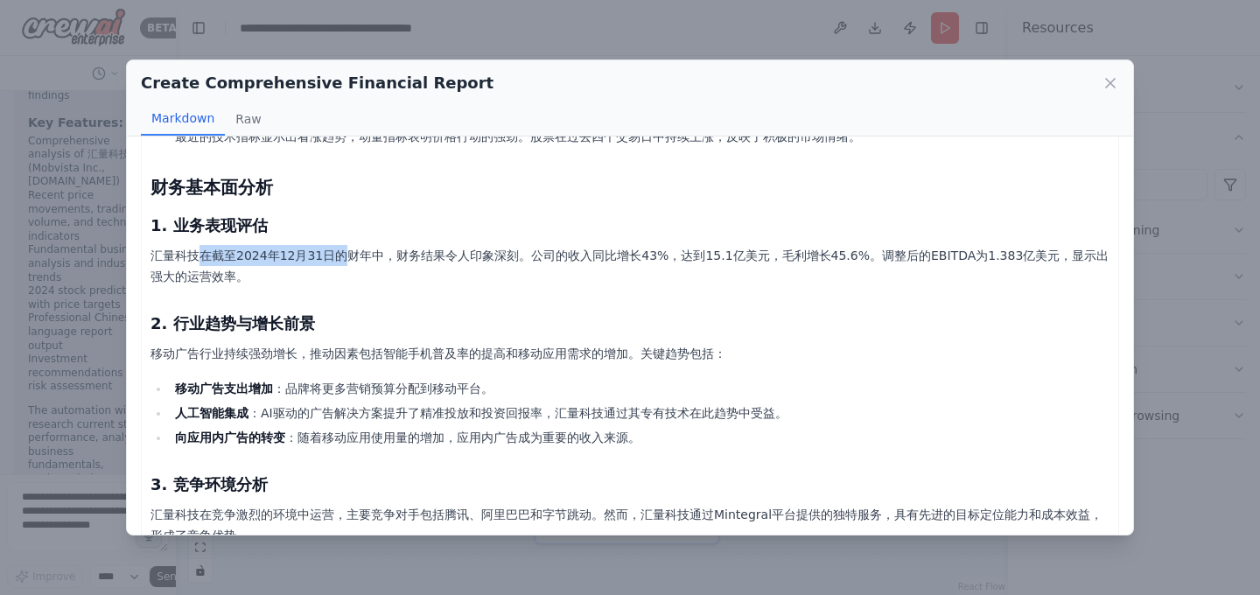
drag, startPoint x: 199, startPoint y: 252, endPoint x: 345, endPoint y: 253, distance: 145.3
click at [345, 253] on p "汇量科技在截至2024年12月31日的财年中，财务结果令人印象深刻。公司的收入同比增长43%，达到15.1亿美元，毛利增长45.6%。调整后的EBITDA为1…" at bounding box center [629, 266] width 959 height 42
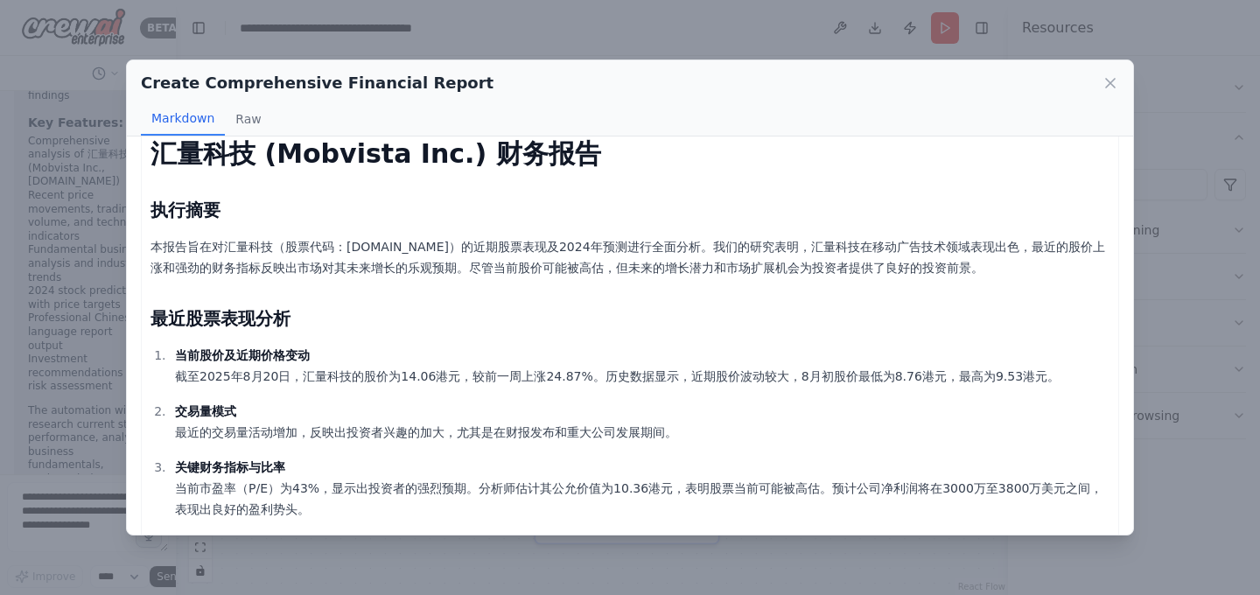
scroll to position [24, 0]
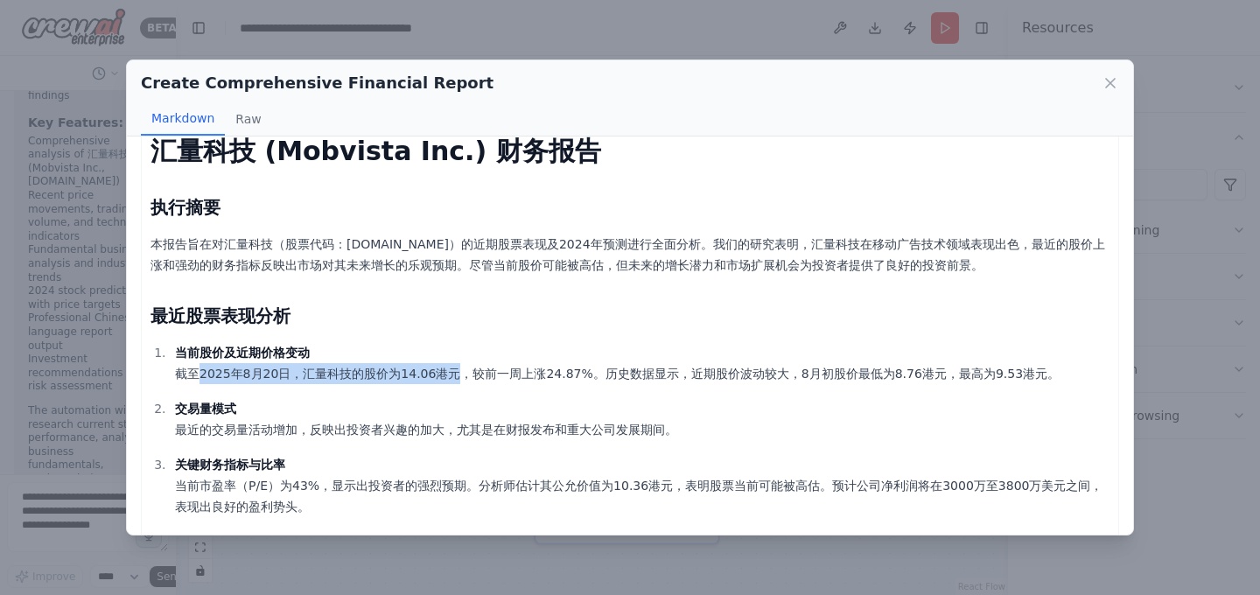
drag, startPoint x: 196, startPoint y: 372, endPoint x: 459, endPoint y: 368, distance: 263.4
click at [459, 368] on p "当前股价及近期价格变动 截至2025年8月20日，汇量科技的股价为14.06港元，较前一周上涨24.87%。历史数据显示，近期股价波动较大，8月初股价最低为8…" at bounding box center [642, 363] width 934 height 42
drag, startPoint x: 534, startPoint y: 370, endPoint x: 585, endPoint y: 370, distance: 51.6
click at [586, 370] on p "当前股价及近期价格变动 截至2025年8月20日，汇量科技的股价为14.06港元，较前一周上涨24.87%。历史数据显示，近期股价波动较大，8月初股价最低为8…" at bounding box center [642, 363] width 934 height 42
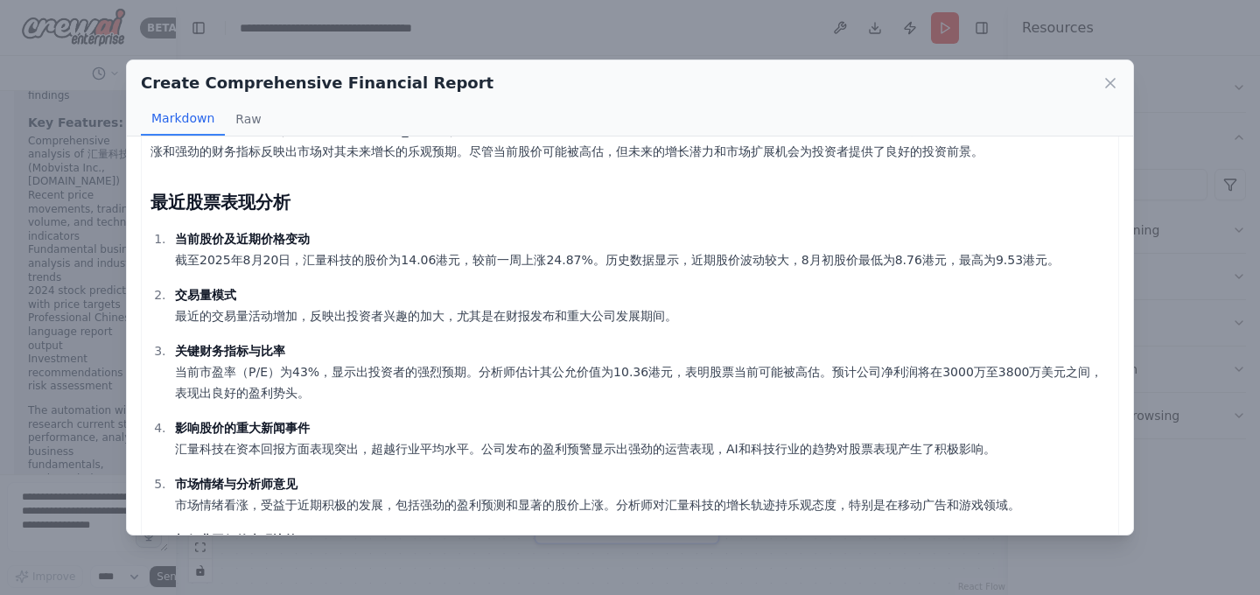
scroll to position [155, 0]
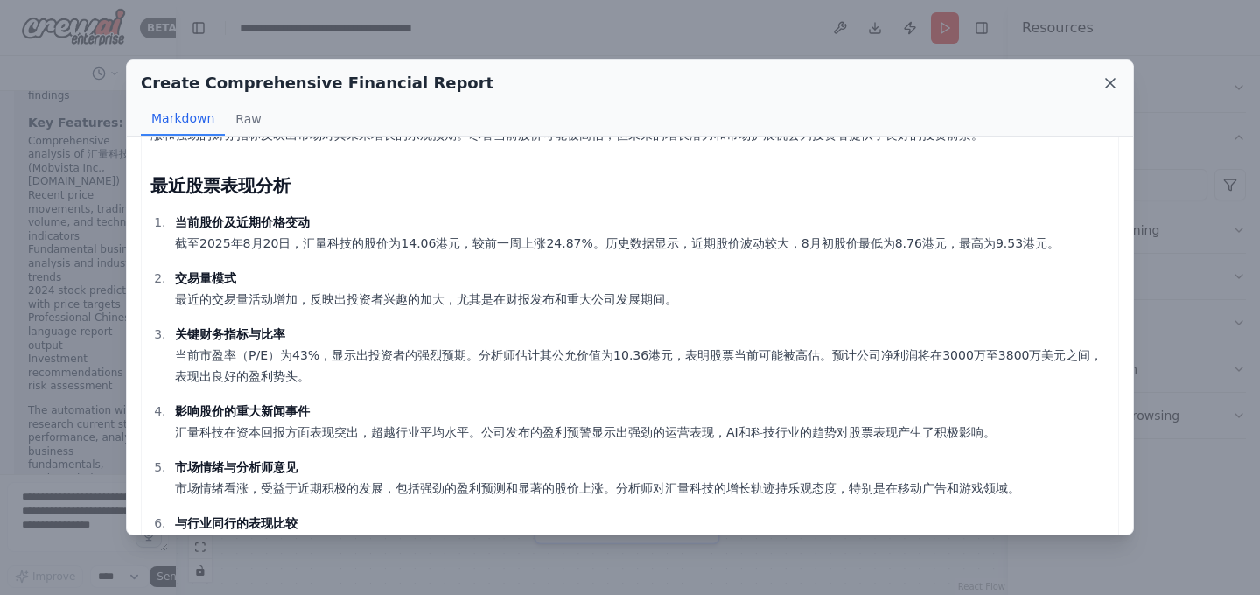
click at [1109, 82] on icon at bounding box center [1110, 83] width 9 height 9
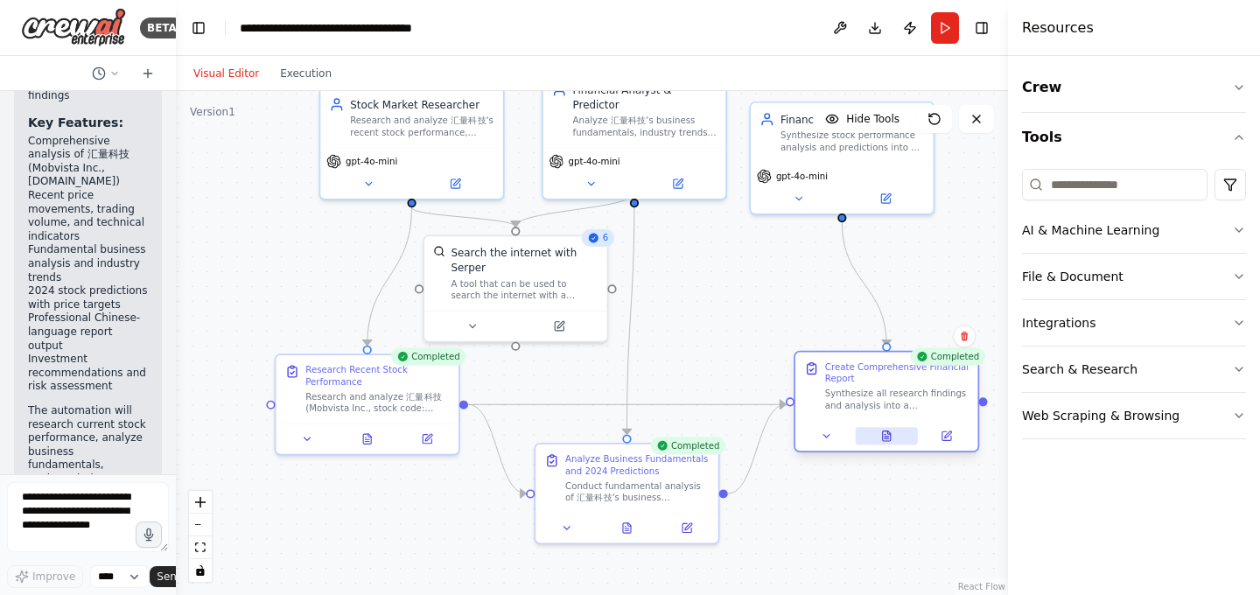
click at [886, 437] on icon at bounding box center [887, 436] width 8 height 10
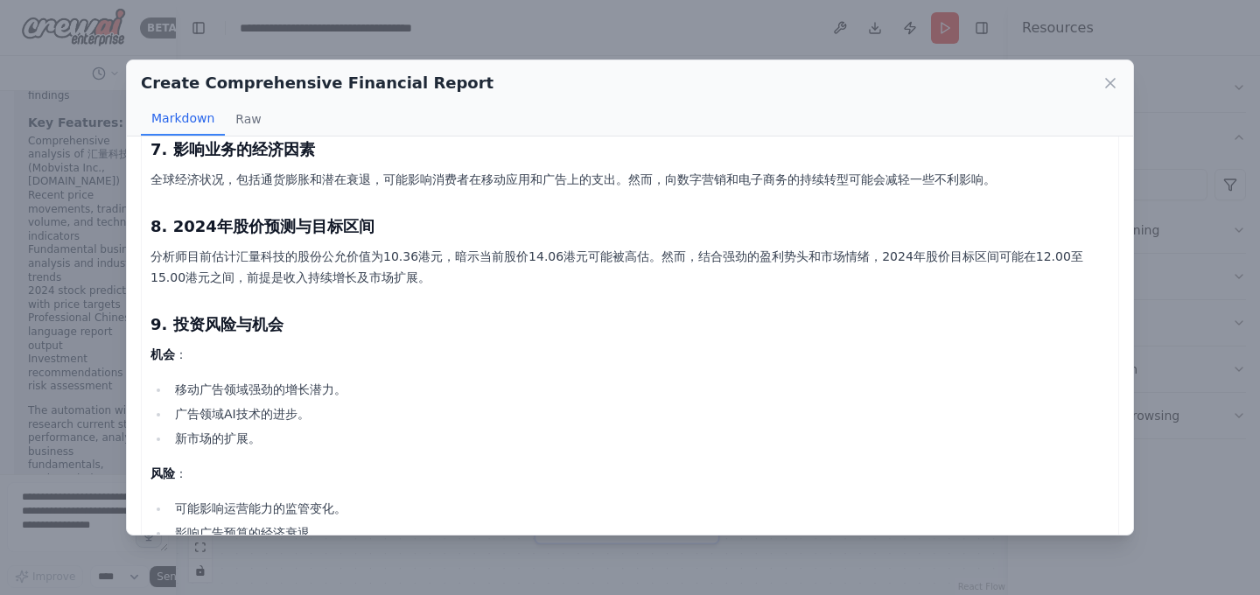
scroll to position [1376, 0]
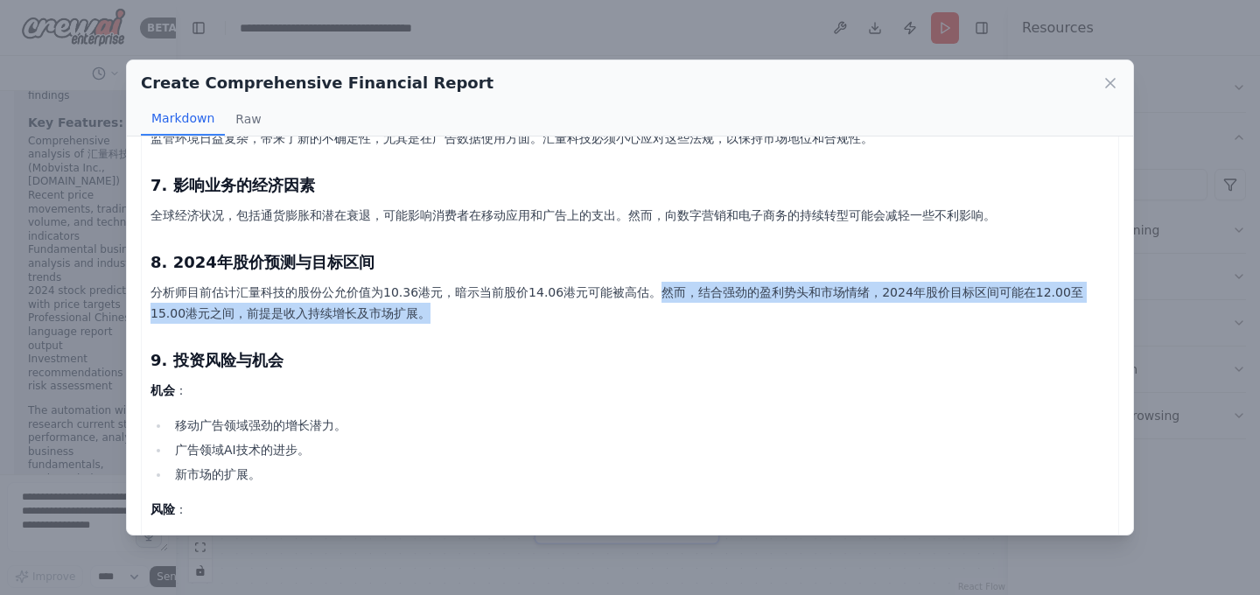
drag, startPoint x: 653, startPoint y: 288, endPoint x: 836, endPoint y: 304, distance: 184.5
click at [836, 304] on p "分析师目前估计汇量科技的股份公允价值为10.36港元，暗示当前股价14.06港元可能被高估。然而，结合强劲的盈利势头和市场情绪，2024年股价目标区间可能在1…" at bounding box center [629, 303] width 959 height 42
click at [1115, 90] on icon at bounding box center [1110, 82] width 17 height 17
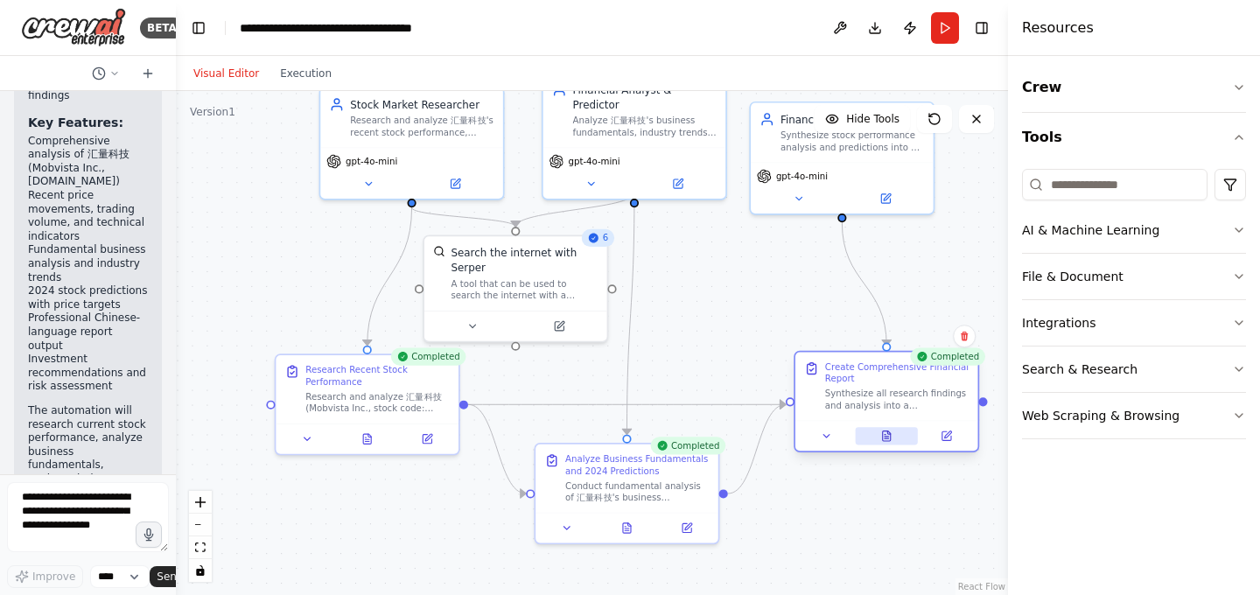
click at [889, 441] on icon at bounding box center [887, 436] width 8 height 10
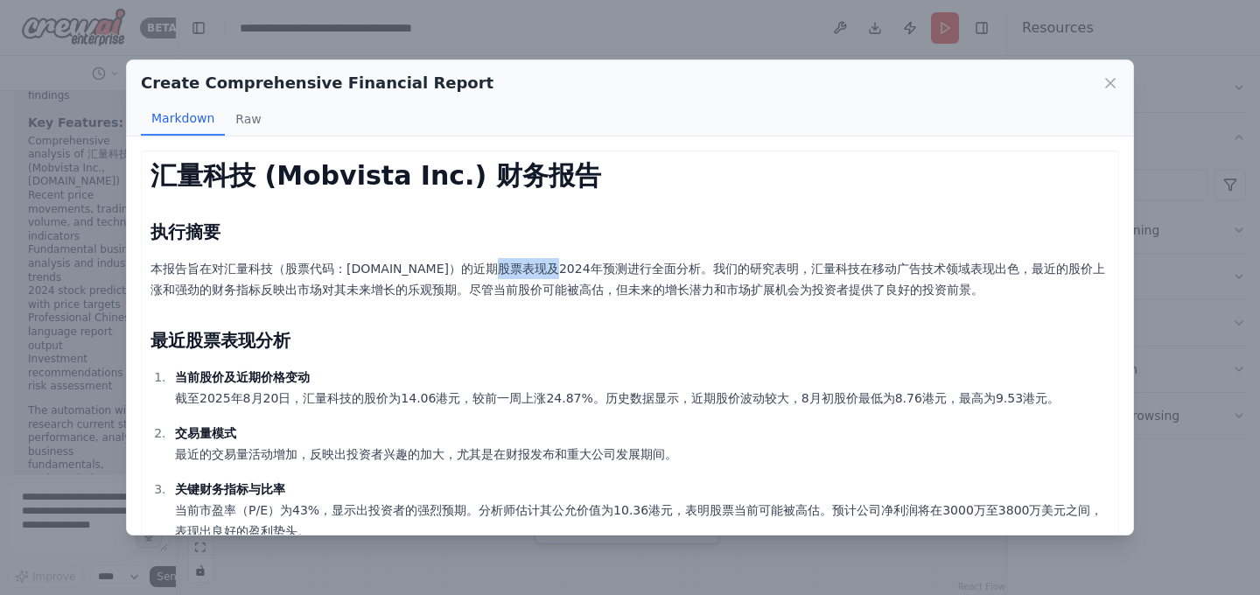
drag, startPoint x: 511, startPoint y: 258, endPoint x: 549, endPoint y: 258, distance: 37.6
click at [549, 258] on p "本报告旨在对汇量科技（股票代码：01860.HK）的近期股票表现及2024年预测进行全面分析。我们的研究表明，汇量科技在移动广告技术领域表现出色，最近的股价上…" at bounding box center [629, 279] width 959 height 42
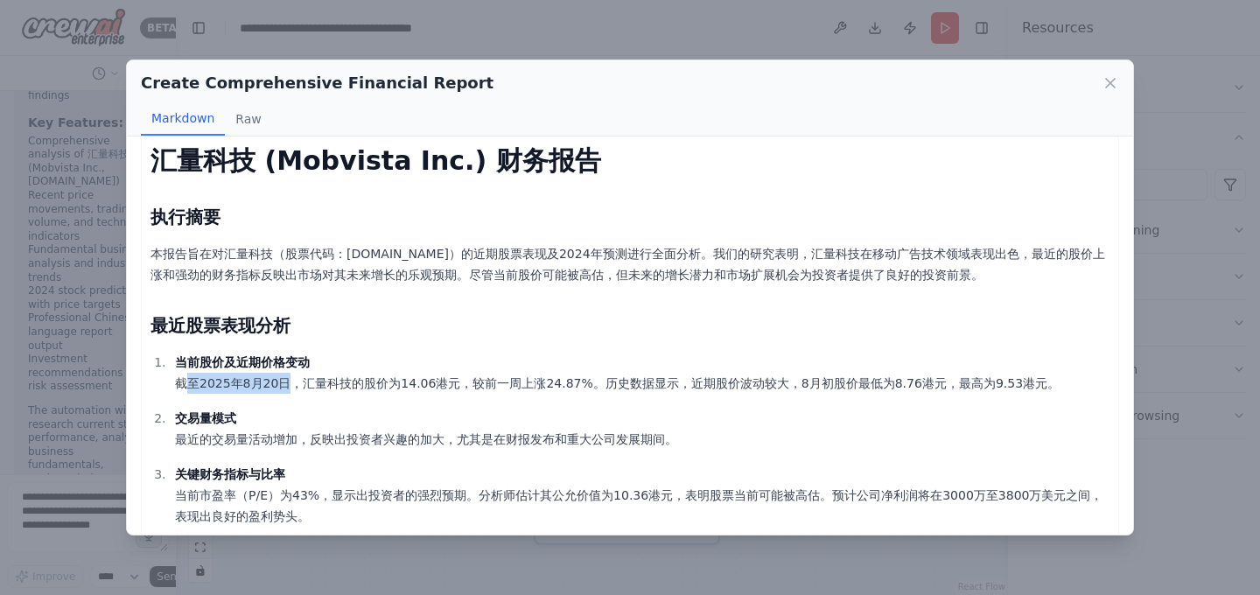
drag, startPoint x: 184, startPoint y: 376, endPoint x: 290, endPoint y: 376, distance: 105.9
click at [290, 376] on p "当前股价及近期价格变动 截至2025年8月20日，汇量科技的股价为14.06港元，较前一周上涨24.87%。历史数据显示，近期股价波动较大，8月初股价最低为8…" at bounding box center [642, 373] width 934 height 42
click at [592, 34] on div "Create Comprehensive Financial Report Markdown Raw 汇量科技 (Mobvista Inc.) 财务报告 执行…" at bounding box center [630, 297] width 1260 height 595
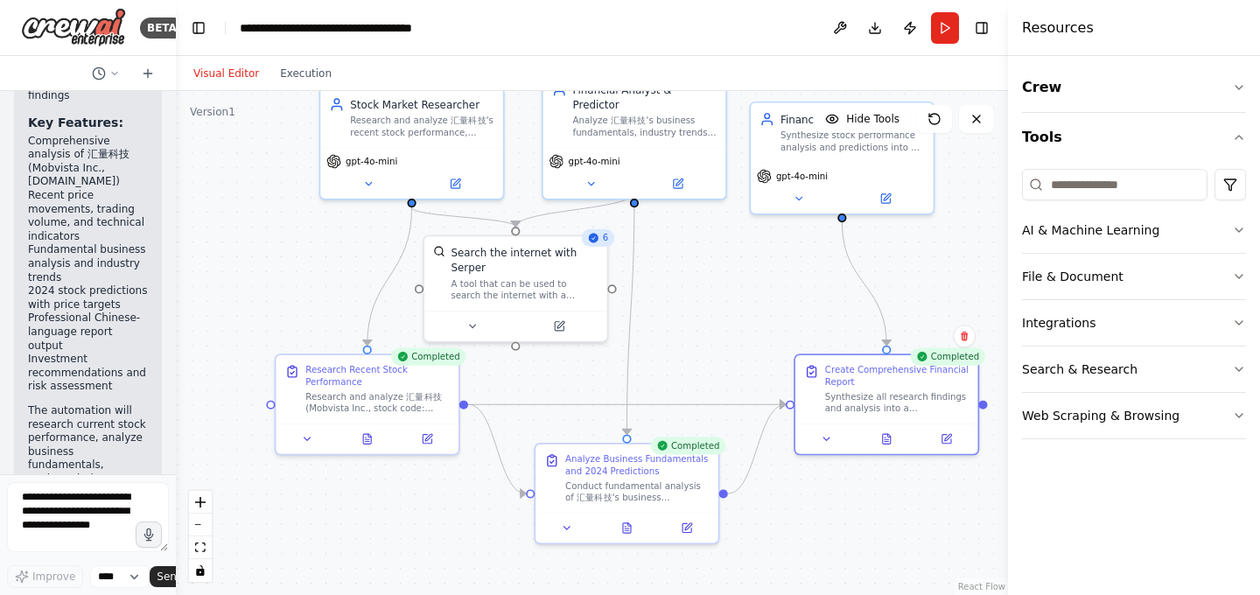
click at [833, 487] on div ".deletable-edge-delete-btn { width: 20px; height: 20px; border: 0px solid #ffff…" at bounding box center [592, 343] width 832 height 504
click at [1213, 280] on button "File & Document" at bounding box center [1134, 276] width 224 height 45
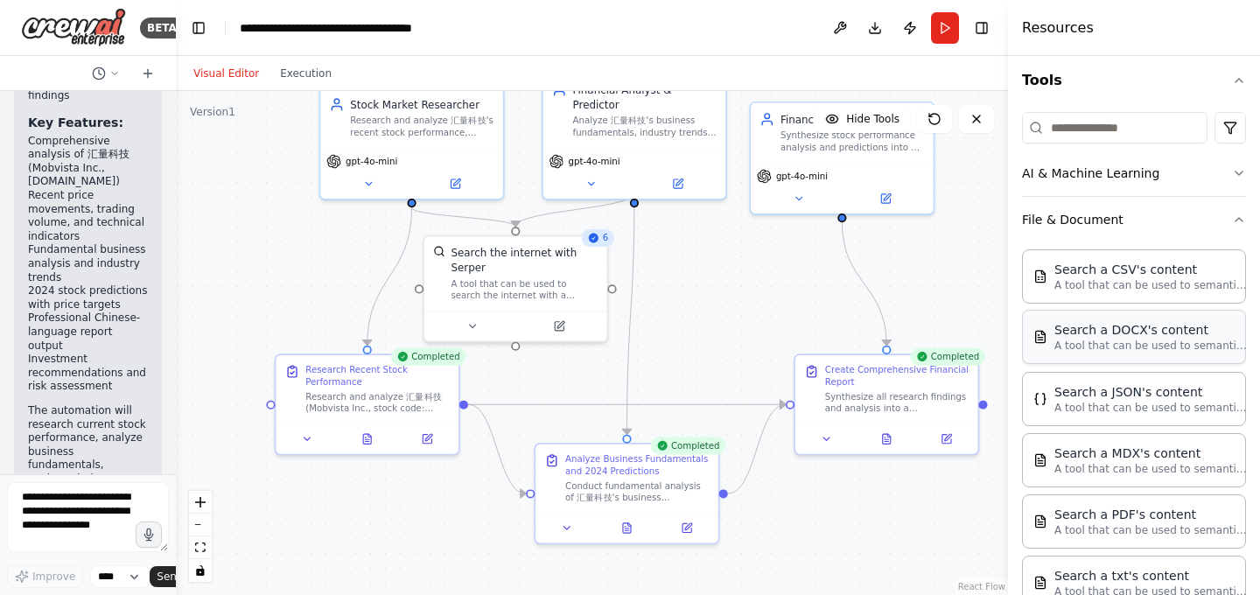
scroll to position [0, 0]
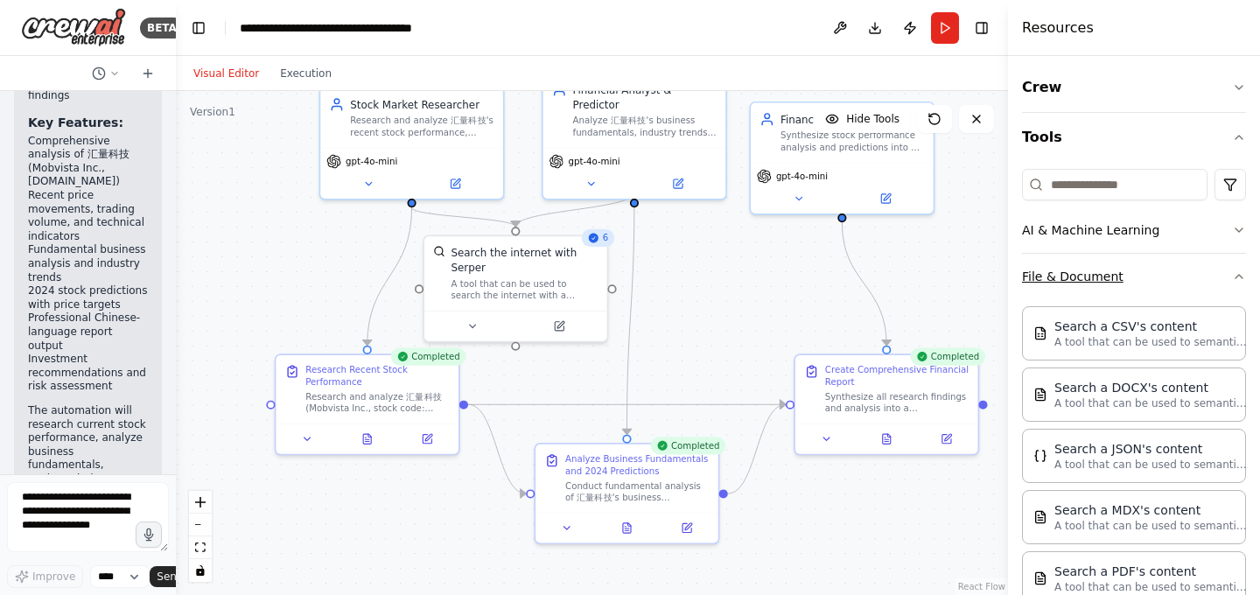
click at [1238, 275] on icon "button" at bounding box center [1238, 276] width 7 height 3
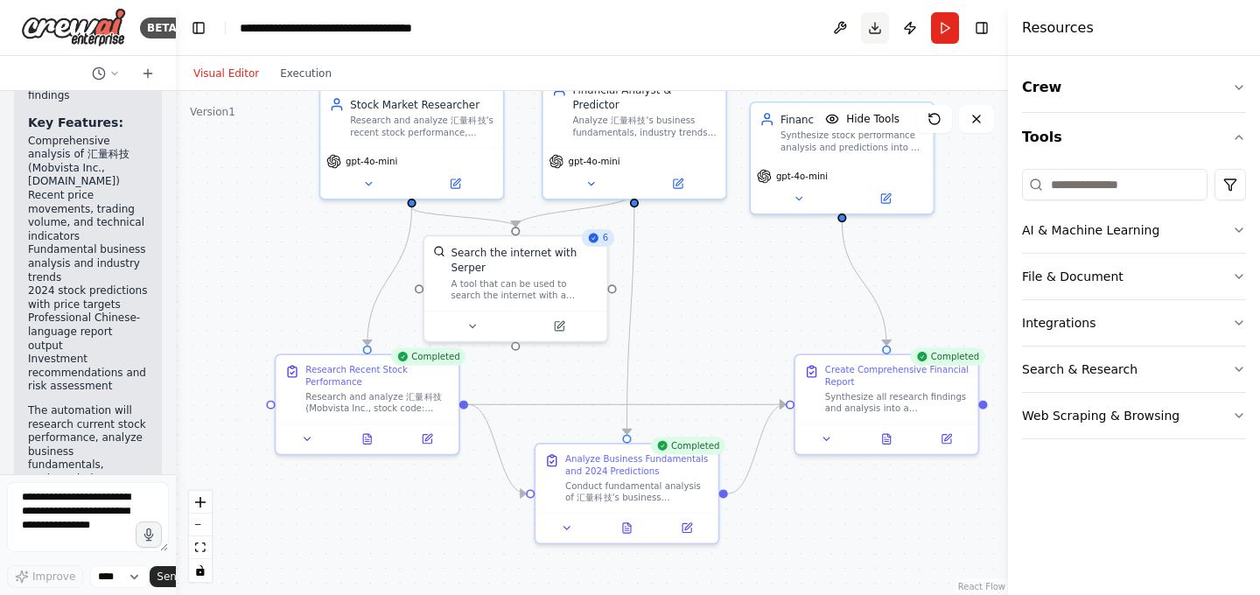
click at [878, 23] on button "Download" at bounding box center [875, 27] width 28 height 31
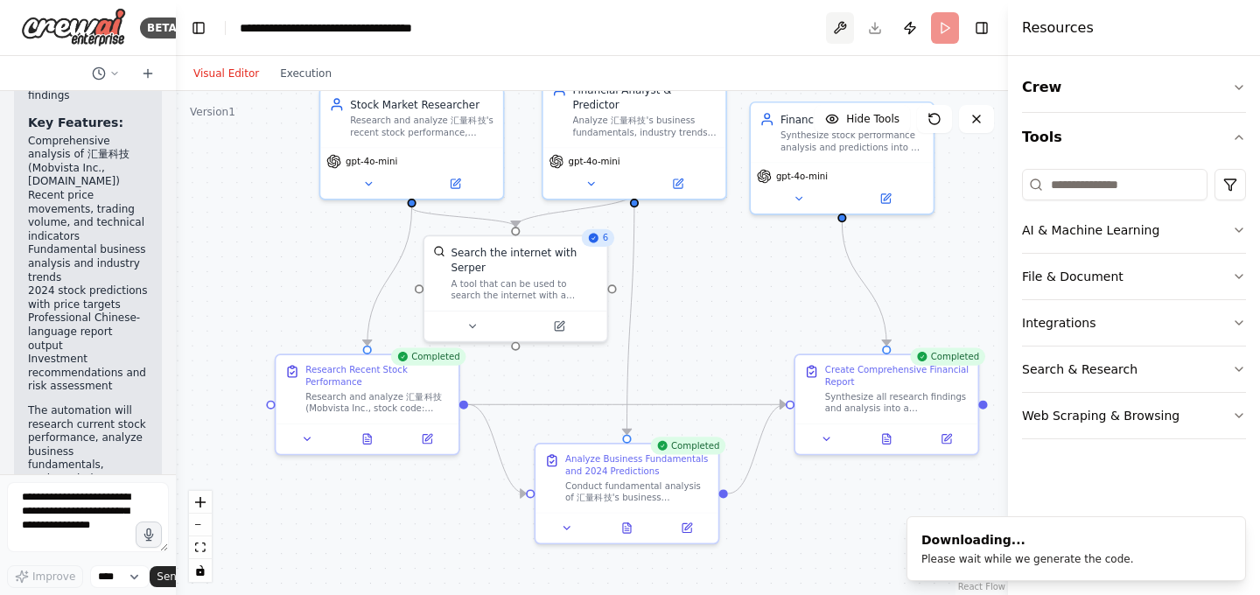
click at [845, 25] on button at bounding box center [840, 27] width 28 height 31
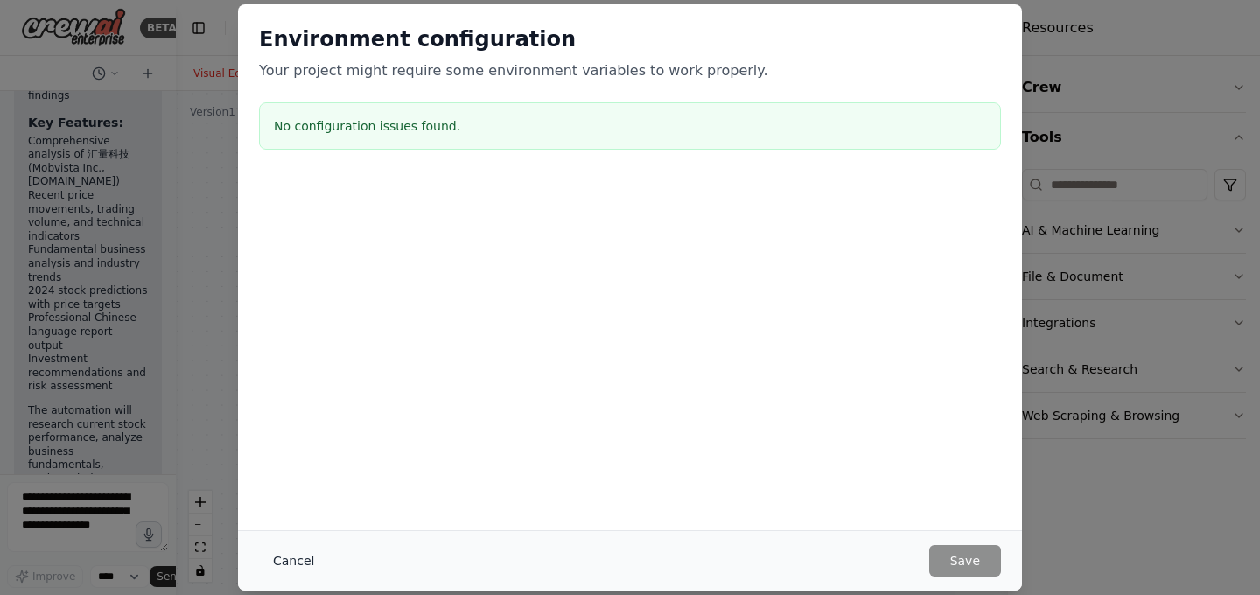
click at [293, 552] on button "Cancel" at bounding box center [293, 560] width 69 height 31
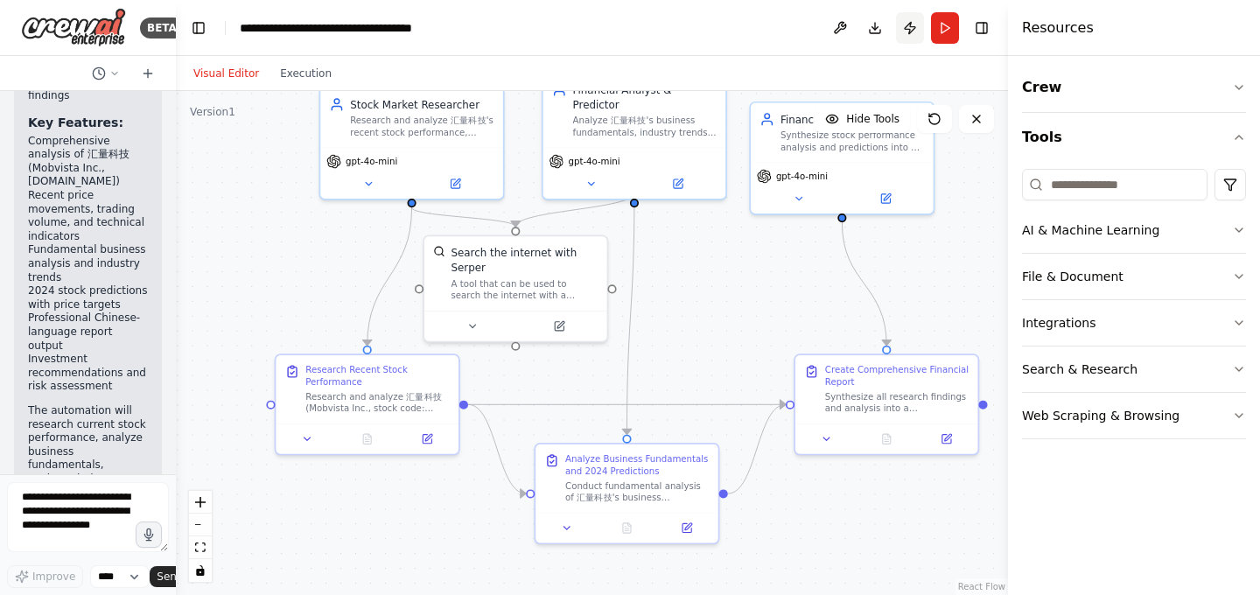
click at [910, 30] on button "Publish" at bounding box center [910, 27] width 28 height 31
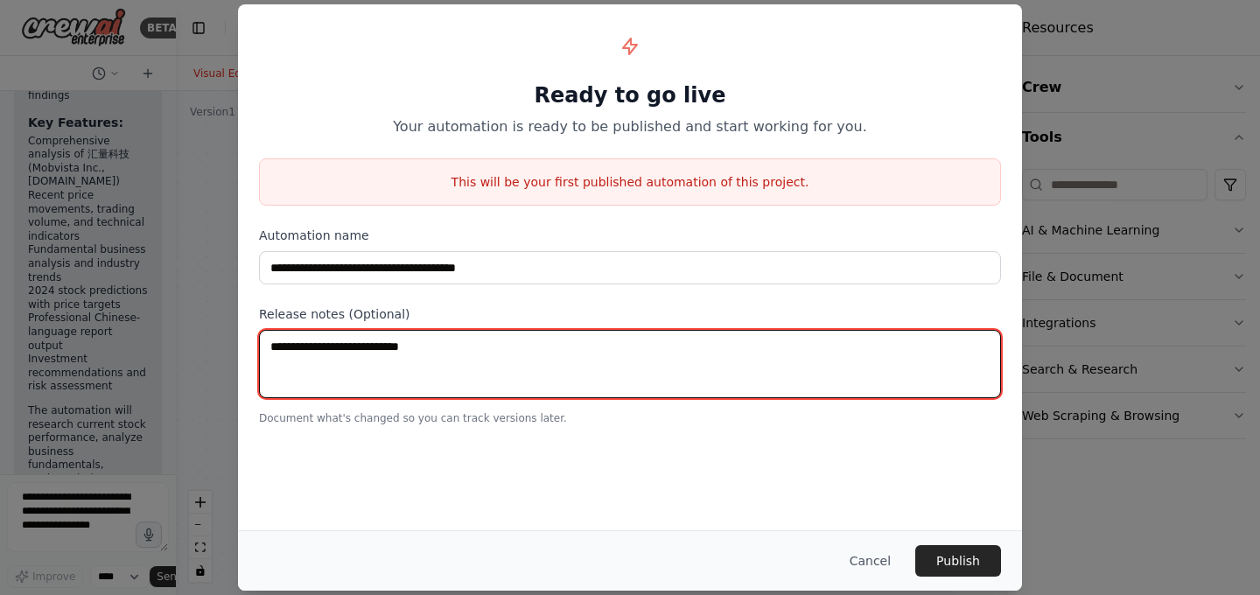
click at [699, 362] on textarea at bounding box center [630, 364] width 742 height 68
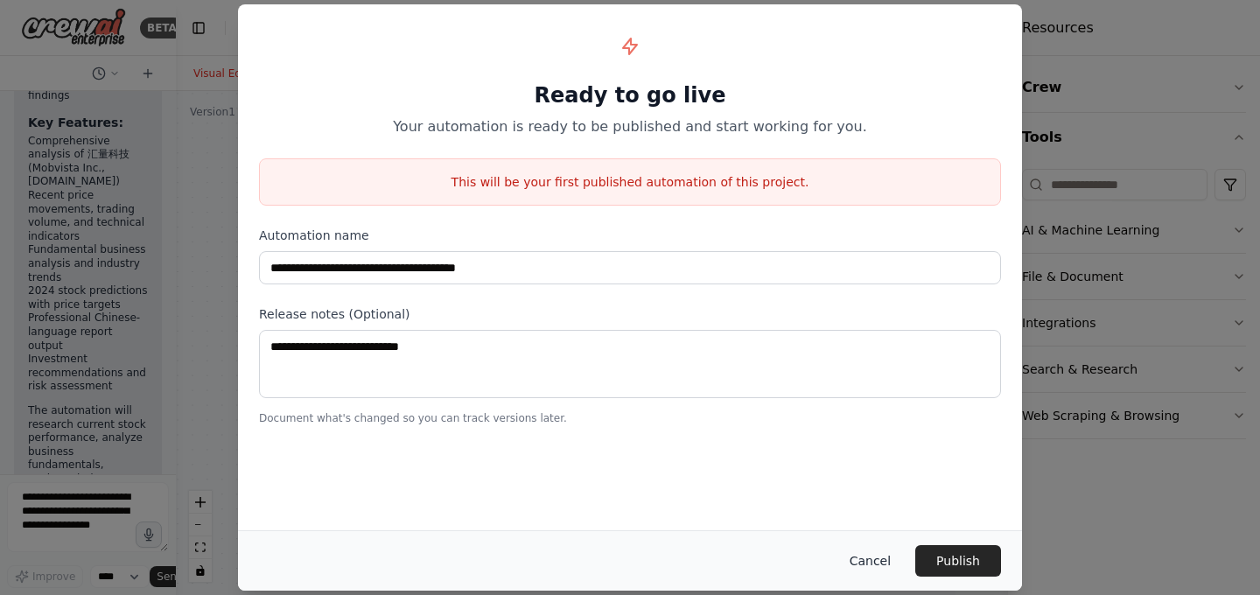
click at [859, 562] on button "Cancel" at bounding box center [870, 560] width 69 height 31
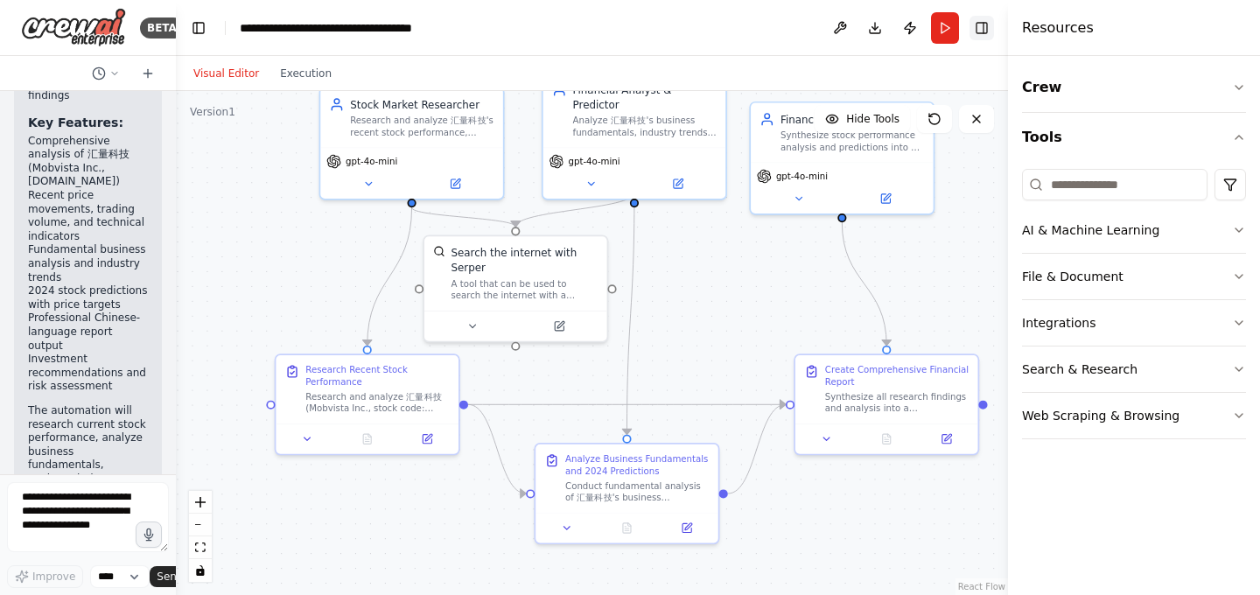
click at [986, 26] on button "Toggle Right Sidebar" at bounding box center [981, 28] width 24 height 24
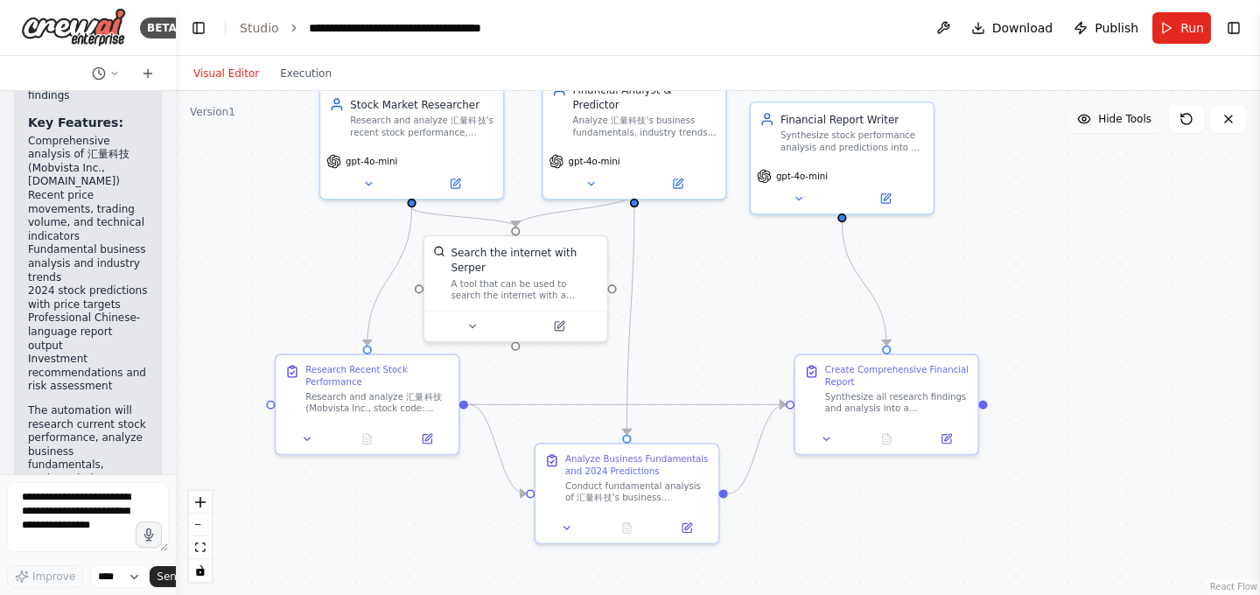
click at [1124, 122] on span "Hide Tools" at bounding box center [1124, 119] width 53 height 14
click at [1124, 122] on span "Show Tools" at bounding box center [1123, 119] width 58 height 14
click at [1124, 122] on span "Hide Tools" at bounding box center [1124, 119] width 53 height 14
click at [1124, 122] on span "Show Tools" at bounding box center [1123, 119] width 58 height 14
click at [1124, 122] on span "Hide Tools" at bounding box center [1124, 119] width 53 height 14
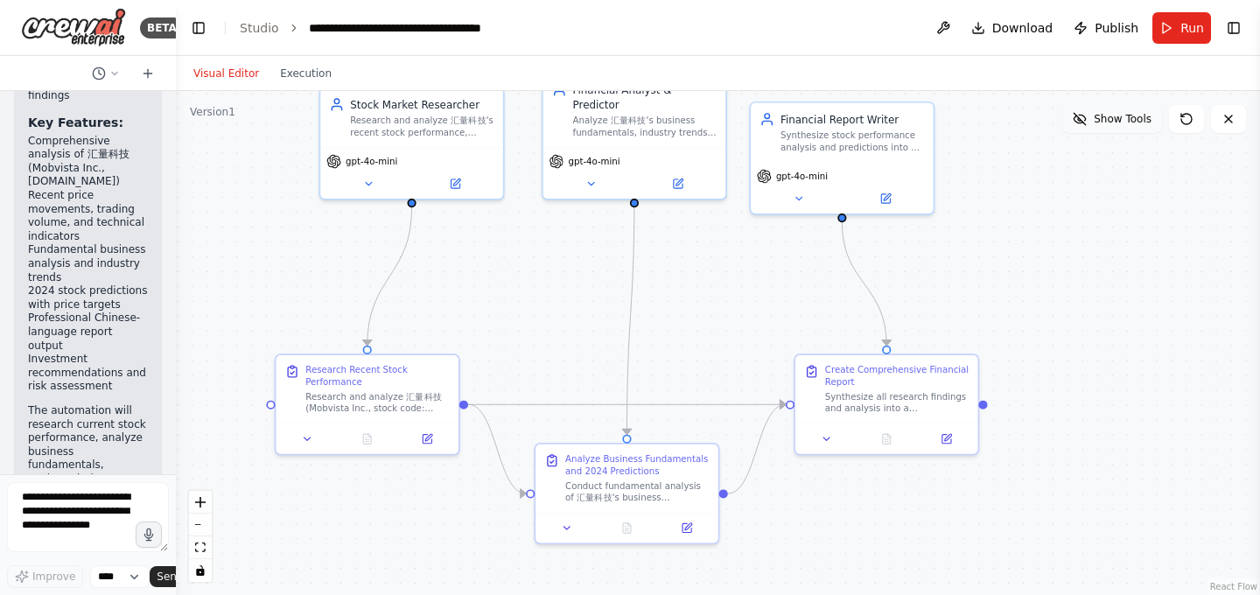
click at [1124, 122] on span "Show Tools" at bounding box center [1123, 119] width 58 height 14
click at [1124, 122] on span "Hide Tools" at bounding box center [1124, 119] width 53 height 14
click at [1124, 122] on span "Show Tools" at bounding box center [1123, 119] width 58 height 14
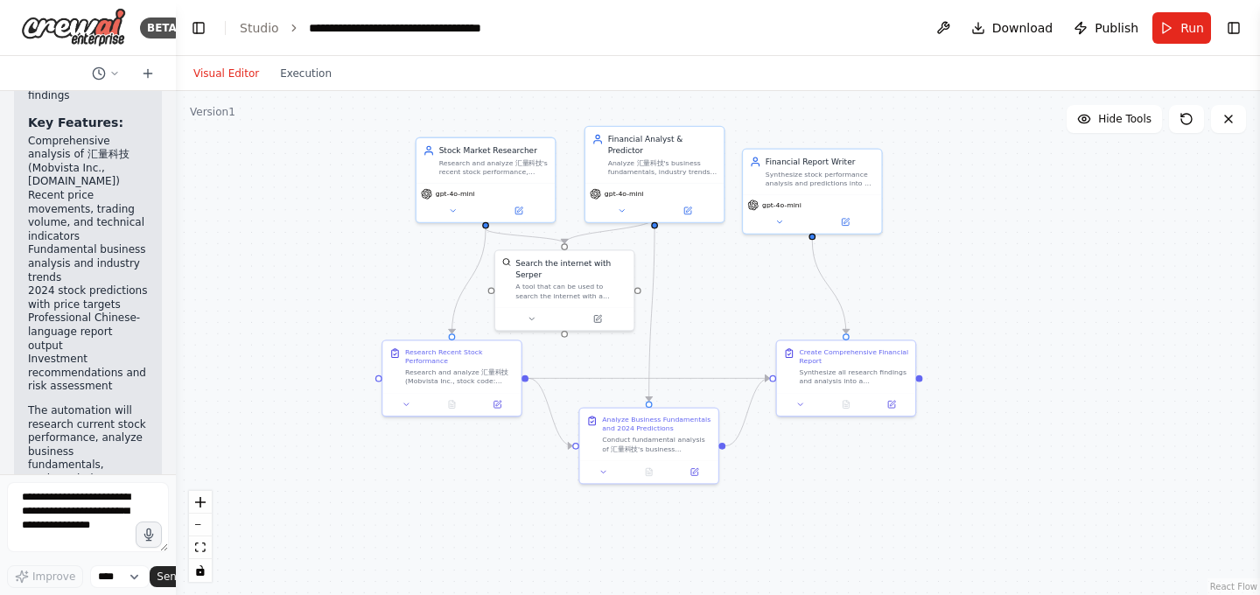
click at [1100, 133] on div ".deletable-edge-delete-btn { width: 20px; height: 20px; border: 0px solid #ffff…" at bounding box center [718, 343] width 1084 height 504
click at [1116, 124] on span "Hide Tools" at bounding box center [1124, 119] width 53 height 14
click at [308, 81] on button "Execution" at bounding box center [305, 73] width 73 height 21
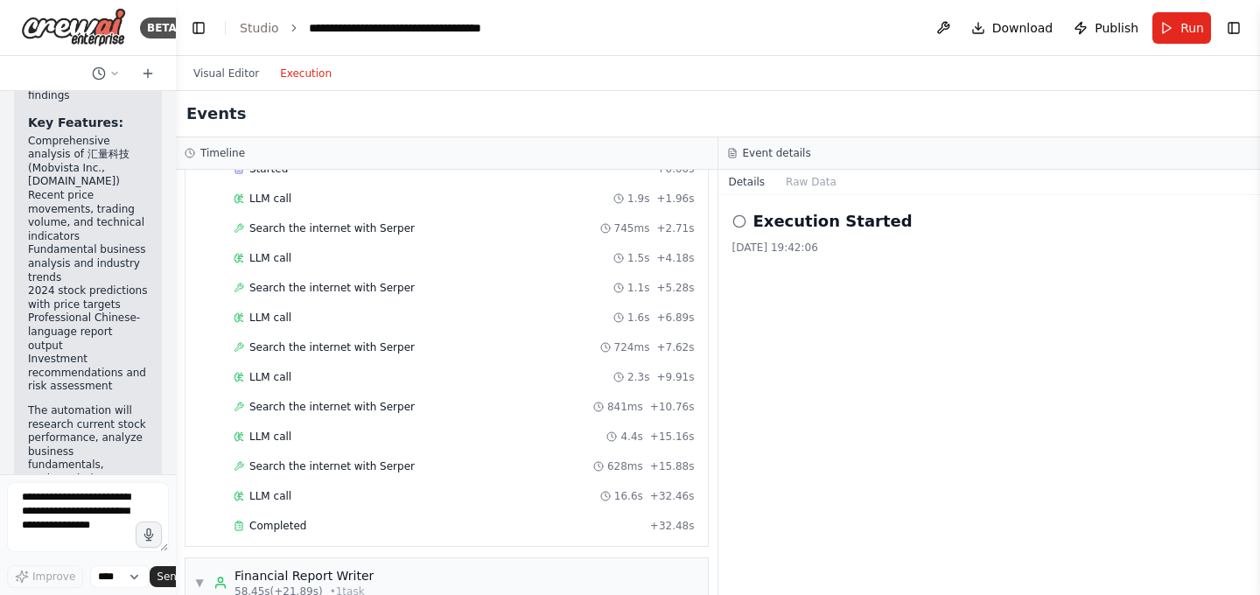
scroll to position [563, 0]
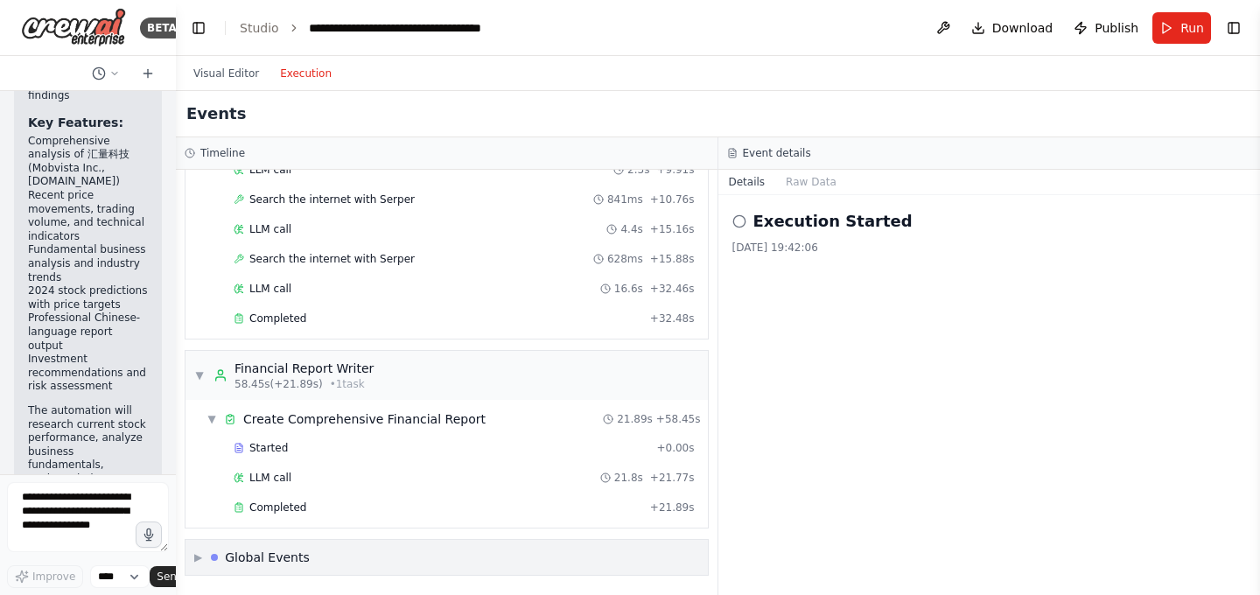
click at [528, 556] on div "▶ Global Events" at bounding box center [446, 557] width 522 height 35
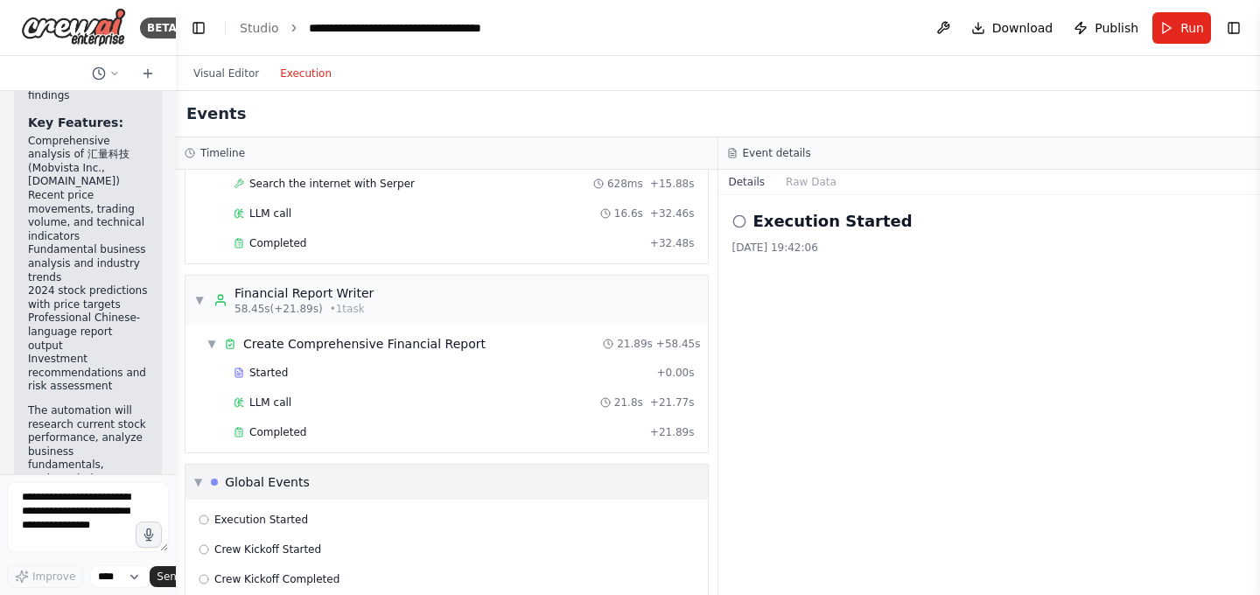
scroll to position [693, 0]
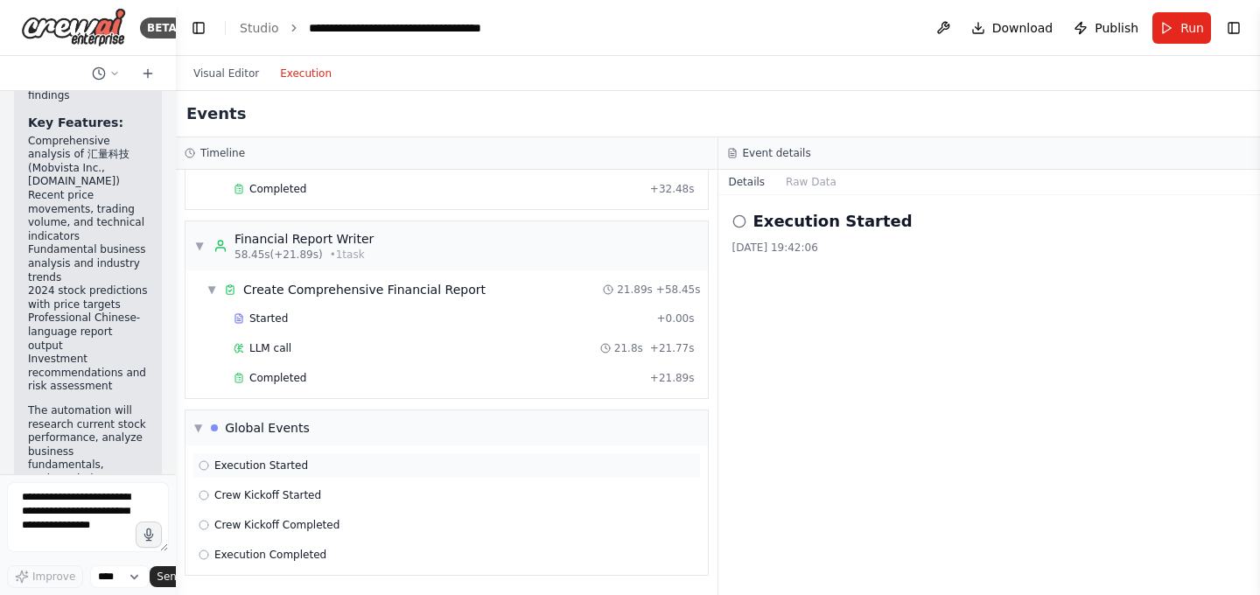
click at [285, 458] on span "Execution Started" at bounding box center [261, 465] width 94 height 14
click at [308, 486] on div "Crew Kickoff Started" at bounding box center [446, 495] width 508 height 26
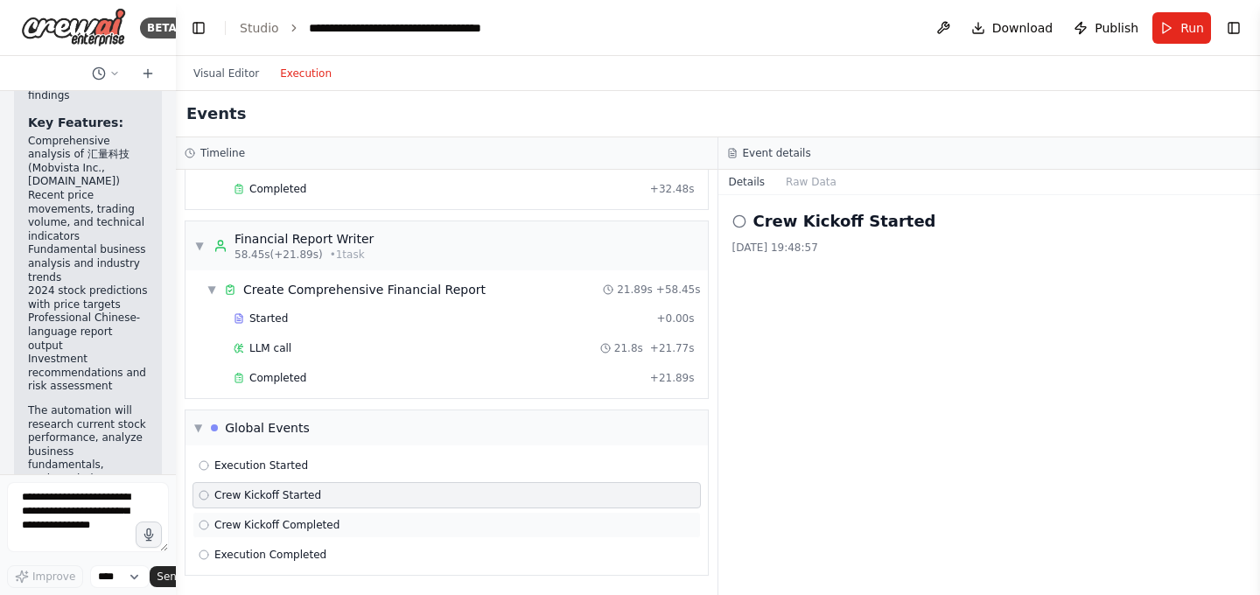
click at [339, 521] on div "Crew Kickoff Completed" at bounding box center [447, 525] width 496 height 14
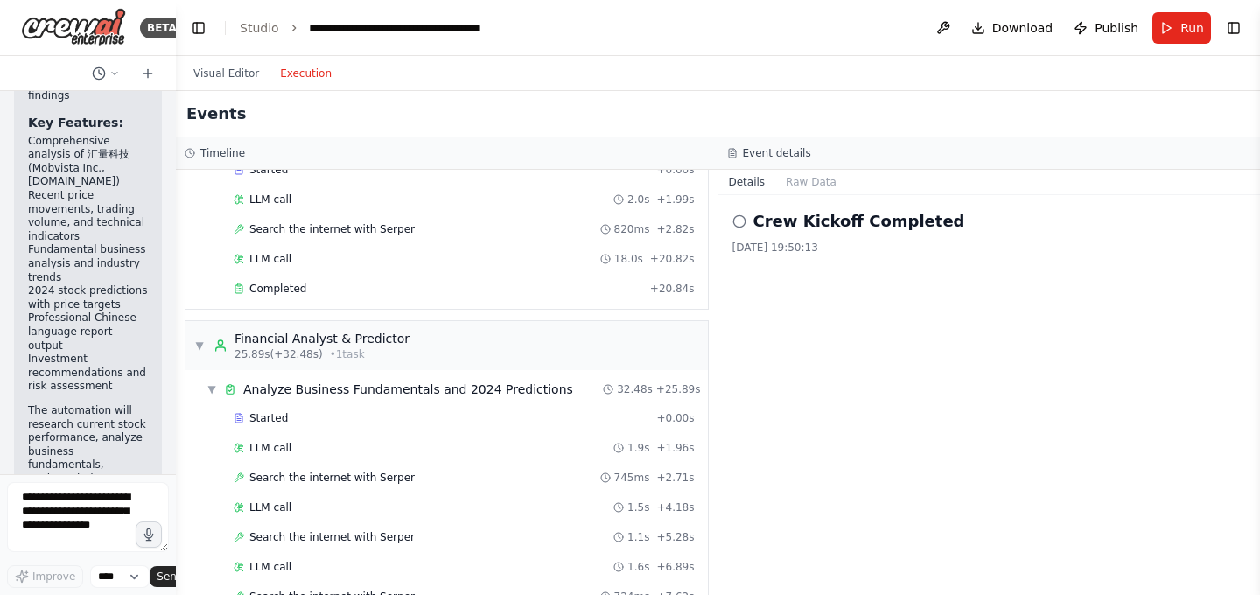
scroll to position [0, 0]
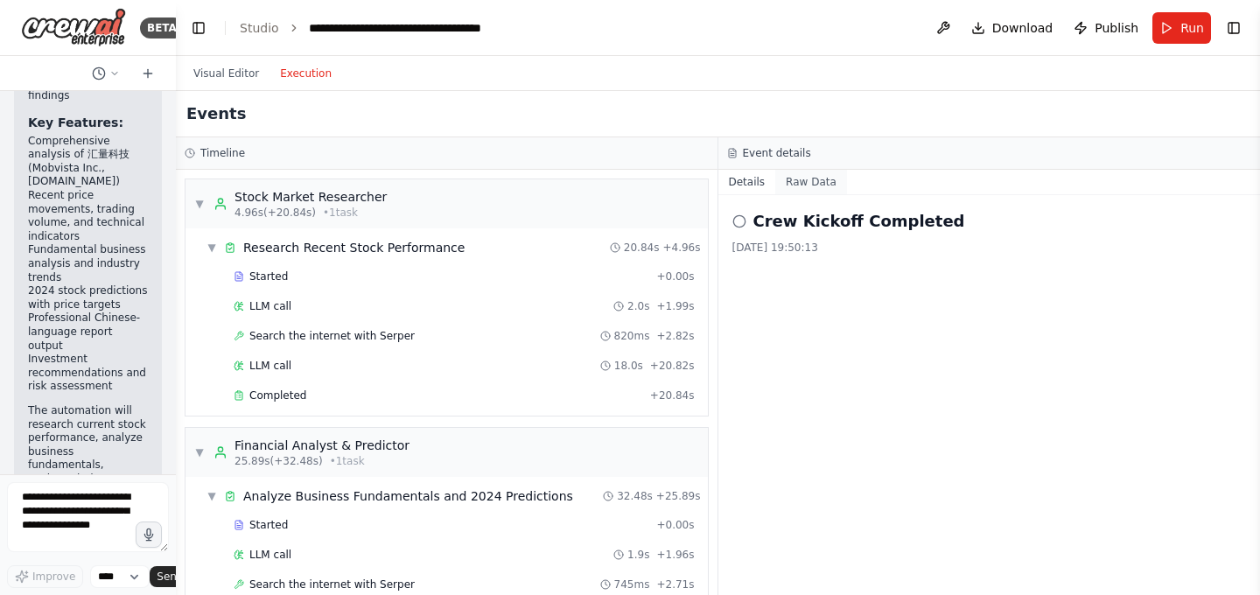
click at [814, 178] on button "Raw Data" at bounding box center [811, 182] width 72 height 24
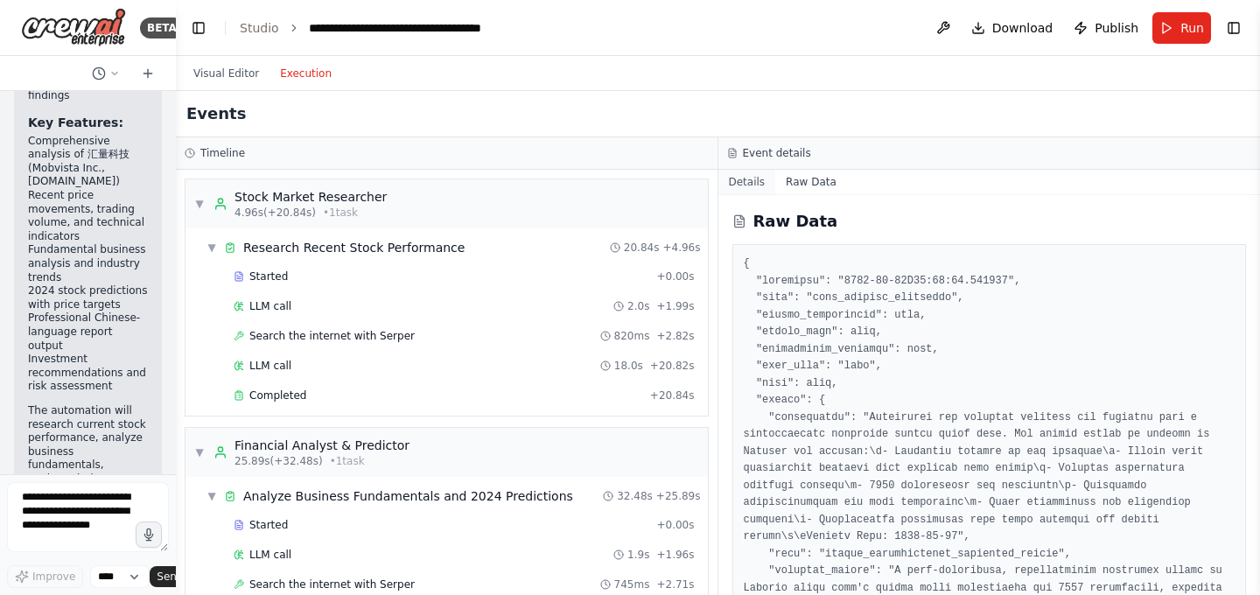
click at [745, 177] on button "Details" at bounding box center [747, 182] width 58 height 24
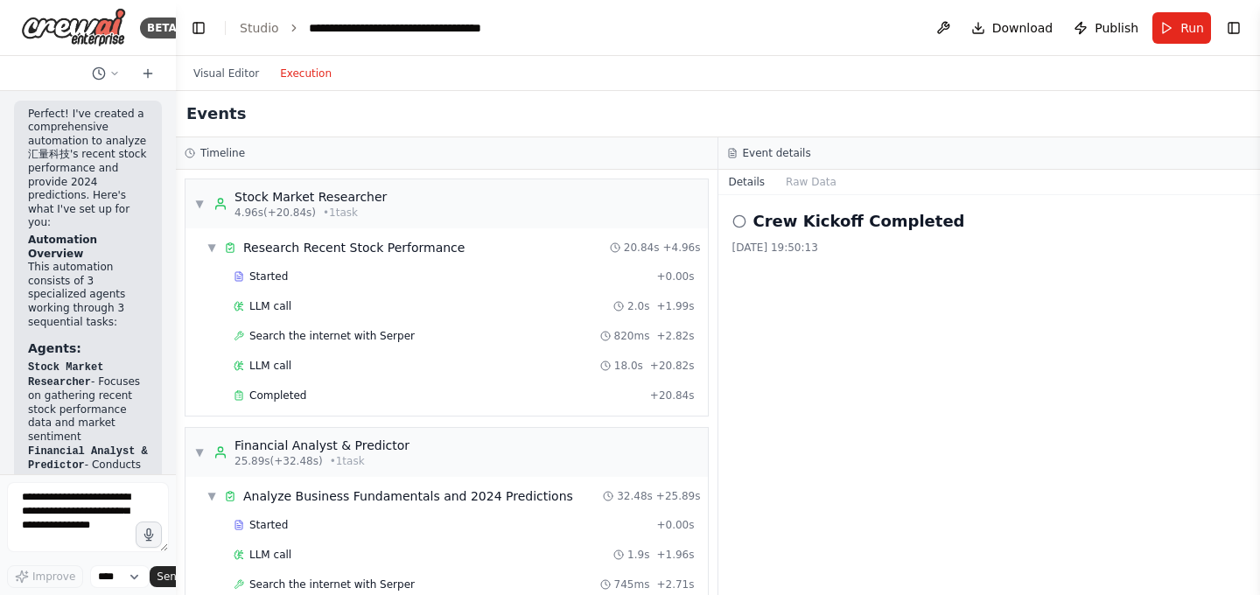
scroll to position [984, 0]
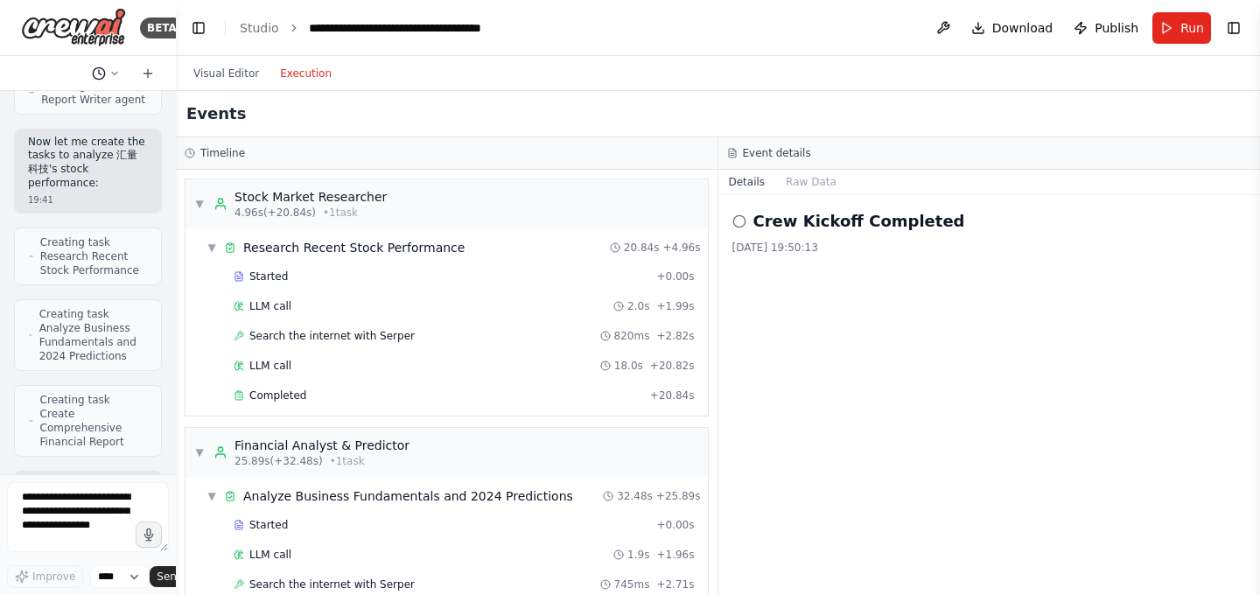
click at [112, 69] on icon at bounding box center [114, 73] width 10 height 10
click at [112, 69] on div at bounding box center [88, 297] width 176 height 595
click at [112, 69] on icon at bounding box center [114, 73] width 10 height 10
click at [112, 69] on div at bounding box center [88, 297] width 176 height 595
click at [151, 74] on icon at bounding box center [148, 73] width 14 height 14
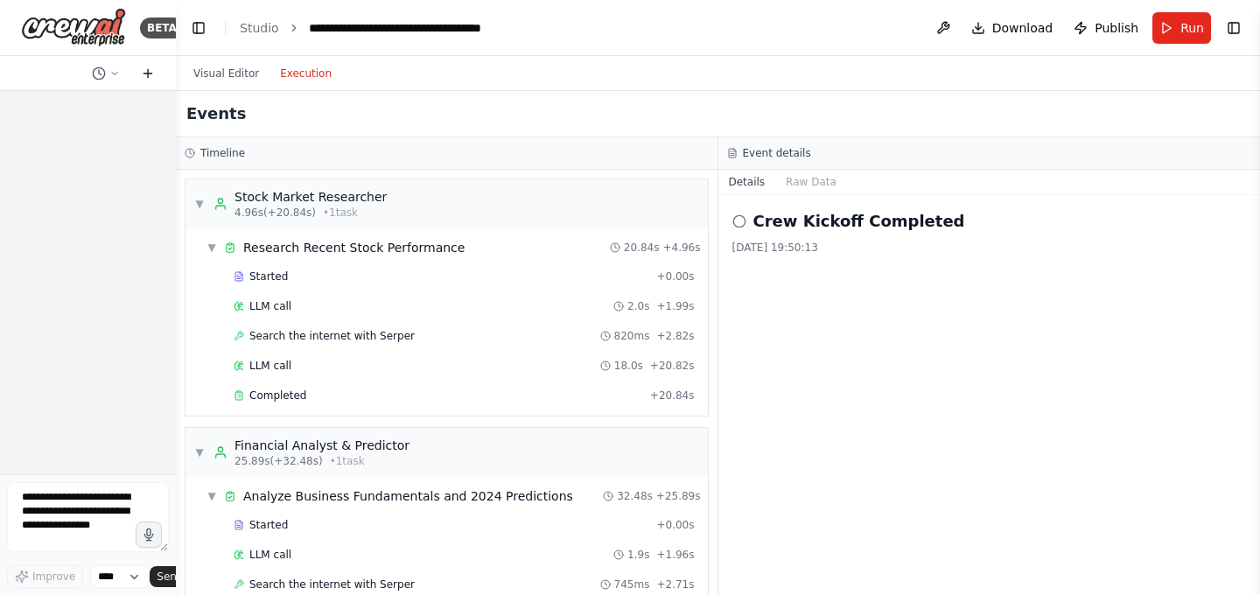
scroll to position [0, 0]
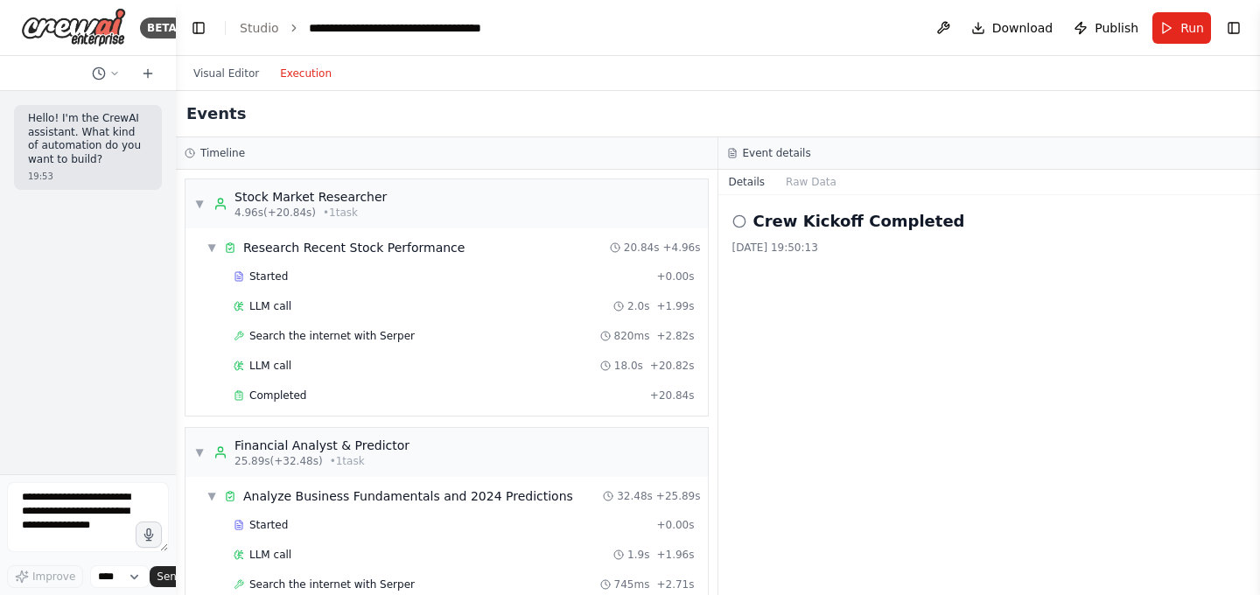
click at [449, 66] on div "Visual Editor Execution" at bounding box center [718, 73] width 1084 height 35
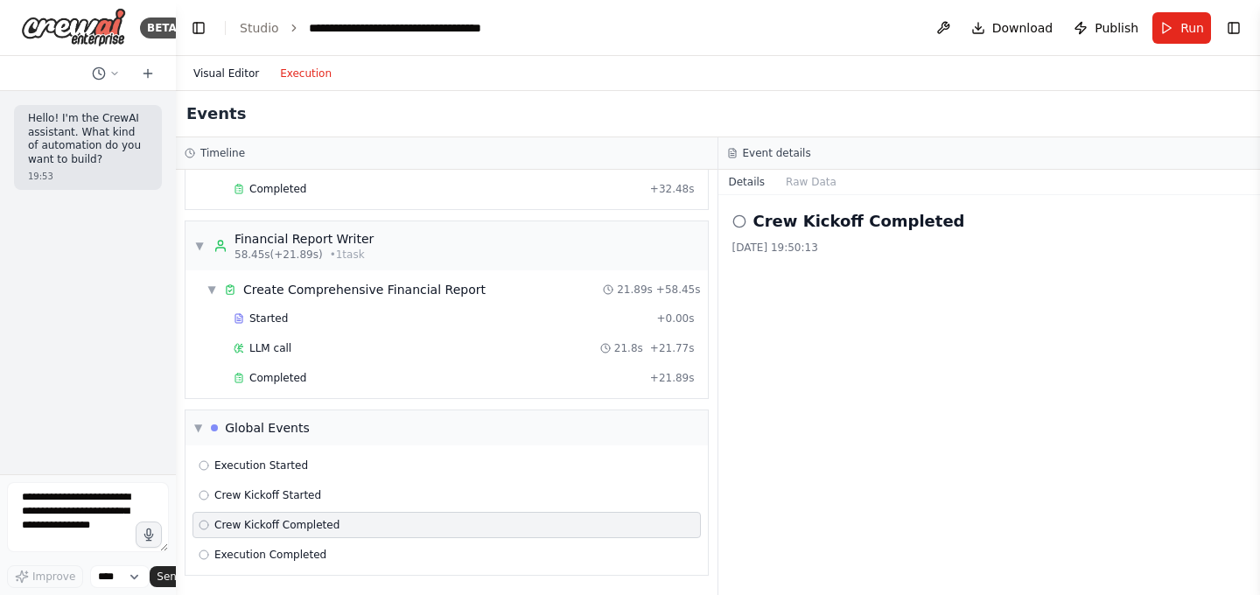
click at [234, 73] on button "Visual Editor" at bounding box center [226, 73] width 87 height 21
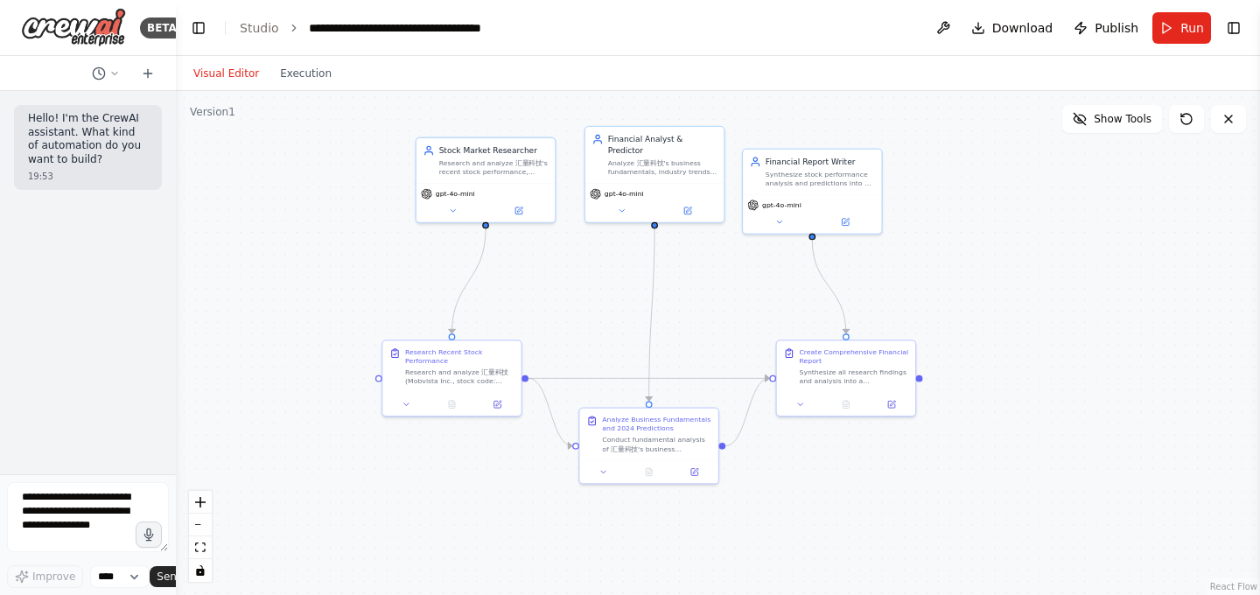
click at [367, 290] on div ".deletable-edge-delete-btn { width: 20px; height: 20px; border: 0px solid #ffff…" at bounding box center [718, 343] width 1084 height 504
click at [318, 77] on button "Execution" at bounding box center [305, 73] width 73 height 21
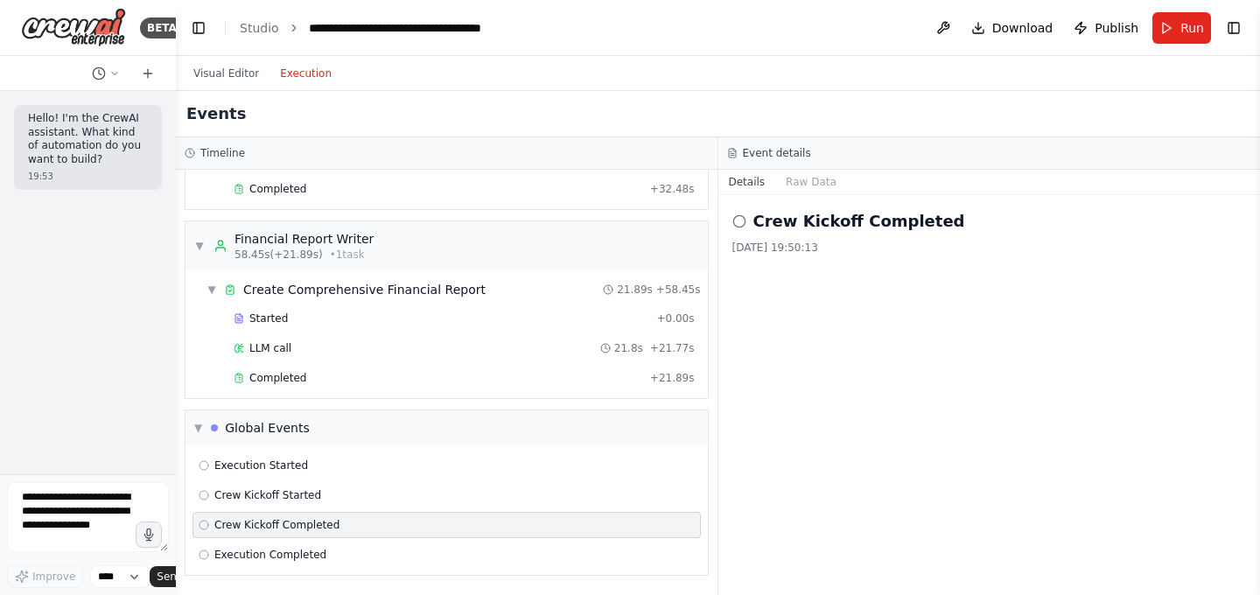
click at [739, 218] on icon at bounding box center [739, 221] width 14 height 14
click at [203, 467] on icon at bounding box center [204, 465] width 10 height 10
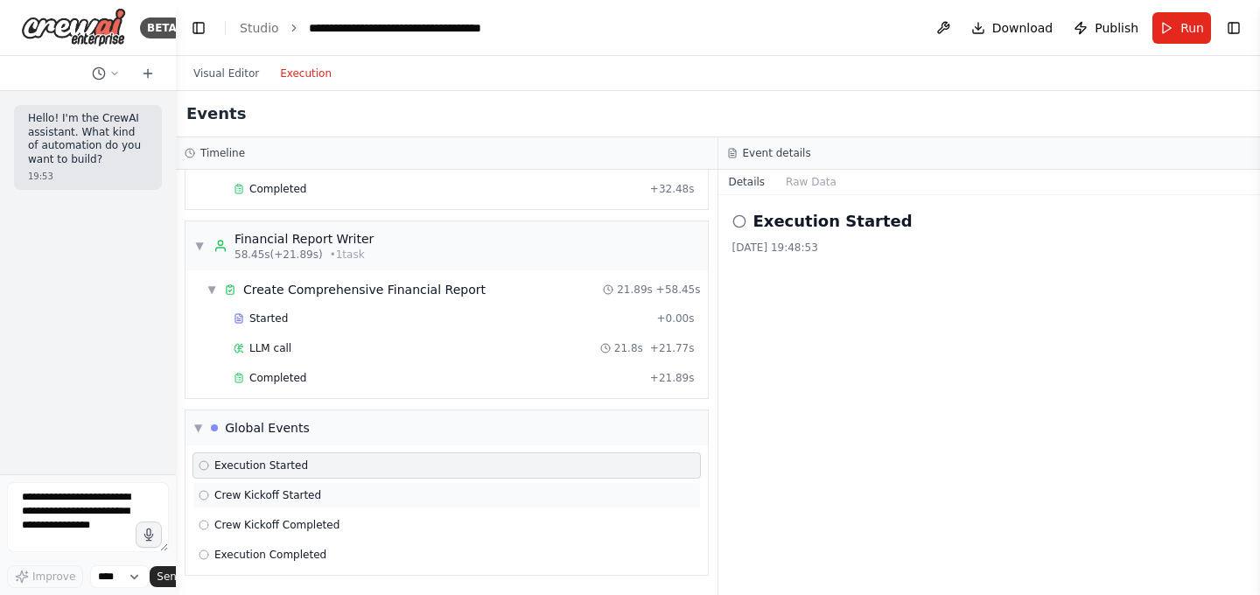
click at [204, 495] on icon at bounding box center [204, 495] width 10 height 10
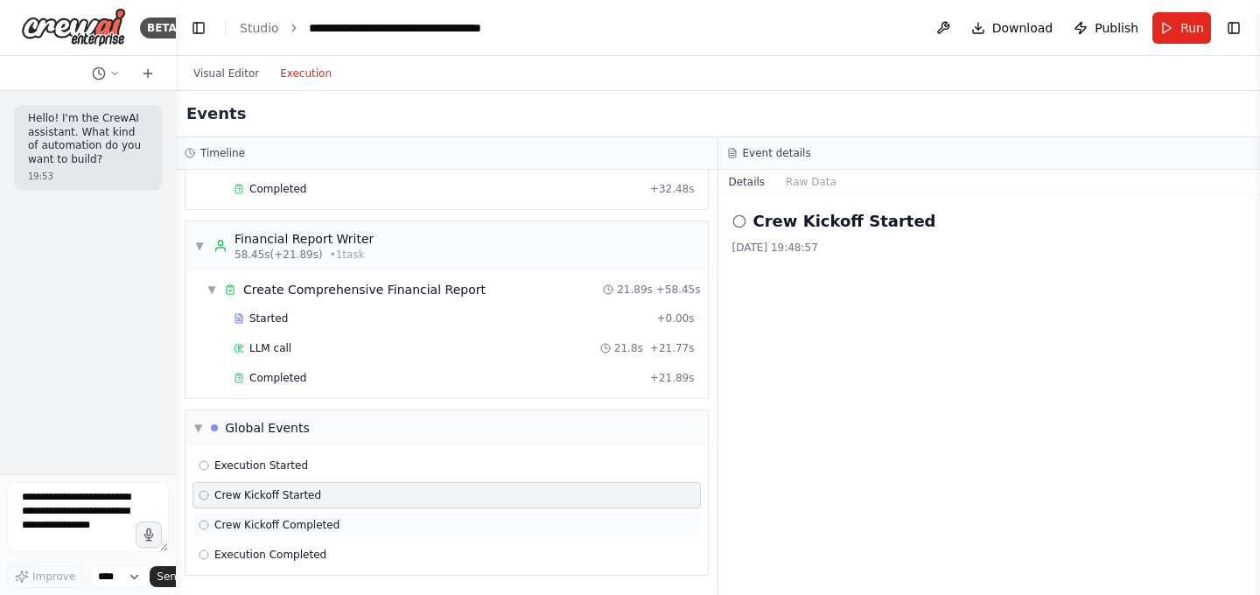
click at [206, 514] on div "Crew Kickoff Completed" at bounding box center [446, 525] width 508 height 26
click at [239, 556] on span "Execution Completed" at bounding box center [270, 555] width 112 height 14
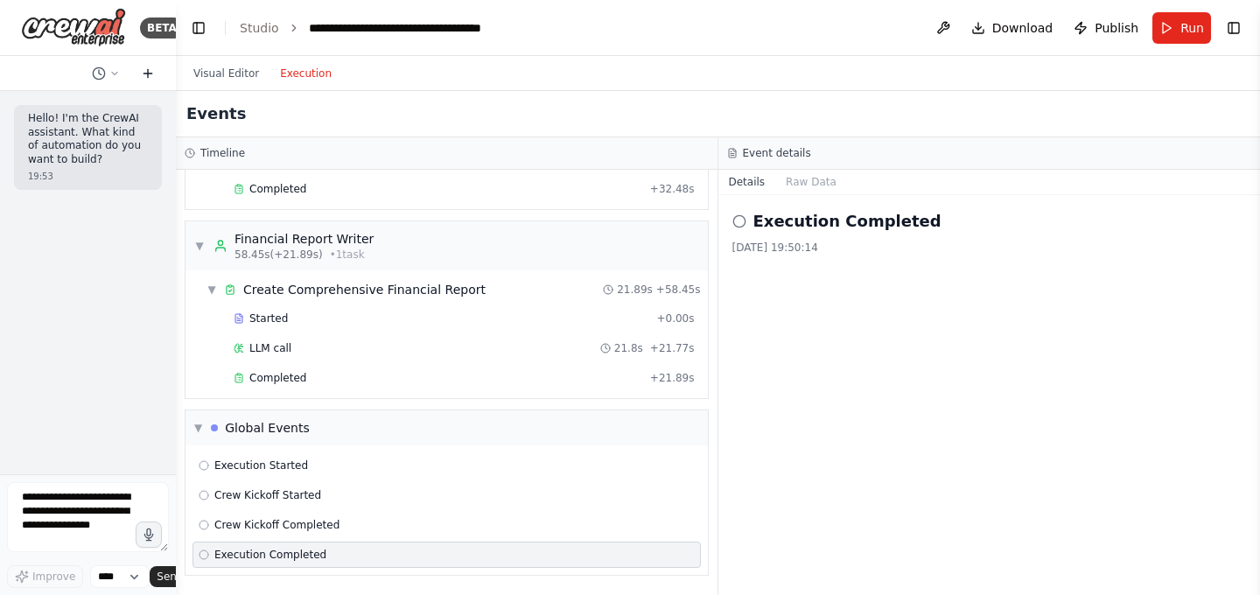
click at [151, 76] on icon at bounding box center [148, 73] width 14 height 14
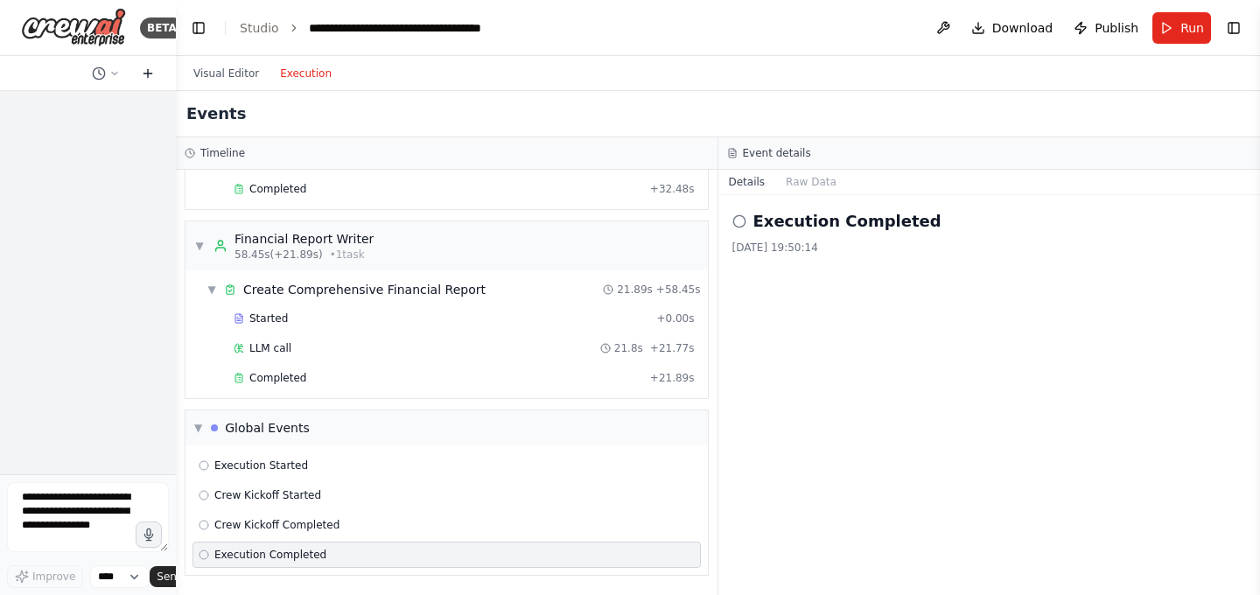
click at [151, 76] on icon at bounding box center [148, 73] width 14 height 14
click at [107, 71] on button at bounding box center [106, 73] width 42 height 21
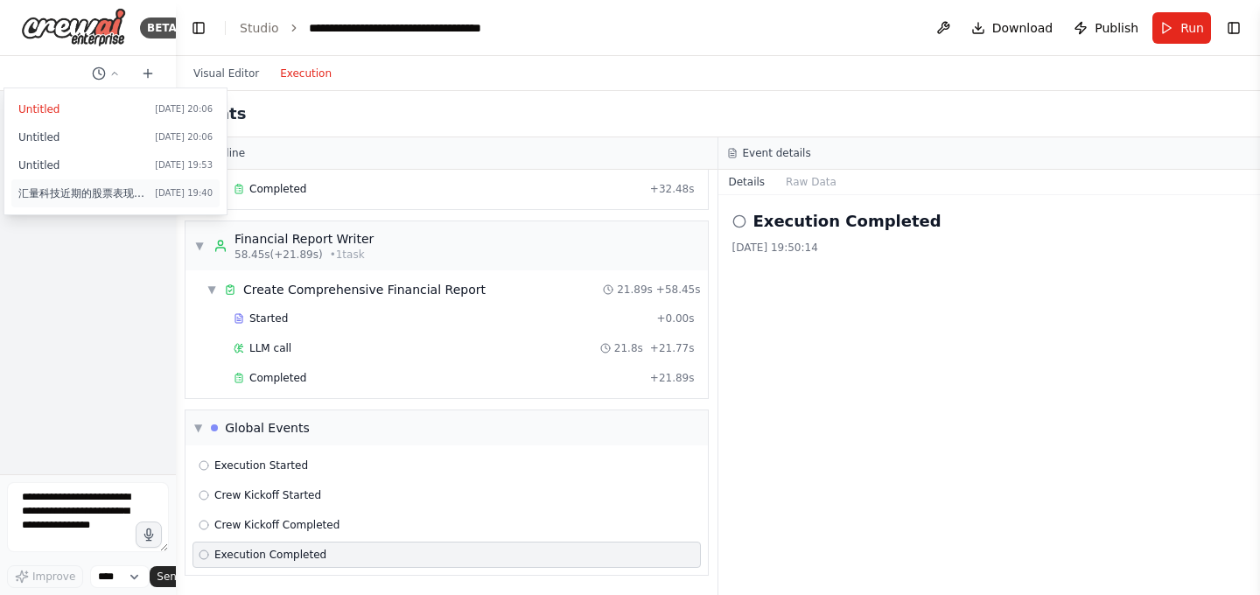
click at [99, 189] on span "汇量科技近期的股票表现，以及今年的预测" at bounding box center [82, 193] width 129 height 14
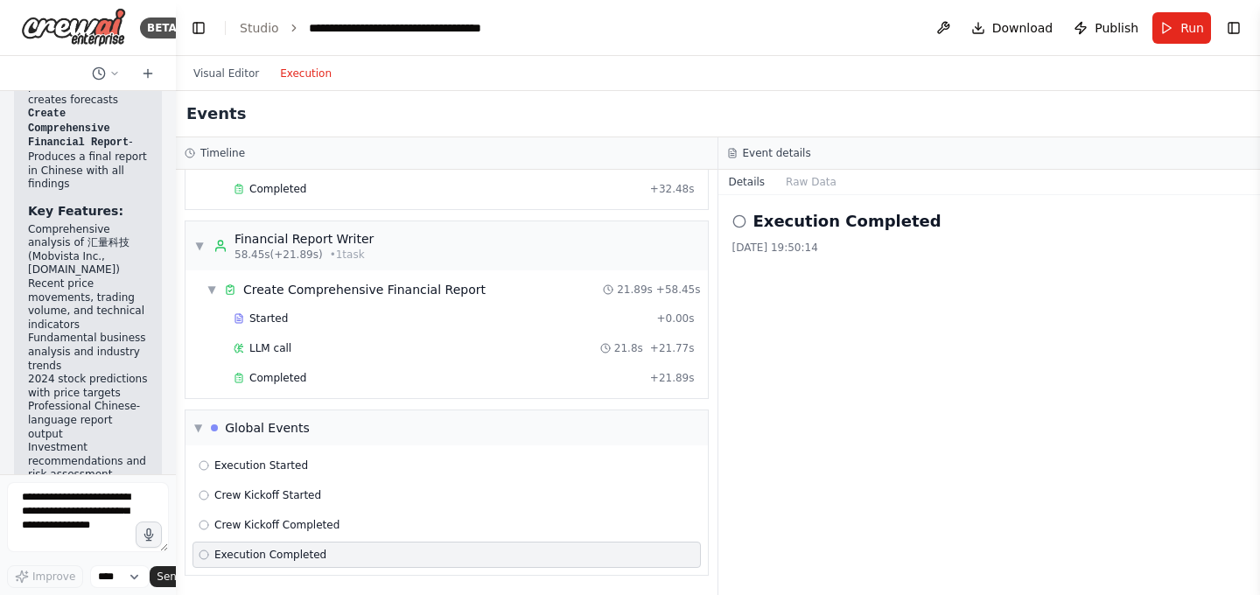
scroll to position [2363, 0]
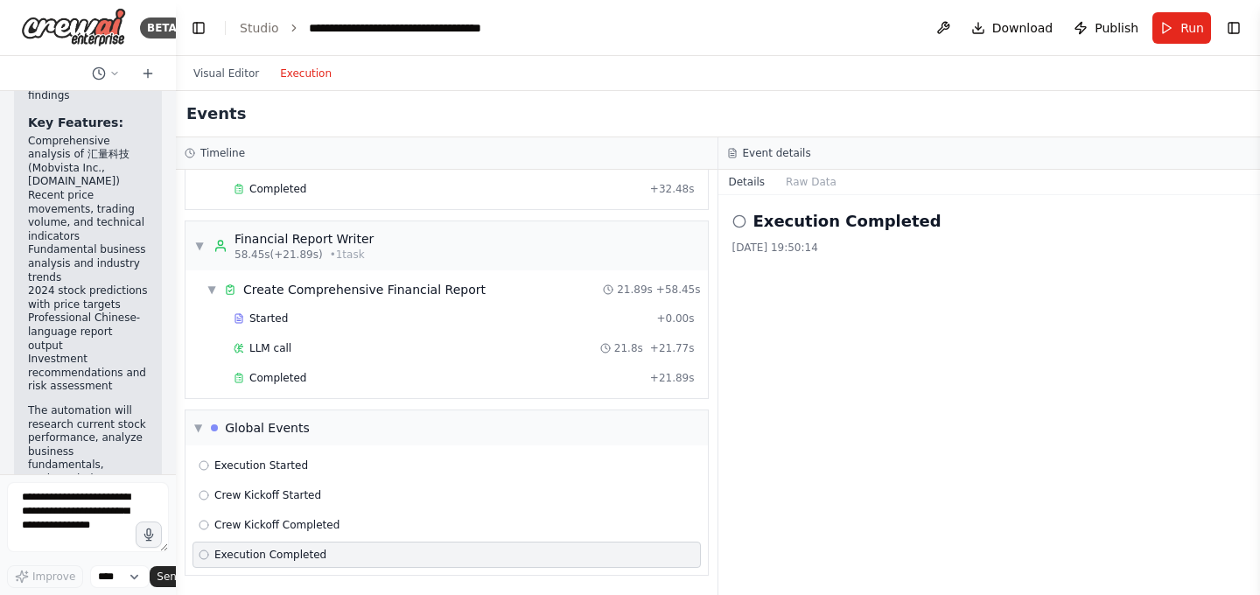
click at [1051, 76] on div "Visual Editor Execution" at bounding box center [718, 73] width 1084 height 35
click at [1166, 31] on button "Run" at bounding box center [1181, 27] width 59 height 31
click at [1095, 103] on div "Events" at bounding box center [718, 114] width 1084 height 46
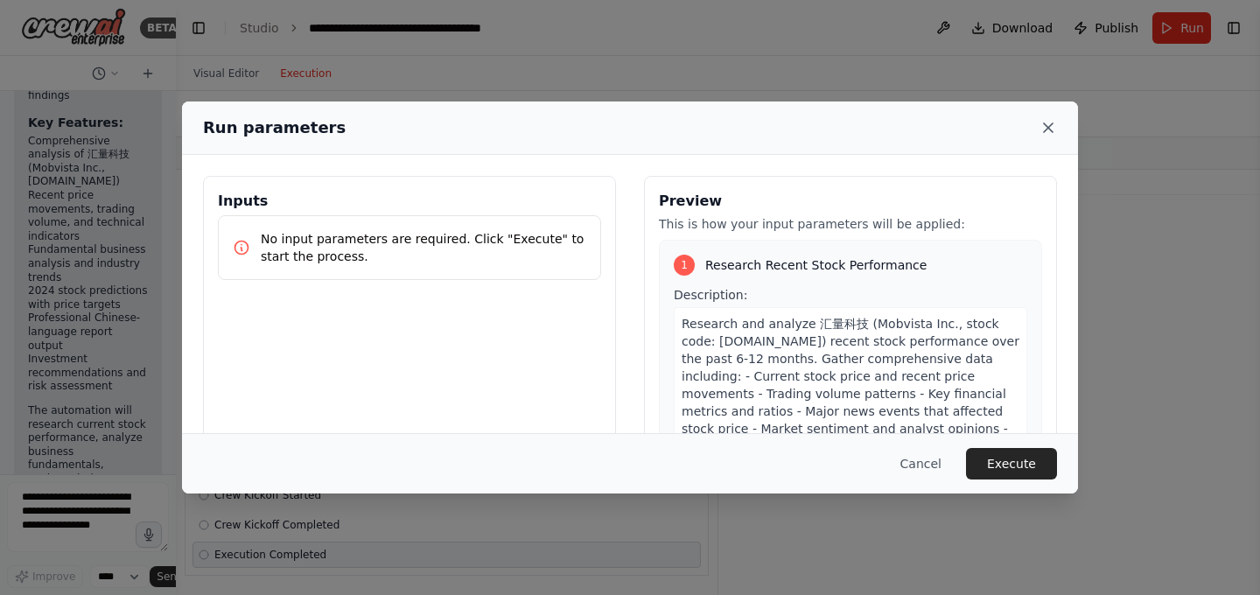
click at [1053, 128] on icon at bounding box center [1047, 127] width 17 height 17
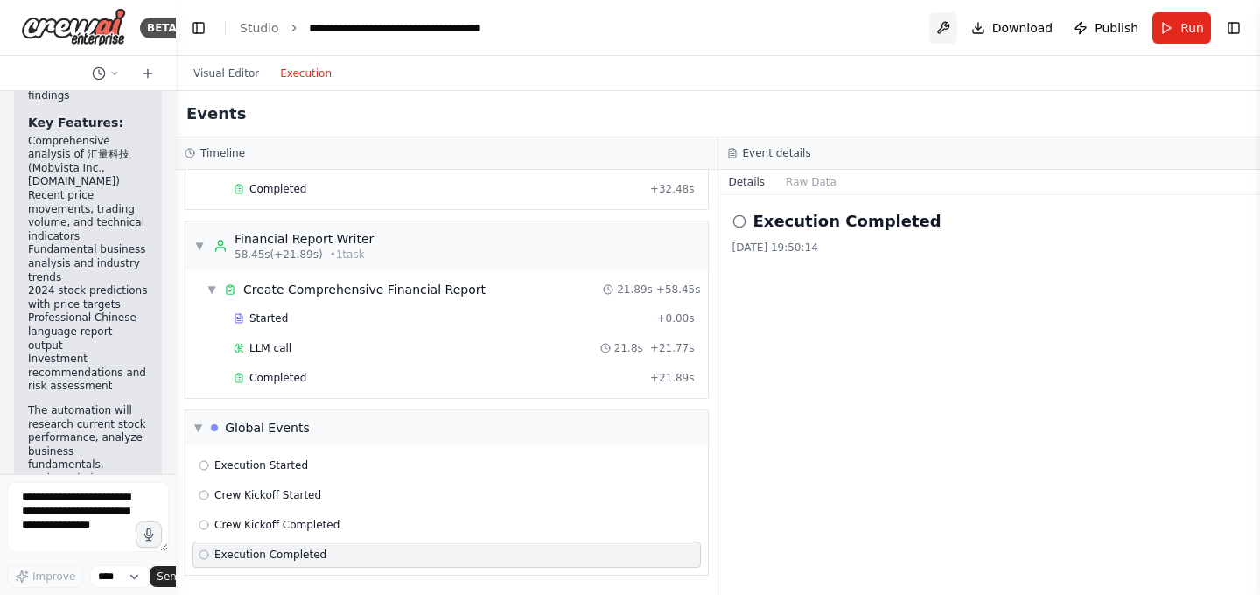
click at [938, 27] on button at bounding box center [943, 27] width 28 height 31
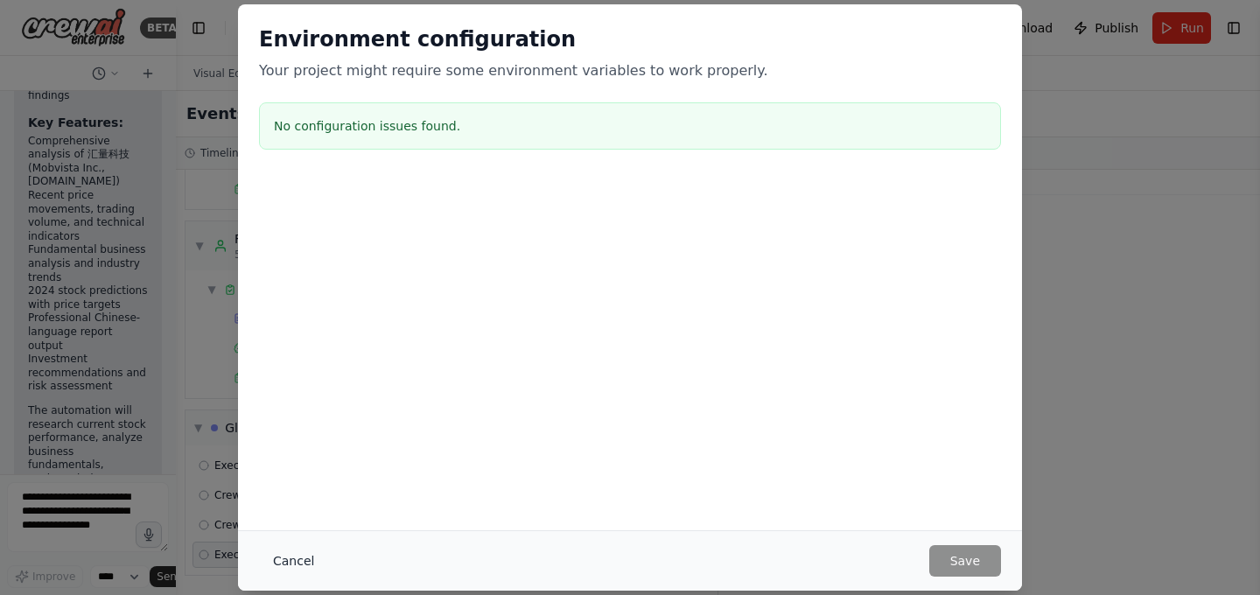
click at [298, 552] on button "Cancel" at bounding box center [293, 560] width 69 height 31
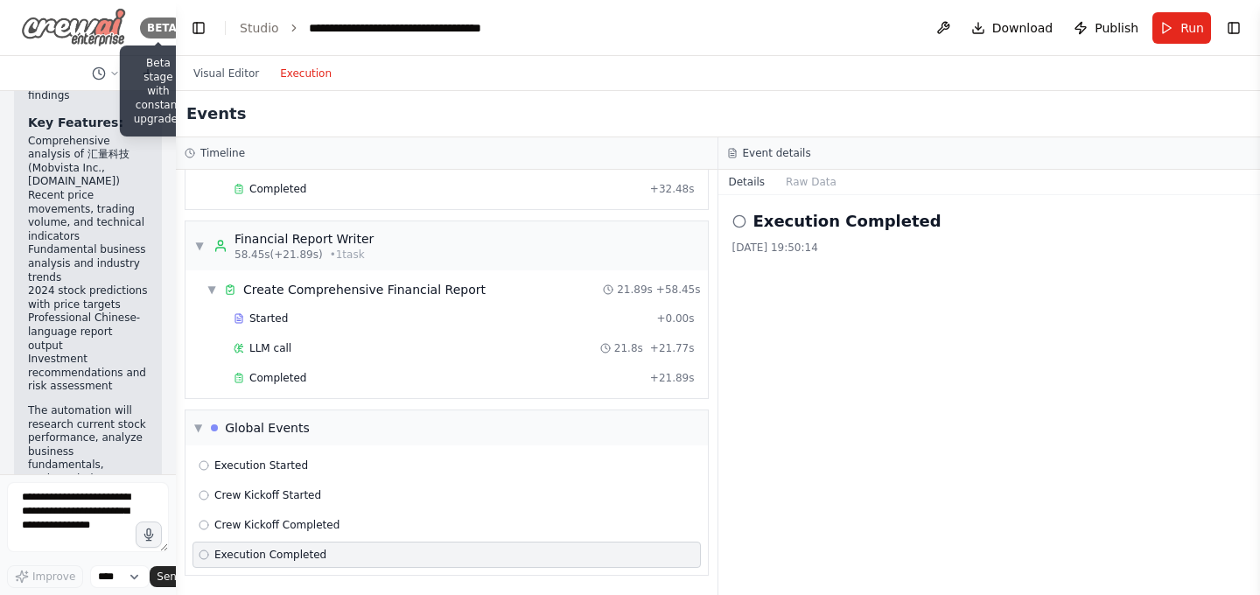
click at [164, 25] on div "BETA" at bounding box center [162, 27] width 44 height 21
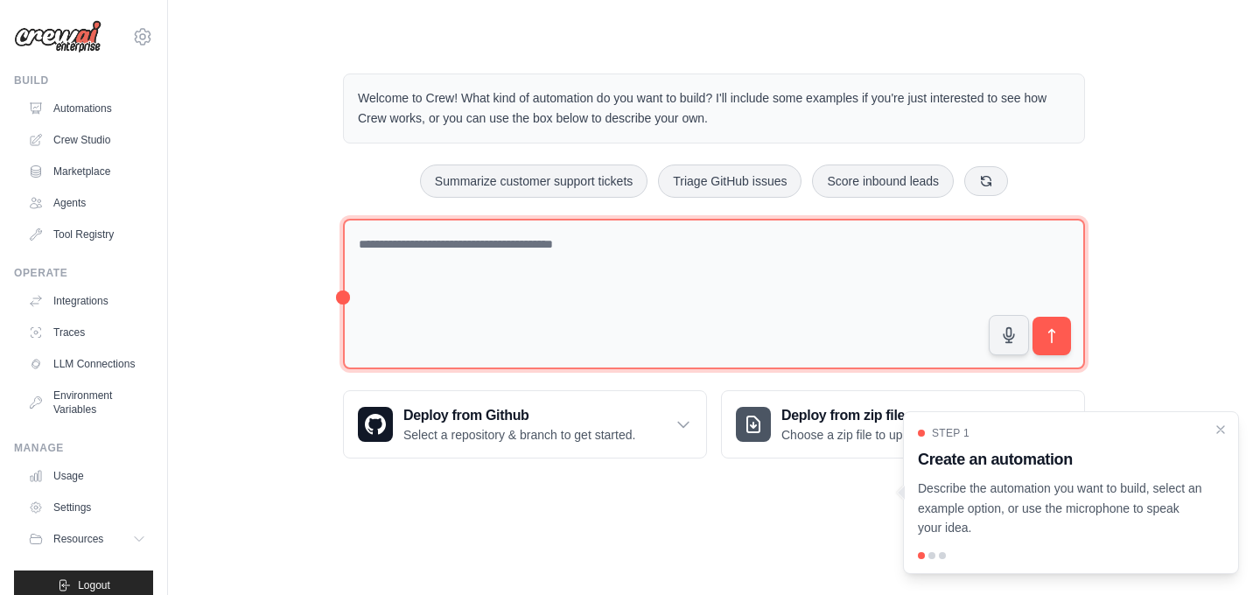
click at [674, 283] on textarea at bounding box center [714, 294] width 742 height 151
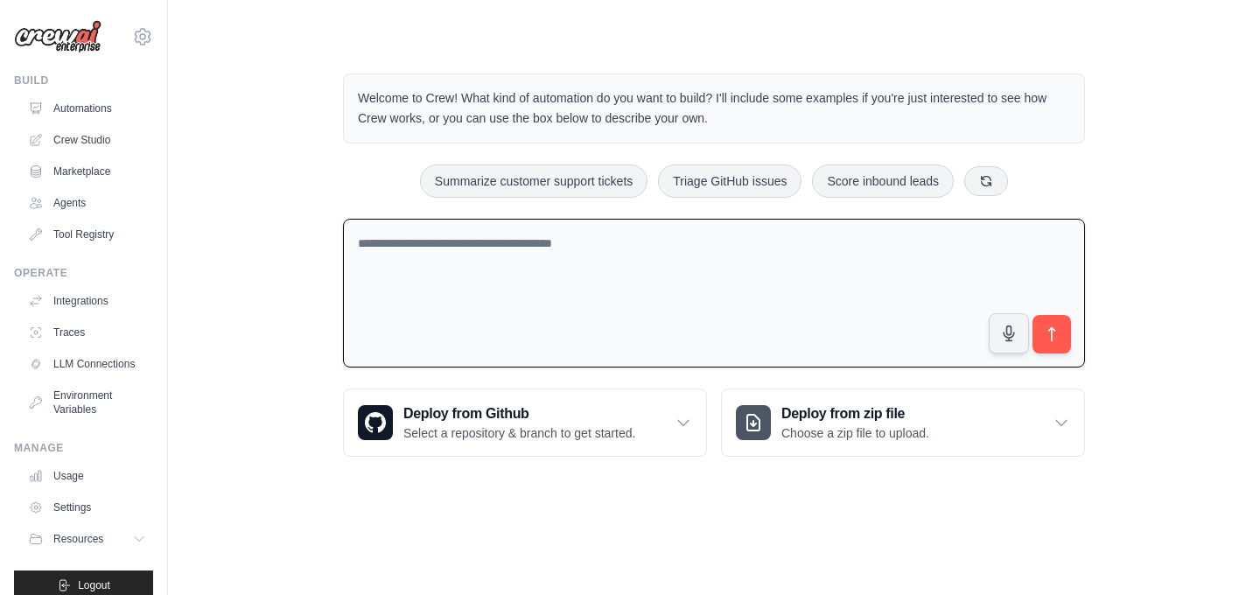
click at [835, 304] on textarea at bounding box center [714, 294] width 742 height 150
click at [899, 246] on textarea at bounding box center [714, 294] width 742 height 150
click at [80, 108] on link "Automations" at bounding box center [89, 108] width 132 height 28
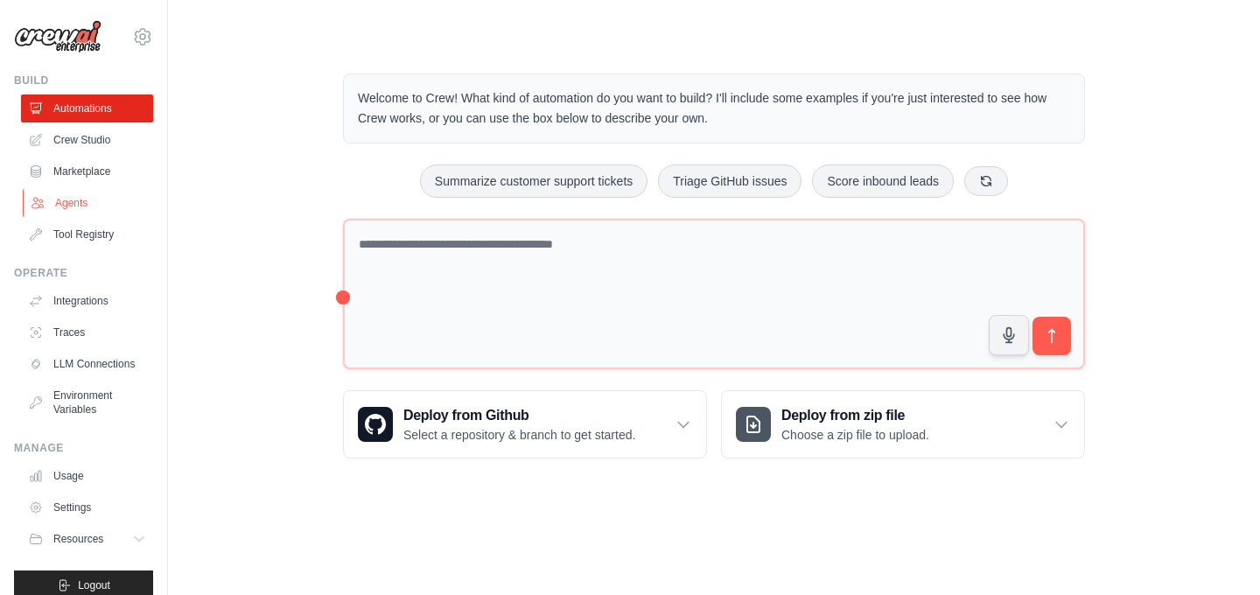
click at [84, 206] on link "Agents" at bounding box center [89, 203] width 132 height 28
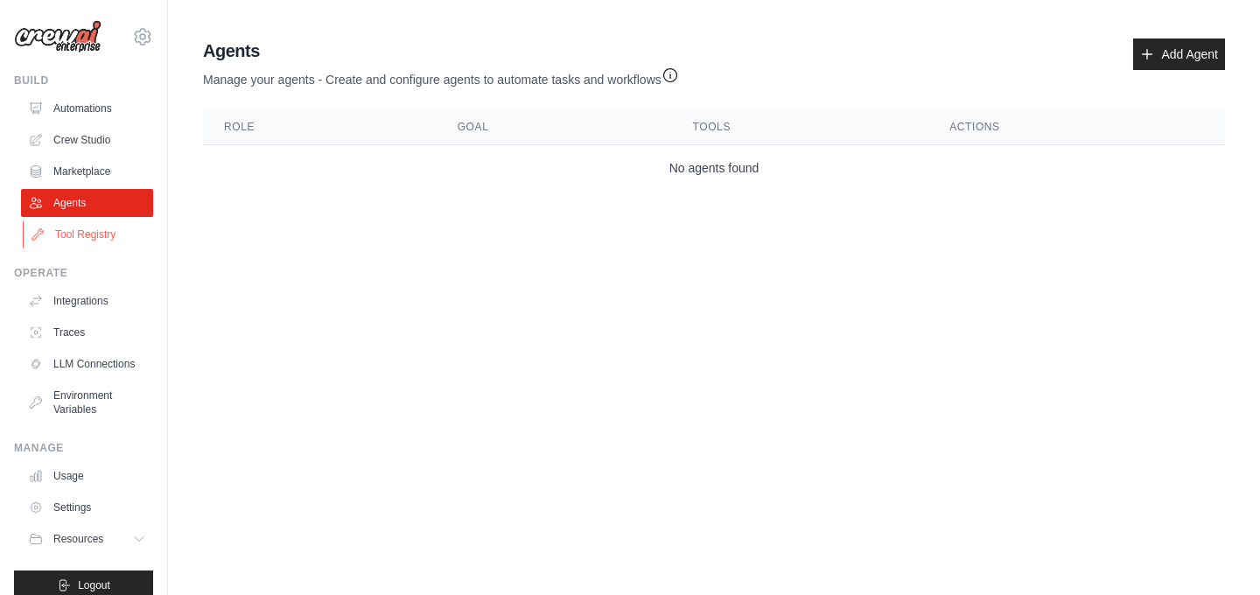
click at [143, 237] on link "Tool Registry" at bounding box center [89, 234] width 132 height 28
click at [126, 302] on link "Integrations" at bounding box center [89, 301] width 132 height 28
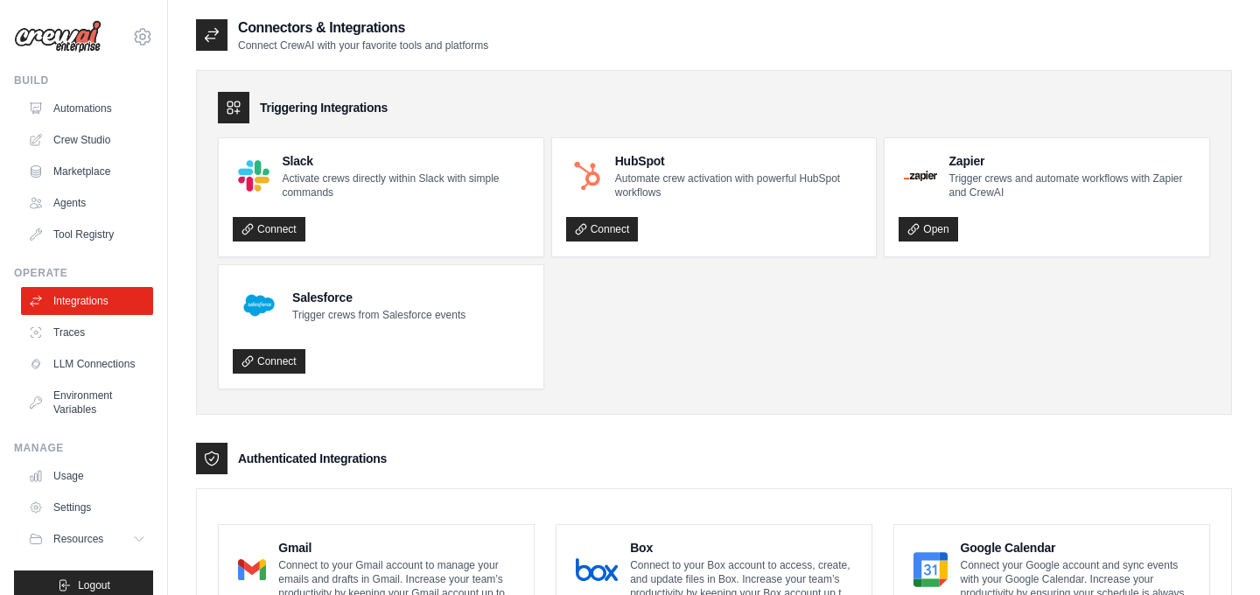
click at [503, 462] on div "Authenticated Integrations" at bounding box center [714, 458] width 1036 height 31
click at [79, 332] on link "Traces" at bounding box center [89, 332] width 132 height 28
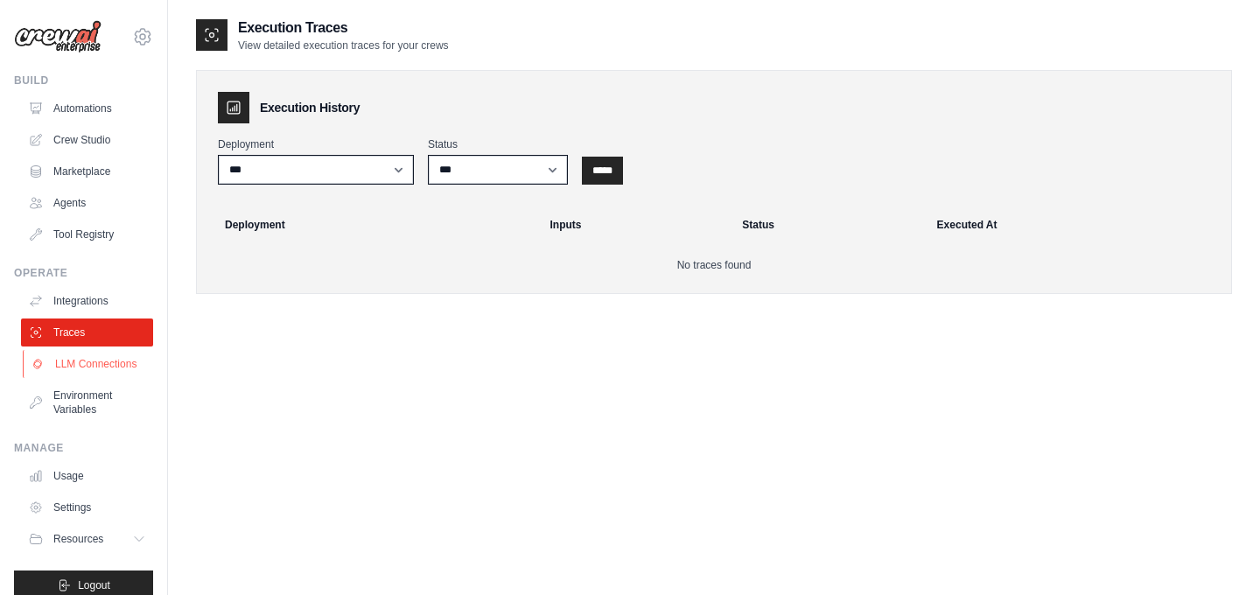
click at [122, 370] on link "LLM Connections" at bounding box center [89, 364] width 132 height 28
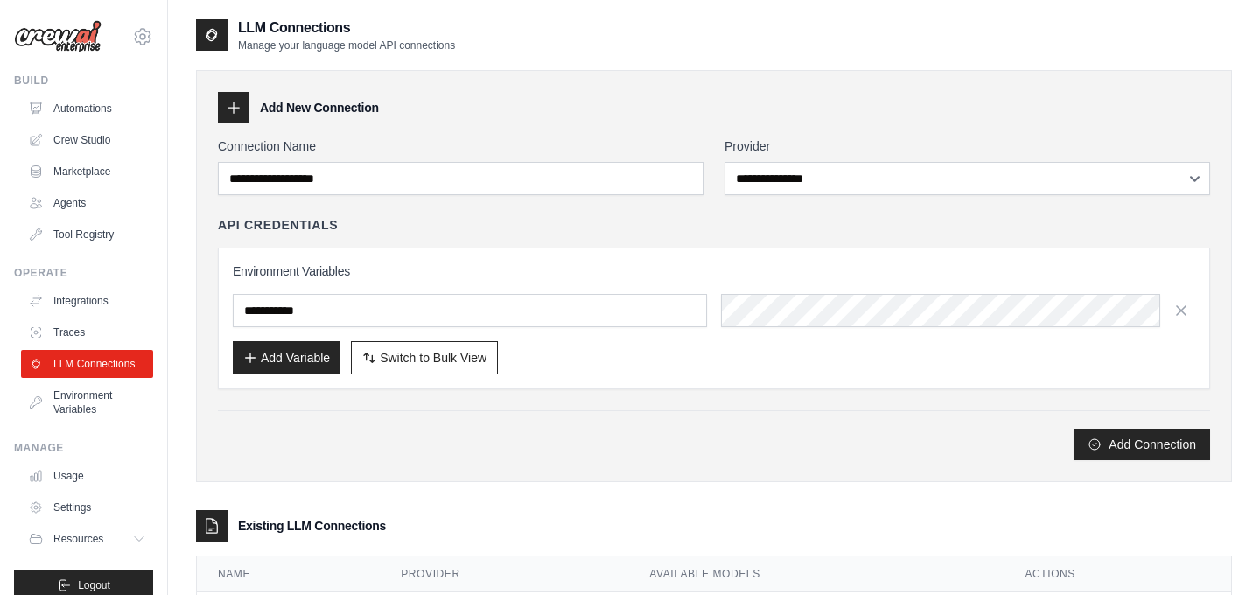
click at [465, 417] on div "Add Connection" at bounding box center [714, 435] width 992 height 50
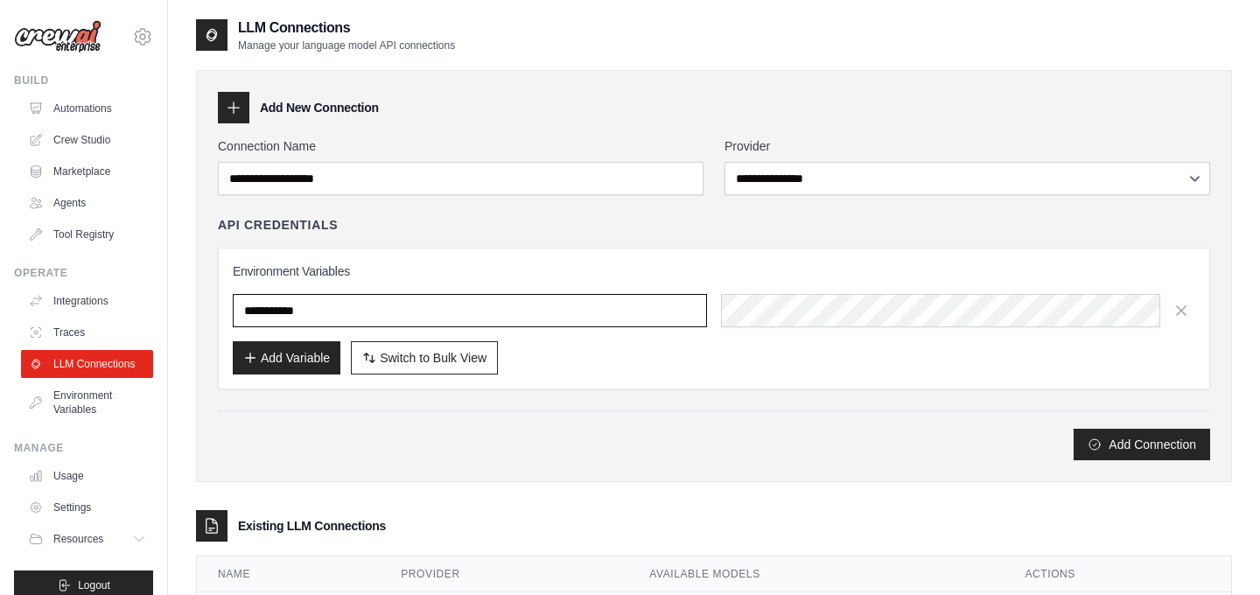
click at [572, 304] on input "text" at bounding box center [470, 310] width 474 height 33
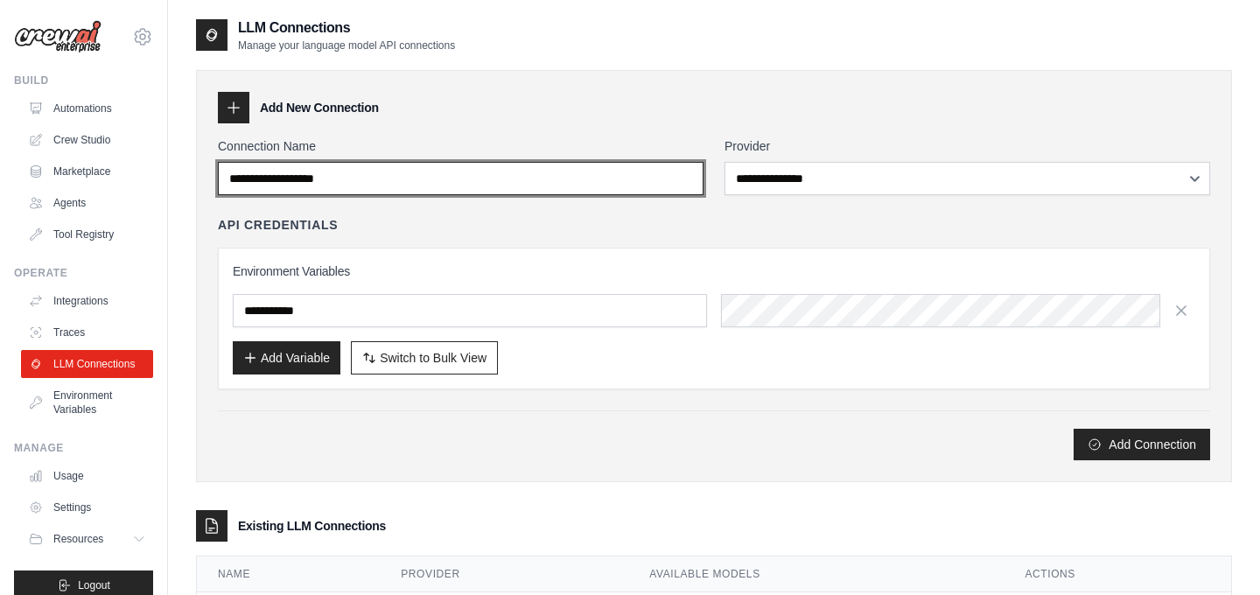
click at [542, 185] on input "Connection Name" at bounding box center [461, 178] width 486 height 33
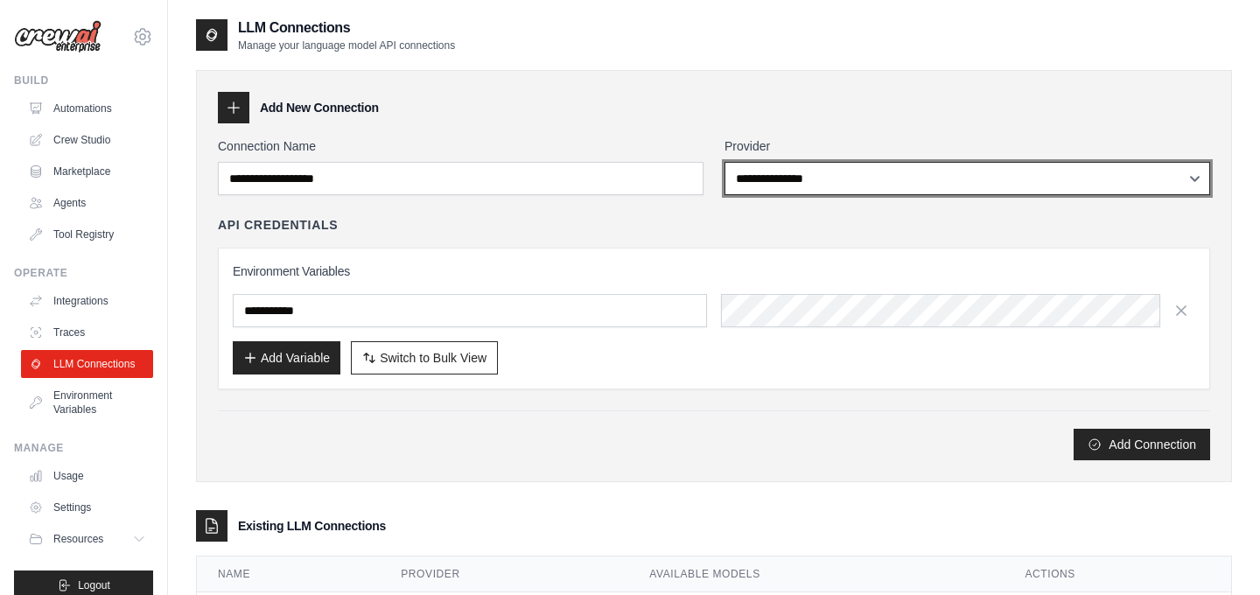
click at [767, 187] on select "**********" at bounding box center [967, 178] width 486 height 33
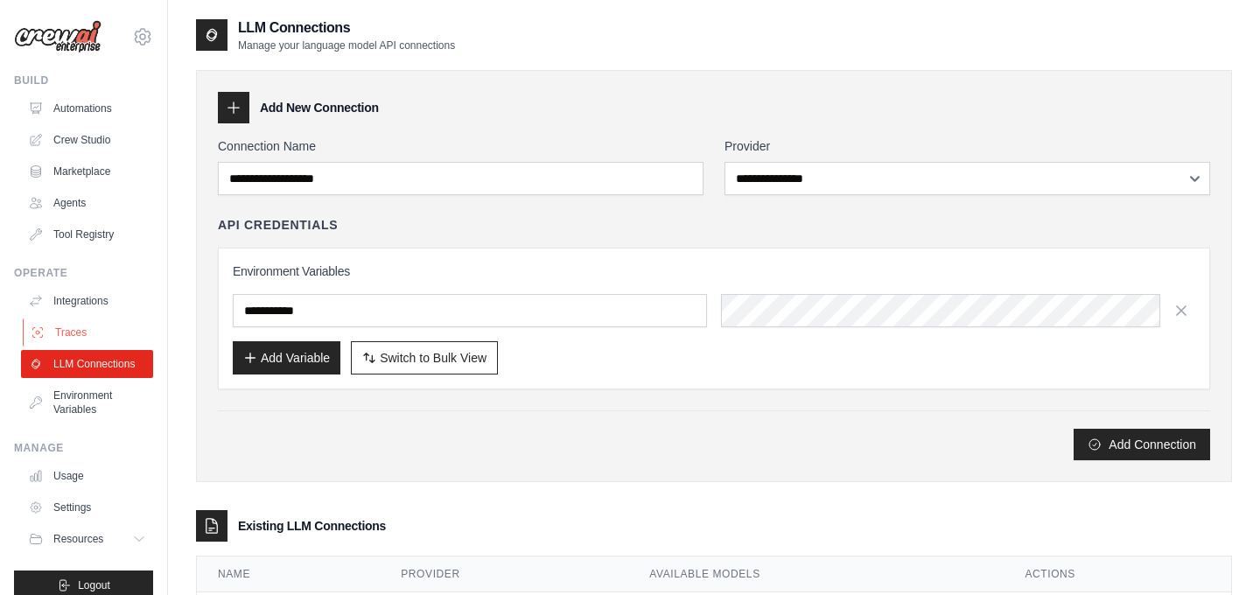
click at [96, 330] on link "Traces" at bounding box center [89, 332] width 132 height 28
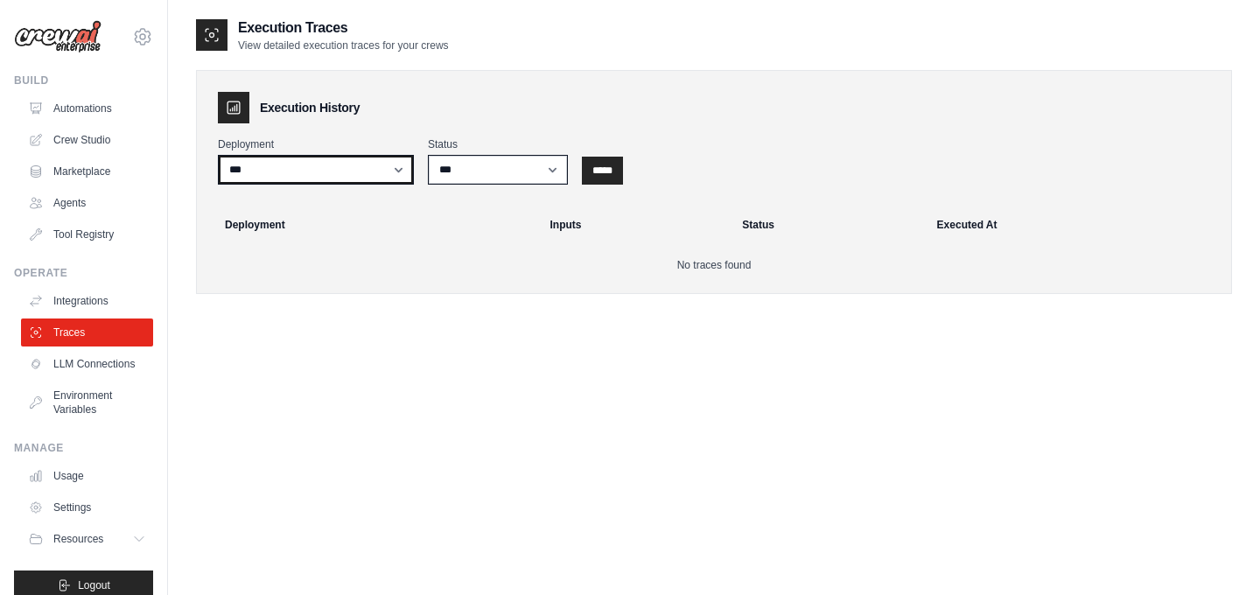
click at [375, 164] on select "***" at bounding box center [316, 170] width 196 height 30
click at [218, 155] on select "***" at bounding box center [316, 170] width 196 height 30
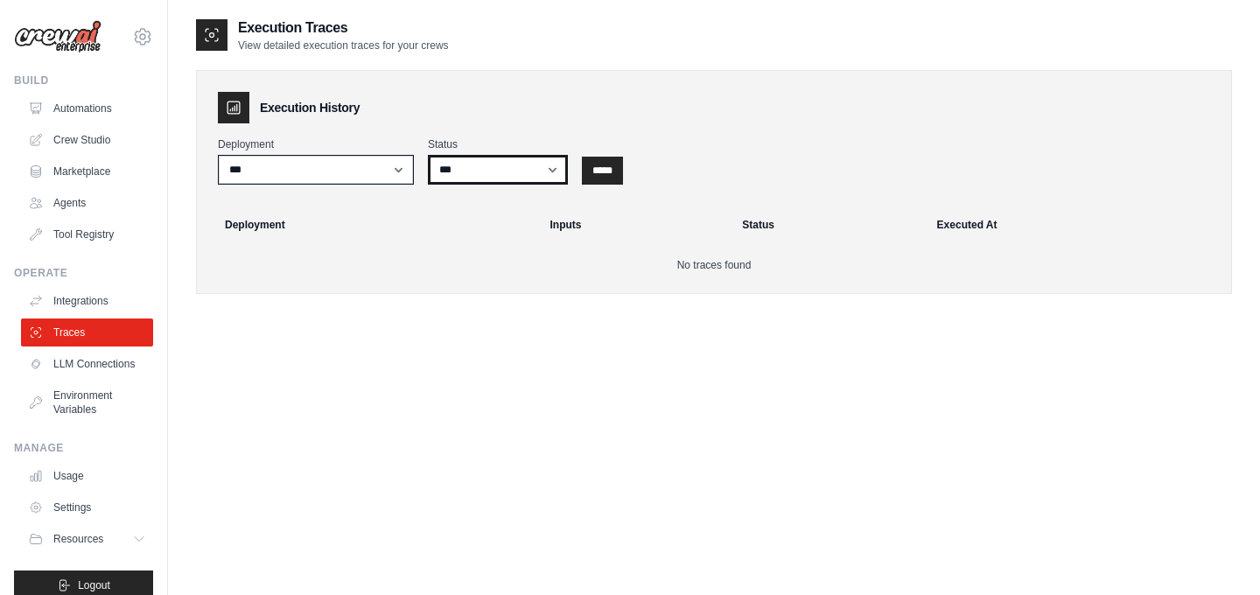
click at [507, 164] on select "*** ********* ******* *****" at bounding box center [498, 170] width 140 height 30
click at [114, 230] on link "Tool Registry" at bounding box center [89, 234] width 132 height 28
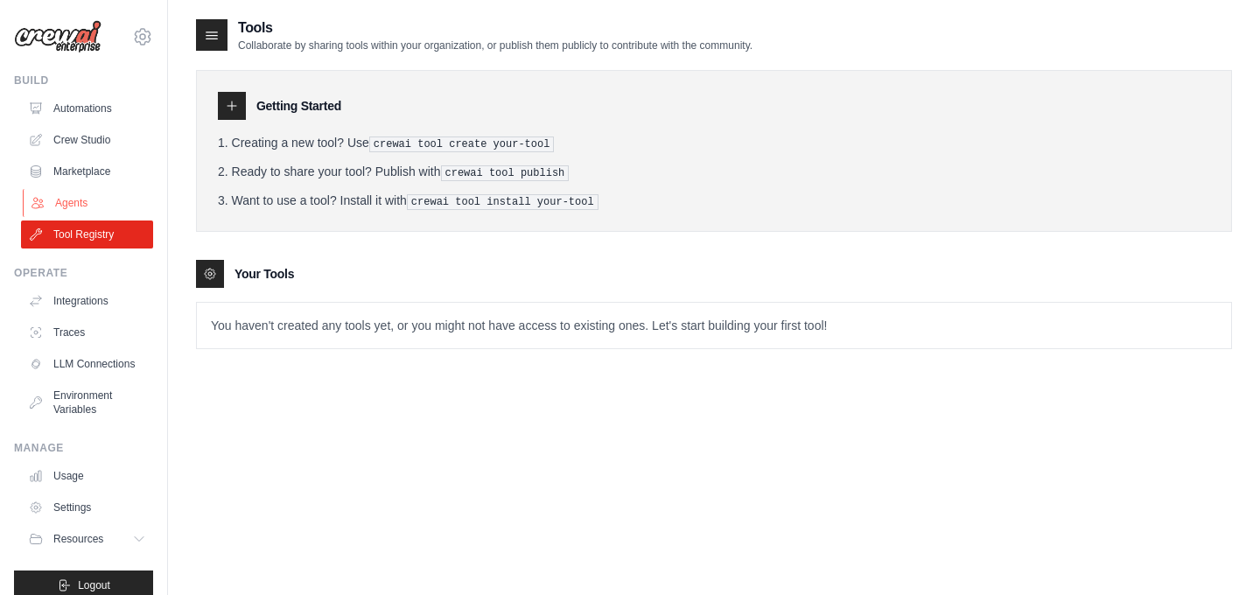
click at [144, 214] on link "Agents" at bounding box center [89, 203] width 132 height 28
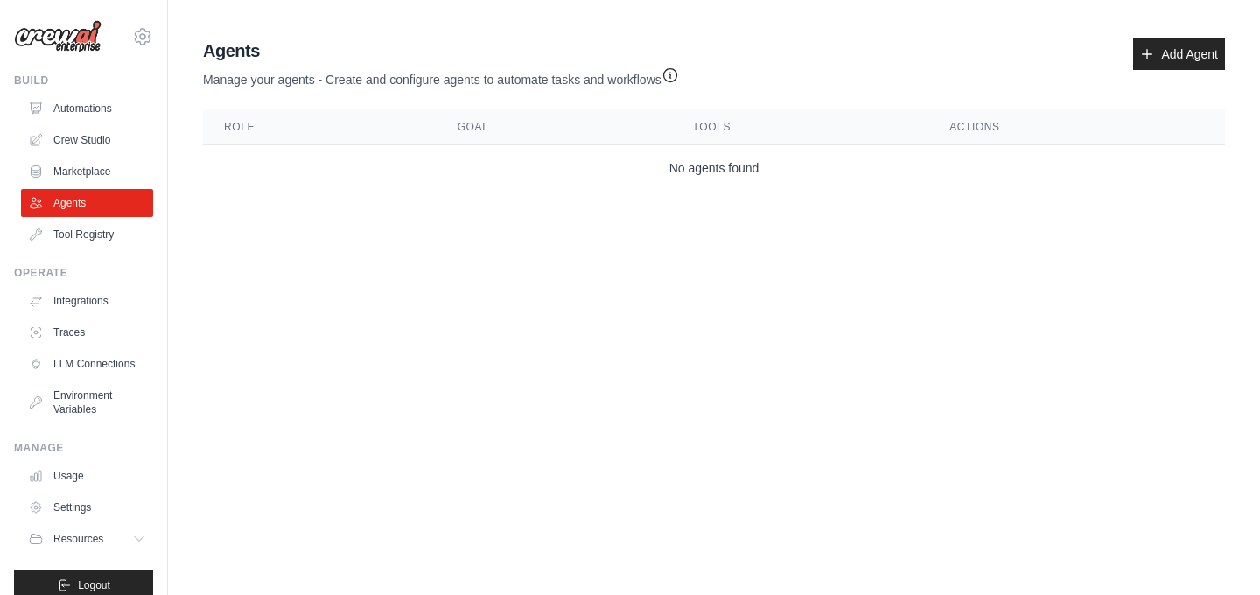
click at [220, 207] on main "Agent Usage Guide To use an agent in your CrewAI project, you can initialize it…" at bounding box center [714, 118] width 1092 height 236
click at [125, 166] on link "Marketplace" at bounding box center [89, 171] width 132 height 28
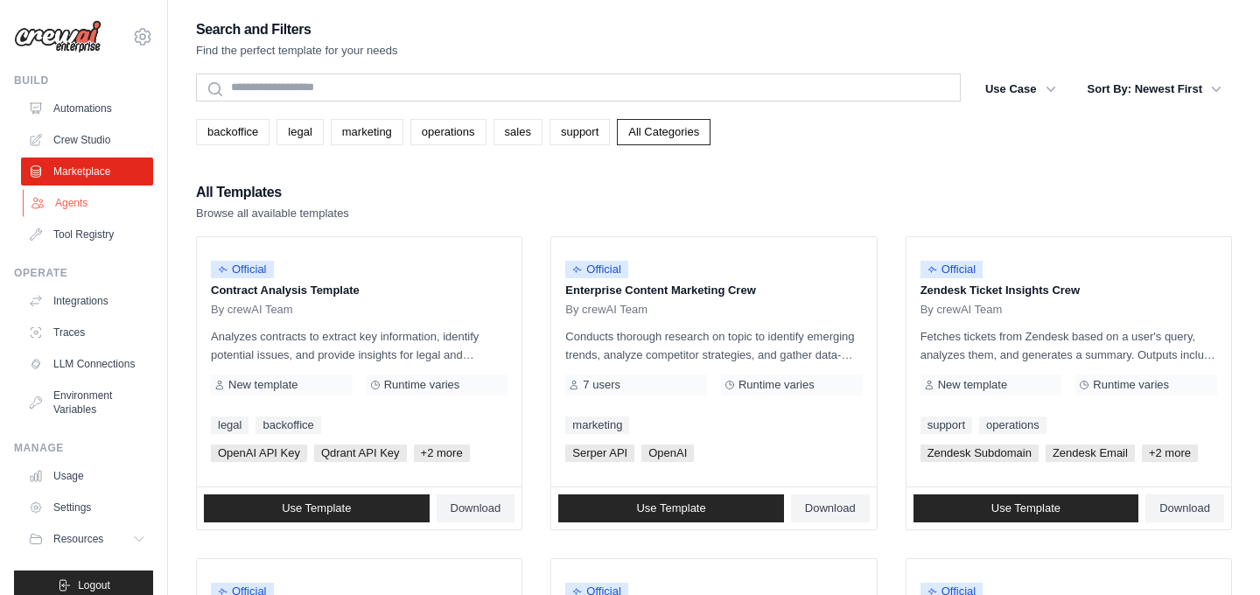
click at [122, 201] on link "Agents" at bounding box center [89, 203] width 132 height 28
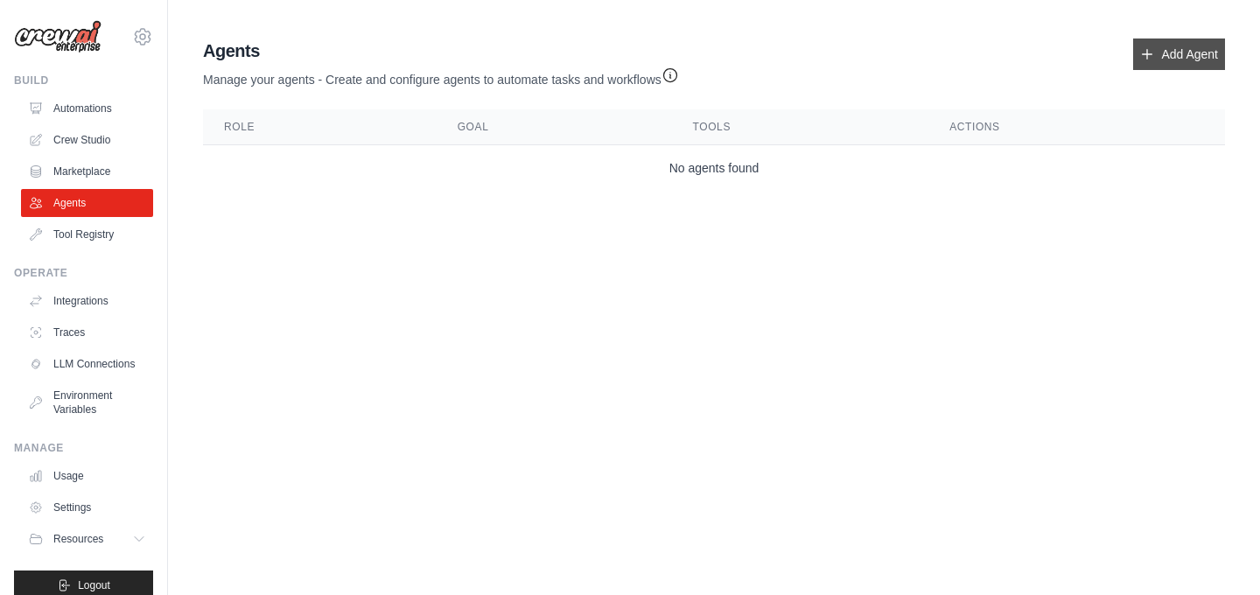
click at [1193, 63] on link "Add Agent" at bounding box center [1179, 53] width 92 height 31
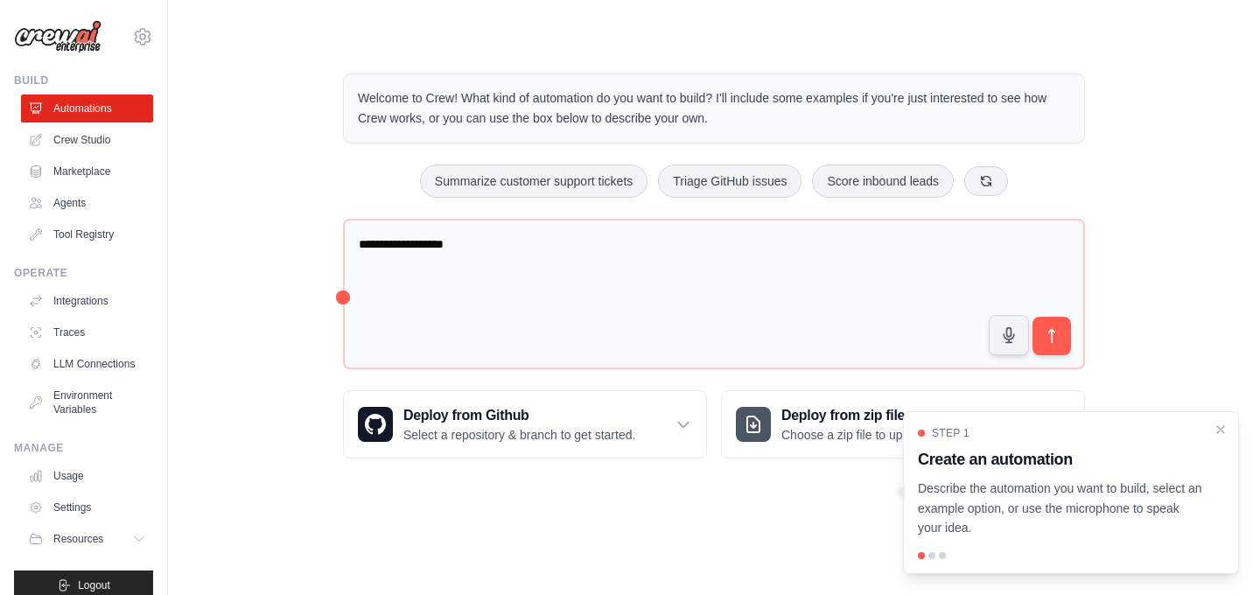
click at [230, 206] on div "**********" at bounding box center [714, 265] width 1036 height 441
click at [934, 553] on div at bounding box center [931, 555] width 7 height 7
click at [945, 554] on div at bounding box center [1071, 555] width 306 height 7
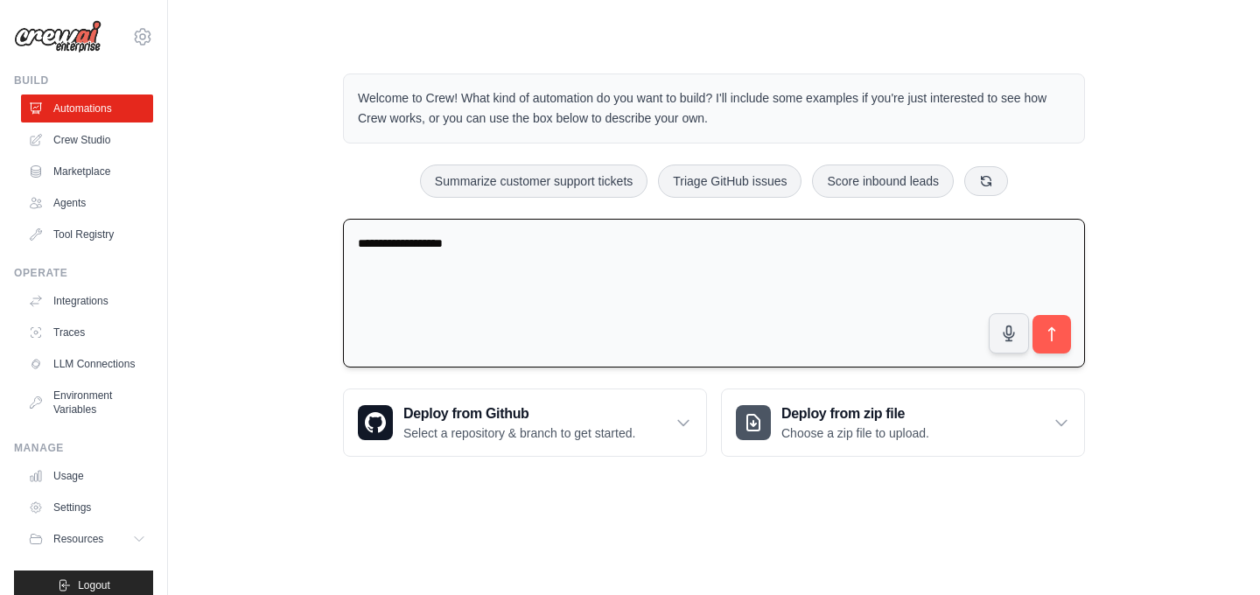
click at [826, 330] on textarea "**********" at bounding box center [714, 294] width 742 height 150
type textarea "*"
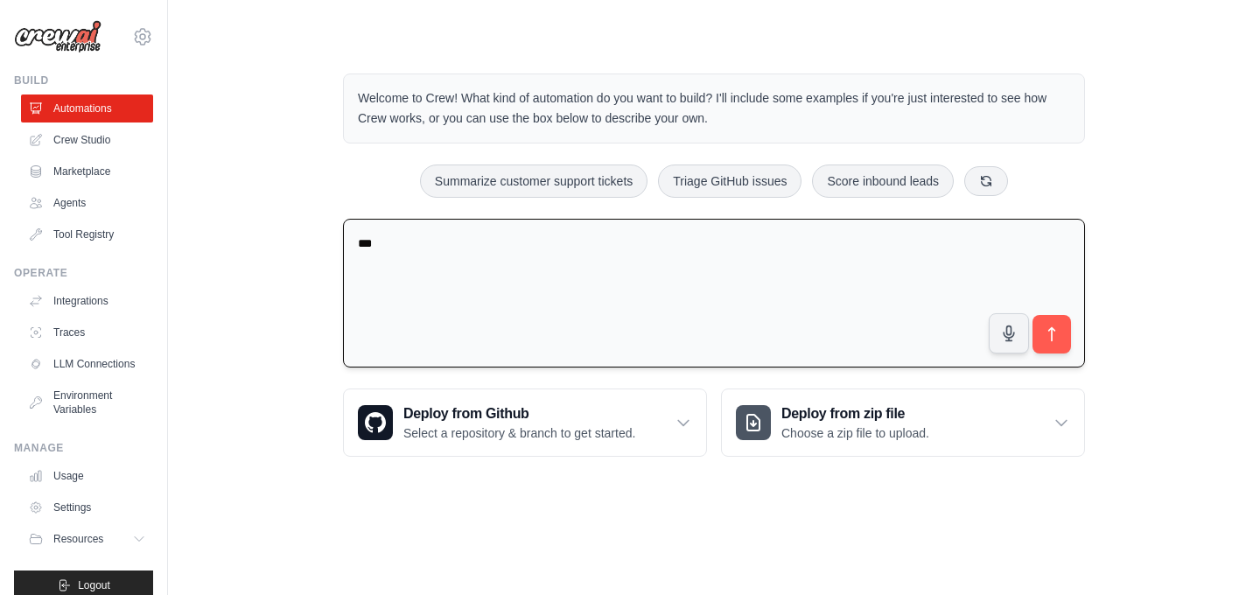
type textarea "*"
type textarea "*****"
click at [1045, 332] on icon "submit" at bounding box center [1052, 334] width 18 height 18
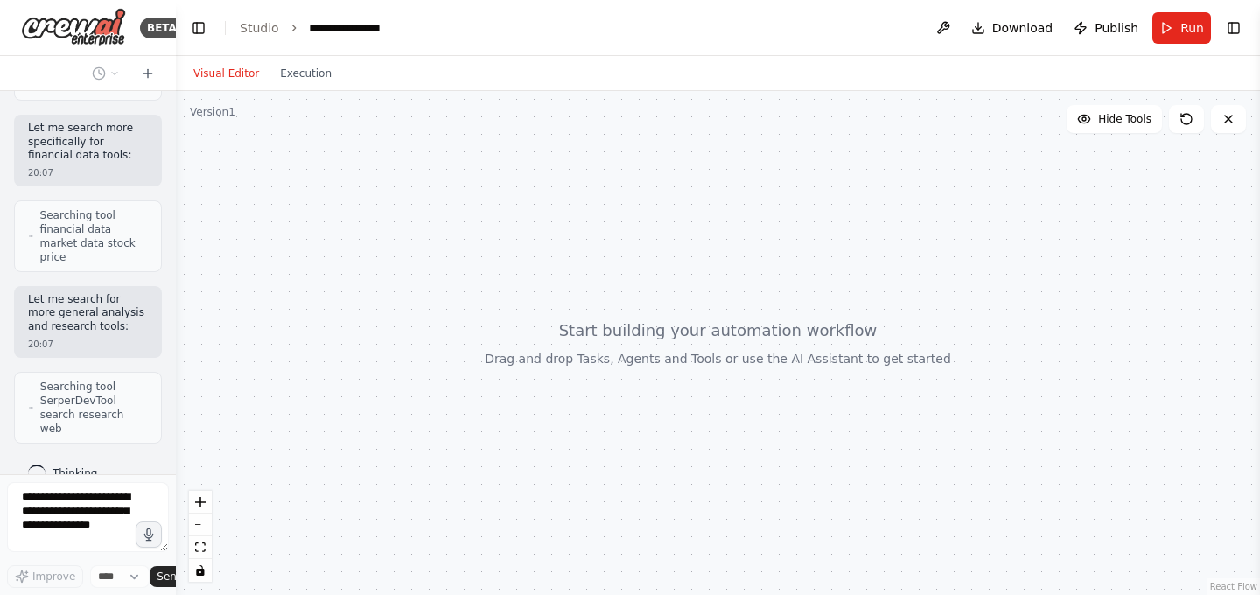
scroll to position [408, 0]
